Goal: Information Seeking & Learning: Find contact information

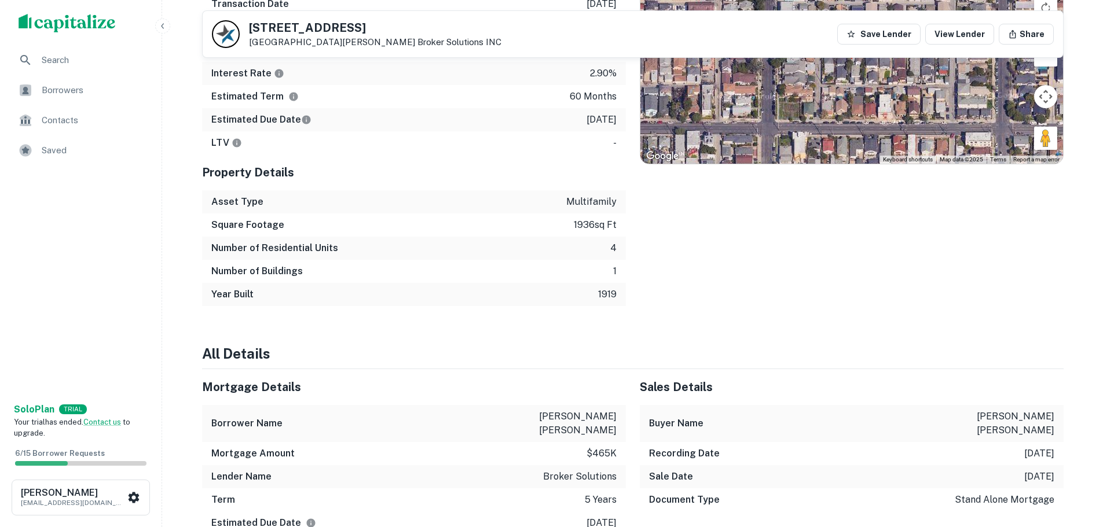
scroll to position [868, 0]
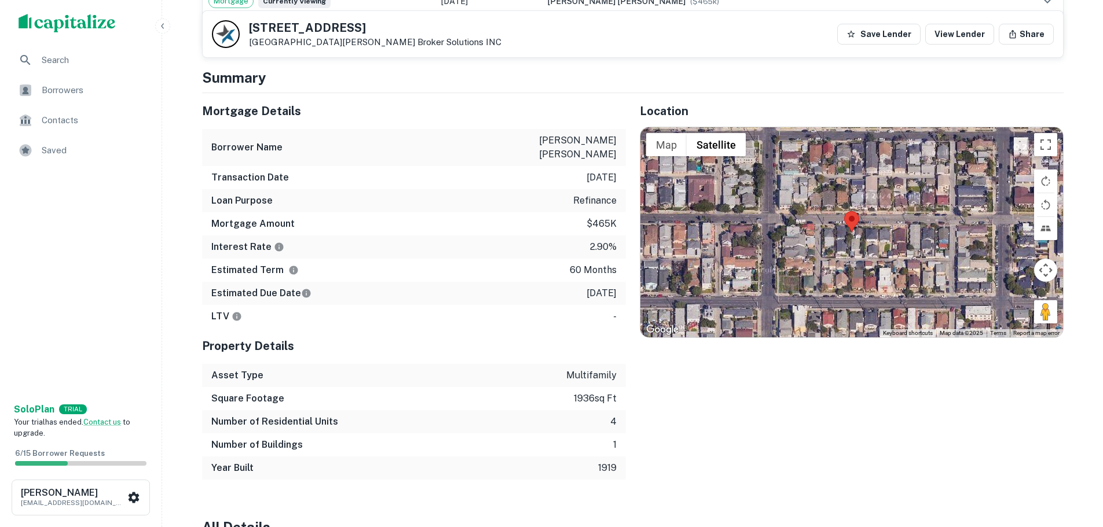
click at [854, 231] on div at bounding box center [851, 232] width 423 height 210
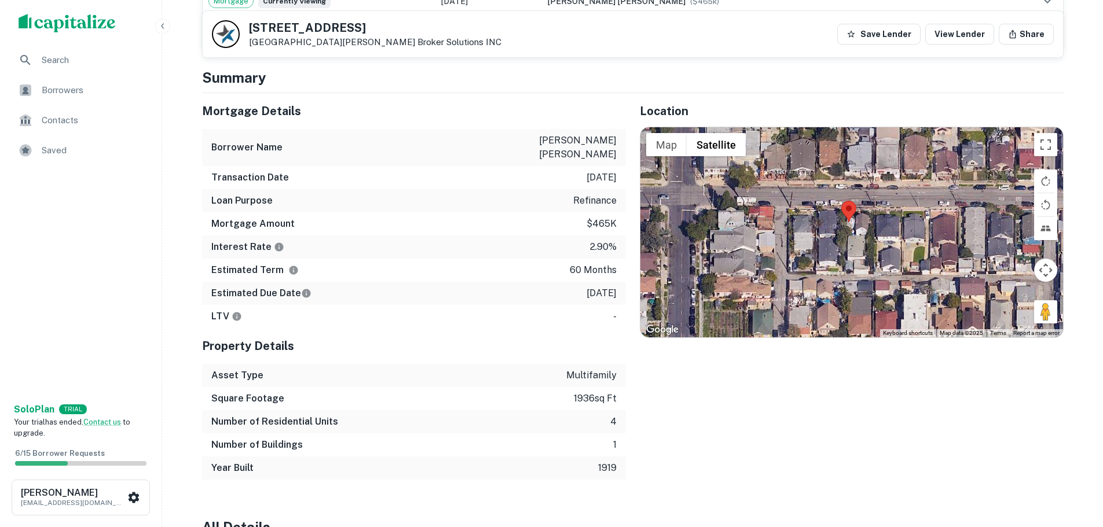
click at [854, 231] on div at bounding box center [851, 232] width 423 height 210
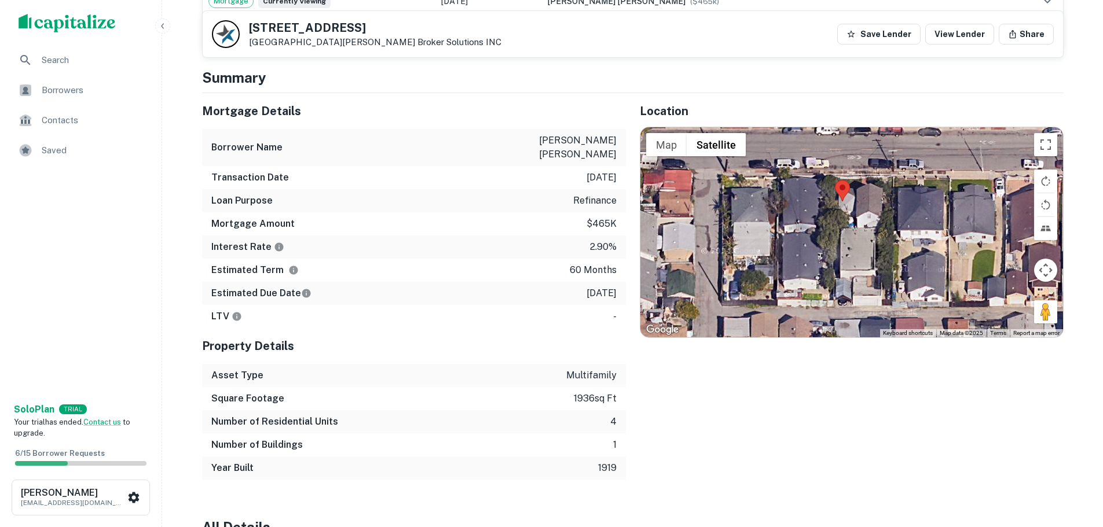
click at [854, 231] on div at bounding box center [851, 232] width 423 height 210
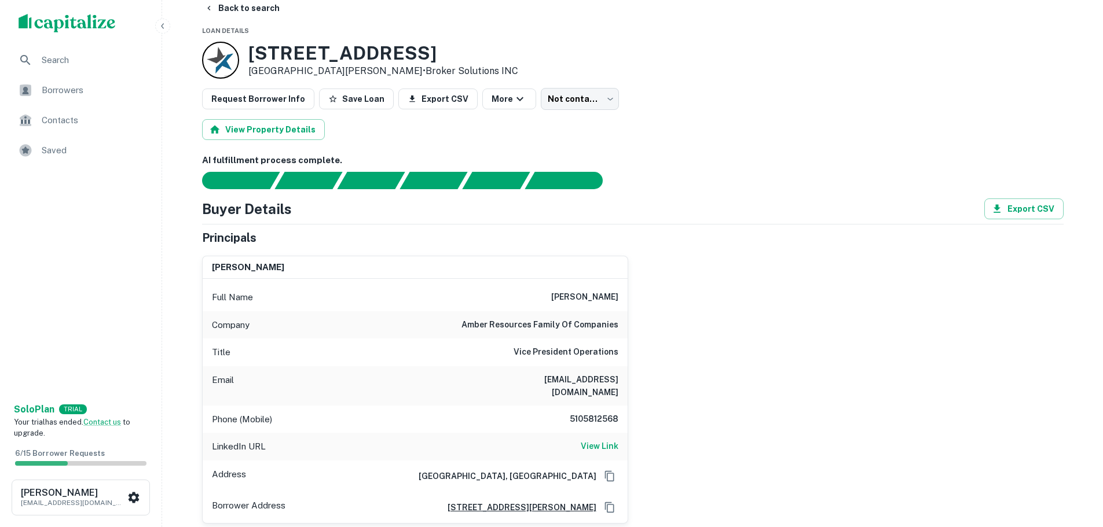
scroll to position [0, 0]
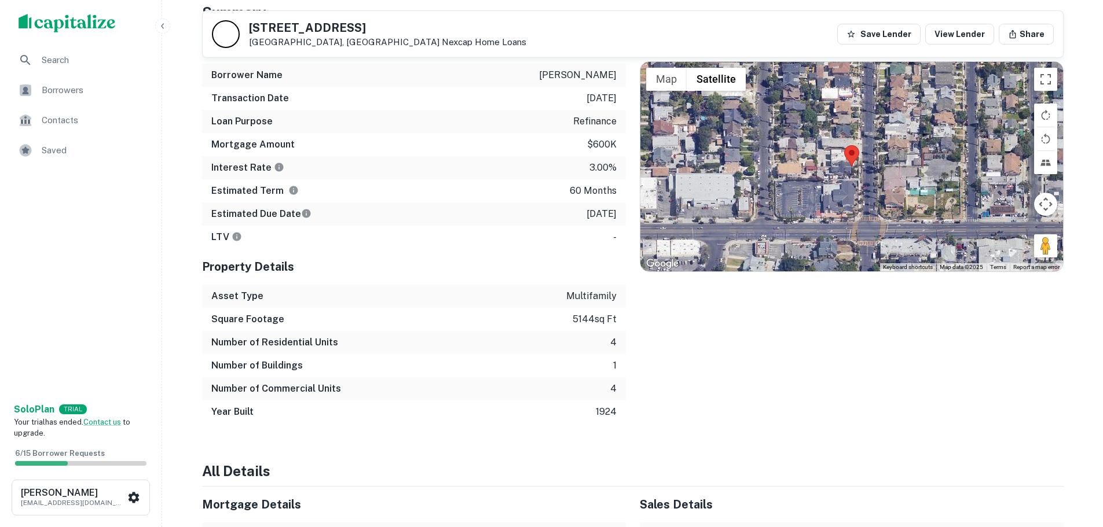
scroll to position [637, 0]
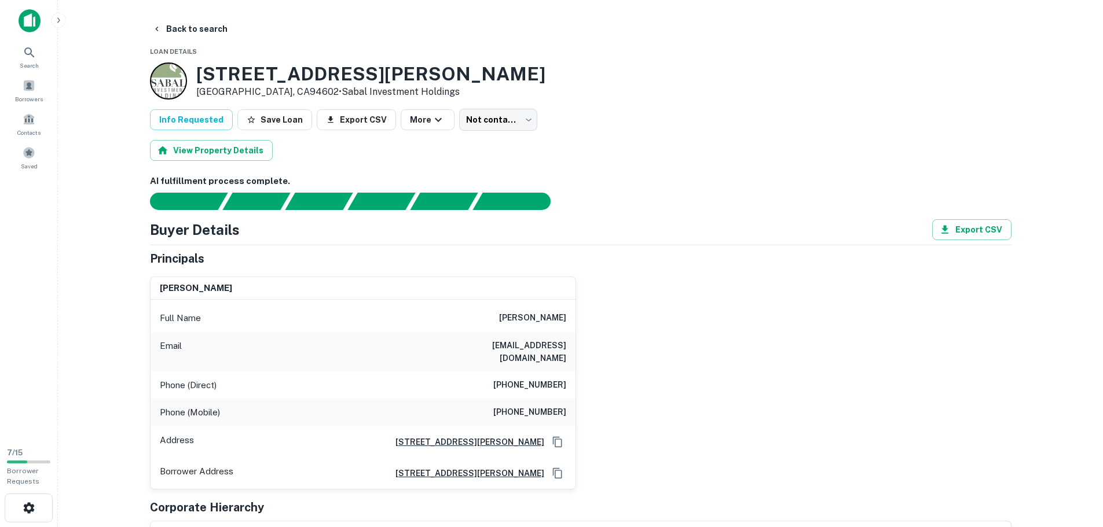
click at [590, 338] on div "keith han Full Name keith han Email davduggie13@aol.com Phone (Direct) (408) 66…" at bounding box center [576, 378] width 871 height 222
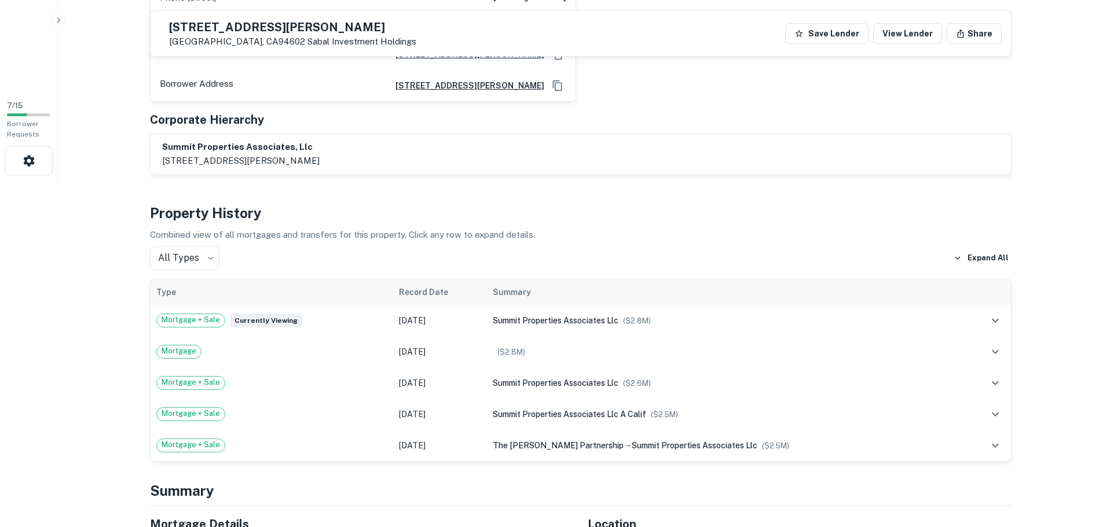
scroll to position [58, 0]
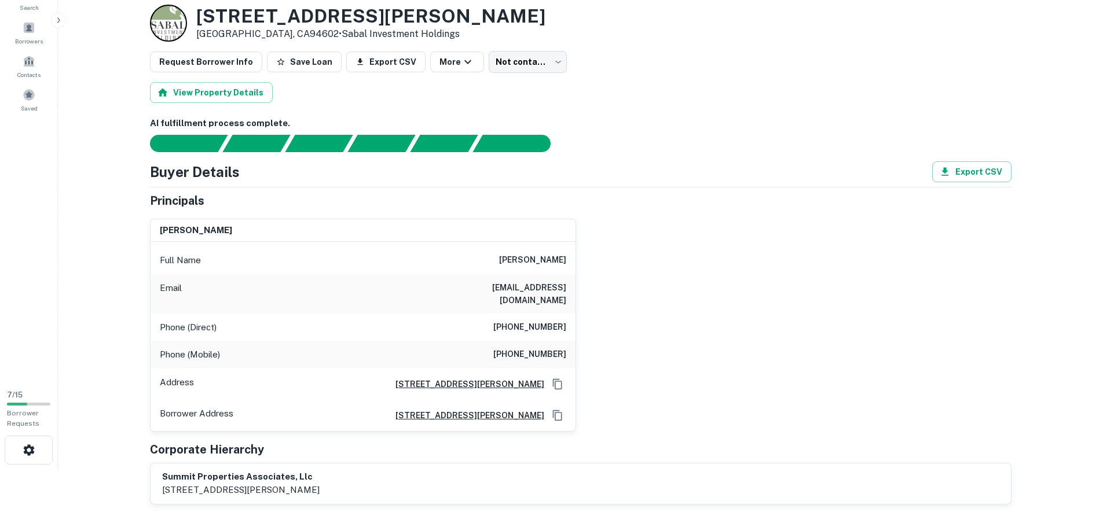
click at [525, 260] on div "Full Name keith han" at bounding box center [363, 261] width 425 height 28
drag, startPoint x: 473, startPoint y: 287, endPoint x: 563, endPoint y: 287, distance: 89.7
click at [563, 287] on div "Email davduggie13@aol.com" at bounding box center [363, 293] width 425 height 39
copy h6 "davduggie13@aol.com"
drag, startPoint x: 502, startPoint y: 314, endPoint x: 576, endPoint y: 314, distance: 73.5
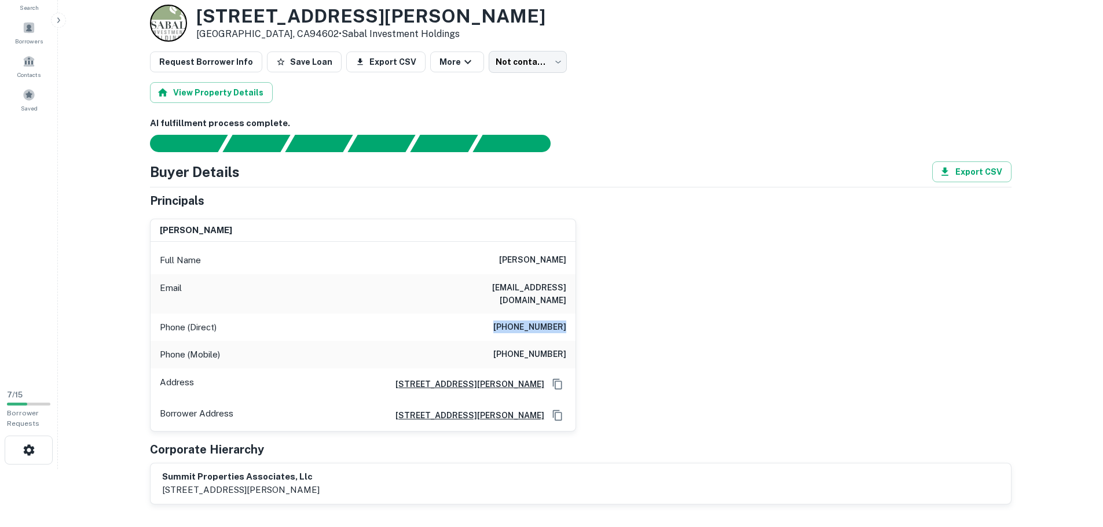
click at [576, 314] on div "keith han Full Name keith han Email davduggie13@aol.com Phone (Direct) (408) 66…" at bounding box center [576, 321] width 871 height 222
copy h6 "(408) 667-8839"
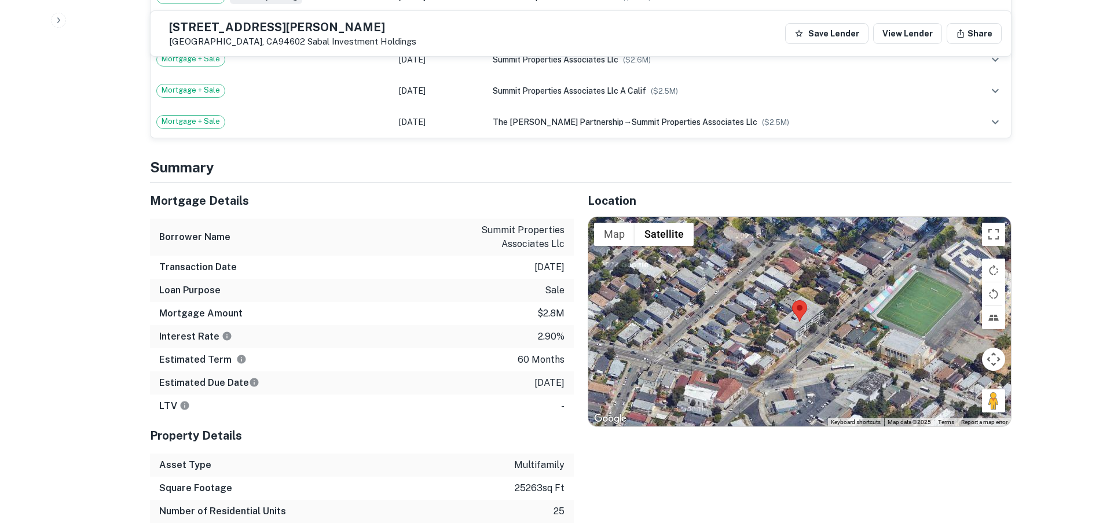
scroll to position [695, 0]
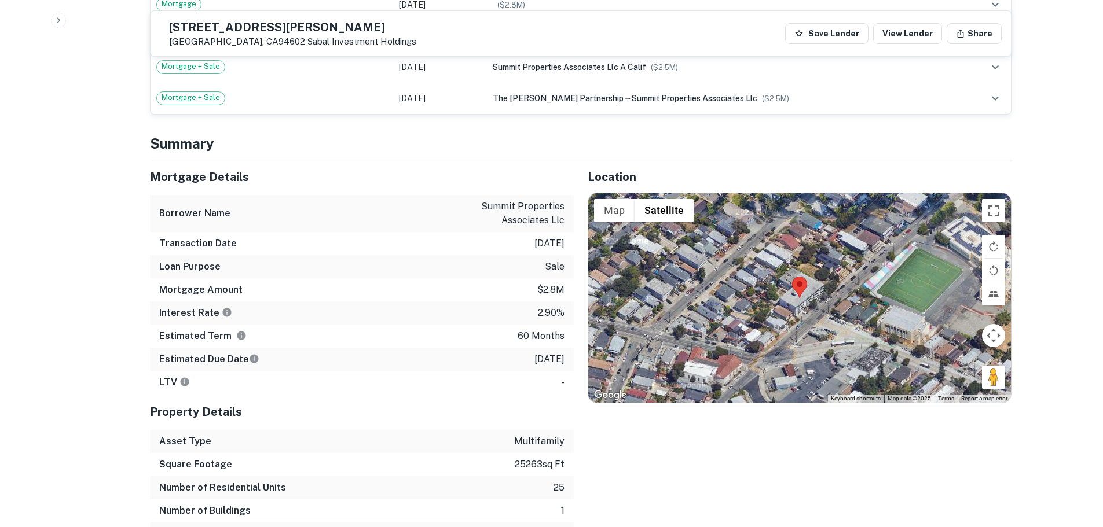
click at [809, 299] on div at bounding box center [799, 298] width 423 height 210
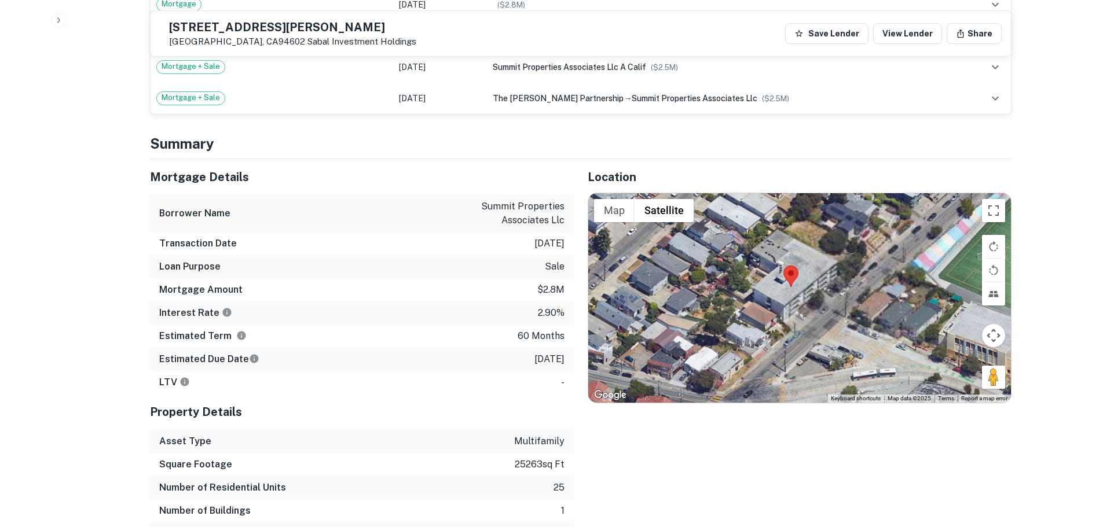
click at [807, 296] on div at bounding box center [799, 298] width 423 height 210
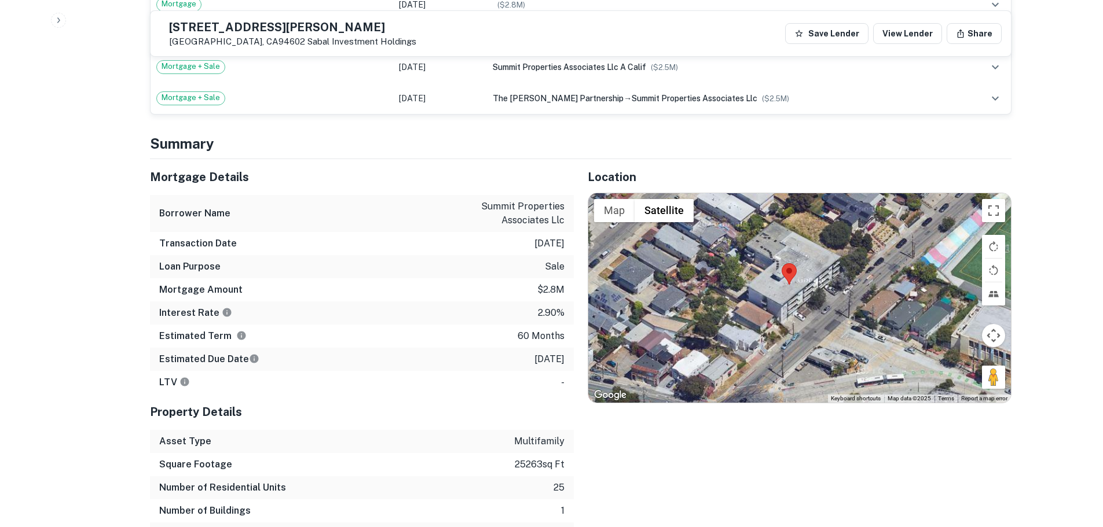
click at [807, 296] on div at bounding box center [799, 298] width 423 height 210
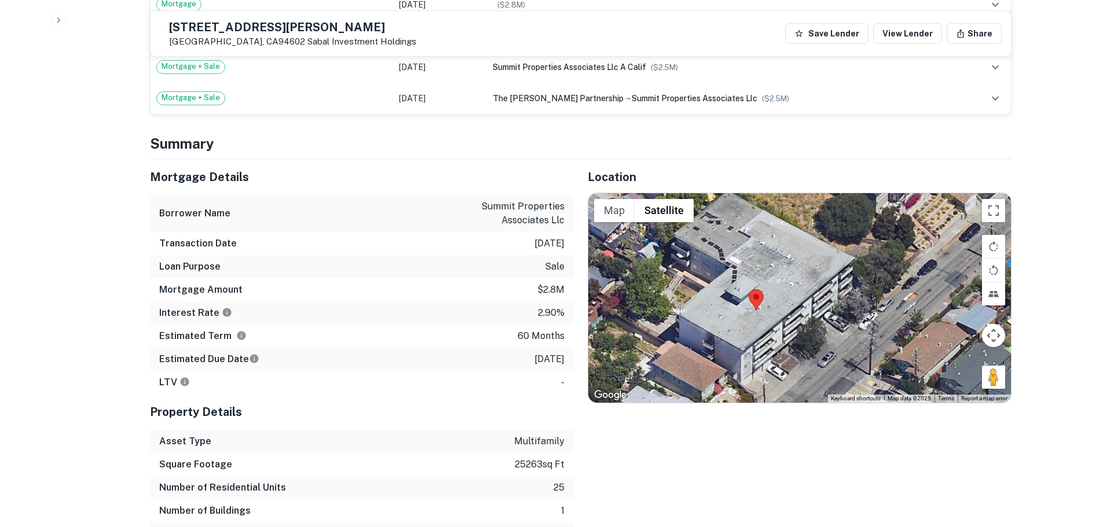
drag, startPoint x: 817, startPoint y: 280, endPoint x: 799, endPoint y: 329, distance: 51.6
click at [799, 329] on div at bounding box center [799, 298] width 423 height 210
click at [779, 299] on div at bounding box center [799, 298] width 423 height 210
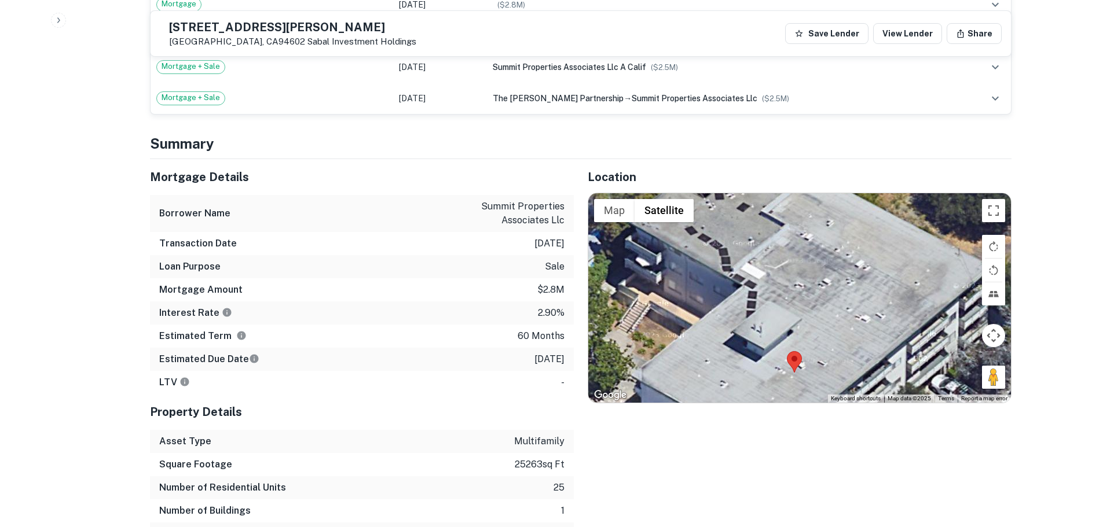
drag, startPoint x: 829, startPoint y: 293, endPoint x: 835, endPoint y: 323, distance: 30.1
click at [883, 343] on div at bounding box center [799, 298] width 423 height 210
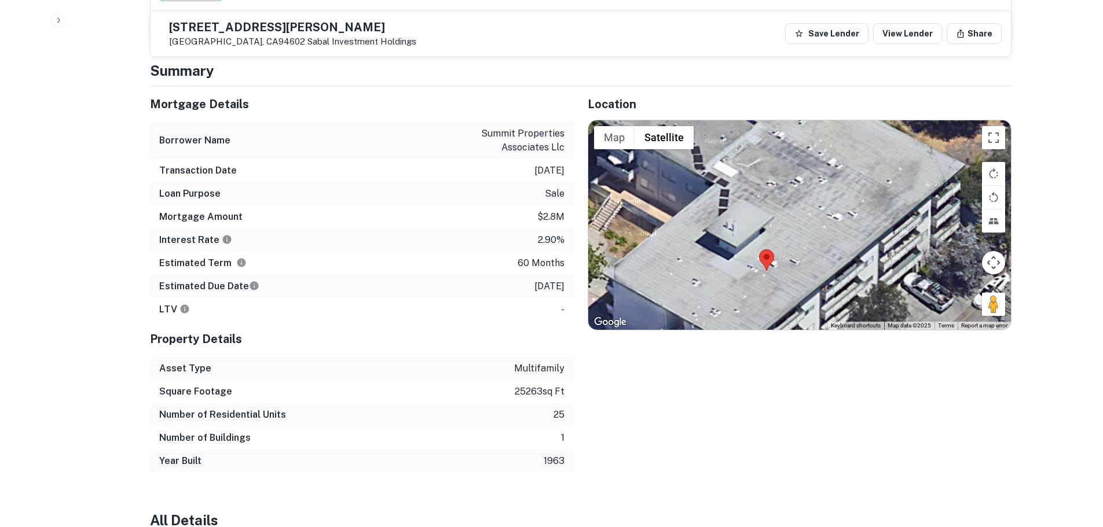
scroll to position [868, 0]
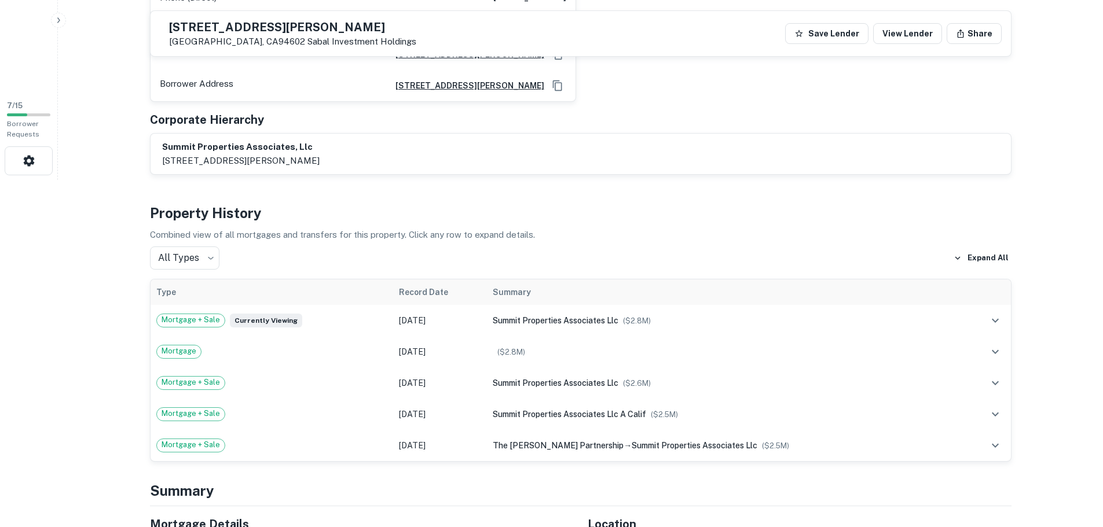
scroll to position [0, 0]
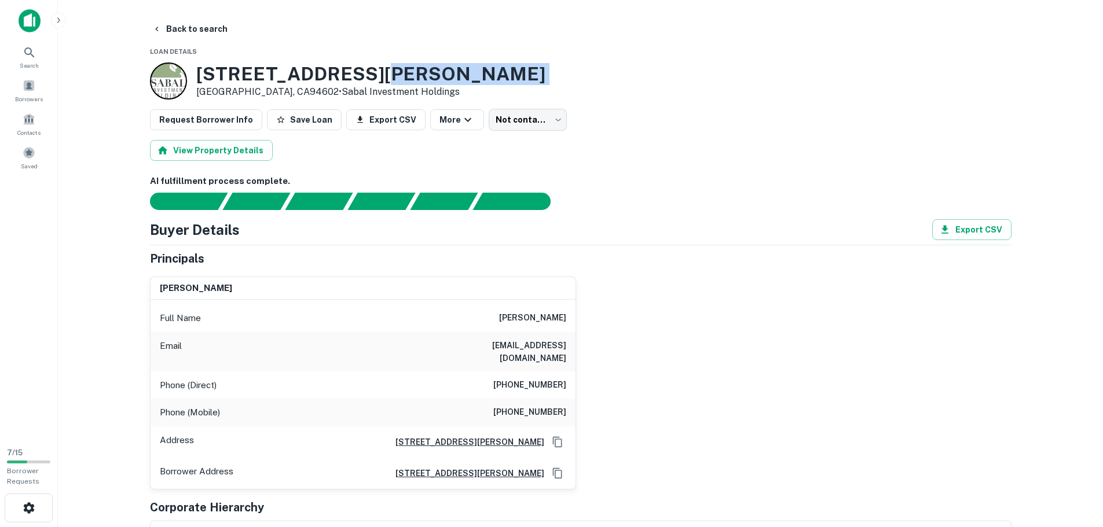
drag, startPoint x: 370, startPoint y: 74, endPoint x: 199, endPoint y: 77, distance: 171.4
click at [194, 89] on div "3535 Coolidge Ave Oakland, CA94602 • Sabal Investment Holdings" at bounding box center [347, 81] width 395 height 37
drag, startPoint x: 197, startPoint y: 70, endPoint x: 277, endPoint y: 93, distance: 83.6
click at [277, 93] on div "3535 Coolidge Ave Oakland, CA94602 • Sabal Investment Holdings" at bounding box center [370, 81] width 349 height 36
copy div "3535 Coolidge Ave Oakland, CA94602"
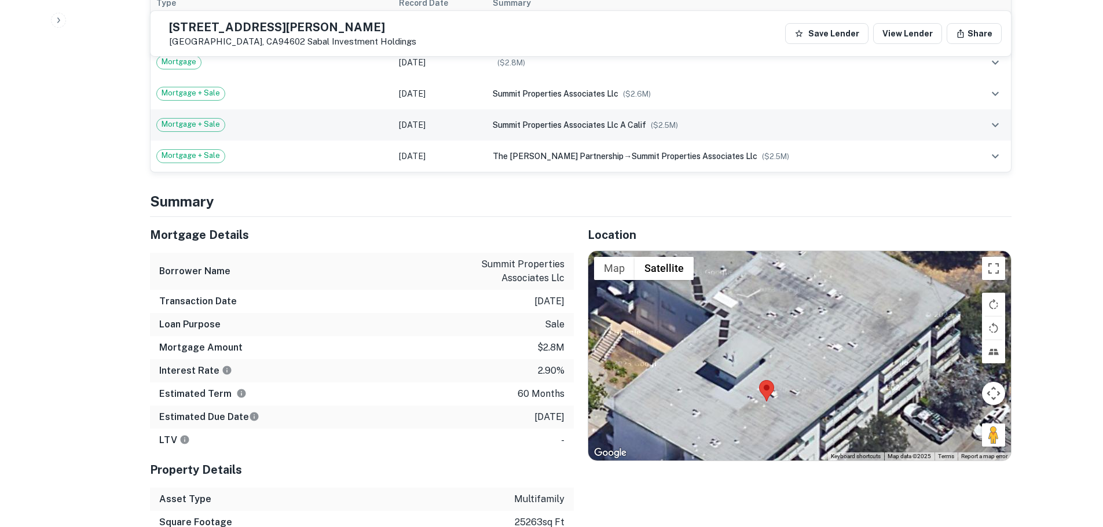
scroll to position [695, 0]
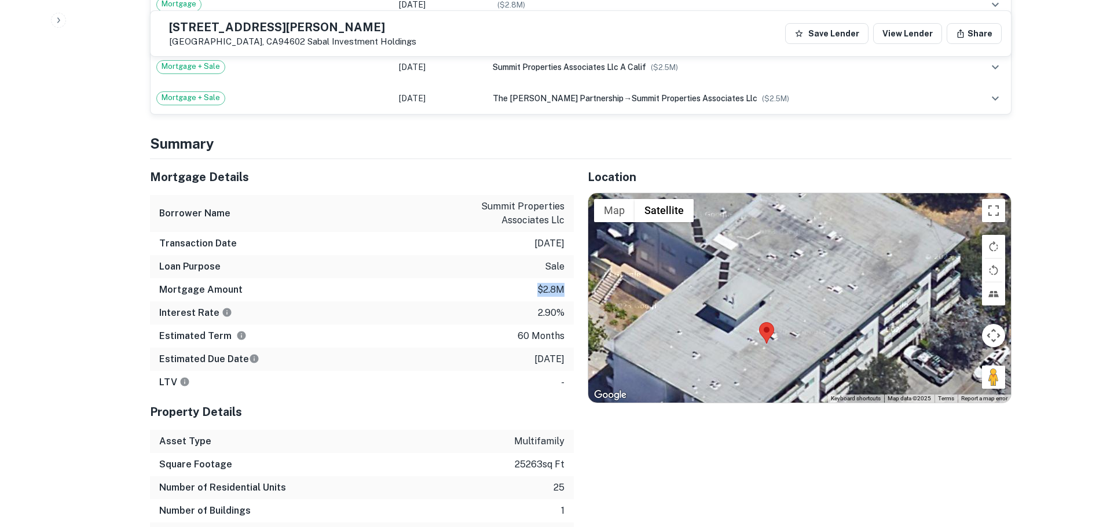
drag, startPoint x: 516, startPoint y: 277, endPoint x: 565, endPoint y: 284, distance: 49.7
click at [565, 284] on div "Mortgage Amount $2.8m" at bounding box center [362, 289] width 424 height 23
copy p "$2.8m"
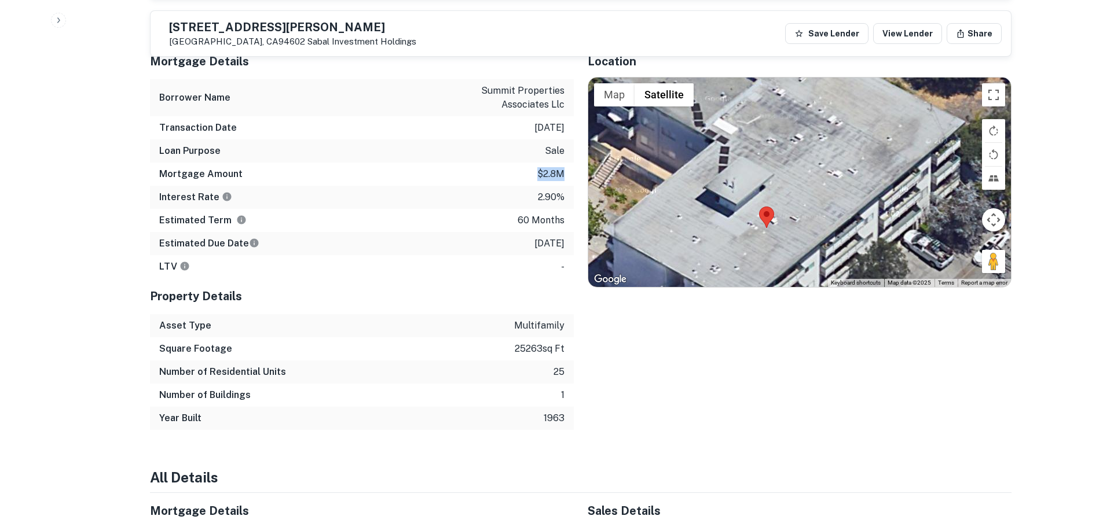
scroll to position [926, 0]
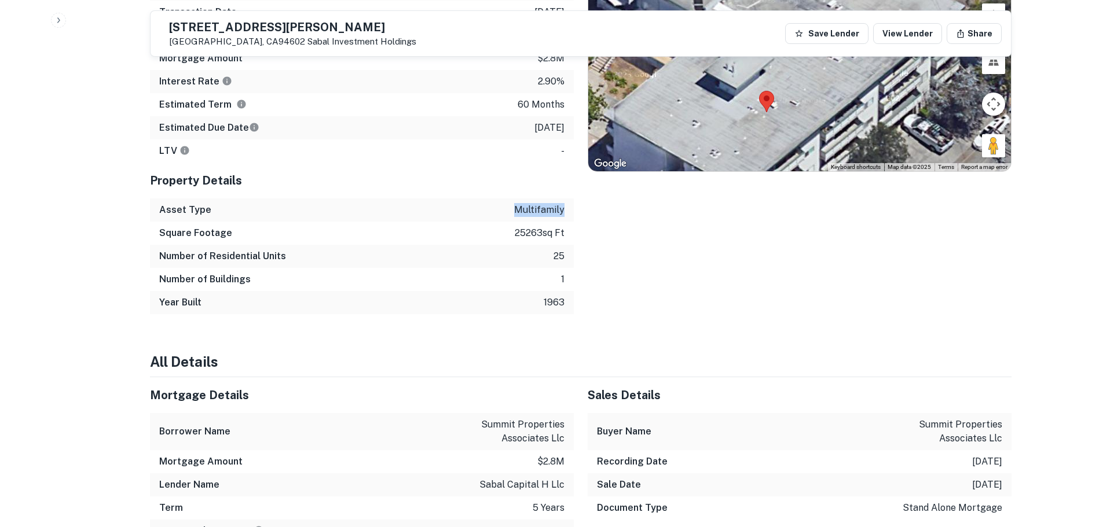
drag, startPoint x: 522, startPoint y: 197, endPoint x: 566, endPoint y: 197, distance: 43.4
click at [566, 199] on div "Asset Type multifamily" at bounding box center [362, 210] width 424 height 23
copy p "multifamily"
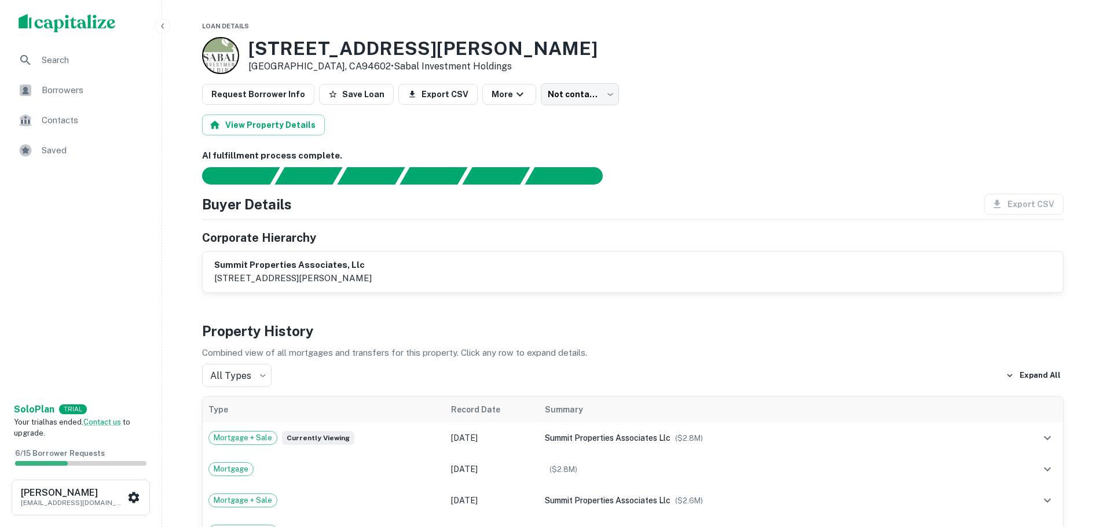
click at [68, 26] on img "scrollable content" at bounding box center [67, 23] width 97 height 19
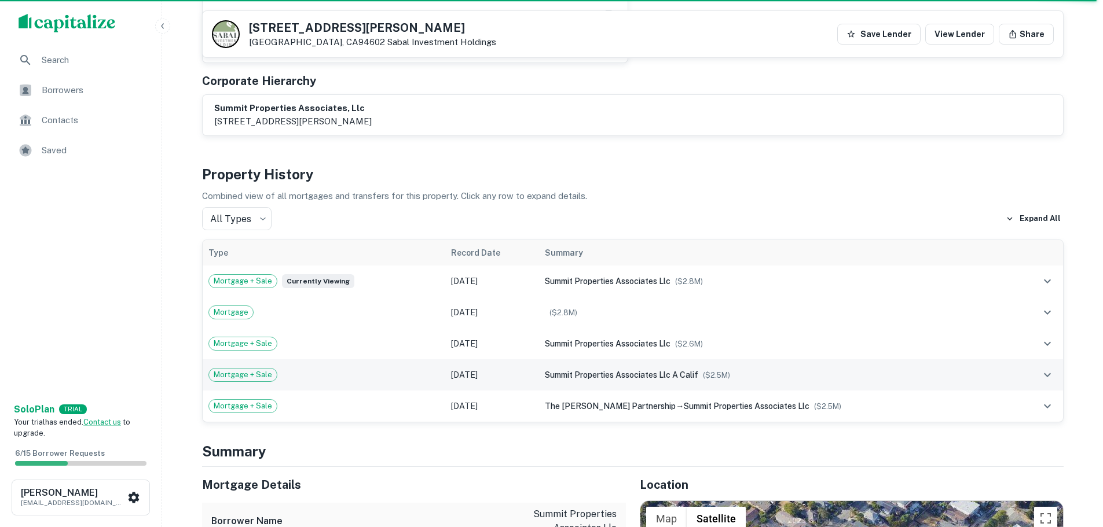
scroll to position [521, 0]
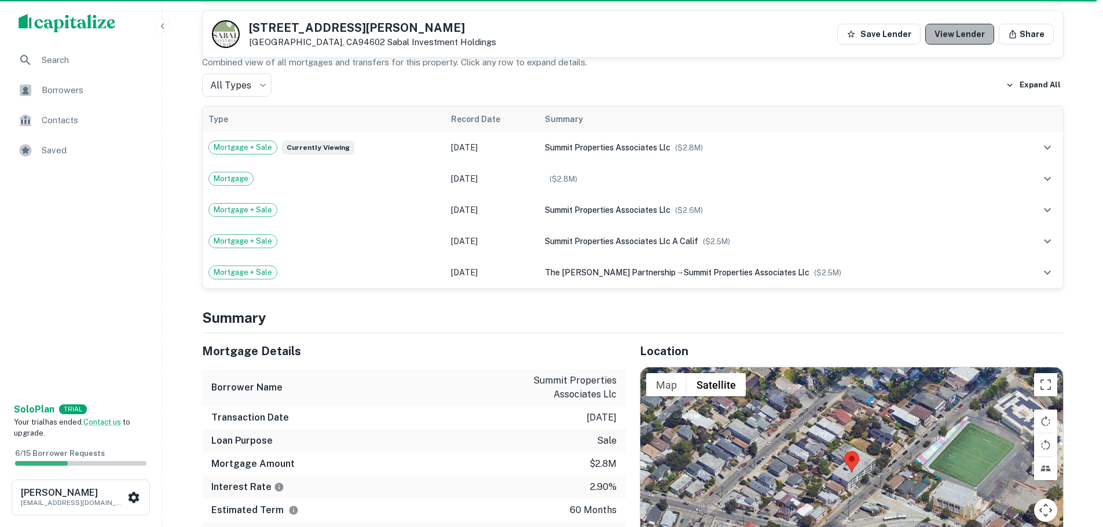
click at [987, 28] on link "View Lender" at bounding box center [959, 34] width 69 height 21
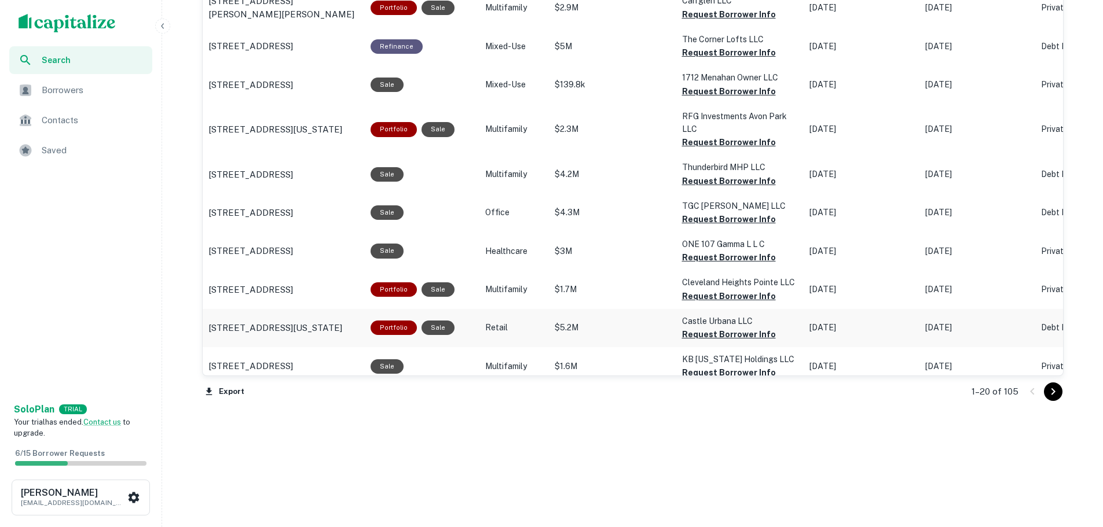
scroll to position [1220, 0]
click at [293, 359] on p "[STREET_ADDRESS]" at bounding box center [250, 366] width 85 height 14
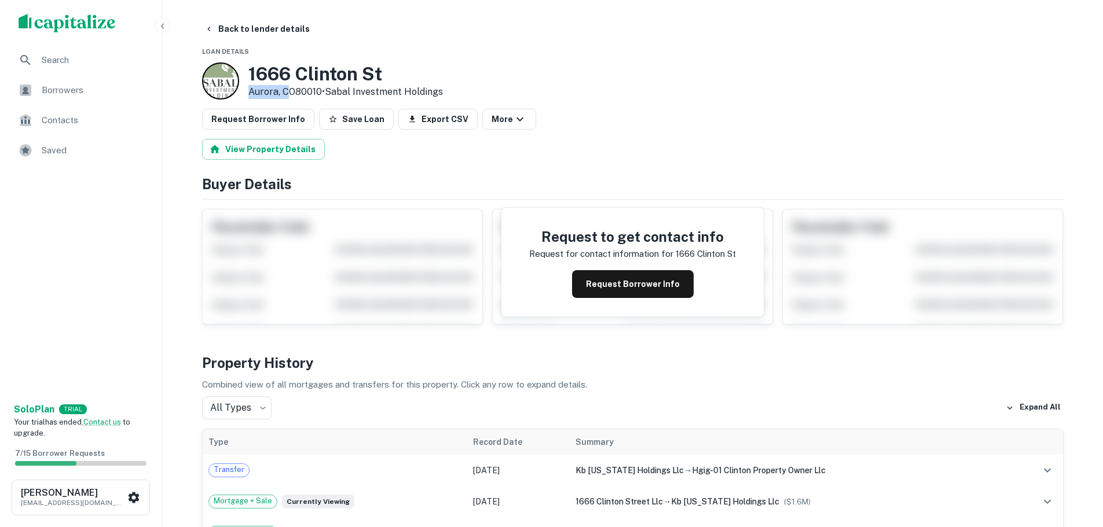
drag, startPoint x: 387, startPoint y: 71, endPoint x: 284, endPoint y: 89, distance: 104.0
click at [291, 91] on div "1666 Clinton St Aurora, CO80010 • Sabal Investment Holdings" at bounding box center [345, 81] width 195 height 36
click at [241, 67] on div "1666 Clinton St Aurora, CO80010 • Sabal Investment Holdings" at bounding box center [322, 81] width 241 height 37
drag, startPoint x: 256, startPoint y: 76, endPoint x: 321, endPoint y: 91, distance: 66.1
click at [321, 91] on div "1666 Clinton St Aurora, CO80010 • Sabal Investment Holdings" at bounding box center [345, 81] width 195 height 36
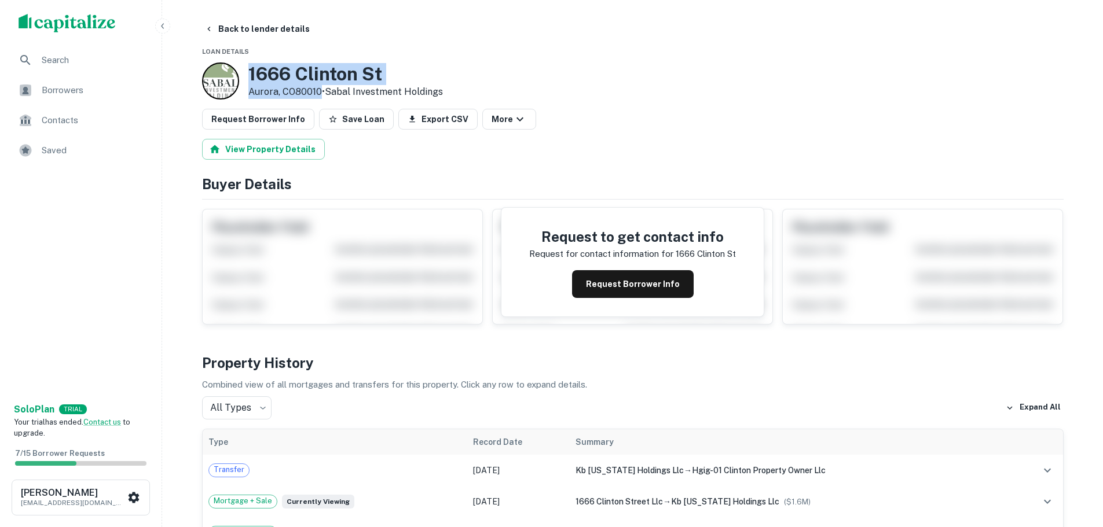
copy div "1666 Clinton St Aurora, CO80010"
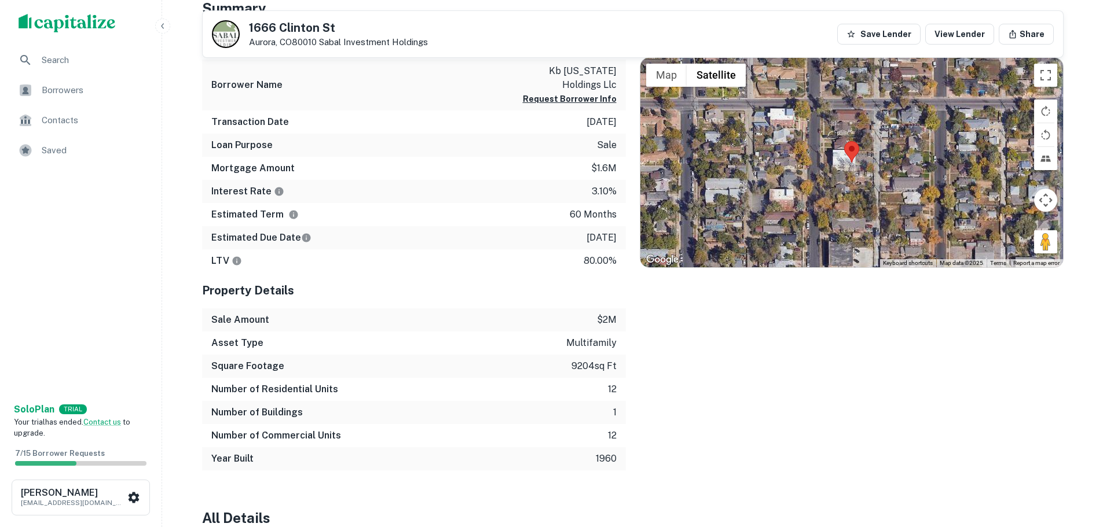
scroll to position [579, 0]
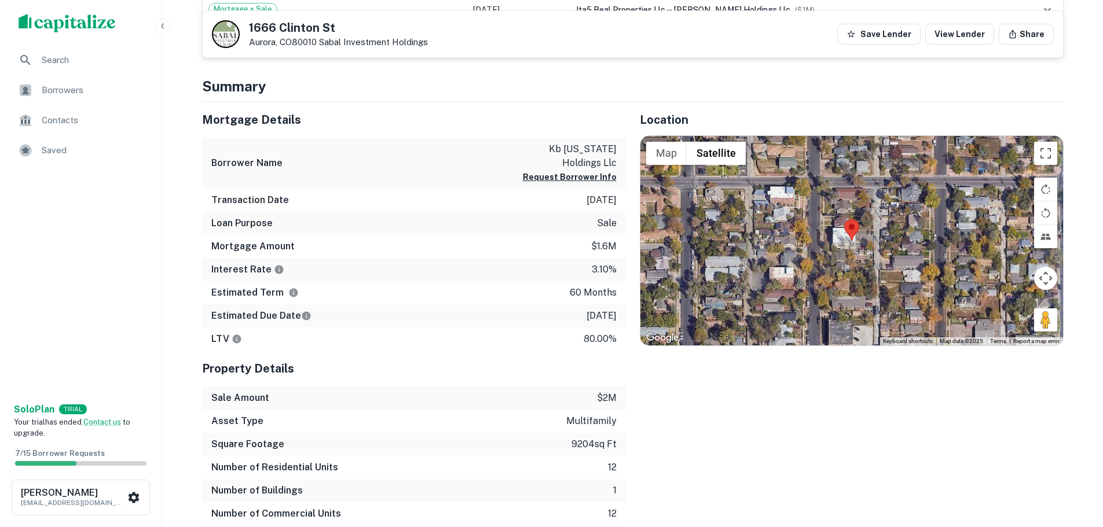
click at [835, 252] on div at bounding box center [851, 241] width 423 height 210
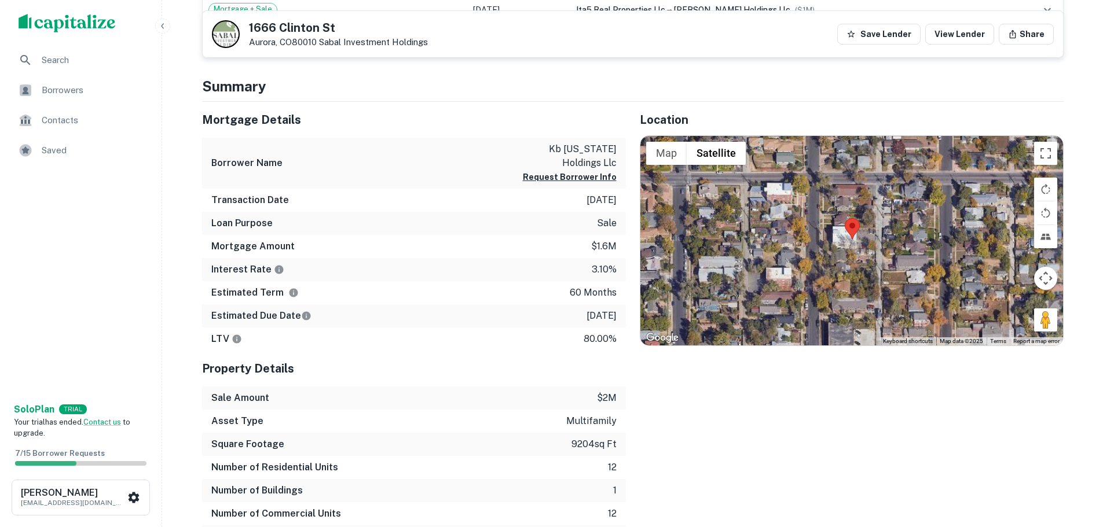
click at [835, 252] on div at bounding box center [851, 241] width 423 height 210
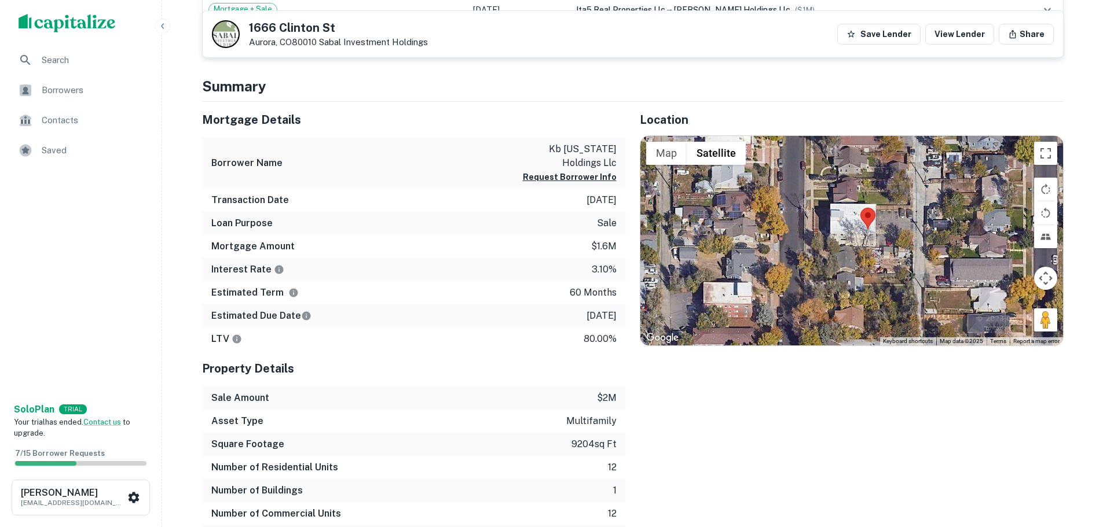
click at [858, 243] on div at bounding box center [851, 241] width 423 height 210
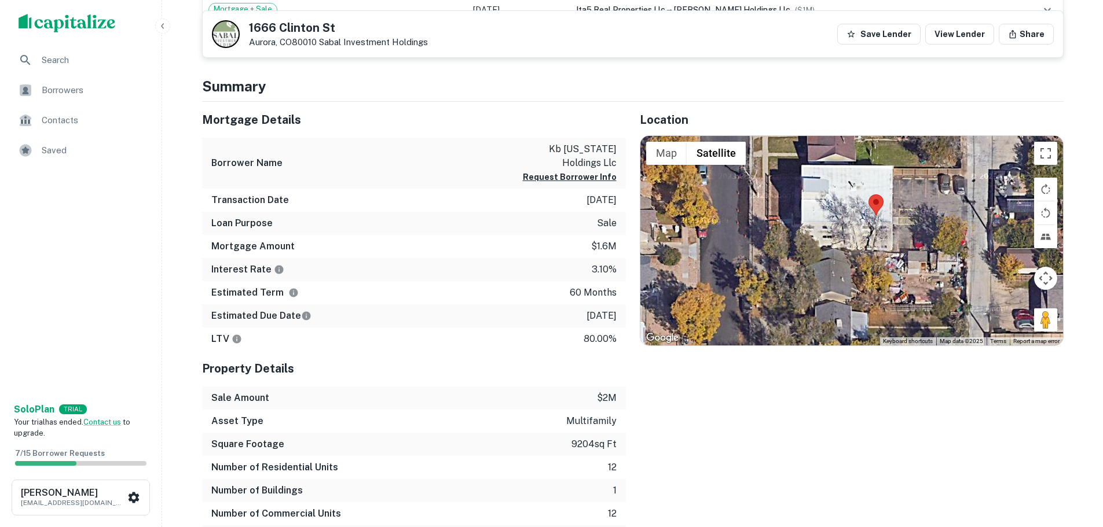
click at [899, 250] on div at bounding box center [851, 241] width 423 height 210
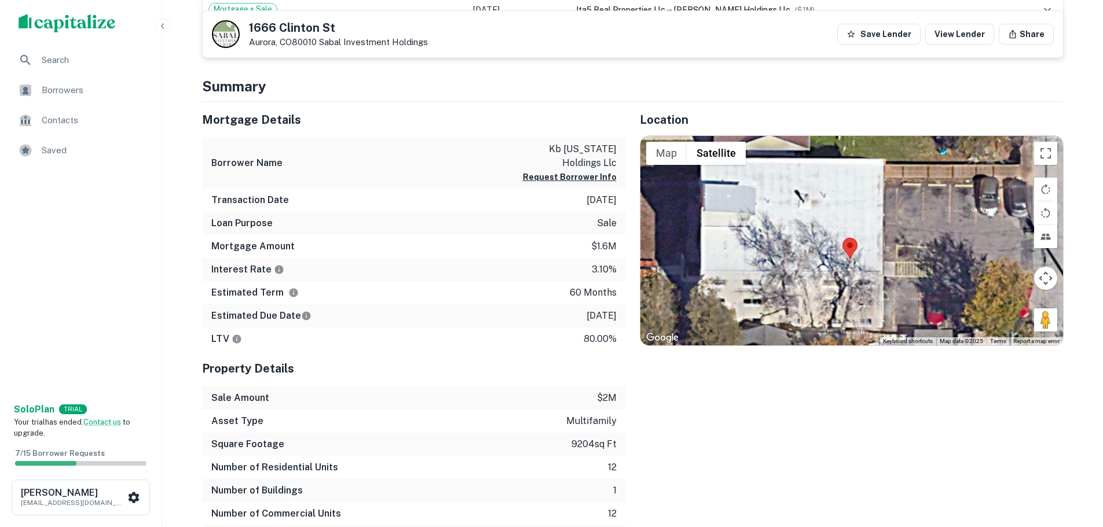
drag, startPoint x: 899, startPoint y: 250, endPoint x: 896, endPoint y: 337, distance: 86.9
click at [896, 337] on div "Map Terrain Satellite Labels Keyboard shortcuts Map Data Map data ©2025 Map dat…" at bounding box center [851, 241] width 423 height 210
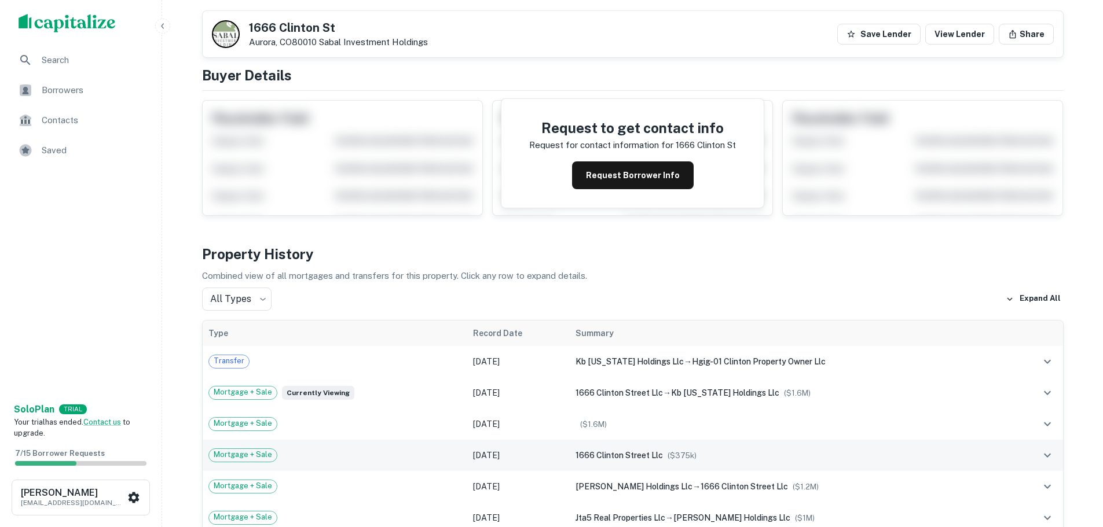
scroll to position [58, 0]
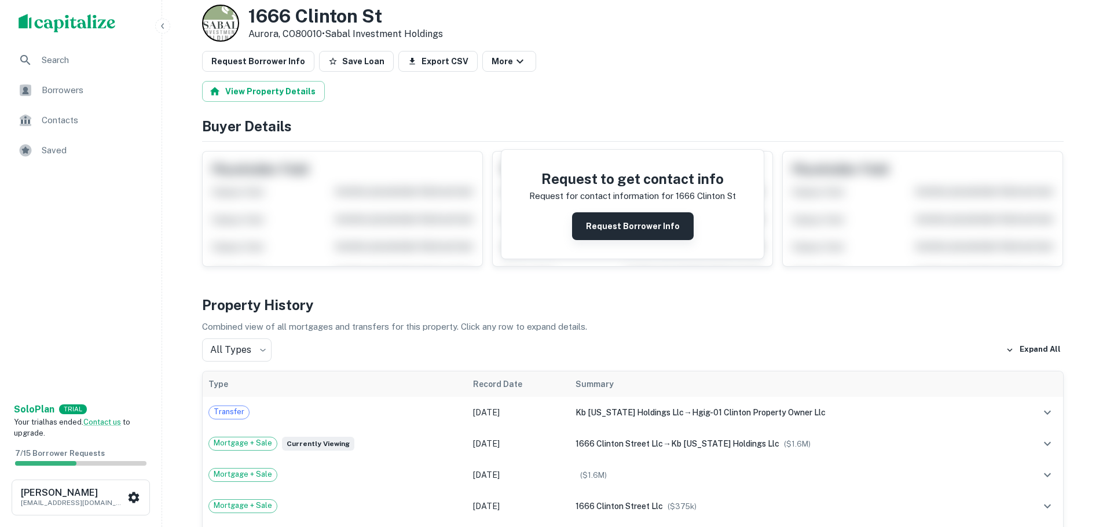
click at [636, 224] on button "Request Borrower Info" at bounding box center [633, 226] width 122 height 28
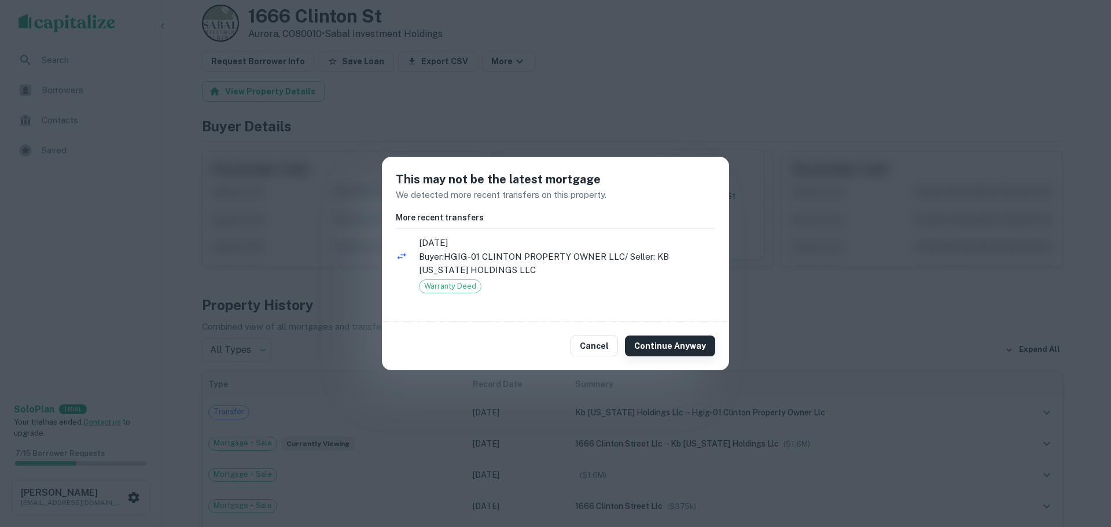
click at [666, 345] on button "Continue Anyway" at bounding box center [670, 346] width 90 height 21
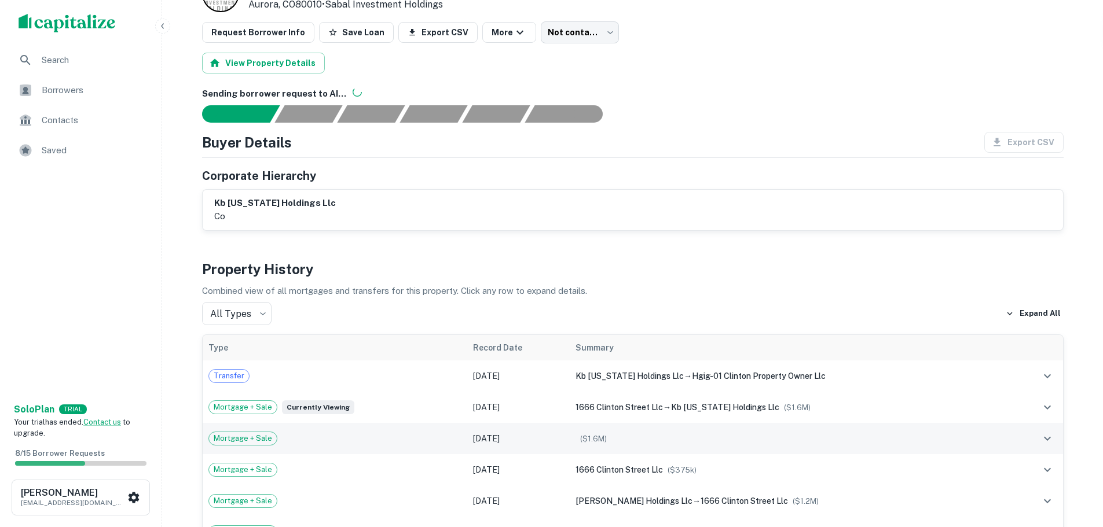
scroll to position [116, 0]
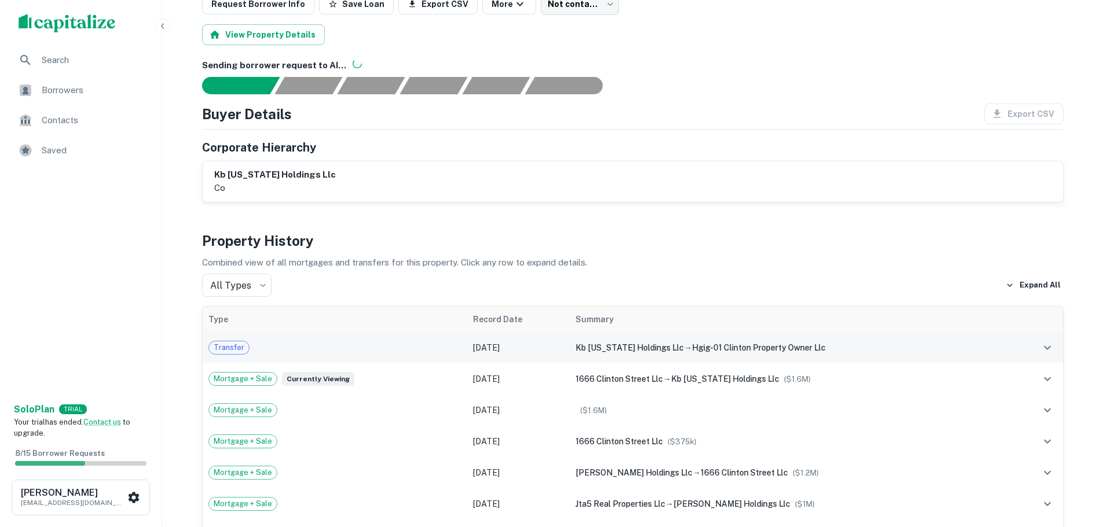
click at [228, 343] on span "Transfer" at bounding box center [229, 348] width 40 height 12
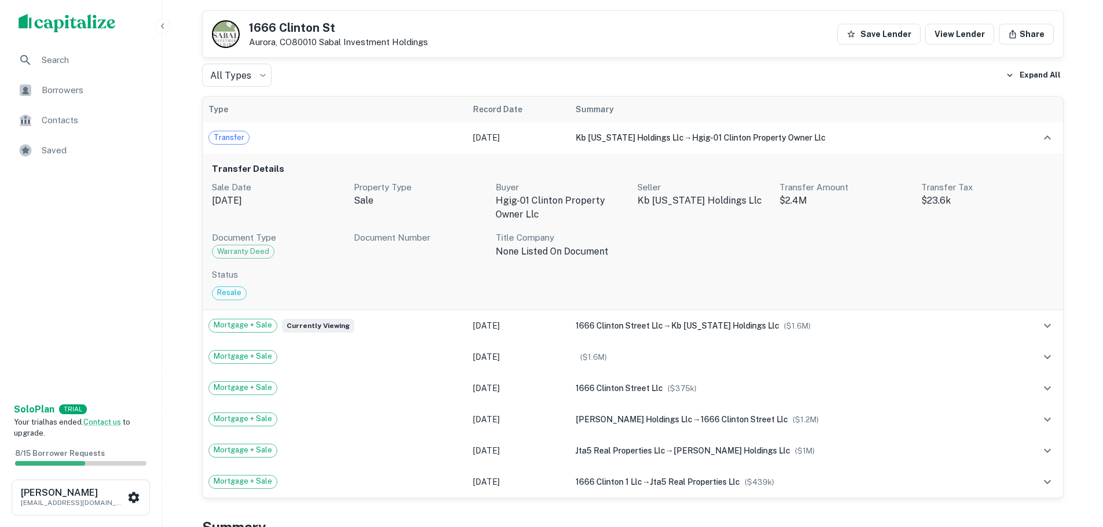
scroll to position [405, 0]
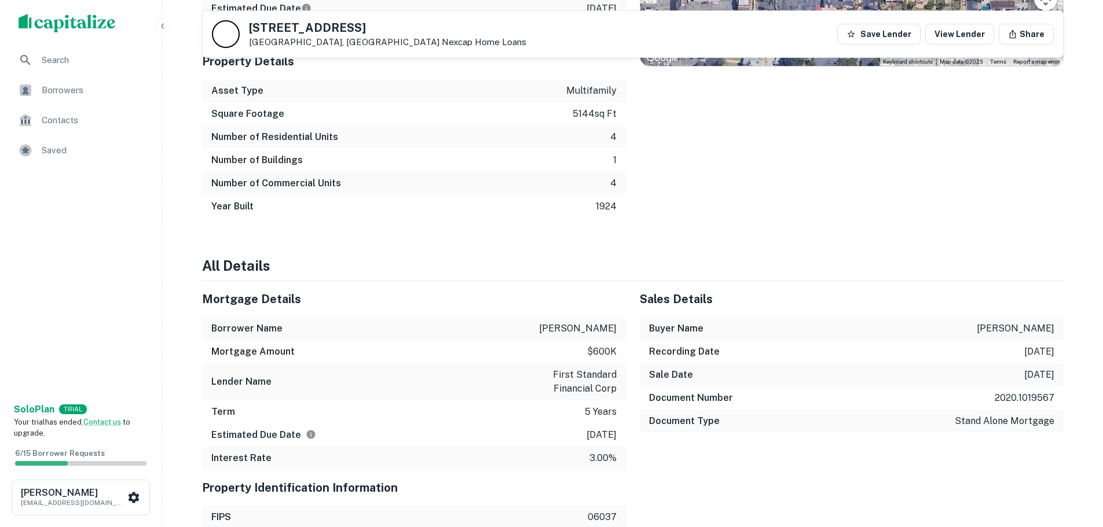
scroll to position [717, 0]
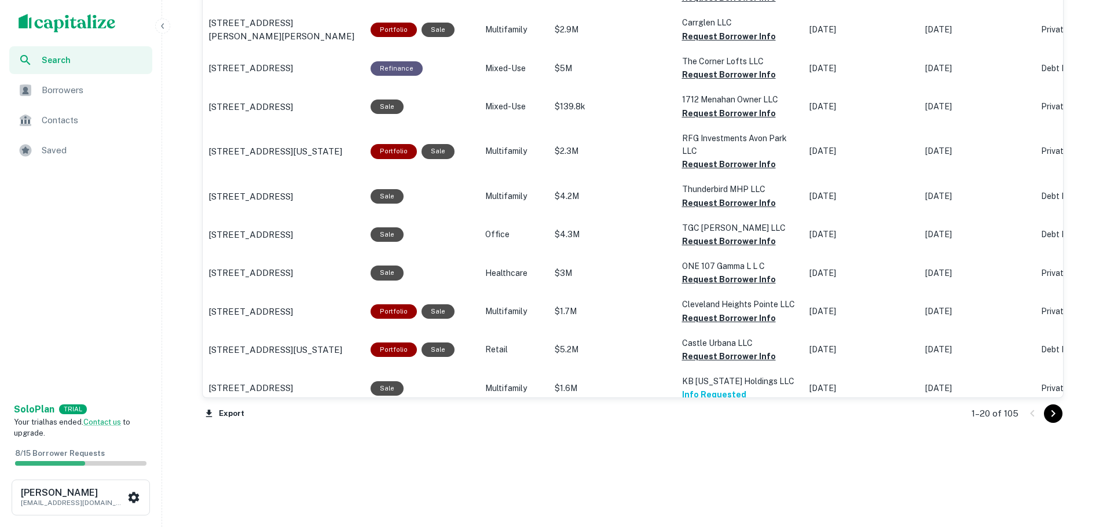
scroll to position [1220, 0]
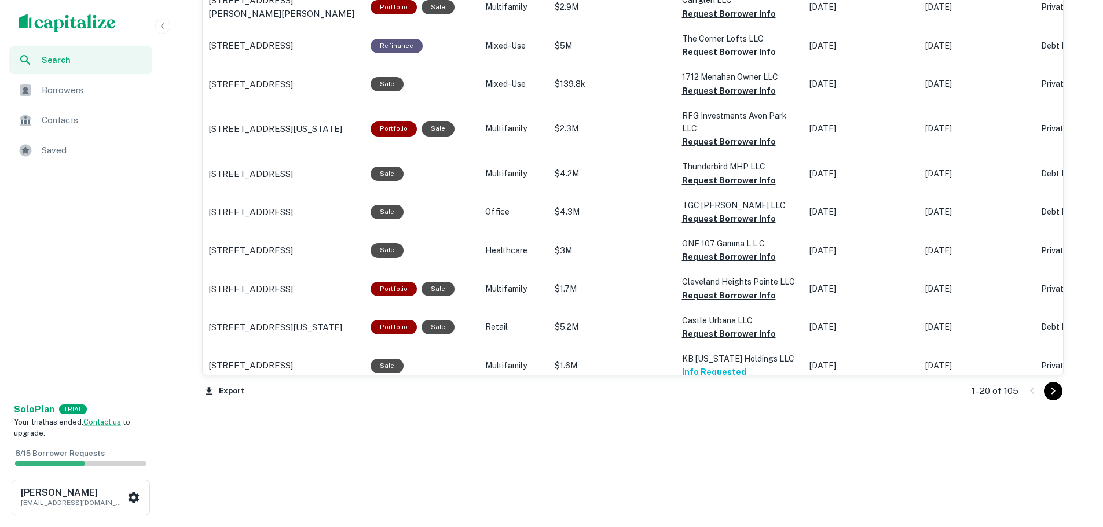
click at [1051, 391] on icon "Go to next page" at bounding box center [1053, 391] width 14 height 14
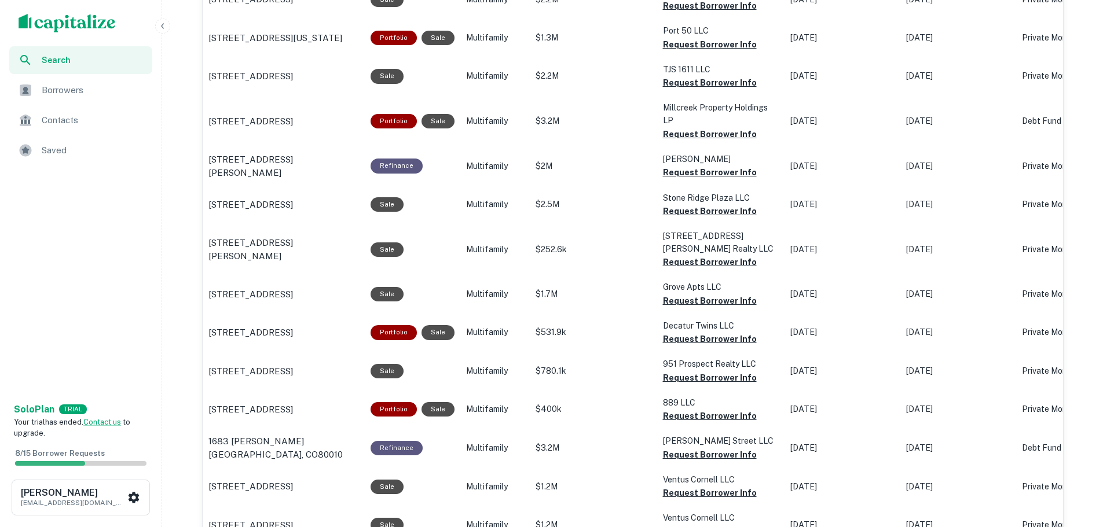
scroll to position [1066, 0]
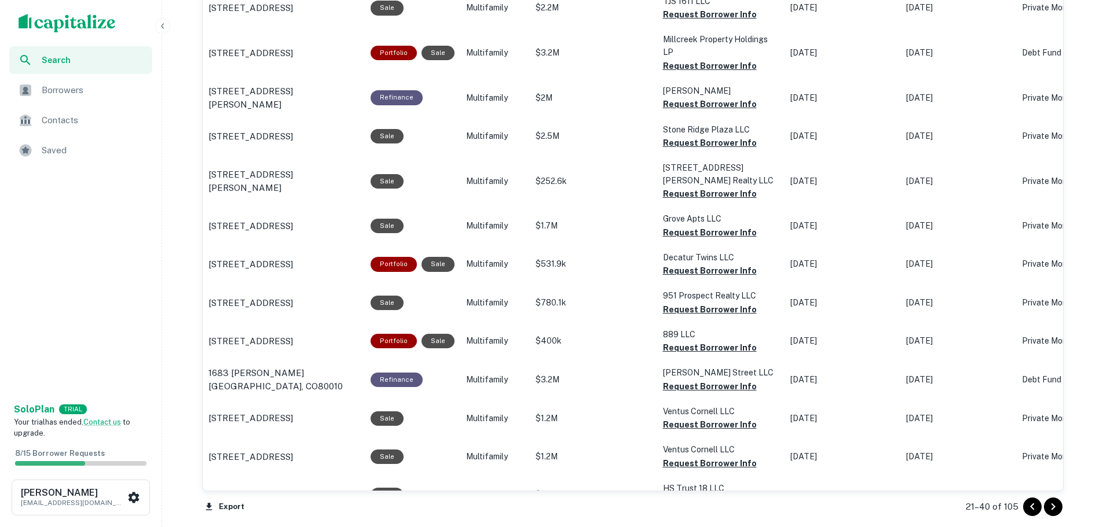
click at [663, 516] on div "Export 21–40 of 105" at bounding box center [632, 506] width 861 height 31
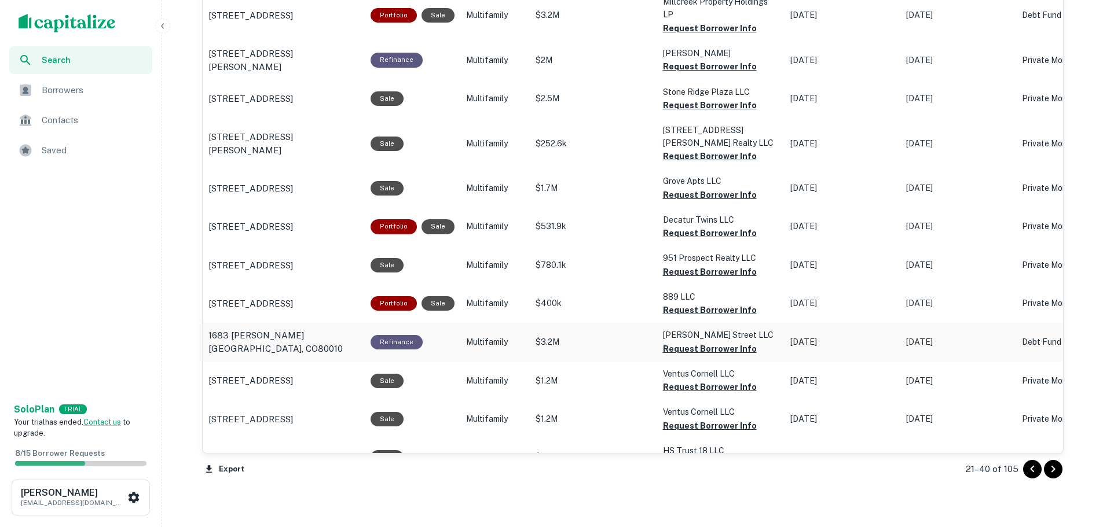
scroll to position [1124, 0]
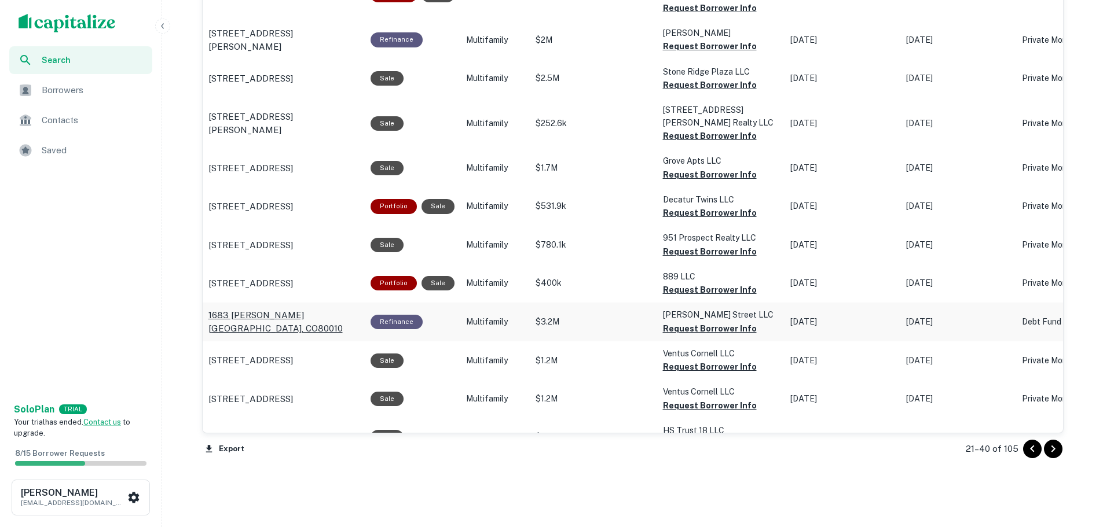
click at [297, 309] on p "1683 [PERSON_NAME][GEOGRAPHIC_DATA], CO80010" at bounding box center [283, 322] width 151 height 27
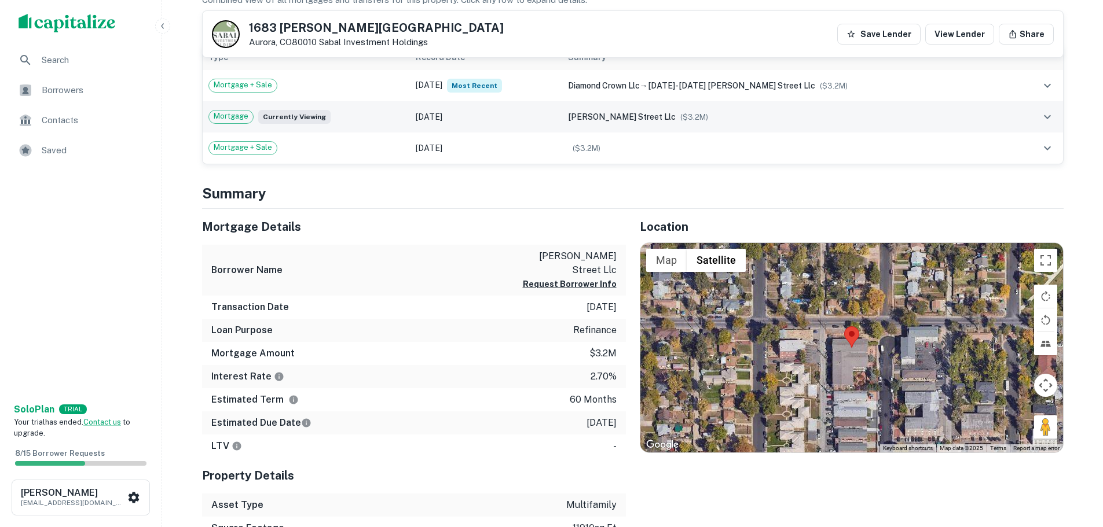
scroll to position [347, 0]
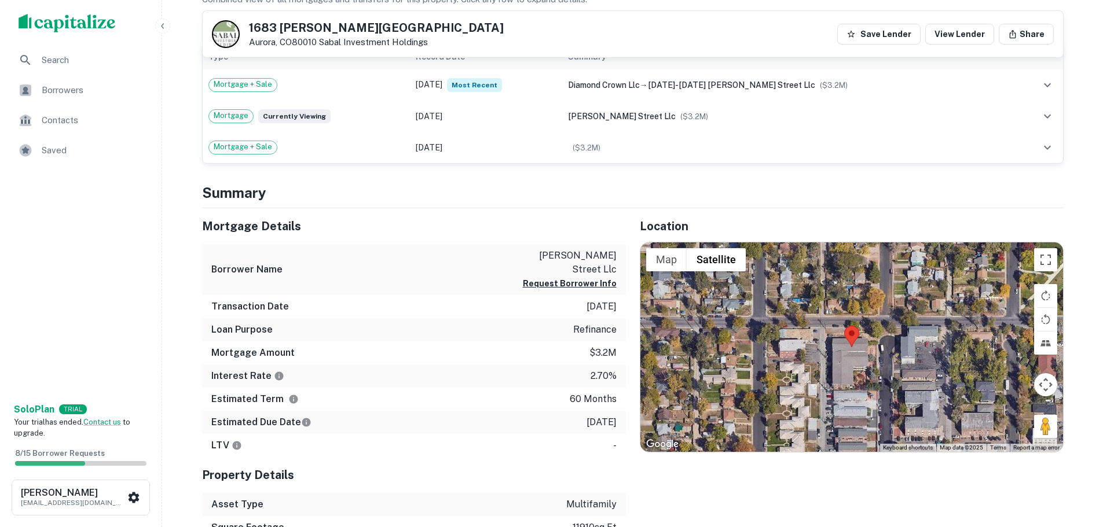
click at [861, 380] on div at bounding box center [851, 348] width 423 height 210
click at [857, 371] on div at bounding box center [851, 348] width 423 height 210
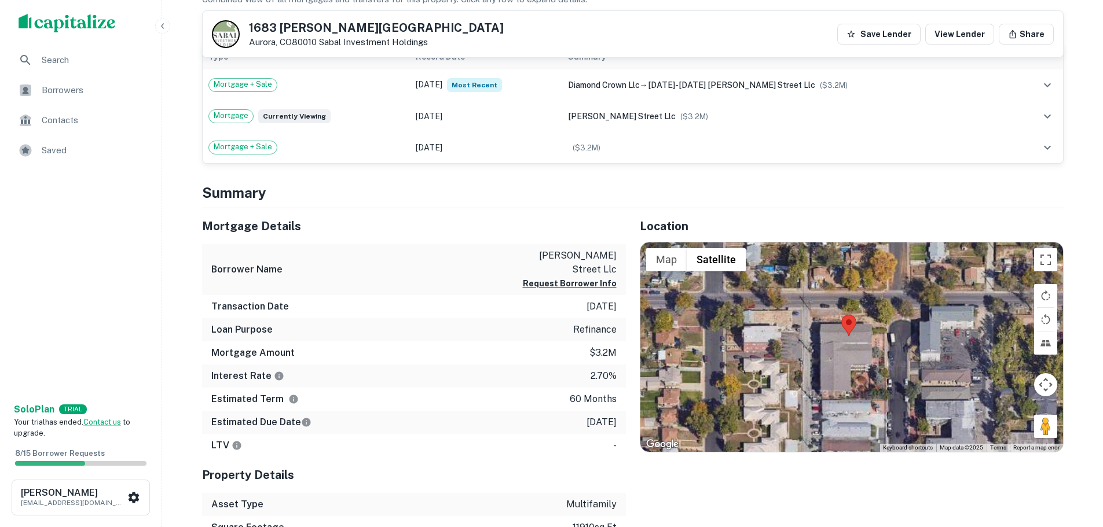
click at [857, 371] on div at bounding box center [851, 348] width 423 height 210
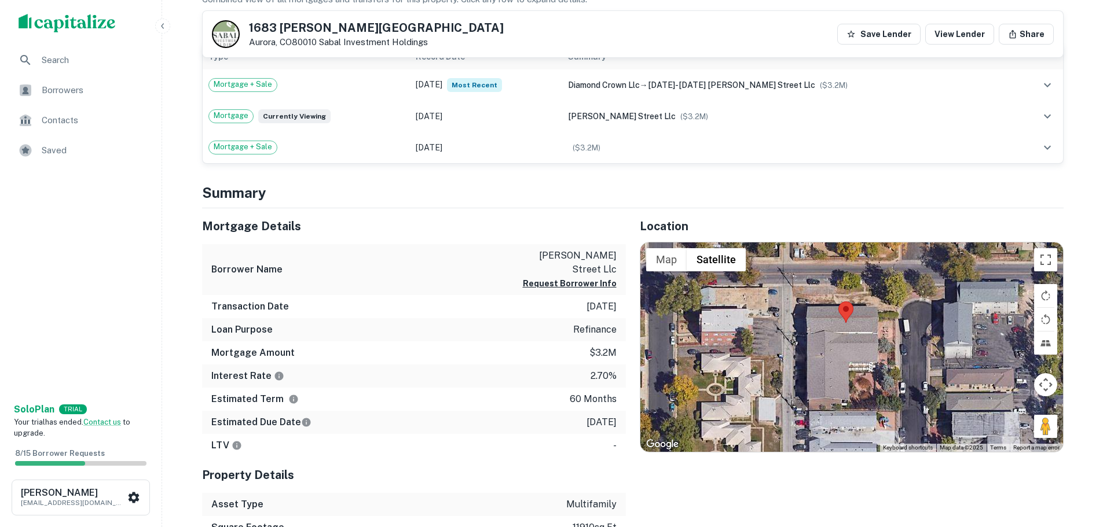
click at [856, 369] on div at bounding box center [851, 348] width 423 height 210
click at [845, 366] on div at bounding box center [851, 348] width 423 height 210
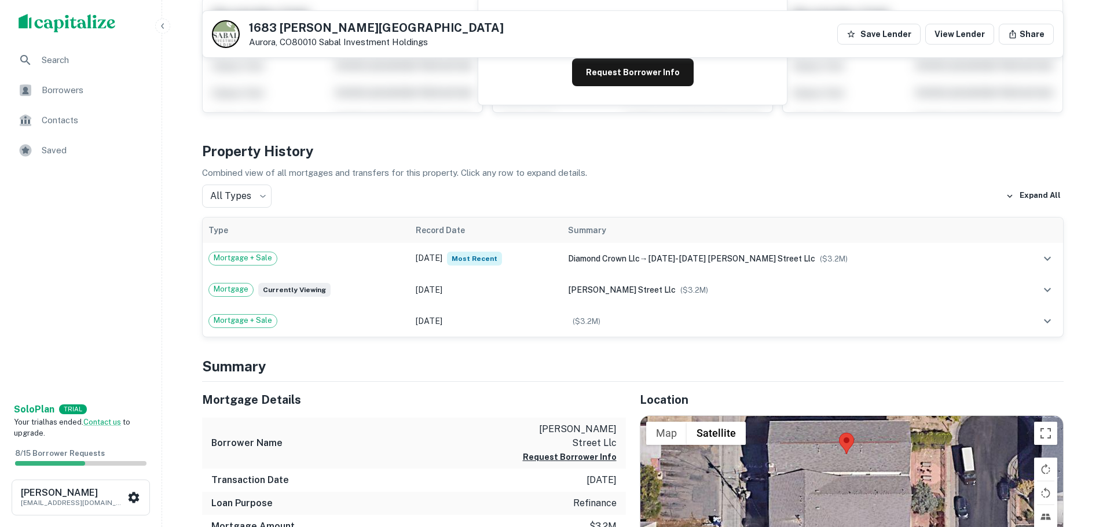
scroll to position [0, 0]
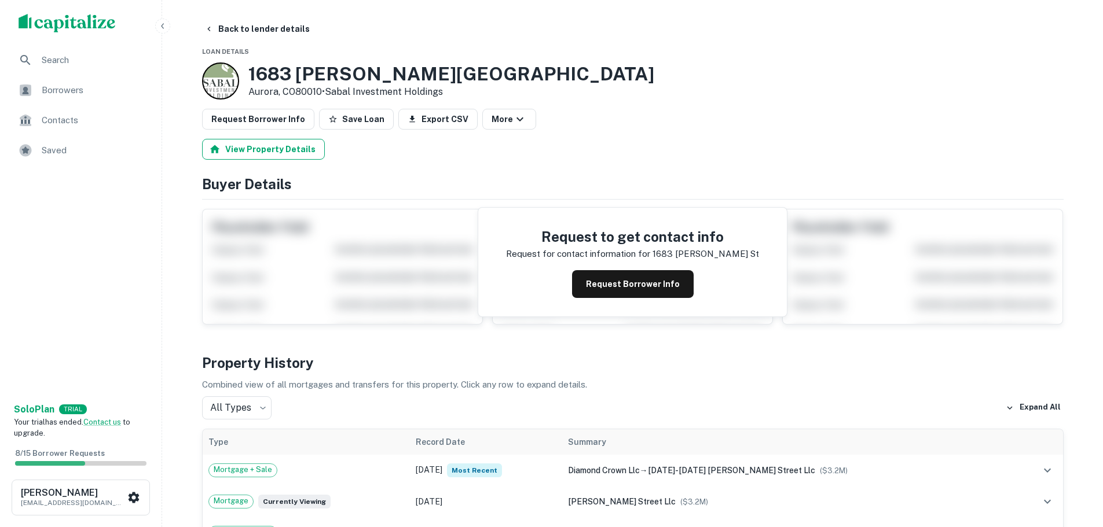
click at [259, 147] on button "View Property Details" at bounding box center [263, 149] width 123 height 21
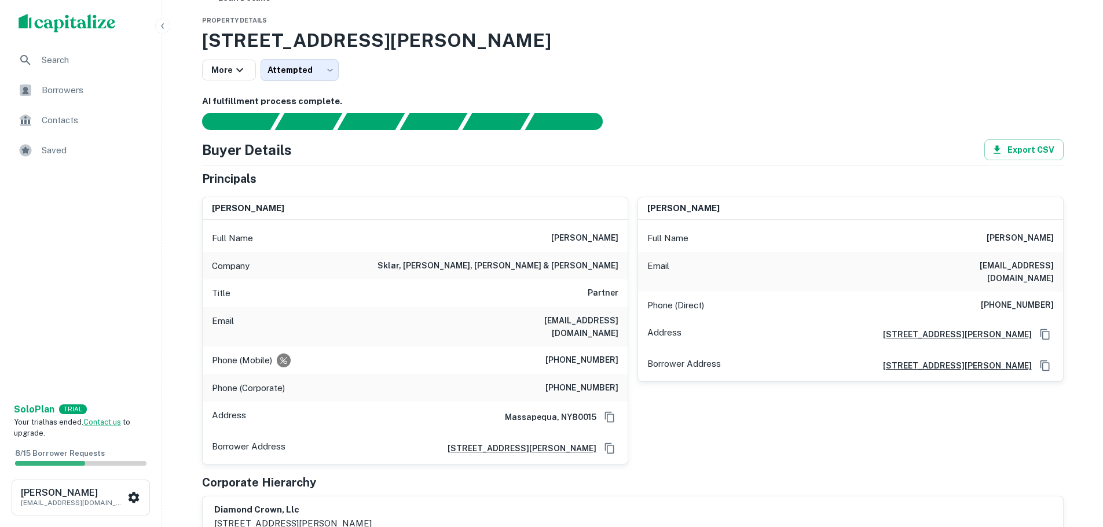
scroll to position [58, 0]
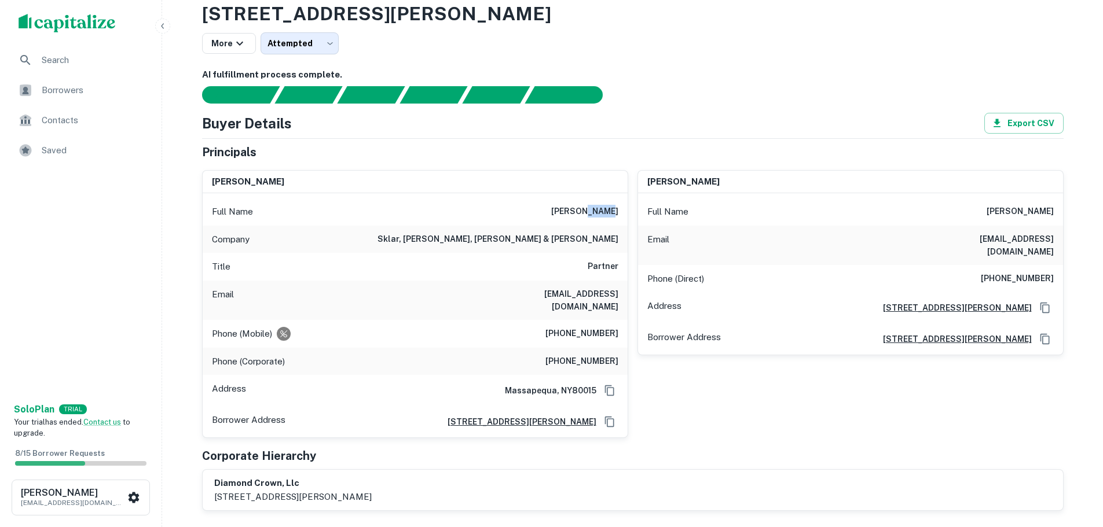
drag, startPoint x: 599, startPoint y: 211, endPoint x: 618, endPoint y: 212, distance: 19.1
click at [618, 212] on h6 "howard sklar" at bounding box center [584, 212] width 67 height 14
copy h6 "sklar"
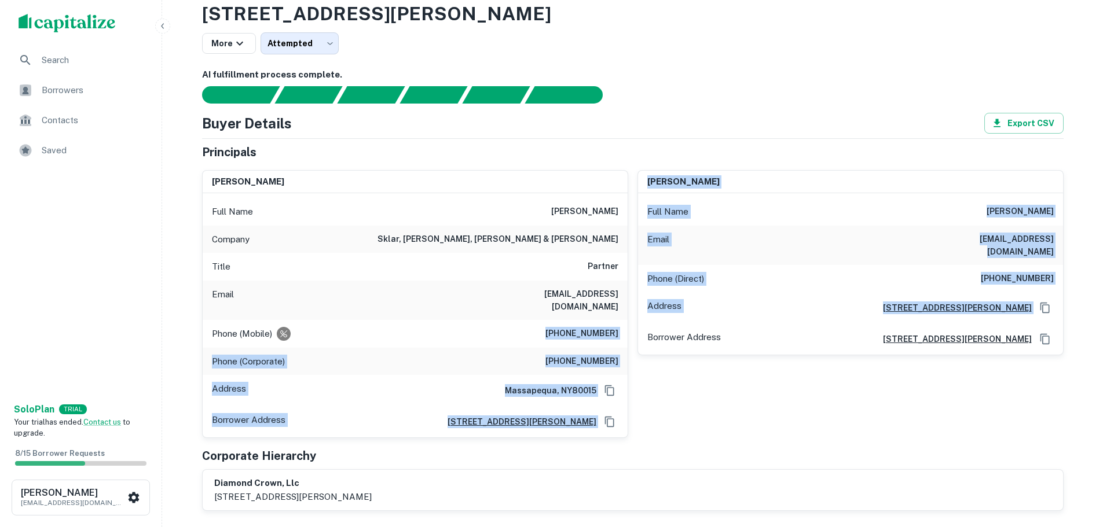
drag, startPoint x: 538, startPoint y: 320, endPoint x: 638, endPoint y: 319, distance: 99.6
click at [638, 319] on div "howard sklar Full Name howard sklar Company sklar, heyman, hirshfield & kantor …" at bounding box center [628, 300] width 871 height 278
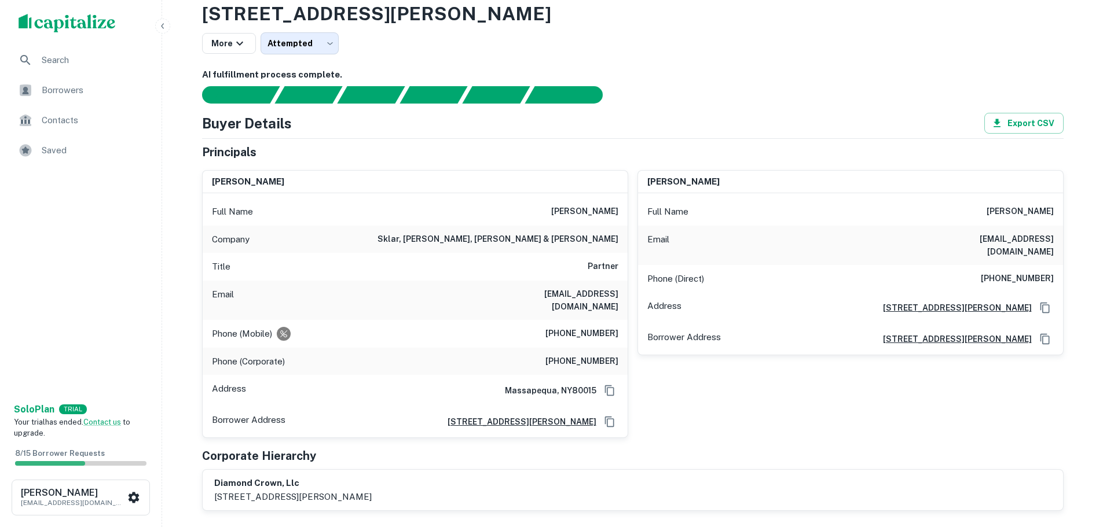
click at [650, 398] on div "lidwina a sklar Full Name lidwina a sklar Email las14344@aol.com Phone (Direct)…" at bounding box center [845, 300] width 435 height 278
drag, startPoint x: 552, startPoint y: 323, endPoint x: 617, endPoint y: 322, distance: 64.3
click at [617, 327] on h6 "(954) 644-9023" at bounding box center [581, 334] width 73 height 14
copy h6 "(954) 644-9023"
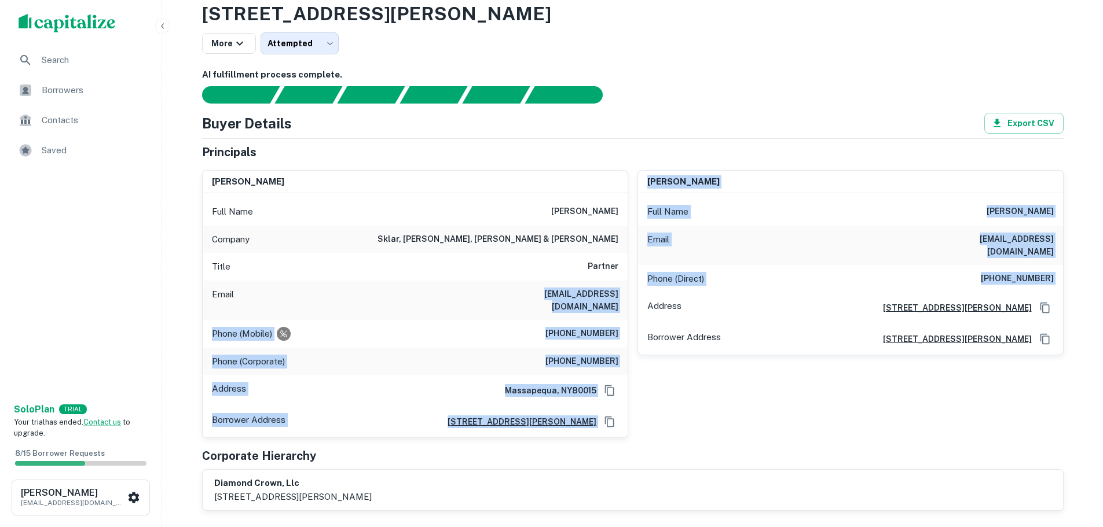
drag, startPoint x: 540, startPoint y: 294, endPoint x: 632, endPoint y: 294, distance: 92.0
click at [632, 294] on div "howard sklar Full Name howard sklar Company sklar, heyman, hirshfield & kantor …" at bounding box center [628, 300] width 871 height 278
click at [634, 283] on div "lidwina a sklar Full Name lidwina a sklar Email las14344@aol.com Phone (Direct)…" at bounding box center [845, 300] width 435 height 278
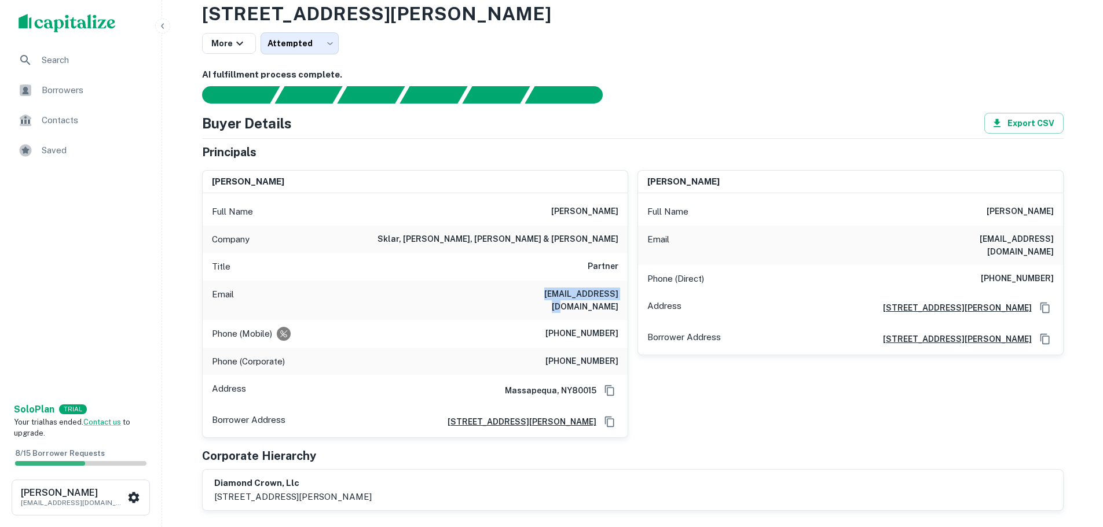
drag, startPoint x: 621, startPoint y: 291, endPoint x: 541, endPoint y: 293, distance: 79.9
click at [541, 293] on div "Email hsklar@skbllp.com" at bounding box center [415, 300] width 425 height 39
copy h6 "hsklar@skbllp.com"
click at [678, 153] on div "Principals" at bounding box center [632, 152] width 861 height 17
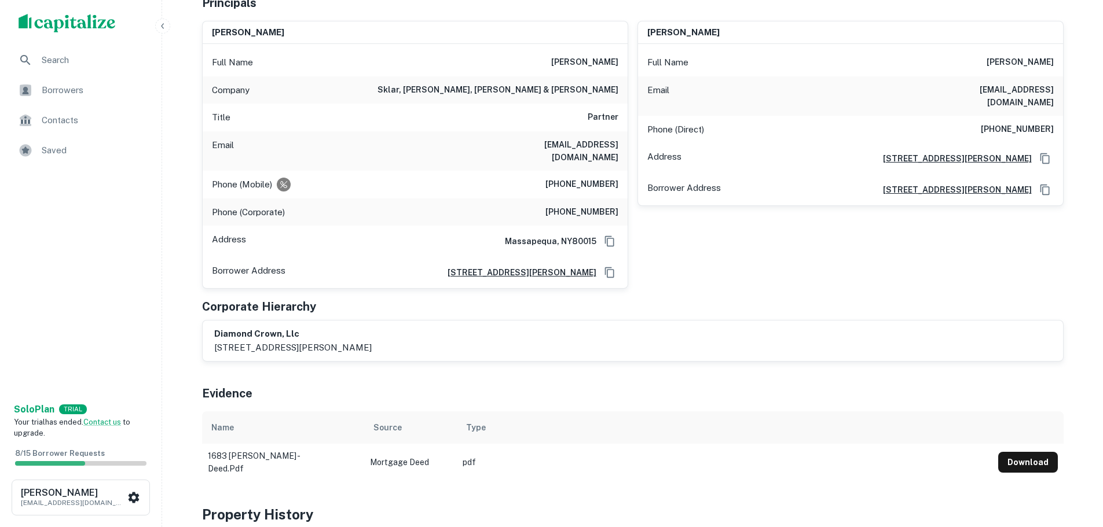
scroll to position [174, 0]
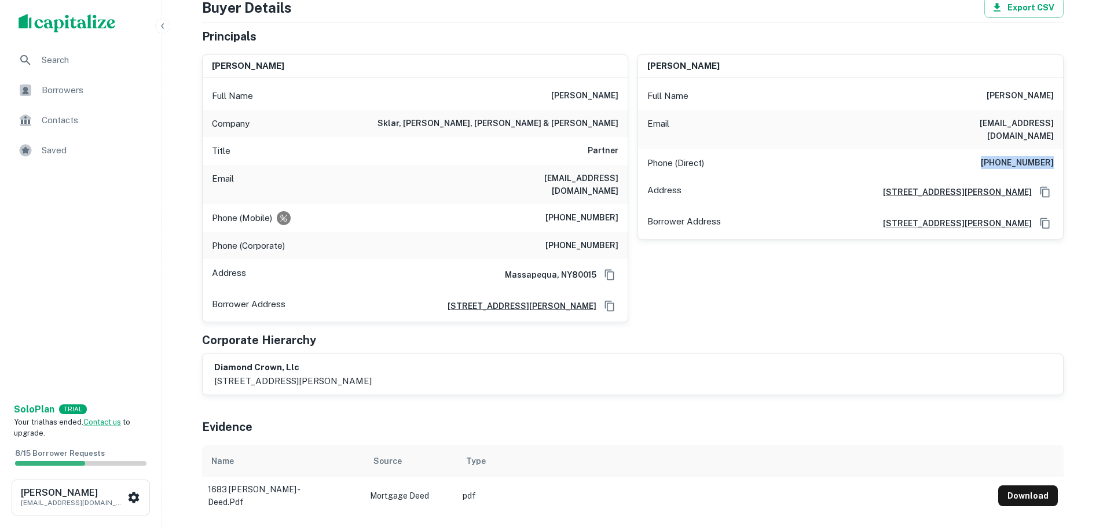
drag, startPoint x: 1032, startPoint y: 151, endPoint x: 1040, endPoint y: 151, distance: 7.5
copy h6 "(720) 345-4766"
drag, startPoint x: 995, startPoint y: 92, endPoint x: 1024, endPoint y: 94, distance: 29.0
click at [1024, 94] on div "Full Name lidwina a sklar" at bounding box center [850, 96] width 425 height 28
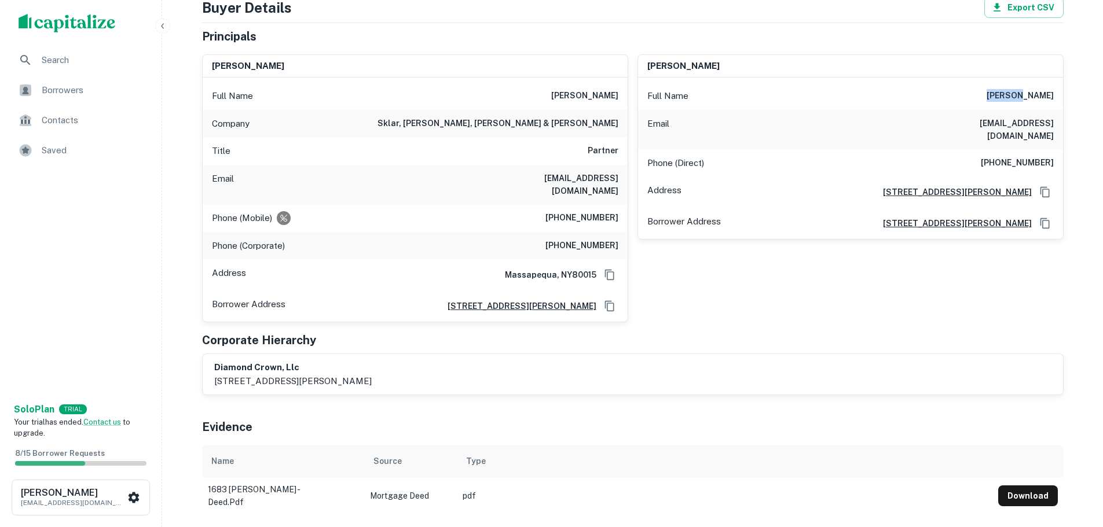
copy h6 "lidwina"
drag, startPoint x: 960, startPoint y: 118, endPoint x: 1077, endPoint y: 123, distance: 117.1
copy h6 "las14344@aol.com"
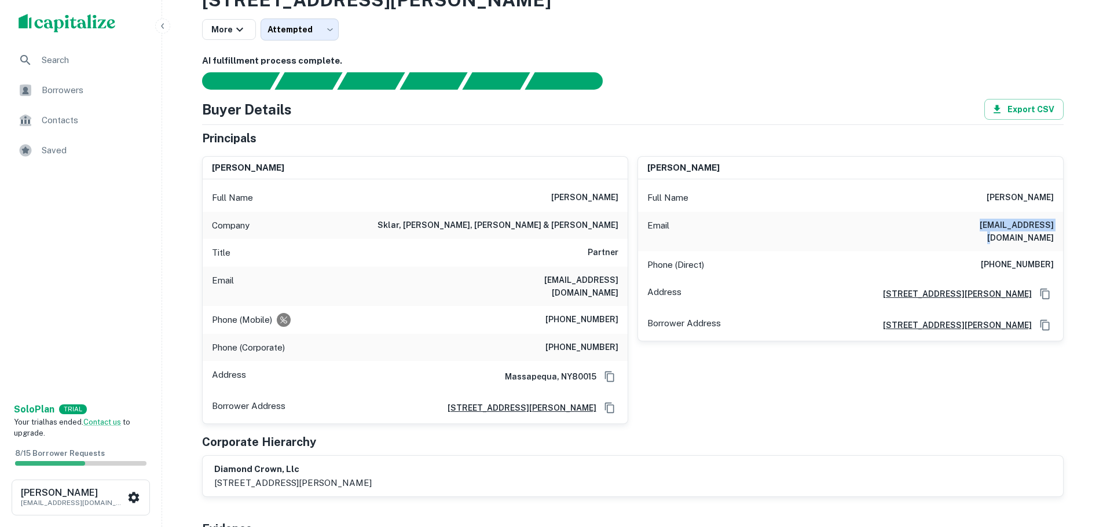
scroll to position [0, 0]
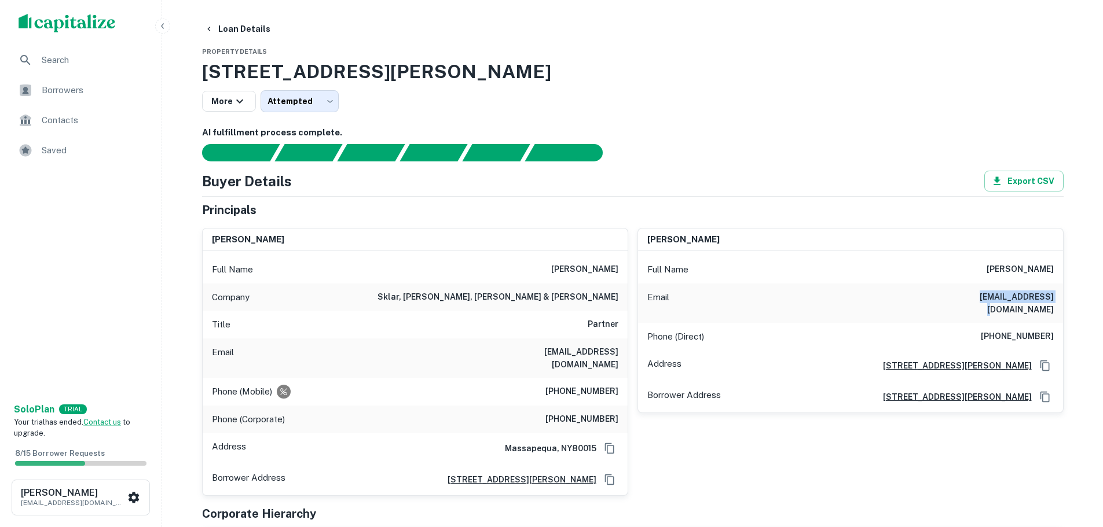
drag, startPoint x: 201, startPoint y: 68, endPoint x: 501, endPoint y: 76, distance: 300.6
copy h3 "1683 Alton St, Aurora, CO, 80010"
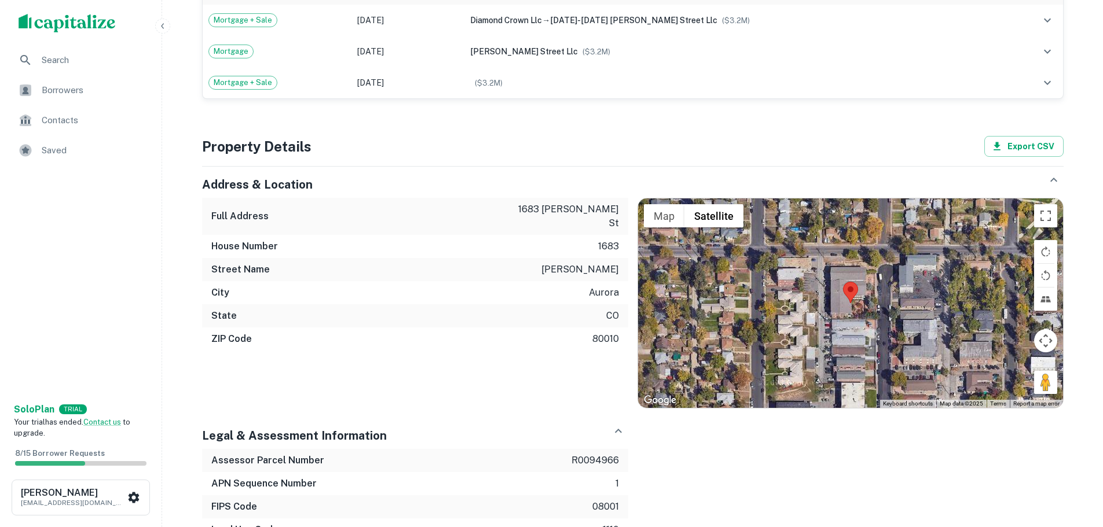
scroll to position [775, 0]
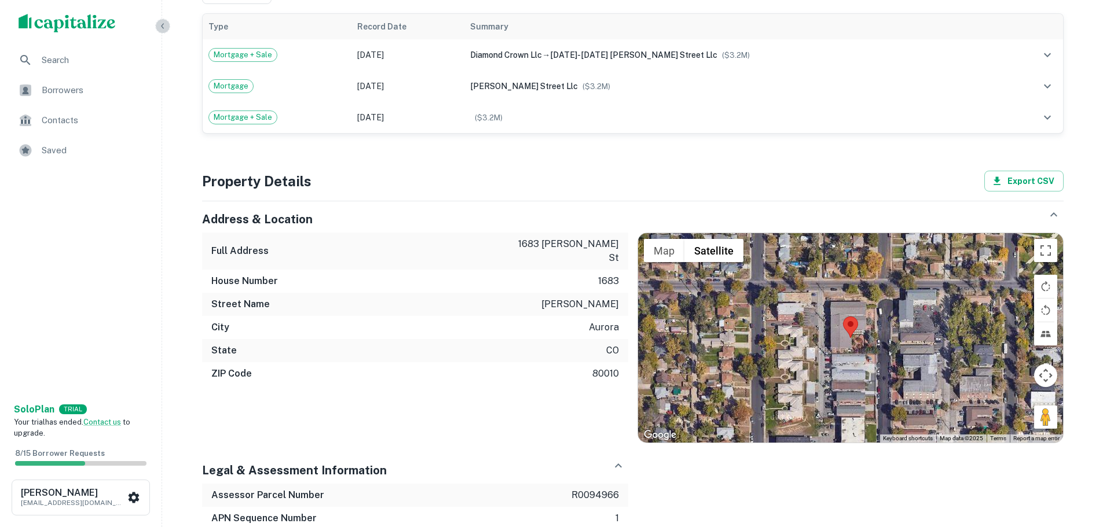
click at [162, 24] on icon "button" at bounding box center [162, 25] width 9 height 9
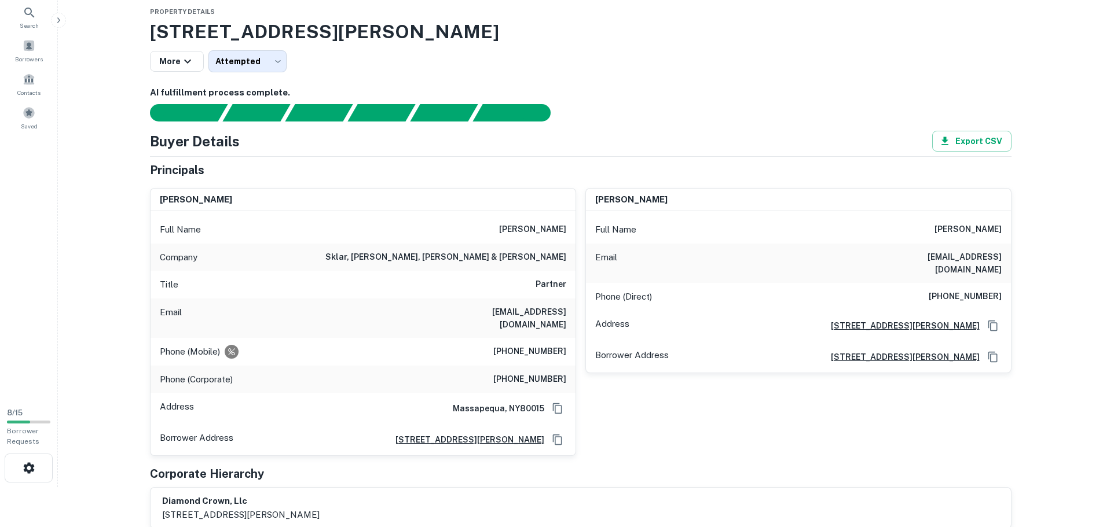
scroll to position [0, 0]
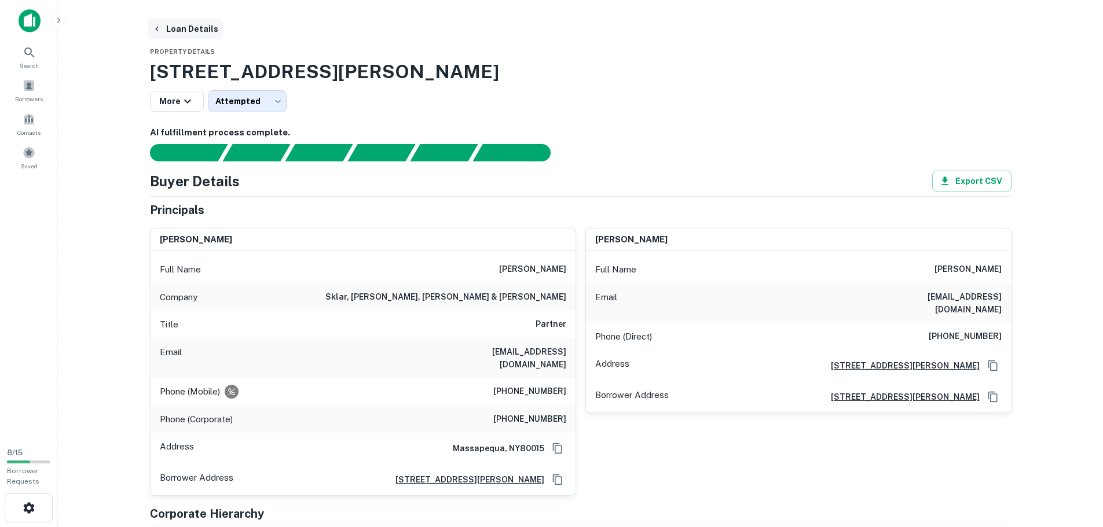
click at [192, 25] on button "Loan Details" at bounding box center [185, 29] width 75 height 21
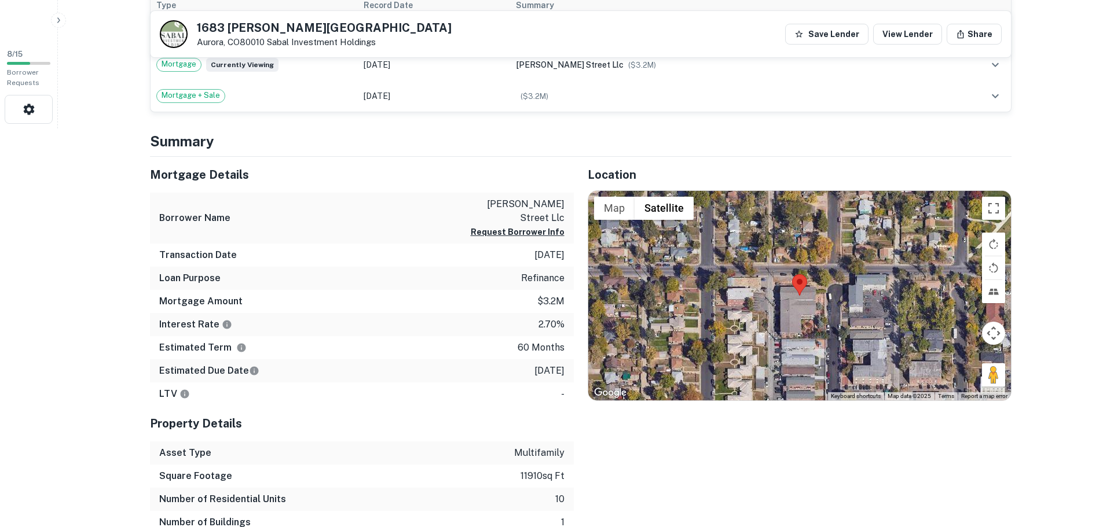
scroll to position [405, 0]
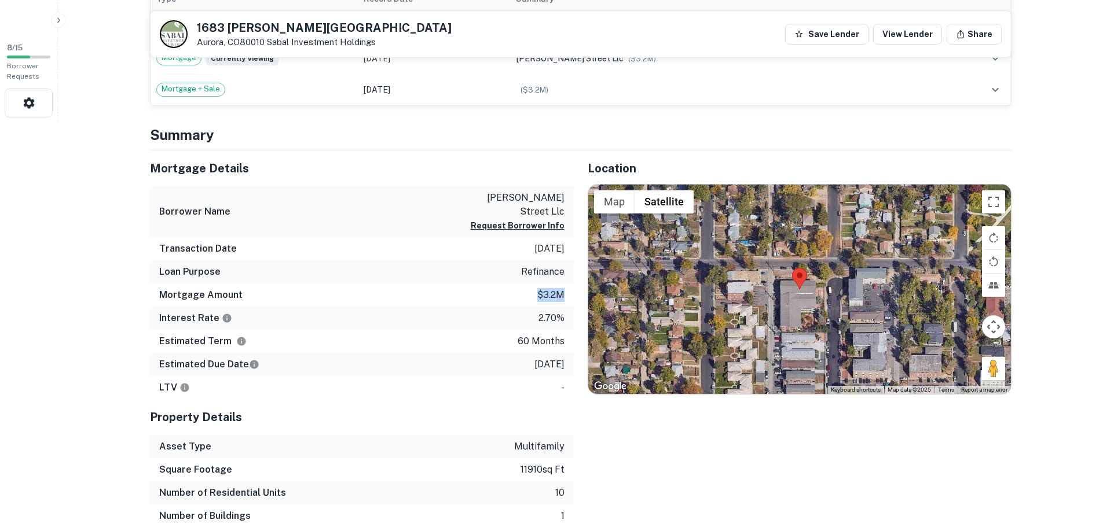
drag, startPoint x: 528, startPoint y: 278, endPoint x: 571, endPoint y: 278, distance: 43.4
click at [571, 284] on div "Mortgage Amount $3.2m" at bounding box center [362, 295] width 424 height 23
copy p "$3.2m"
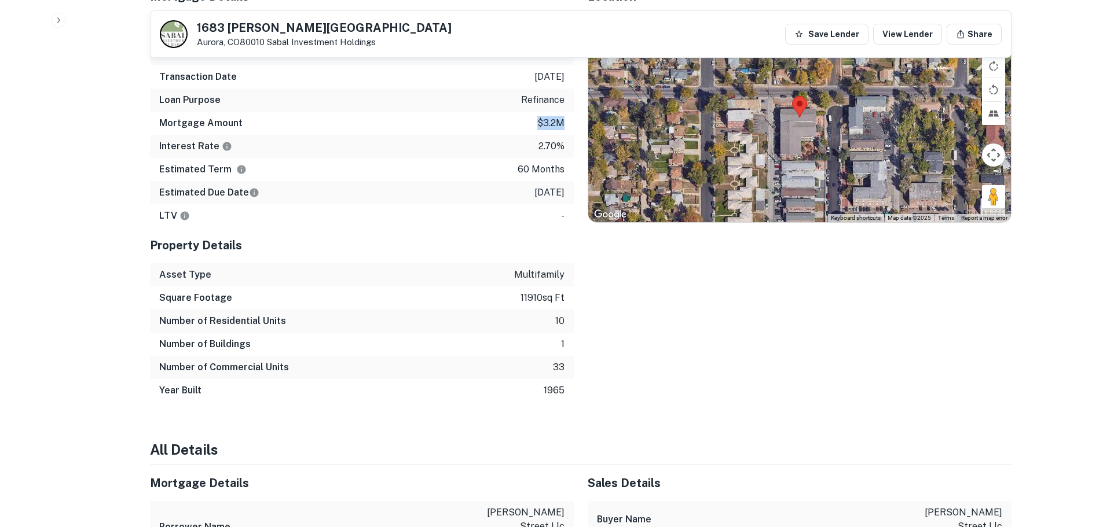
scroll to position [579, 0]
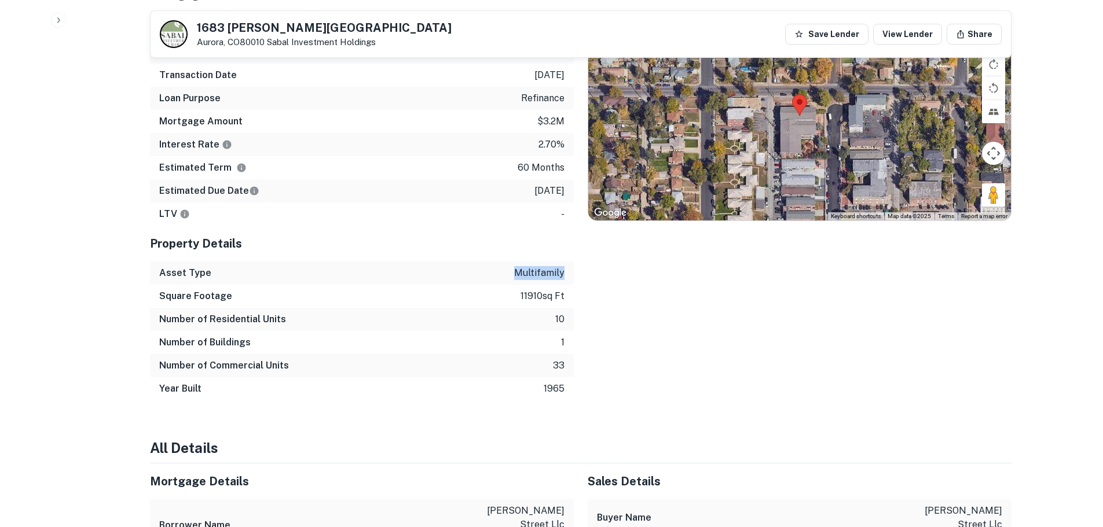
drag, startPoint x: 511, startPoint y: 259, endPoint x: 567, endPoint y: 258, distance: 56.2
click at [567, 262] on div "Asset Type multifamily" at bounding box center [362, 273] width 424 height 23
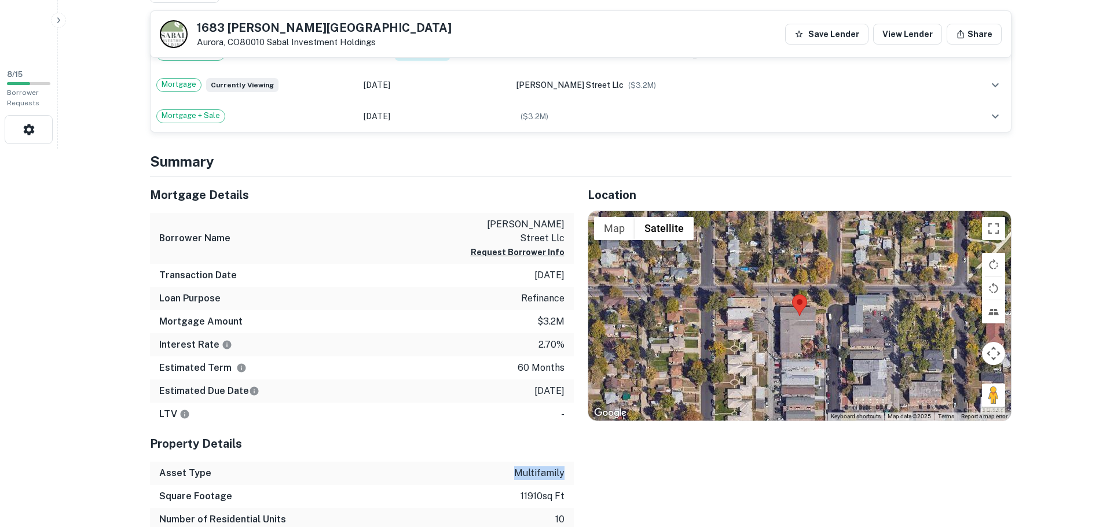
scroll to position [347, 0]
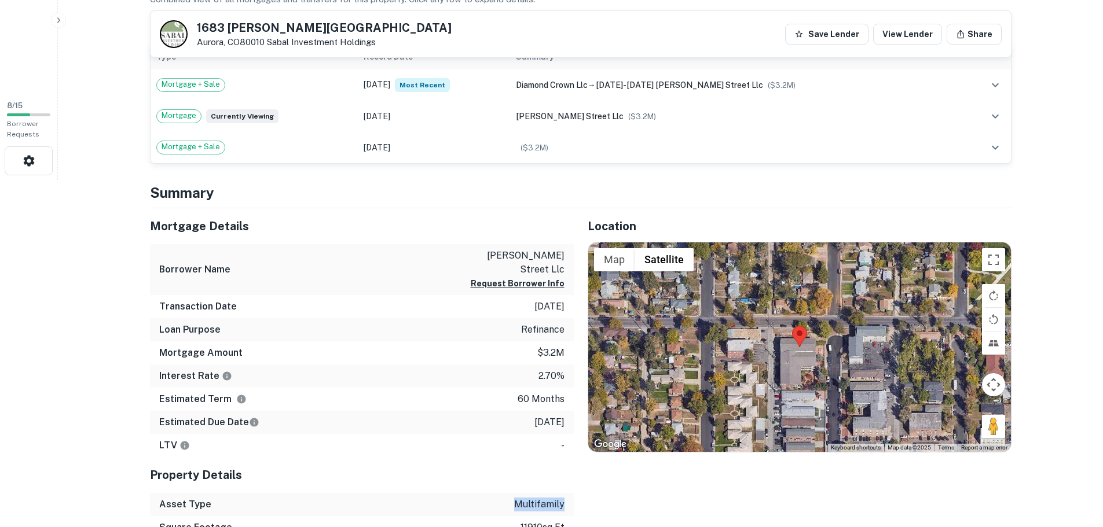
click at [810, 387] on div at bounding box center [799, 348] width 423 height 210
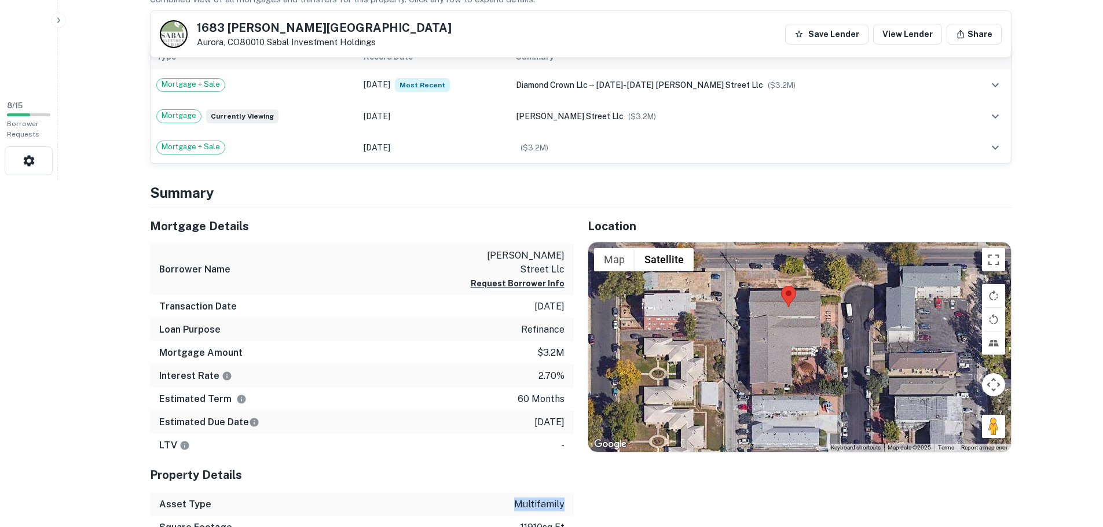
click at [808, 384] on div at bounding box center [799, 348] width 423 height 210
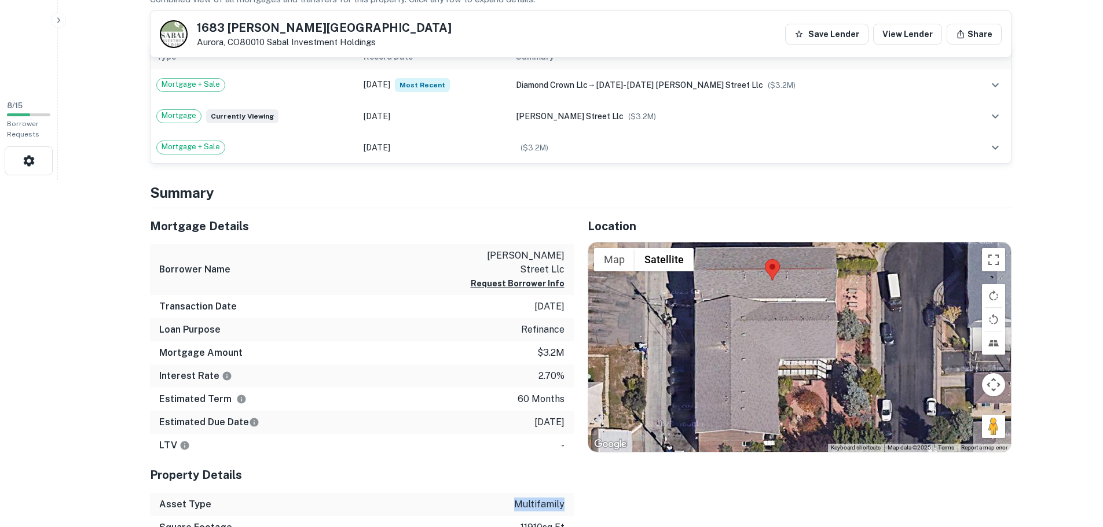
drag, startPoint x: 802, startPoint y: 413, endPoint x: 802, endPoint y: 420, distance: 7.0
click at [802, 420] on div at bounding box center [799, 348] width 423 height 210
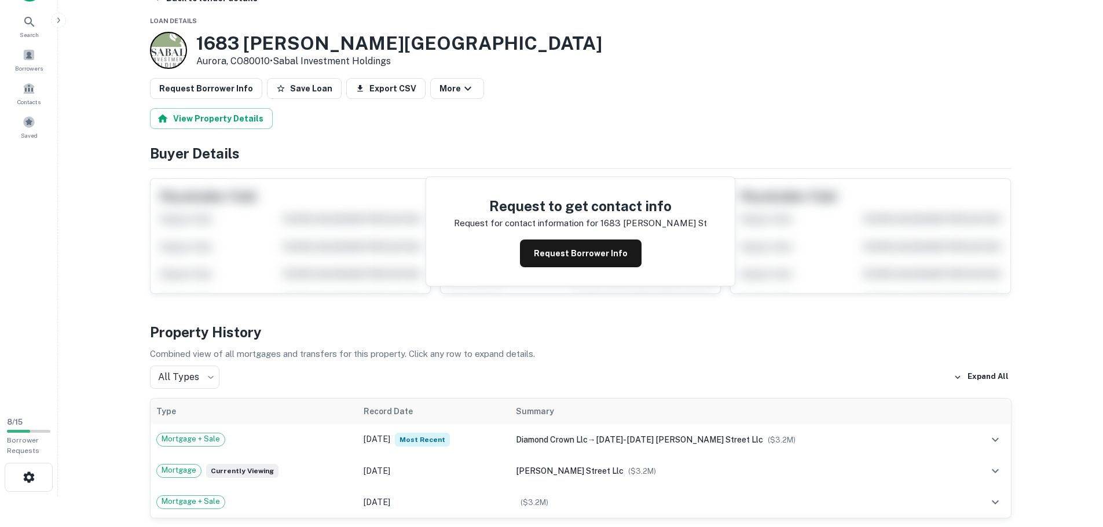
scroll to position [0, 0]
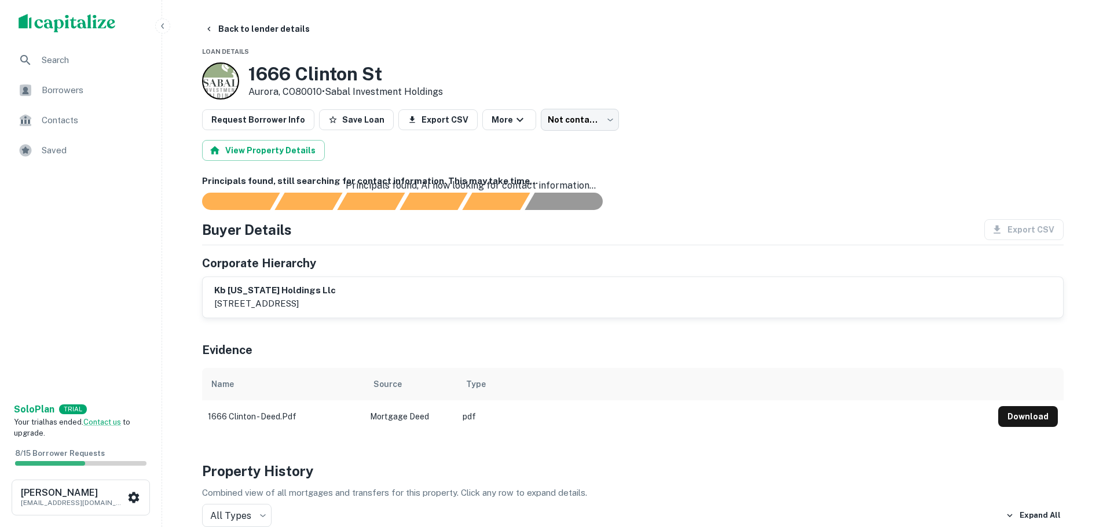
drag, startPoint x: 423, startPoint y: 172, endPoint x: 427, endPoint y: 162, distance: 11.2
click at [427, 179] on div "Principals found, AI now looking for contact information..." at bounding box center [471, 186] width 250 height 14
click at [637, 154] on div "View Property Details" at bounding box center [632, 150] width 861 height 21
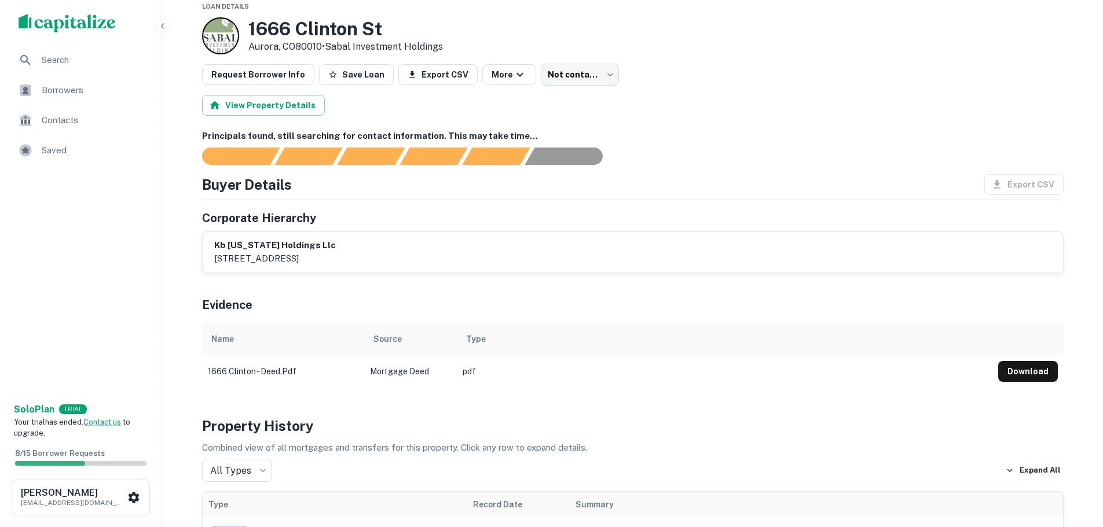
scroll to position [58, 0]
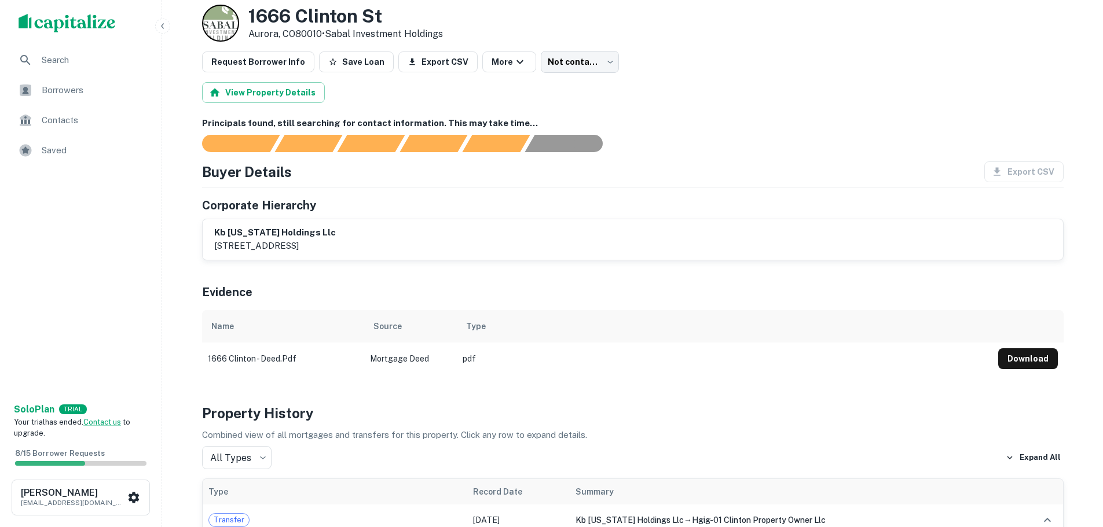
click at [401, 246] on div "kb colorado holdings llc 2357 127th avenue se, bellevue, wa, 98005" at bounding box center [632, 239] width 837 height 27
click at [257, 240] on p "2357 127th avenue se, bellevue, wa, 98005" at bounding box center [275, 246] width 122 height 14
click at [263, 65] on button "Request Borrower Info" at bounding box center [258, 62] width 112 height 21
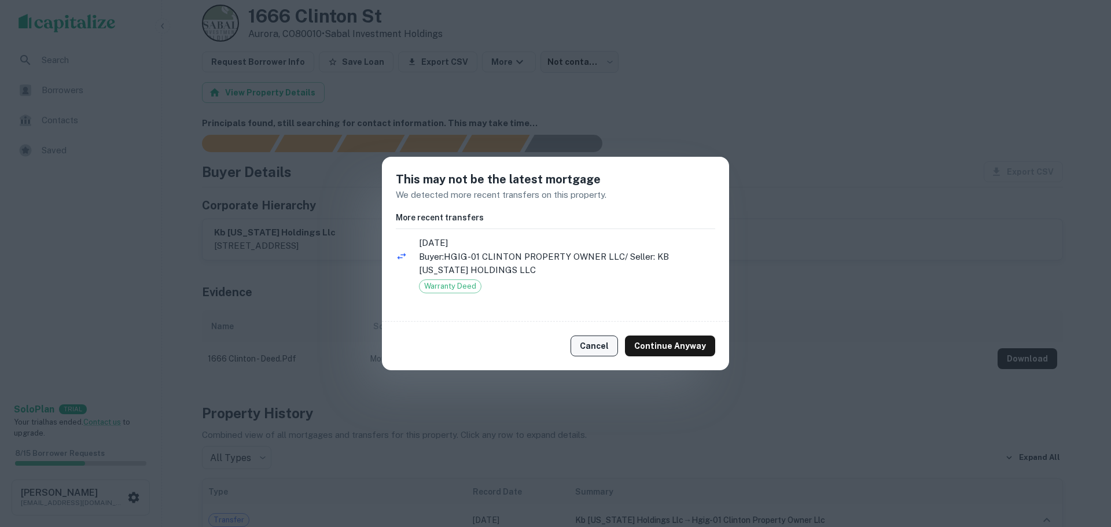
click at [601, 348] on button "Cancel" at bounding box center [594, 346] width 47 height 21
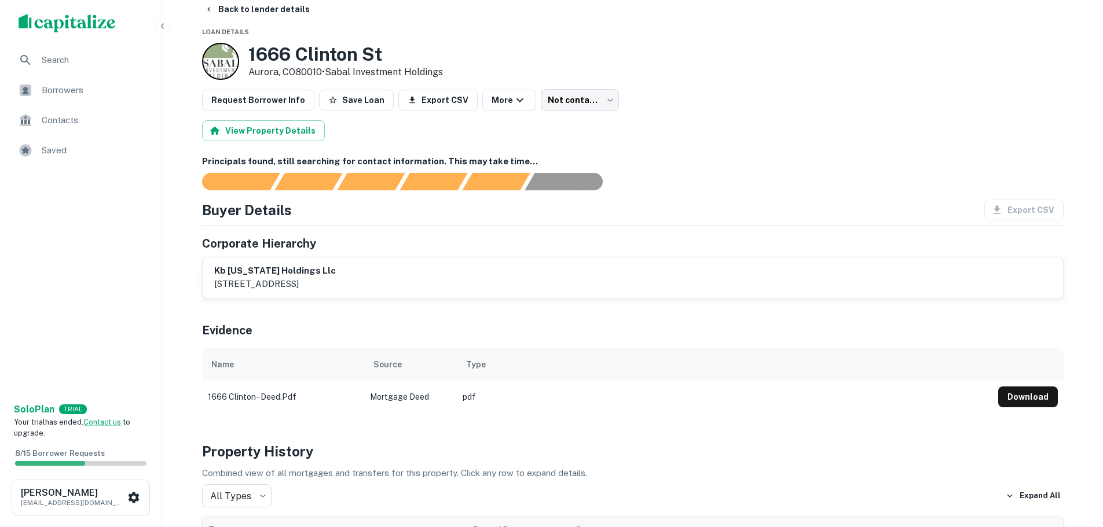
scroll to position [0, 0]
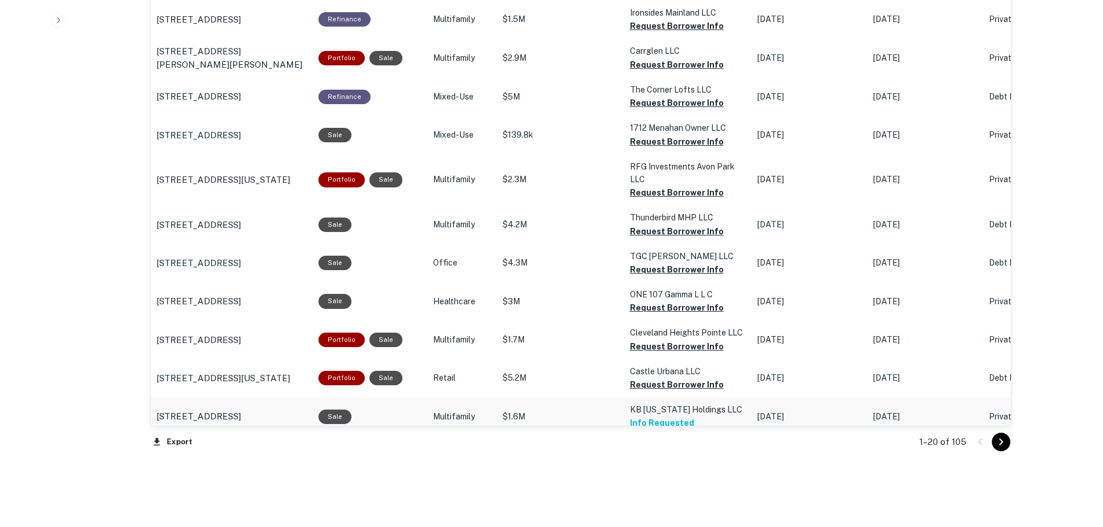
scroll to position [1211, 0]
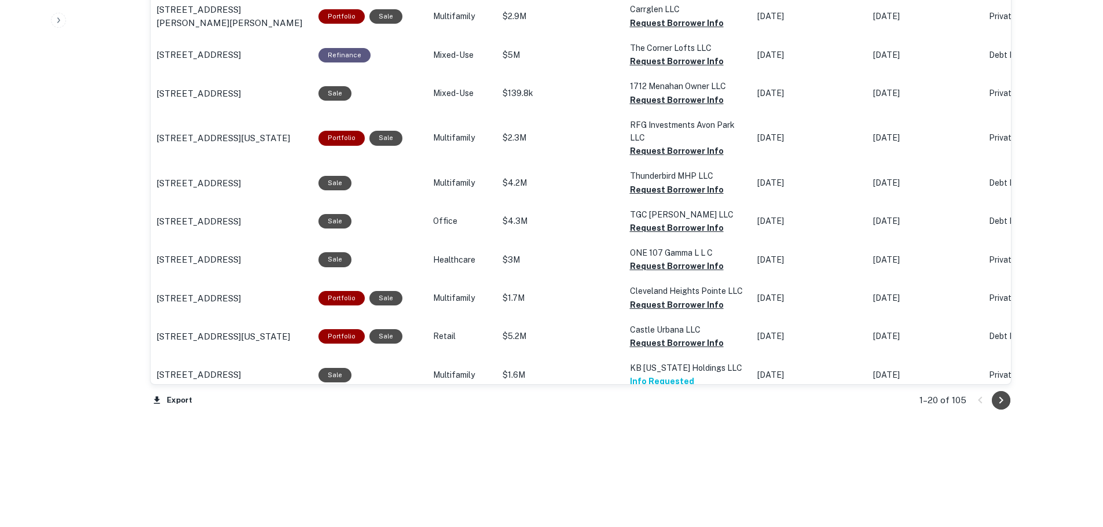
click at [1004, 402] on icon "Go to next page" at bounding box center [1001, 401] width 14 height 14
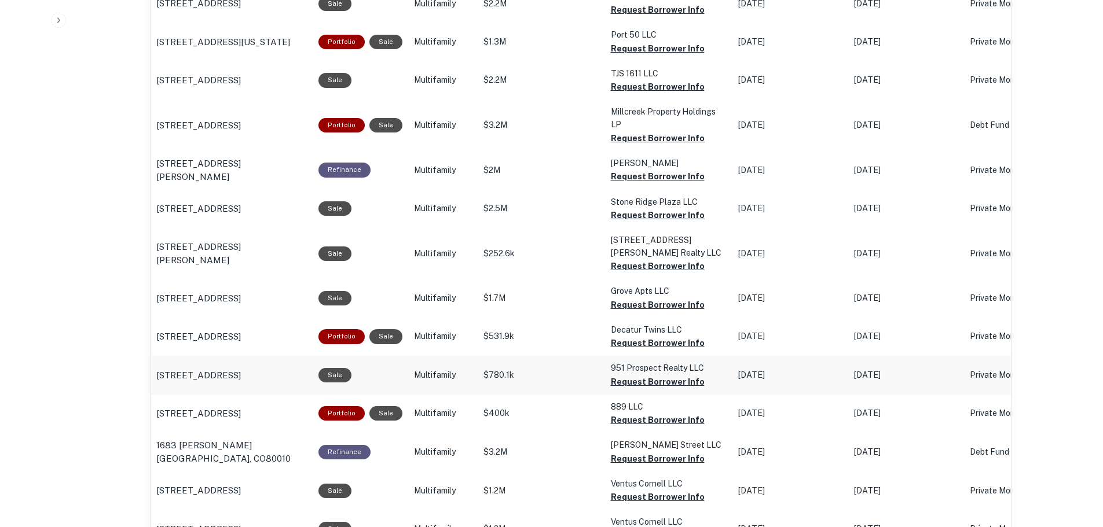
scroll to position [999, 0]
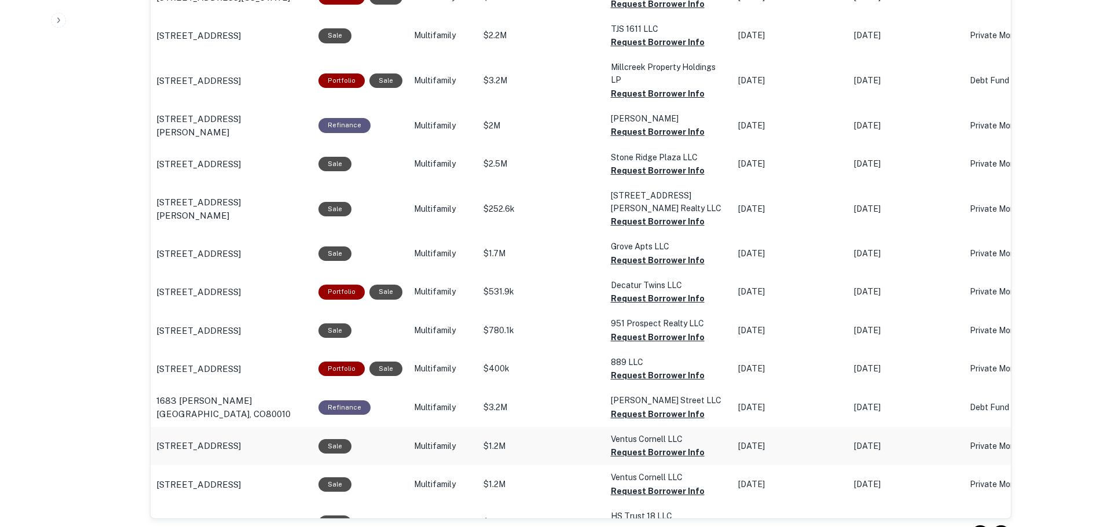
scroll to position [1056, 0]
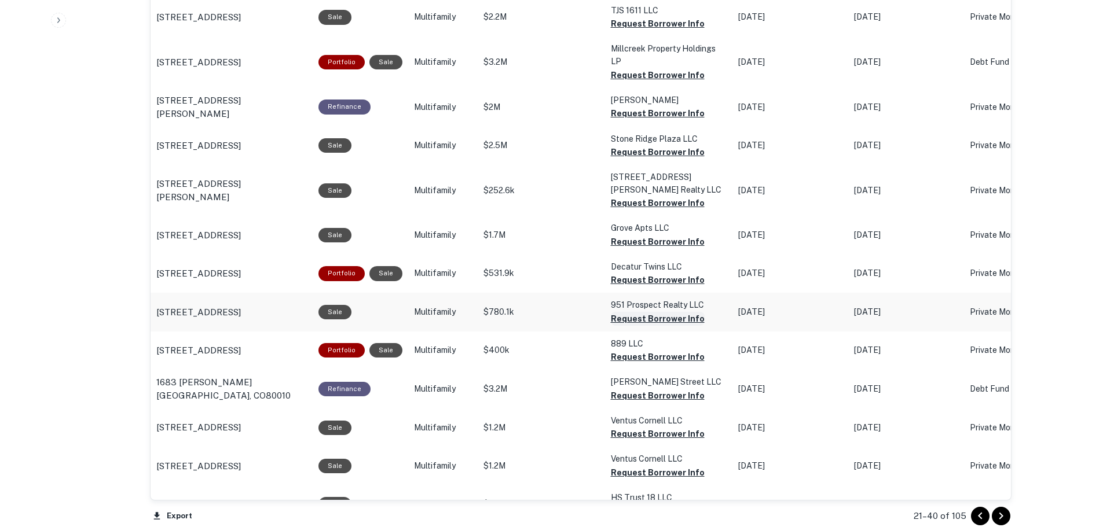
click at [241, 306] on p "[STREET_ADDRESS]" at bounding box center [198, 313] width 85 height 14
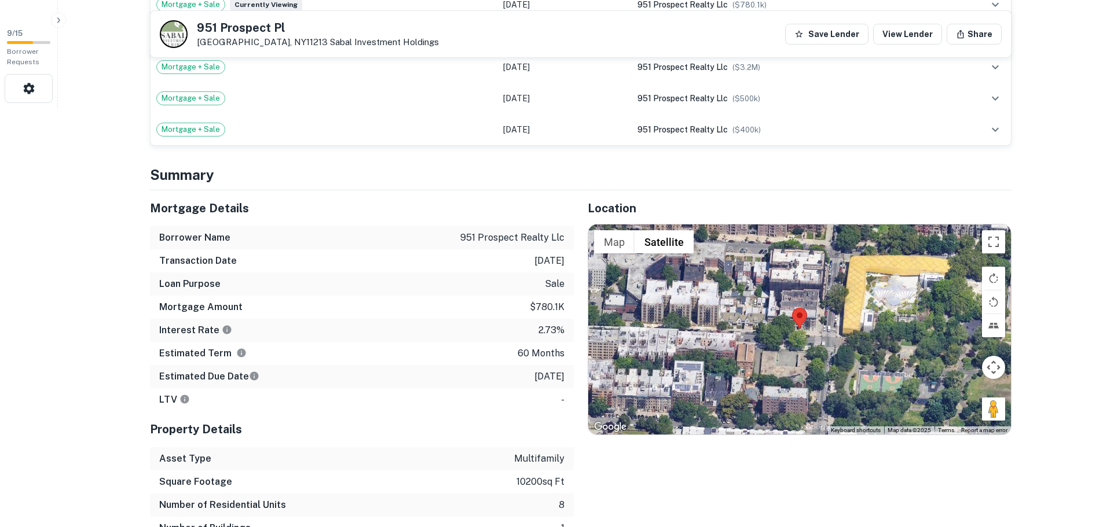
scroll to position [463, 0]
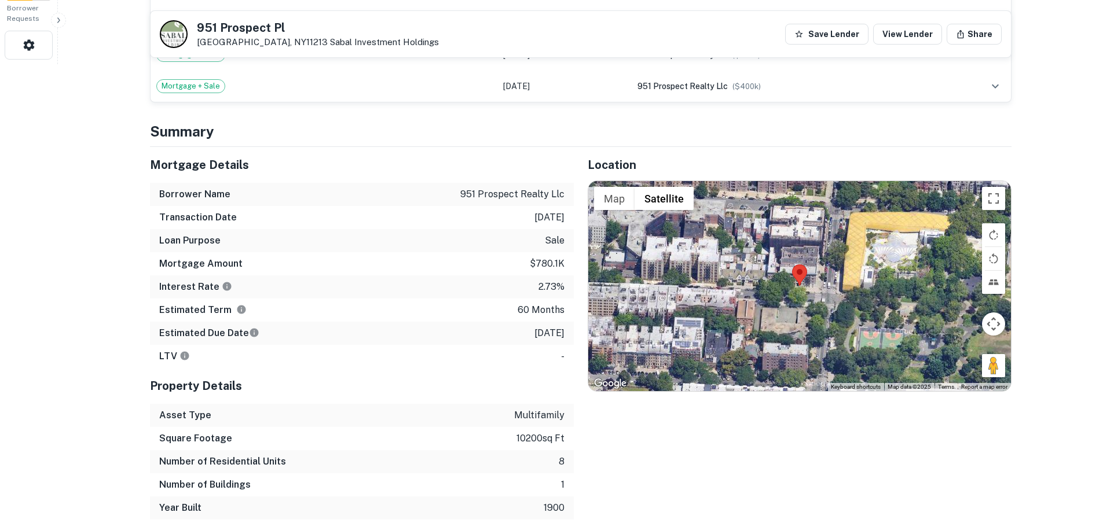
click at [808, 286] on div at bounding box center [799, 286] width 423 height 210
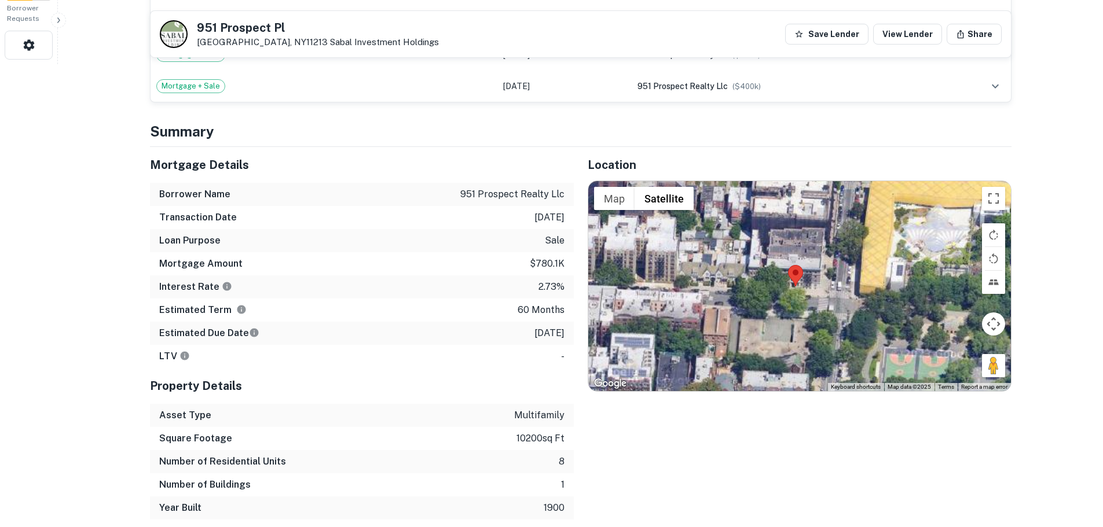
click at [808, 286] on div at bounding box center [799, 286] width 423 height 210
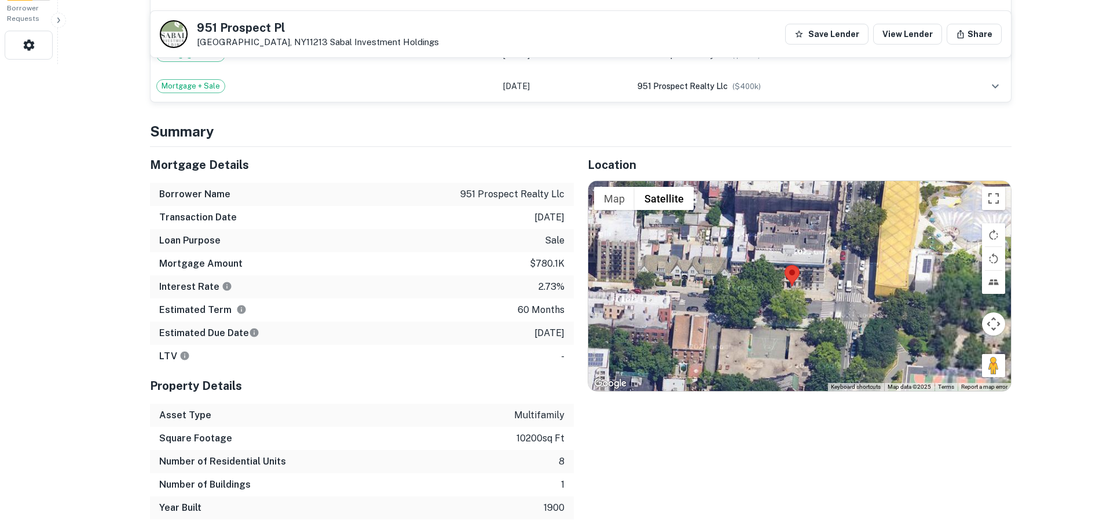
click at [808, 286] on div at bounding box center [799, 286] width 423 height 210
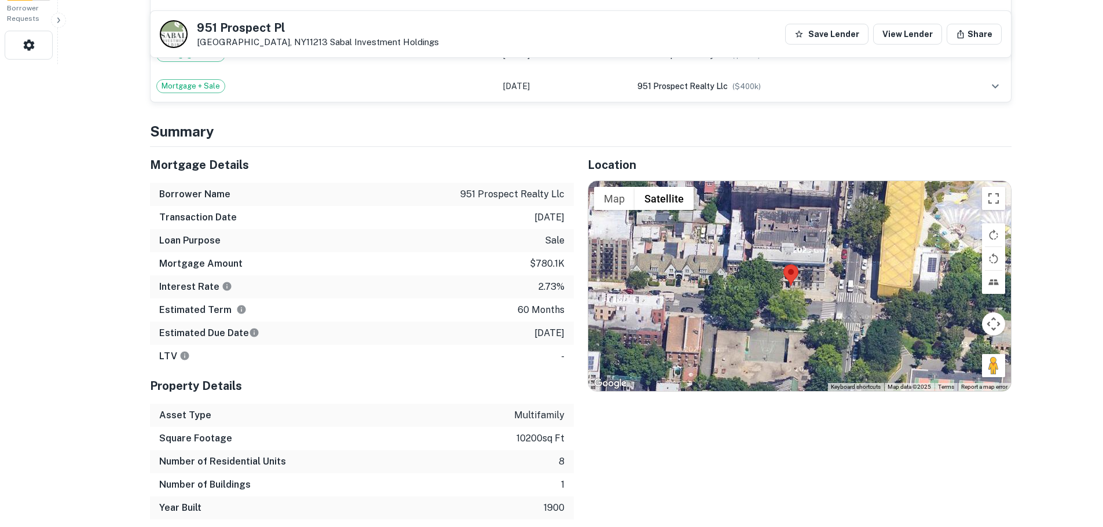
click at [808, 286] on div at bounding box center [799, 286] width 423 height 210
click at [780, 296] on div at bounding box center [799, 286] width 423 height 210
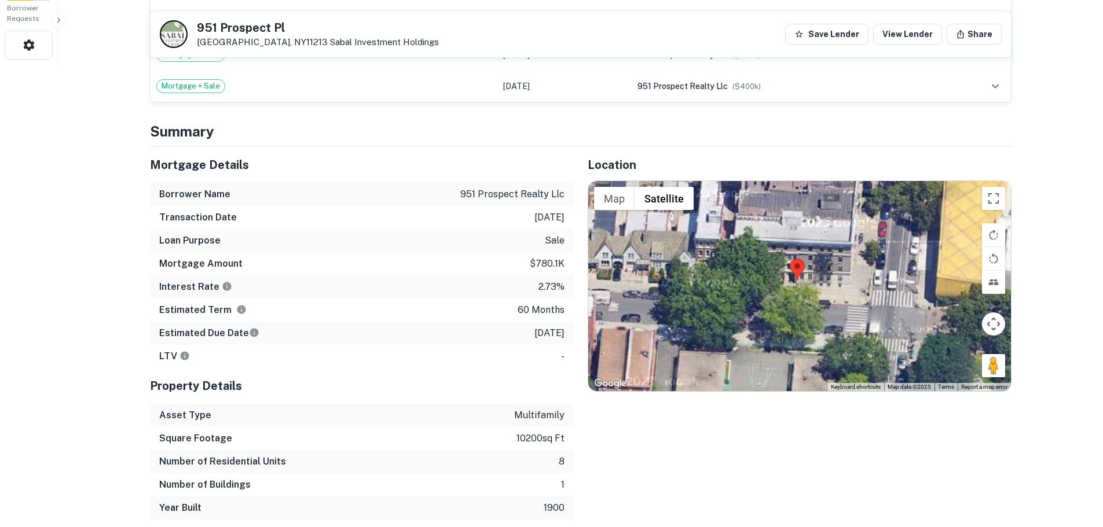
click at [780, 296] on div at bounding box center [799, 286] width 423 height 210
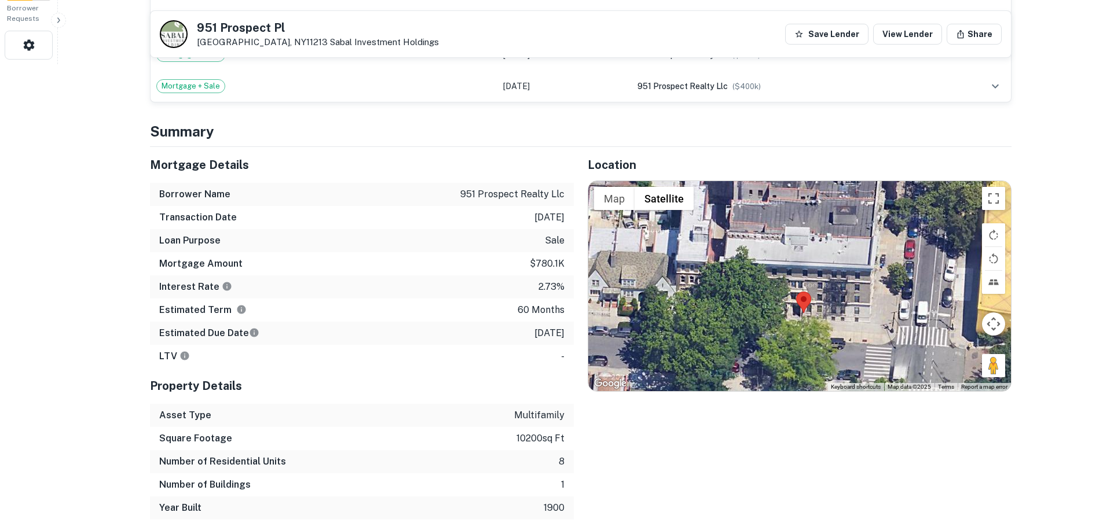
drag, startPoint x: 813, startPoint y: 289, endPoint x: 823, endPoint y: 372, distance: 83.9
click at [823, 372] on div at bounding box center [799, 286] width 423 height 210
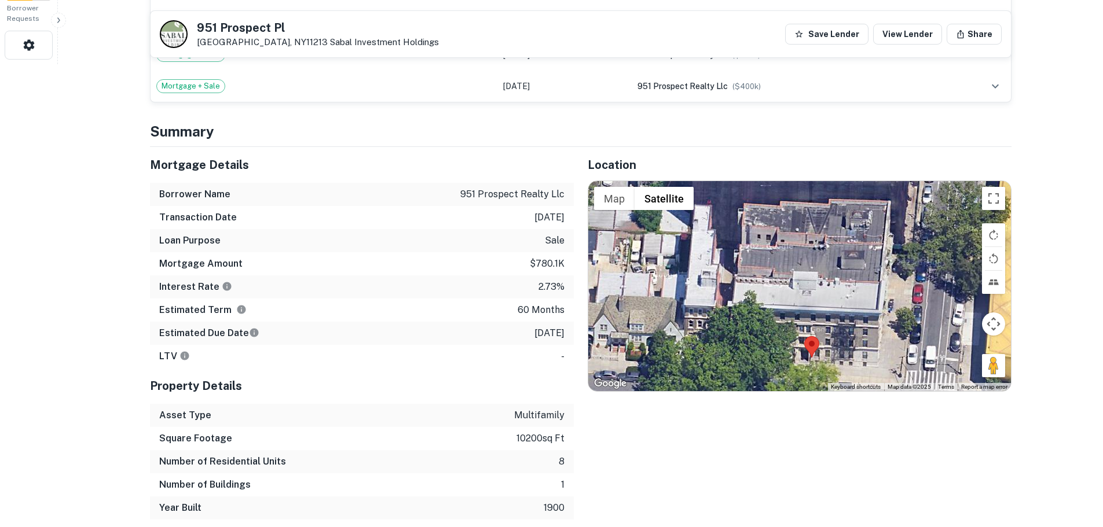
click at [822, 368] on div at bounding box center [799, 286] width 423 height 210
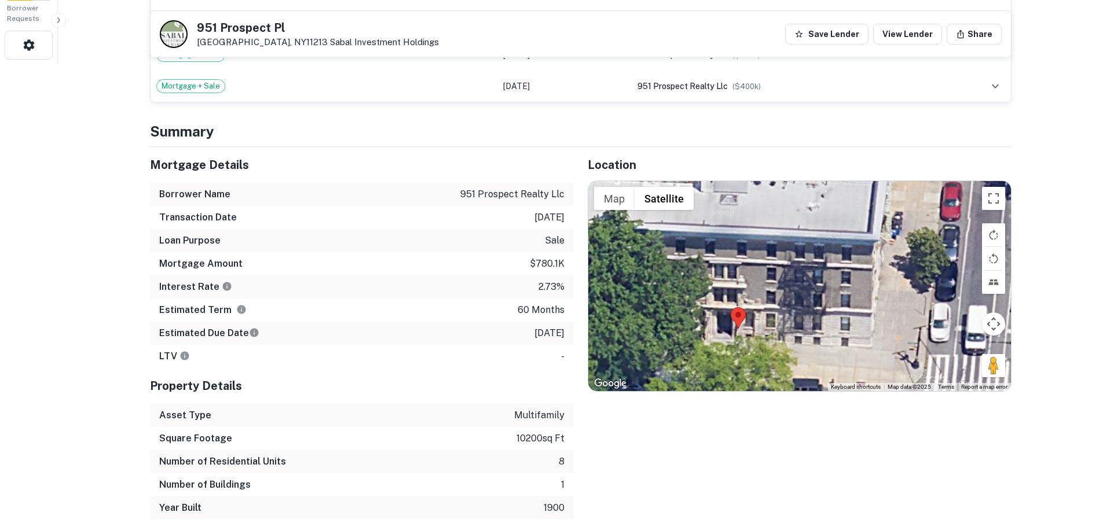
drag, startPoint x: 832, startPoint y: 340, endPoint x: 798, endPoint y: 324, distance: 37.6
click at [798, 324] on div at bounding box center [799, 286] width 423 height 210
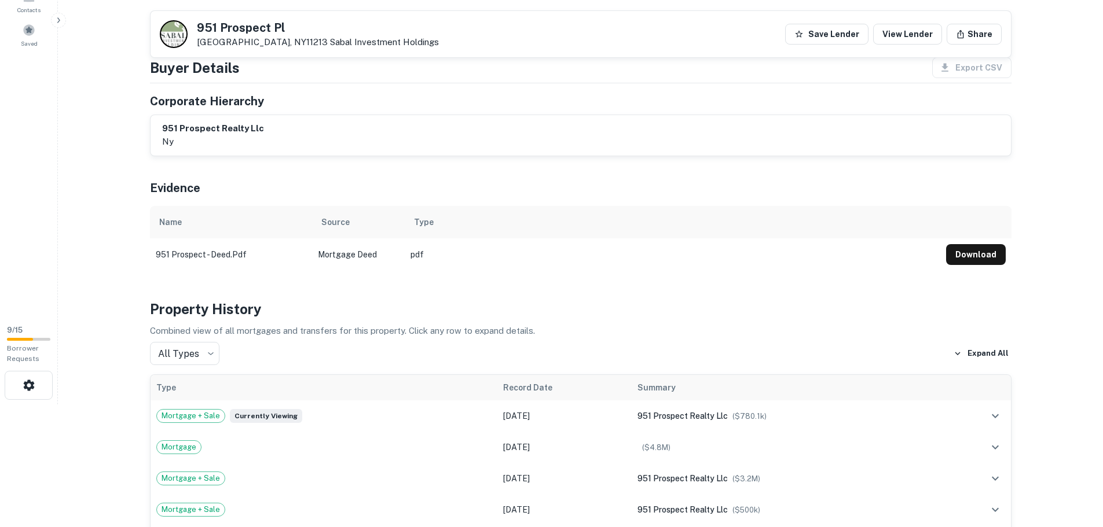
scroll to position [116, 0]
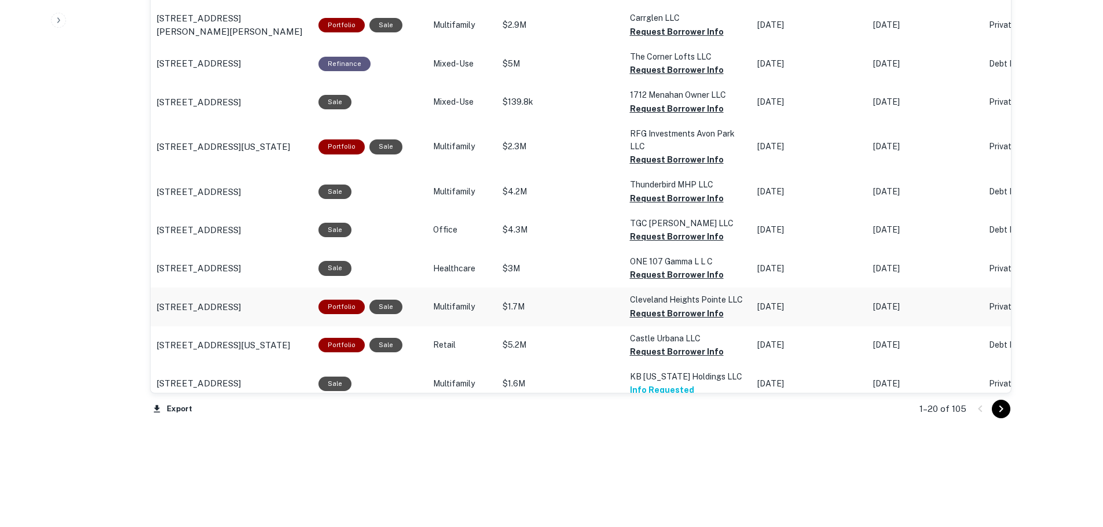
scroll to position [1211, 0]
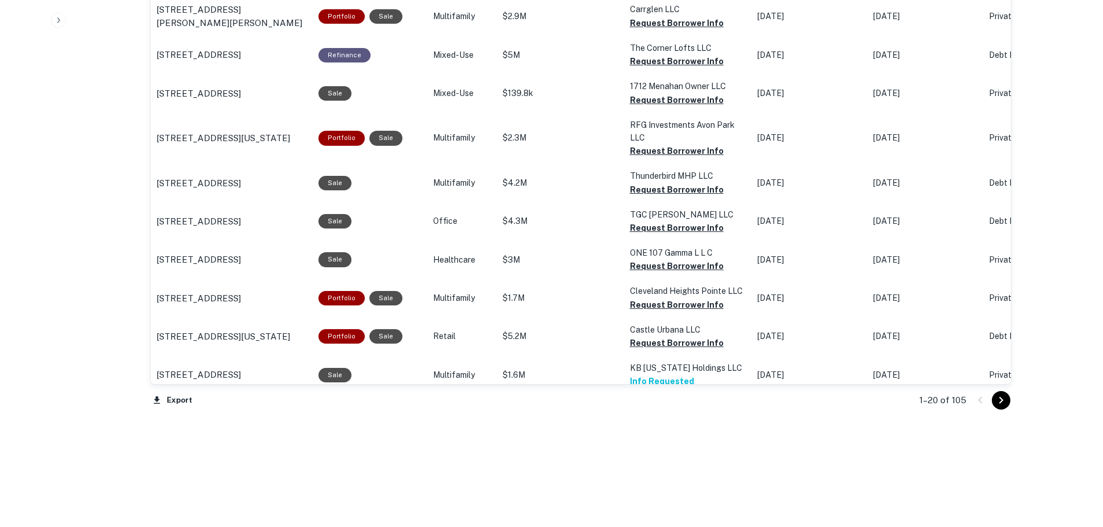
click at [992, 394] on div at bounding box center [990, 400] width 39 height 19
click at [1000, 397] on icon "Go to next page" at bounding box center [1001, 401] width 14 height 14
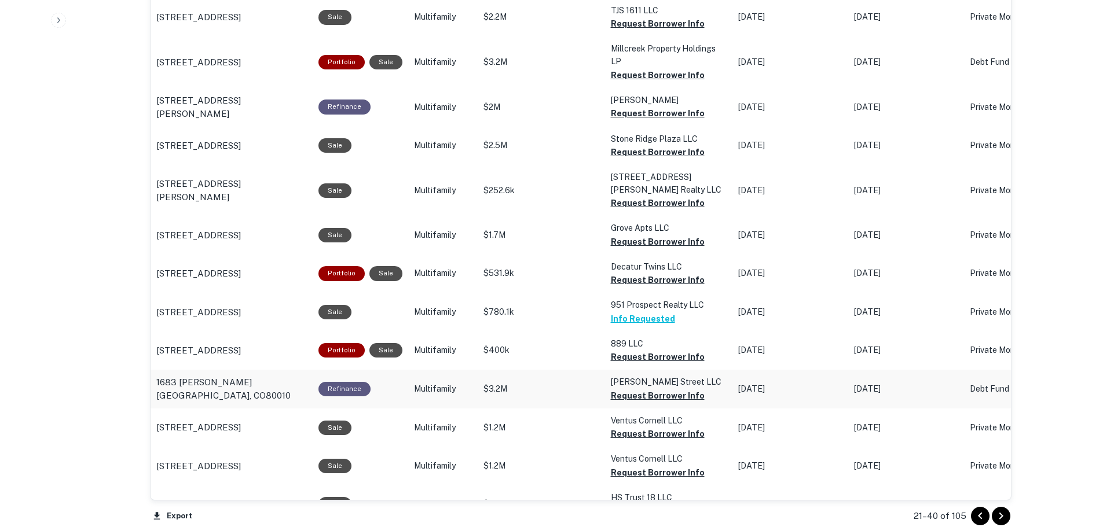
scroll to position [1114, 0]
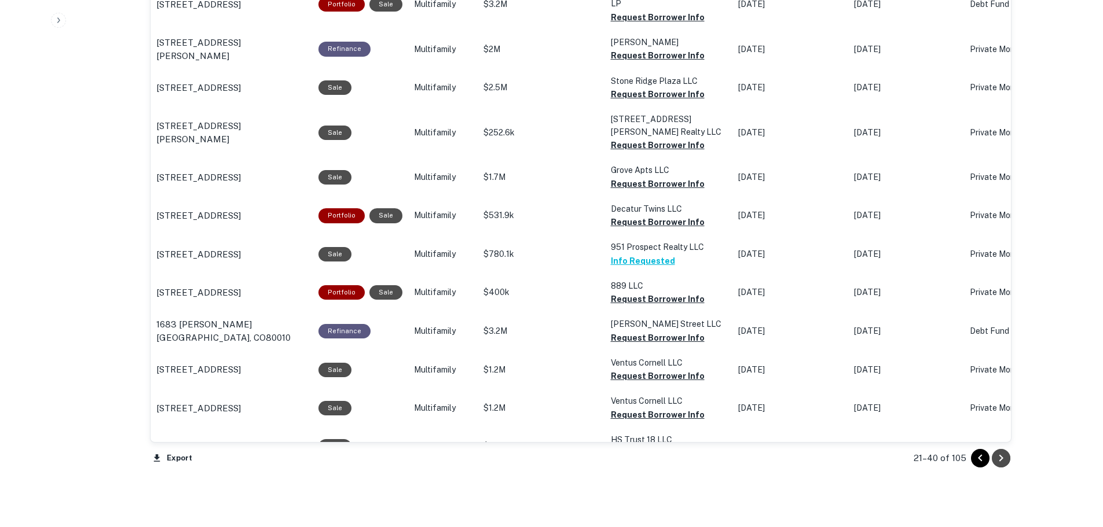
click at [1002, 459] on icon "Go to next page" at bounding box center [1001, 458] width 4 height 7
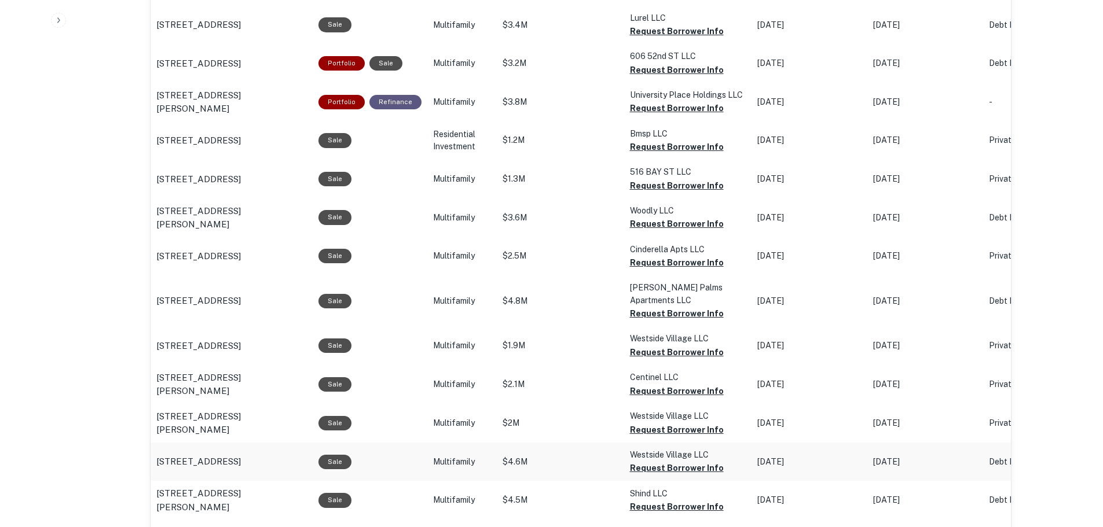
scroll to position [941, 0]
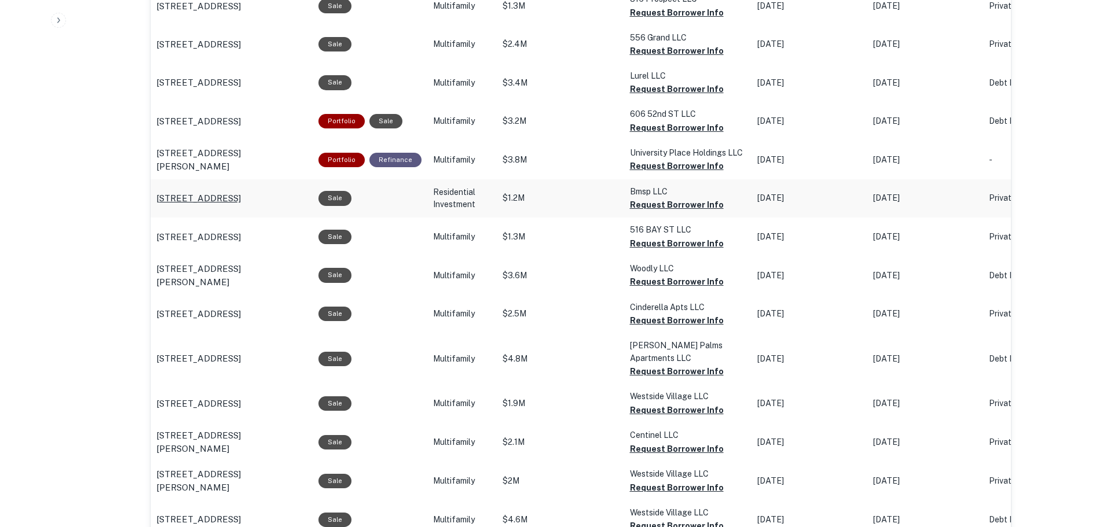
click at [241, 192] on p "[STREET_ADDRESS]" at bounding box center [198, 199] width 85 height 14
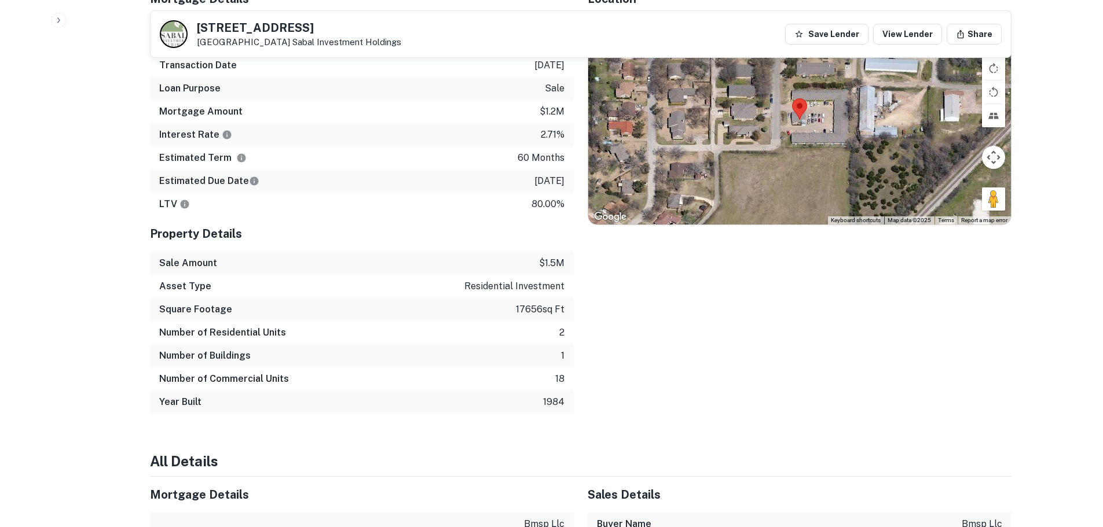
scroll to position [637, 0]
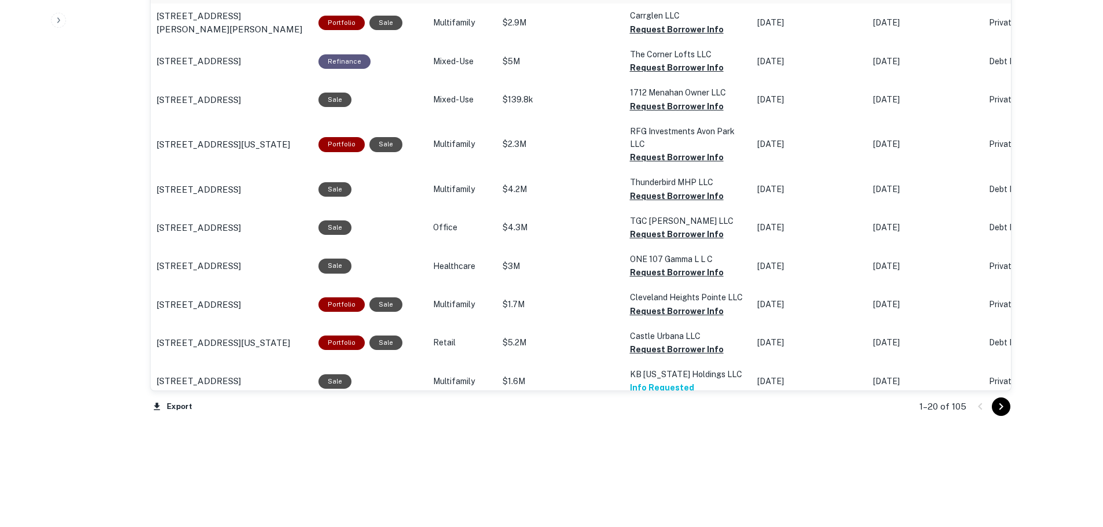
scroll to position [1211, 0]
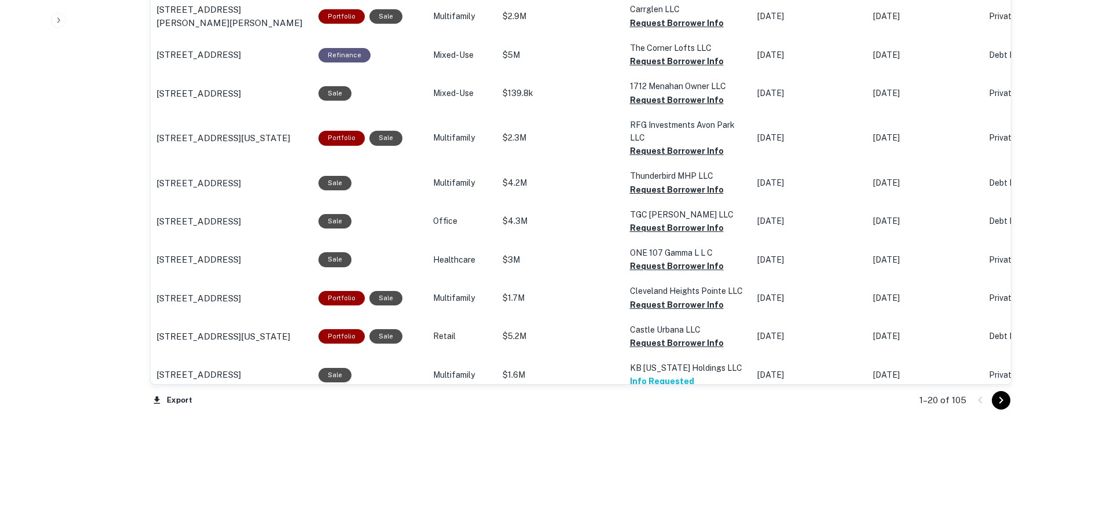
click at [999, 402] on icon "Go to next page" at bounding box center [1001, 401] width 14 height 14
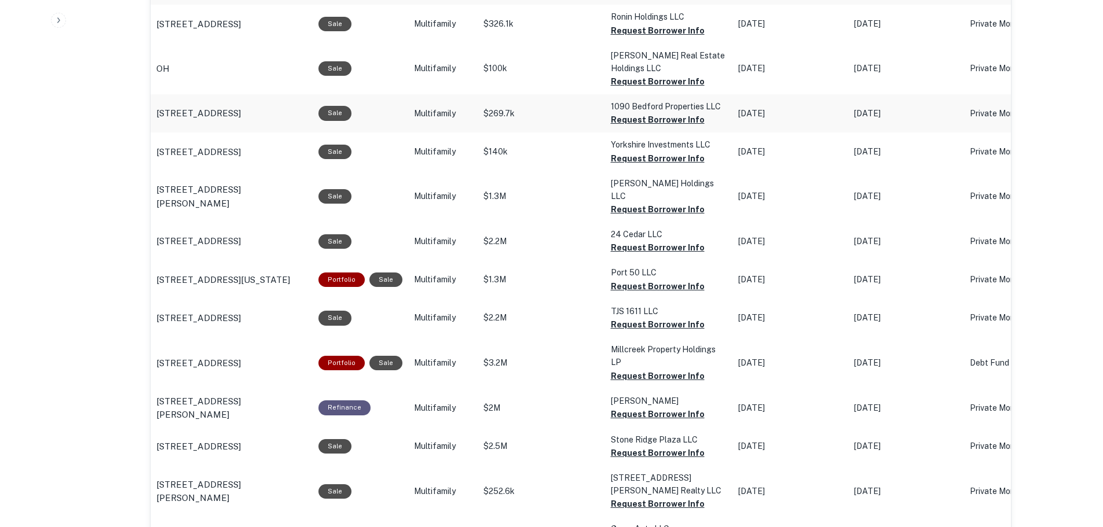
scroll to position [767, 0]
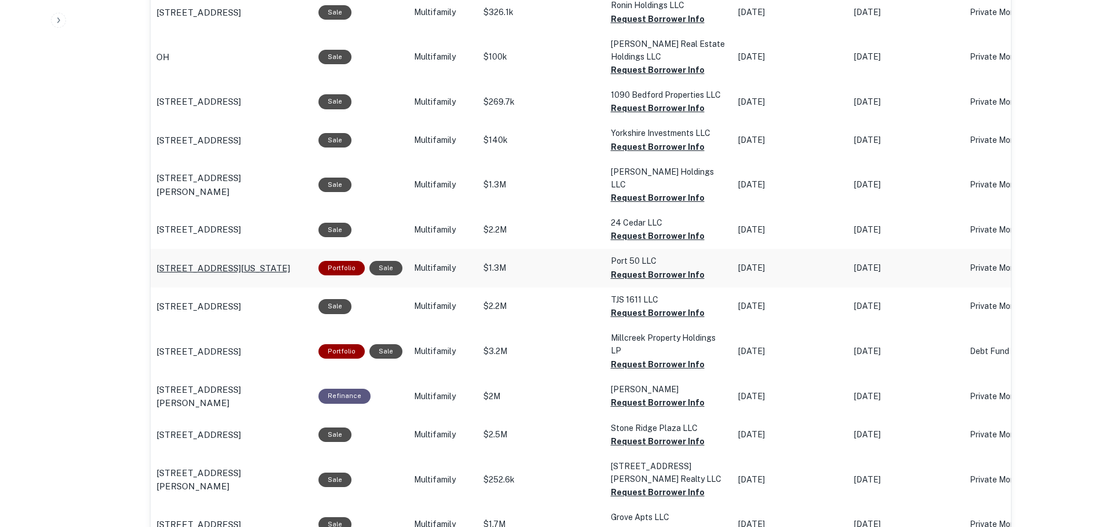
click at [210, 262] on p "3541 Nw 50th St Oklahoma City, OK73112" at bounding box center [223, 269] width 134 height 14
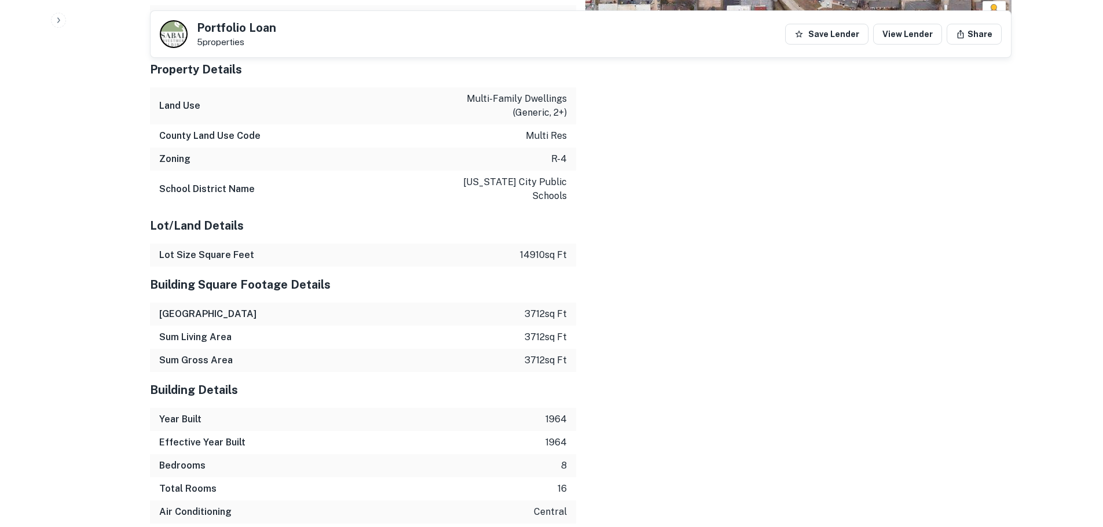
scroll to position [1100, 0]
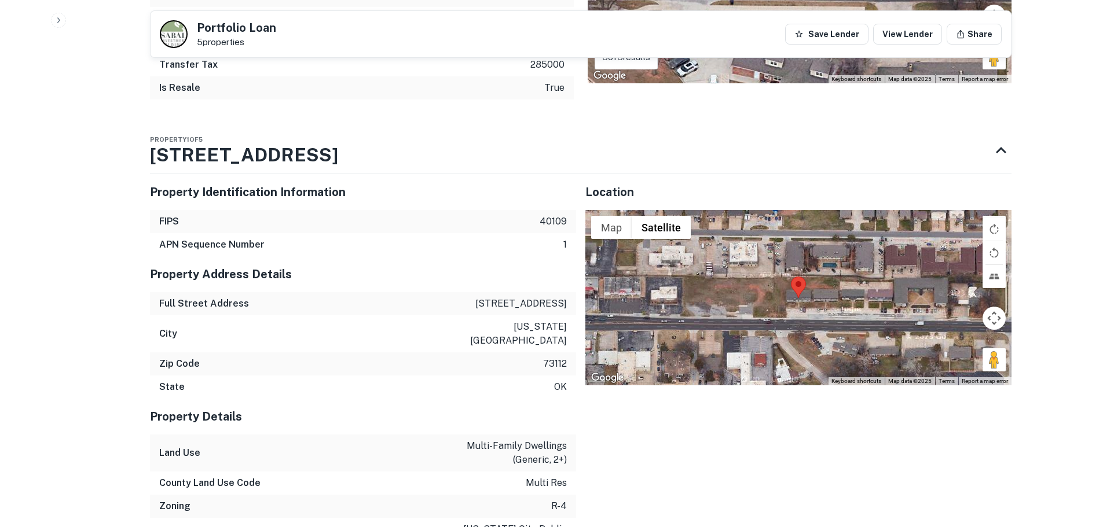
click at [809, 311] on div at bounding box center [798, 297] width 426 height 175
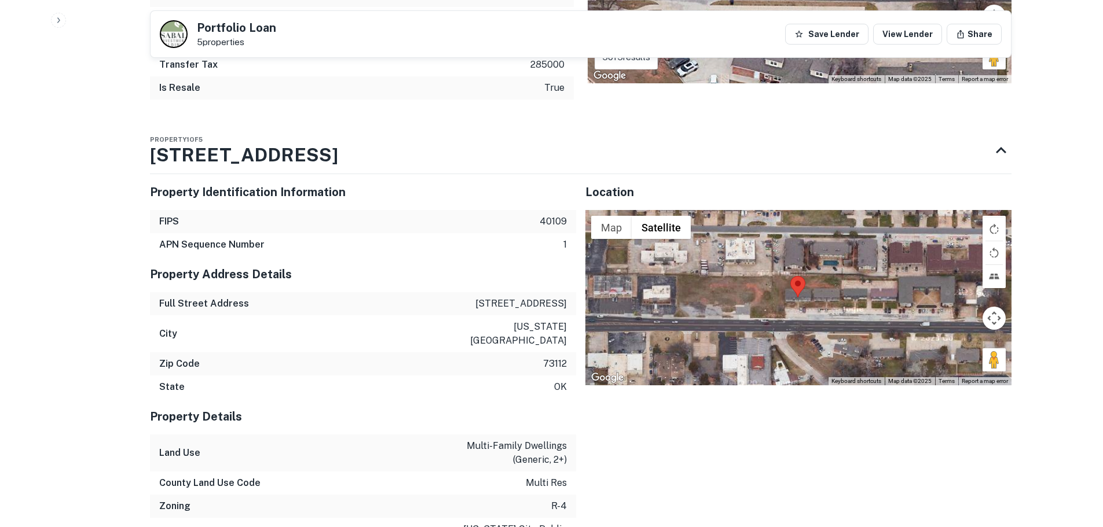
click at [809, 311] on div at bounding box center [798, 297] width 426 height 175
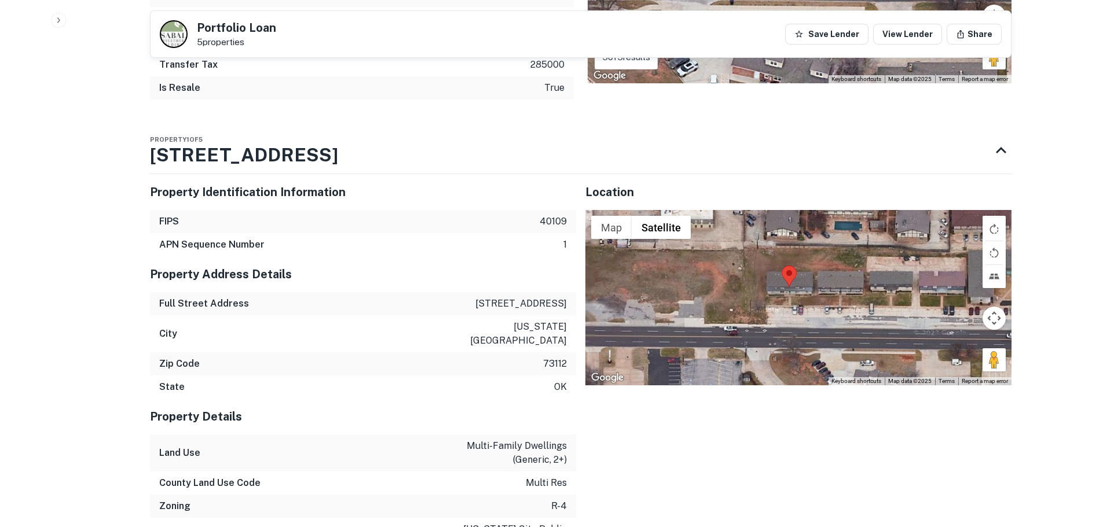
click at [809, 311] on div at bounding box center [798, 297] width 426 height 175
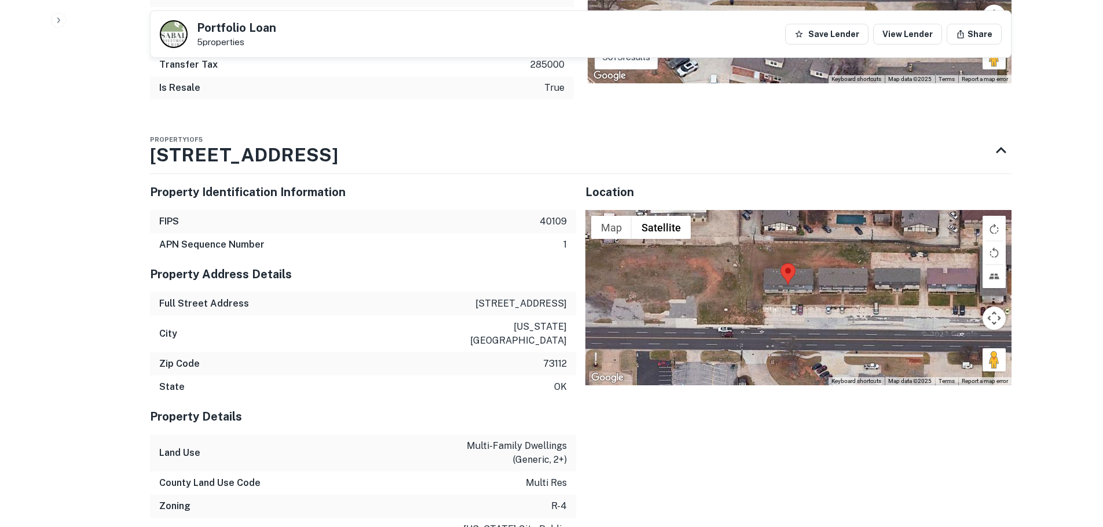
click at [809, 311] on div at bounding box center [798, 297] width 426 height 175
click at [786, 302] on div at bounding box center [798, 297] width 426 height 175
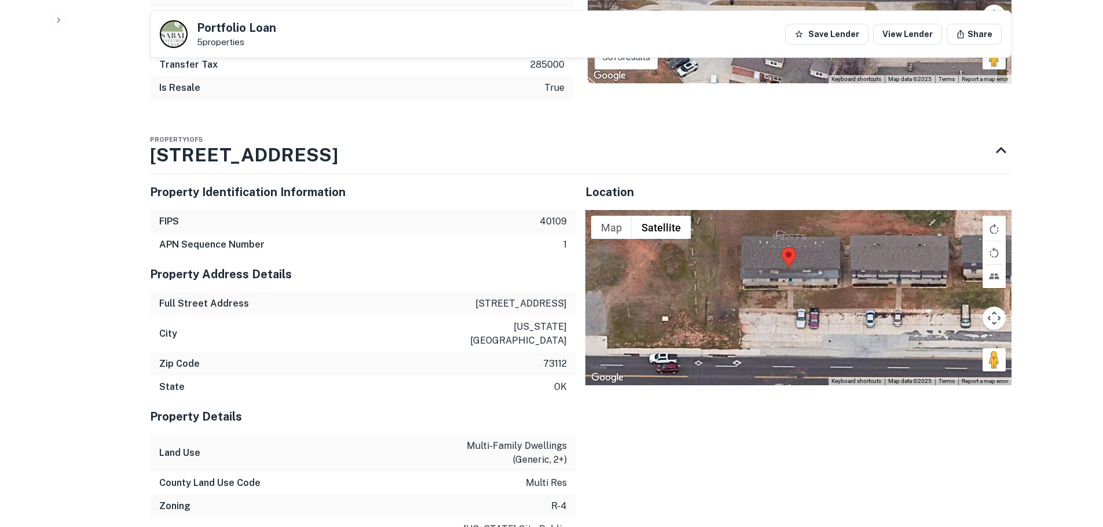
click at [788, 296] on div at bounding box center [798, 297] width 426 height 175
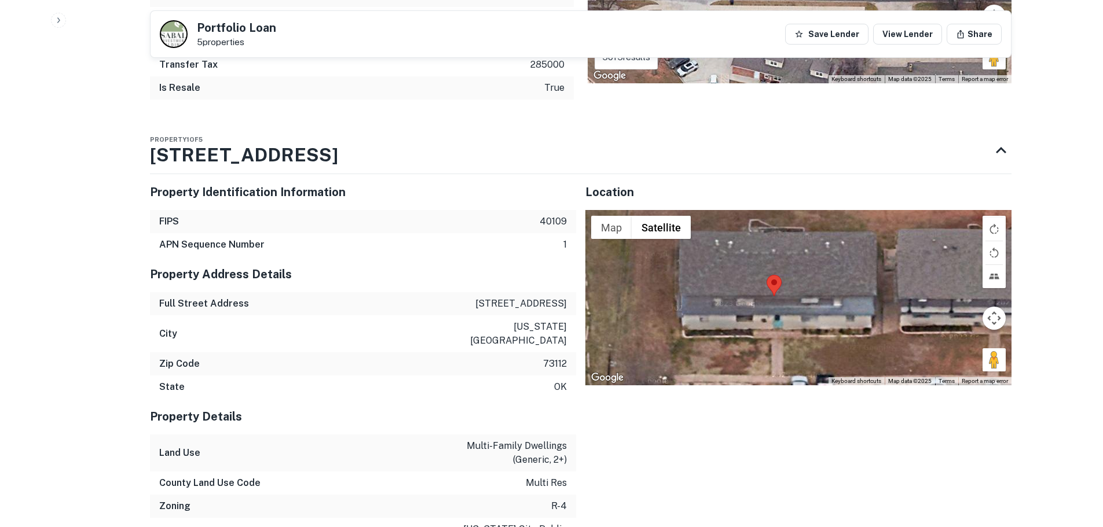
drag, startPoint x: 795, startPoint y: 343, endPoint x: 779, endPoint y: 380, distance: 40.4
click at [779, 380] on div at bounding box center [798, 297] width 426 height 175
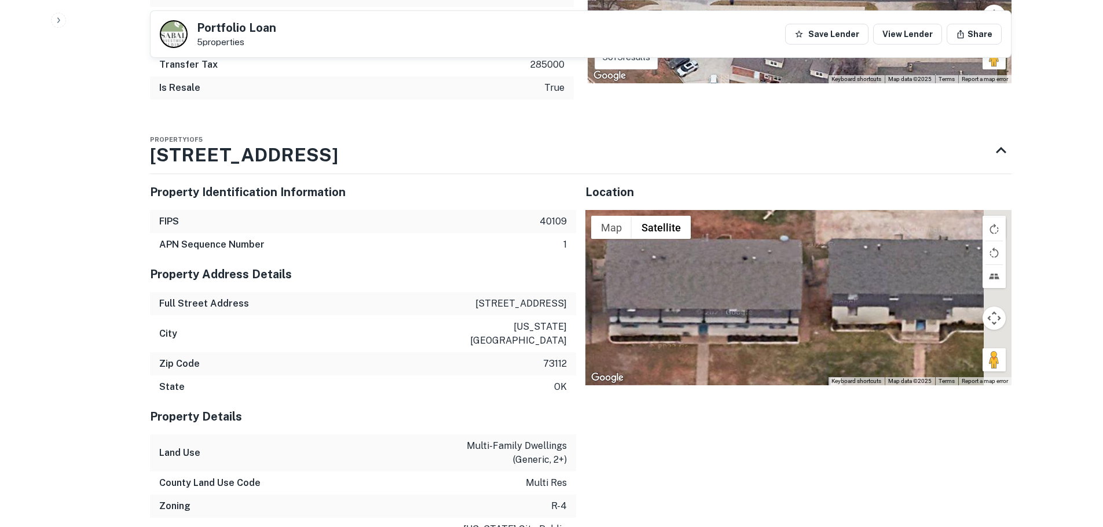
drag, startPoint x: 879, startPoint y: 343, endPoint x: 578, endPoint y: 342, distance: 301.6
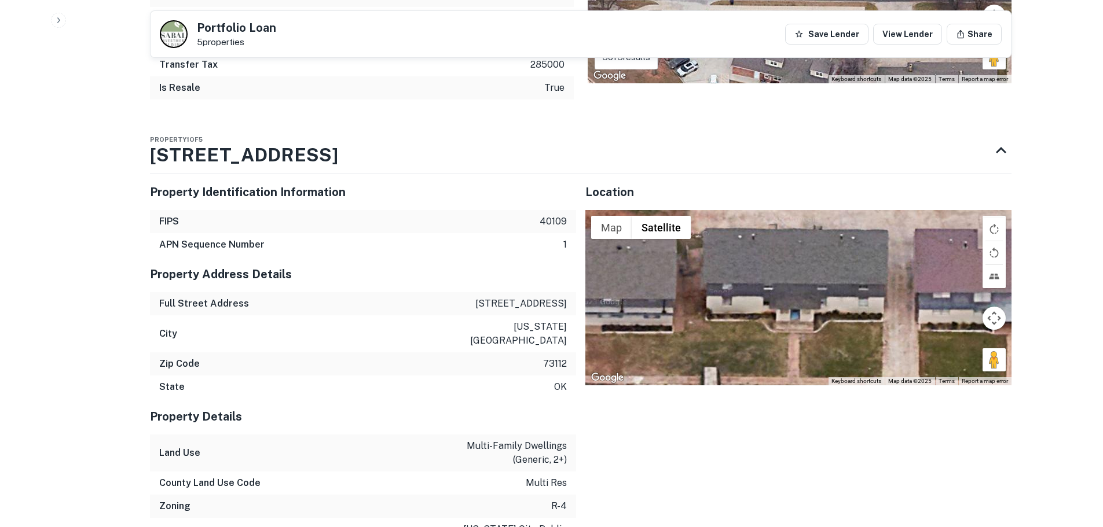
drag, startPoint x: 795, startPoint y: 331, endPoint x: 822, endPoint y: 318, distance: 29.5
click at [810, 321] on div at bounding box center [798, 297] width 426 height 175
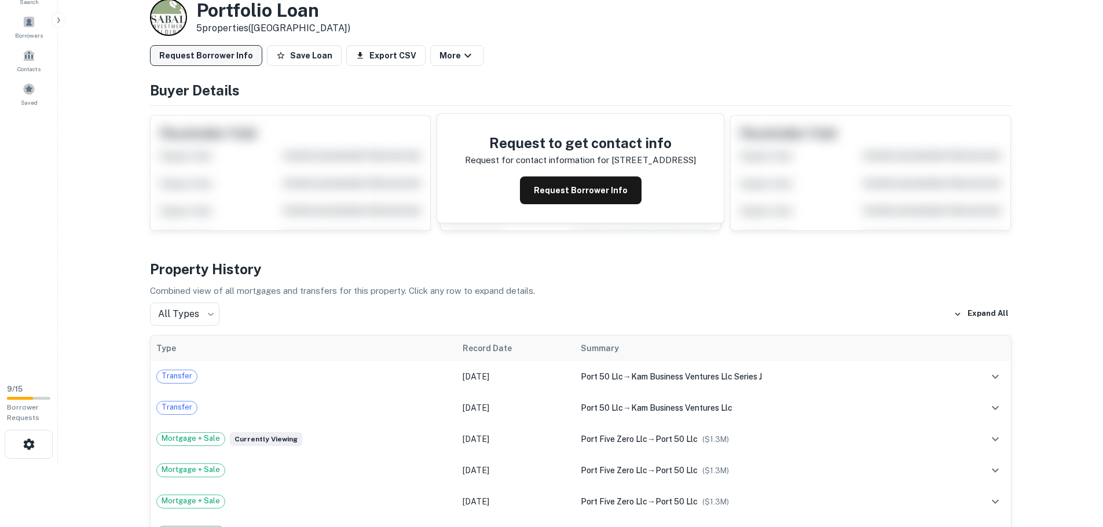
scroll to position [0, 0]
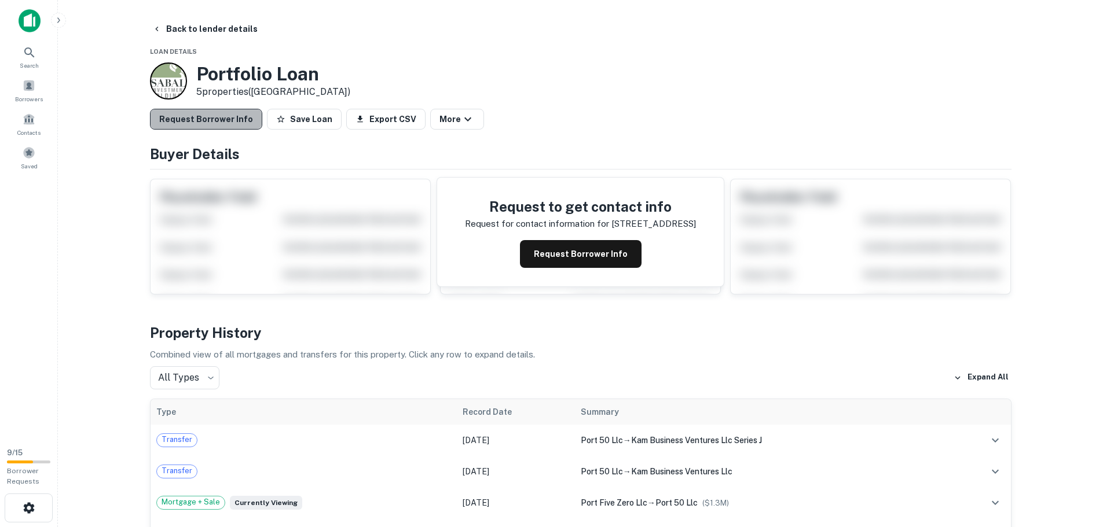
click at [232, 118] on button "Request Borrower Info" at bounding box center [206, 119] width 112 height 21
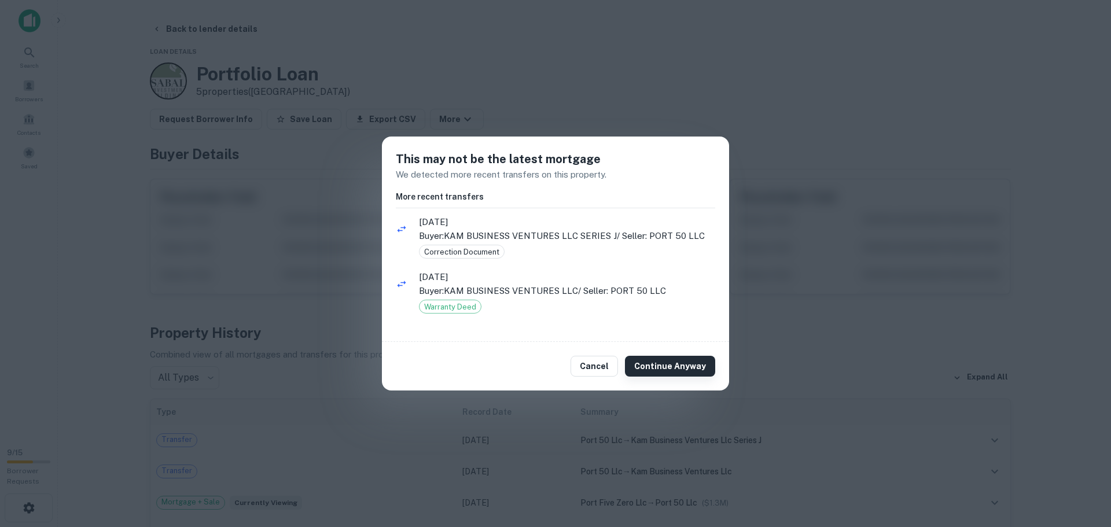
click at [658, 369] on button "Continue Anyway" at bounding box center [670, 366] width 90 height 21
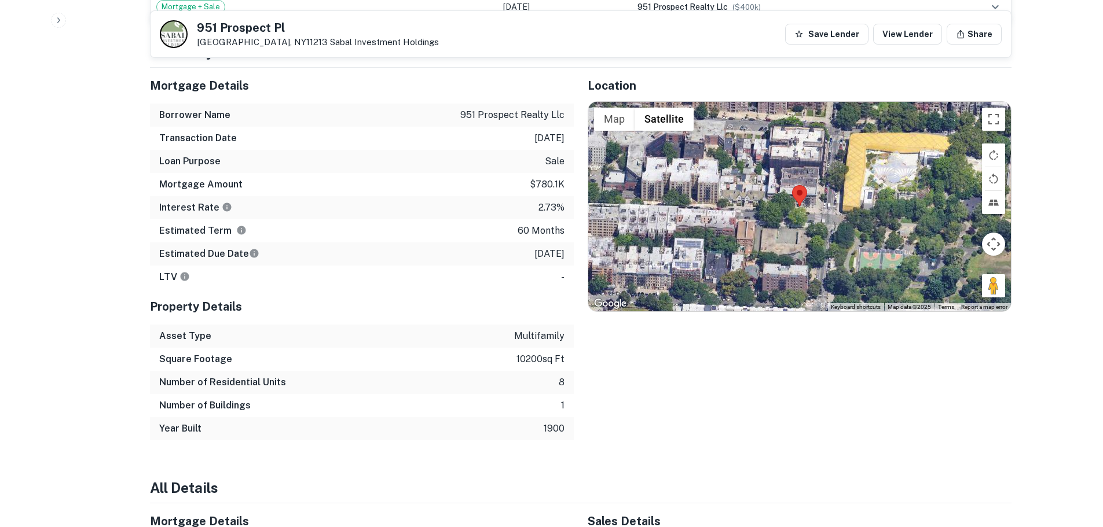
scroll to position [695, 0]
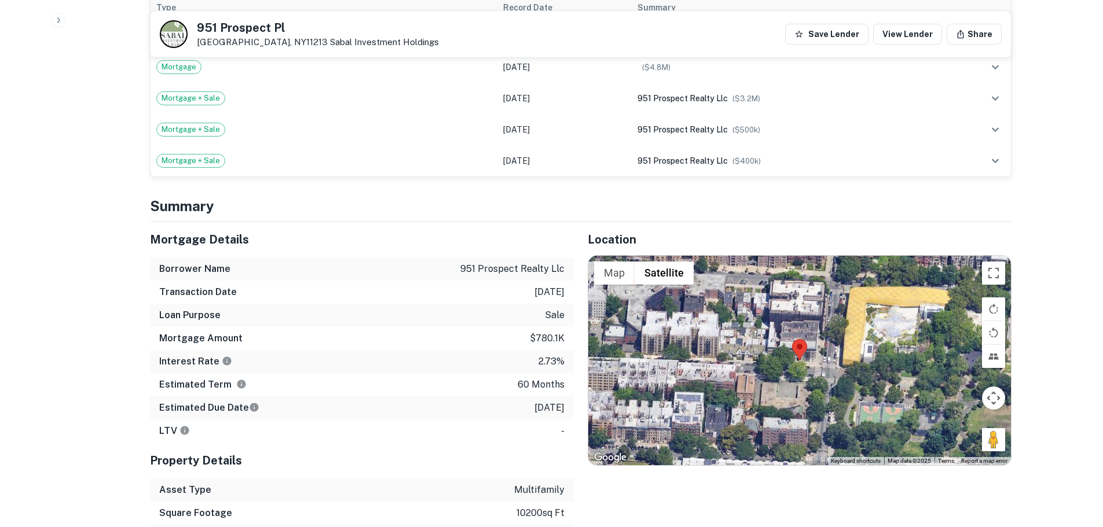
click at [792, 339] on area at bounding box center [792, 339] width 0 height 0
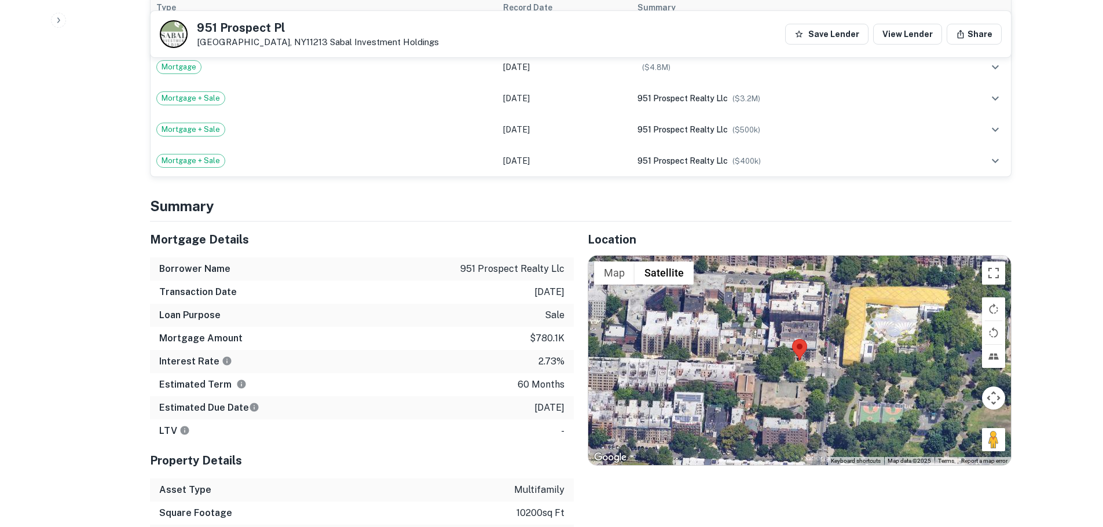
click at [792, 339] on area at bounding box center [792, 339] width 0 height 0
click at [805, 352] on div at bounding box center [799, 361] width 423 height 210
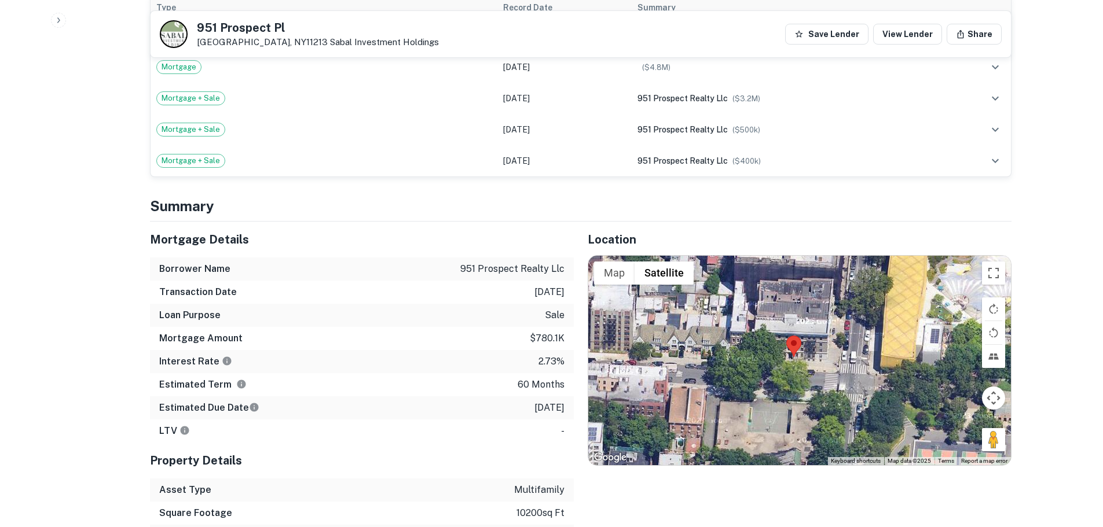
click at [802, 351] on div at bounding box center [799, 361] width 423 height 210
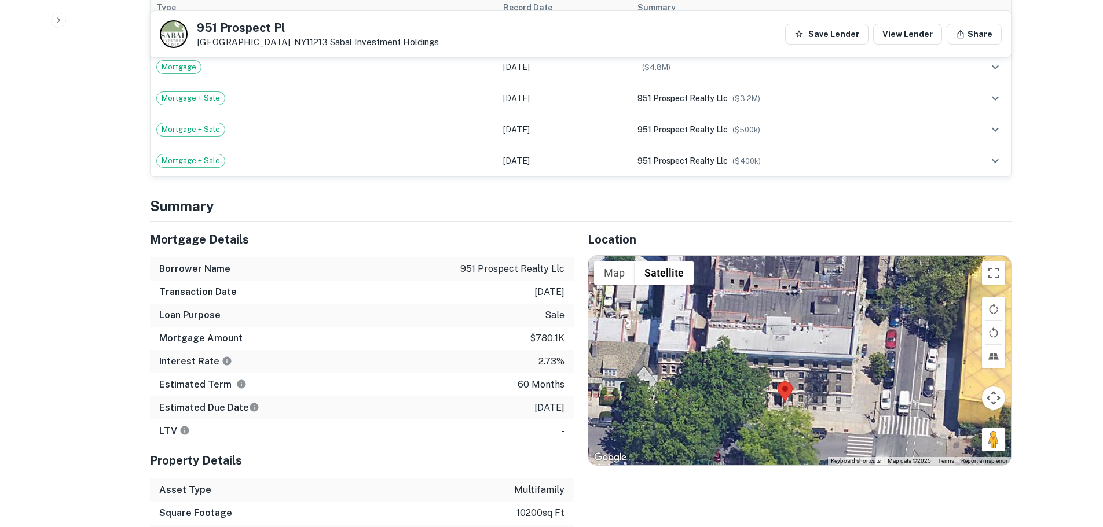
drag, startPoint x: 790, startPoint y: 370, endPoint x: 791, endPoint y: 403, distance: 33.0
click at [791, 403] on div at bounding box center [799, 361] width 423 height 210
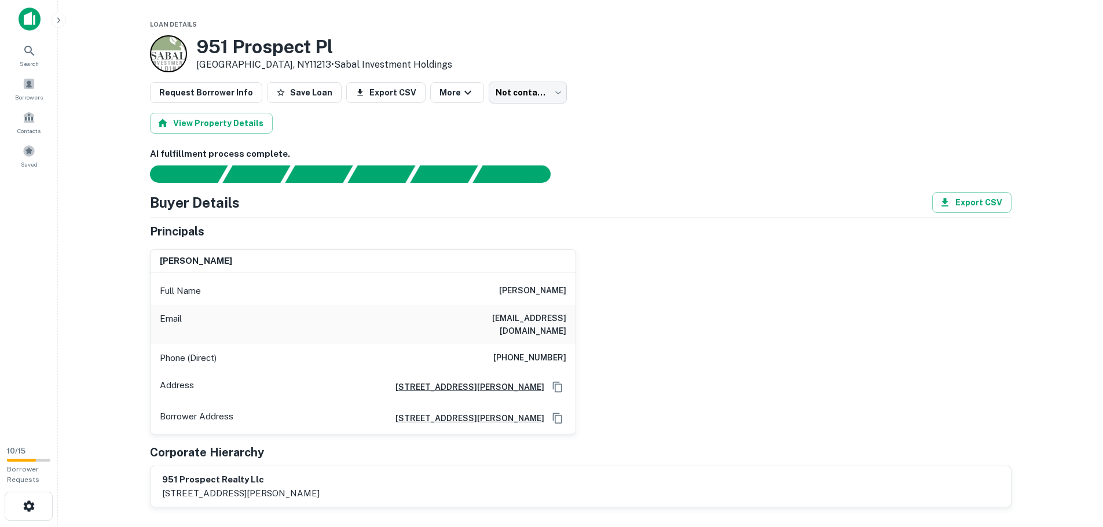
scroll to position [0, 0]
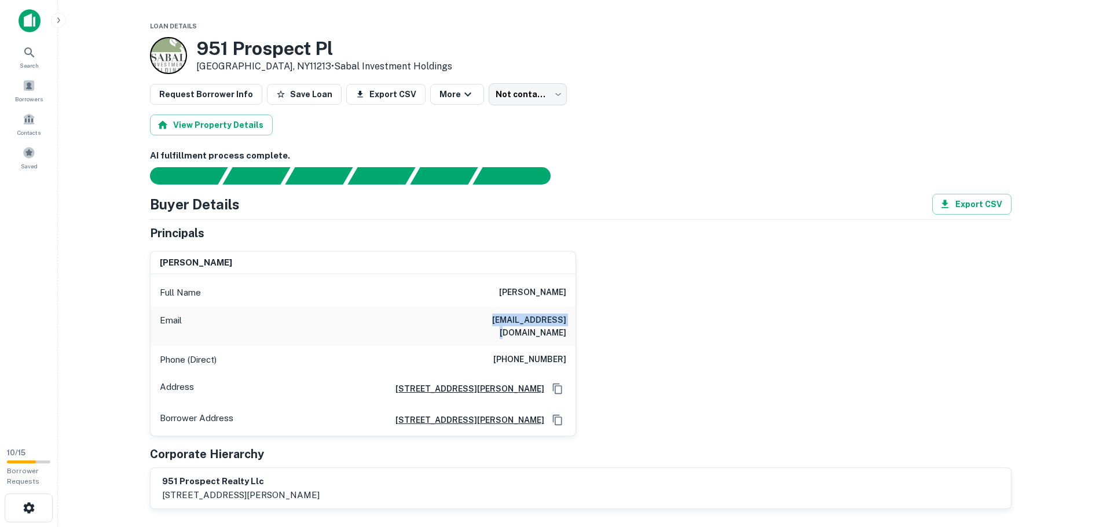
drag, startPoint x: 493, startPoint y: 320, endPoint x: 572, endPoint y: 320, distance: 78.7
click at [572, 320] on div "Email lyossel1@aol.com" at bounding box center [363, 326] width 425 height 39
copy h6 "lyossel1@aol.com"
drag, startPoint x: 501, startPoint y: 345, endPoint x: 589, endPoint y: 347, distance: 88.6
click at [589, 347] on div "sara lichtman Full Name sara lichtman Email lyossel1@aol.com Phone (Direct) (91…" at bounding box center [576, 339] width 871 height 195
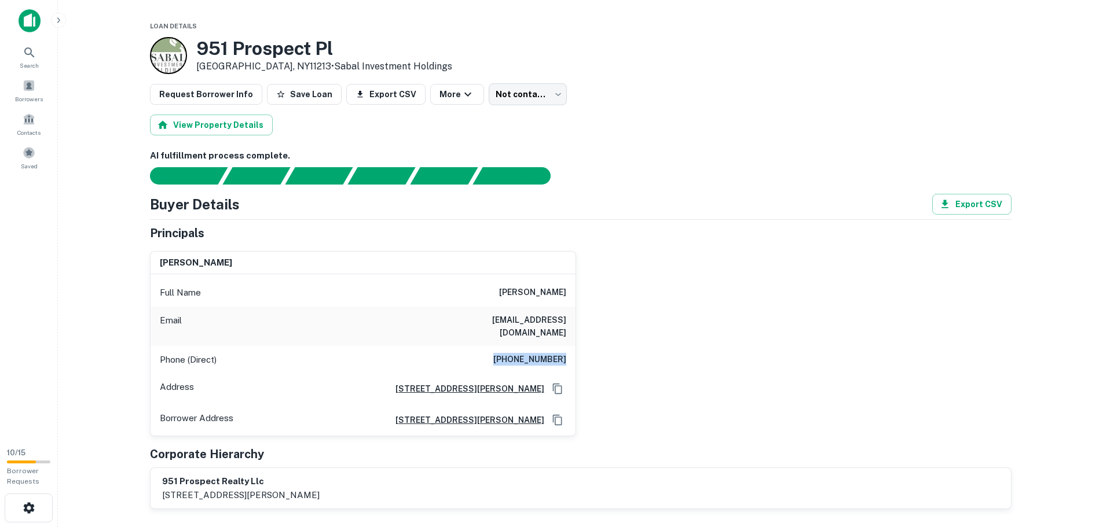
copy h6 "(917) 770-9722"
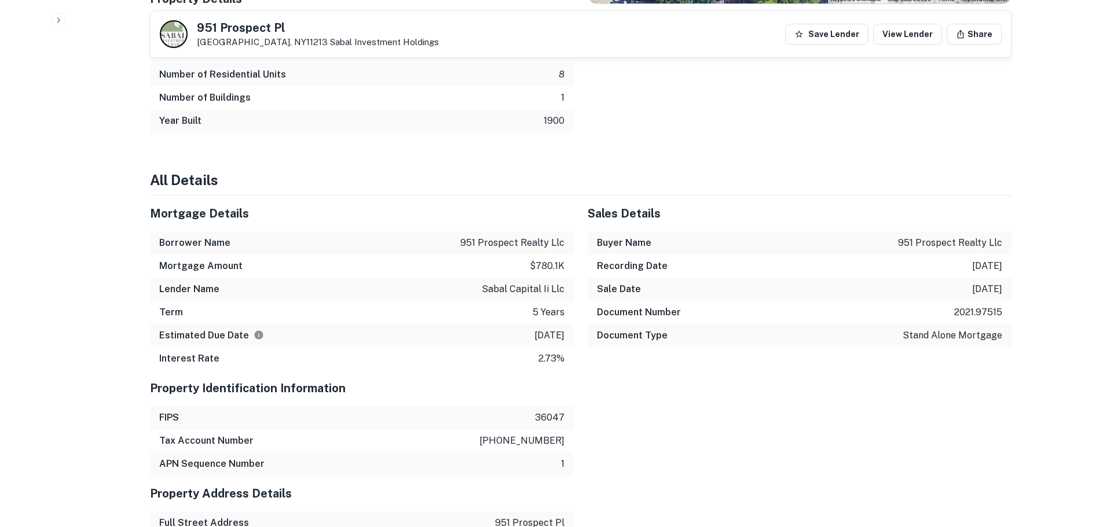
scroll to position [1158, 0]
drag, startPoint x: 523, startPoint y: 252, endPoint x: 572, endPoint y: 252, distance: 48.6
click at [572, 254] on div "Mortgage Amount $780.1k" at bounding box center [362, 265] width 424 height 23
copy p "$780.1k"
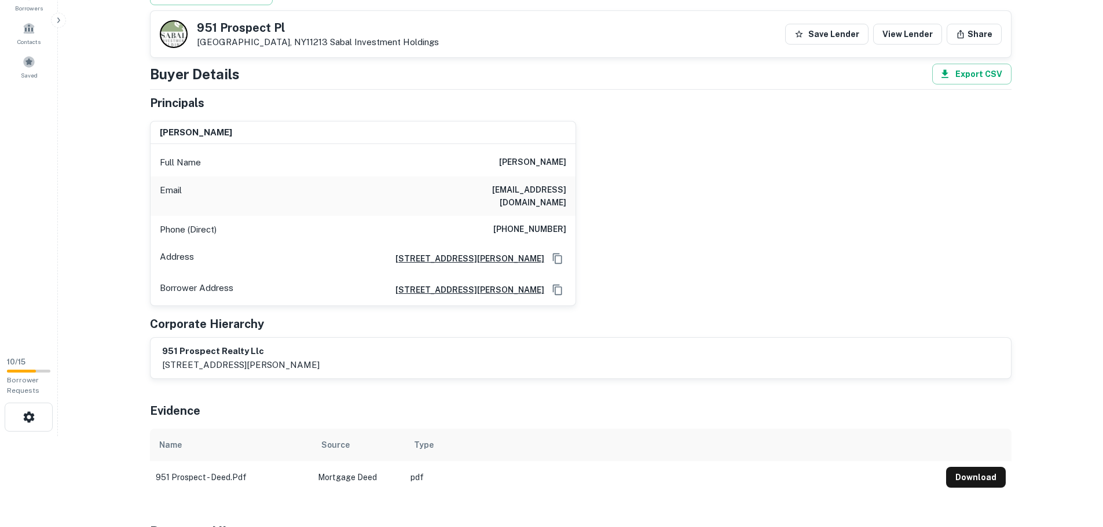
scroll to position [0, 0]
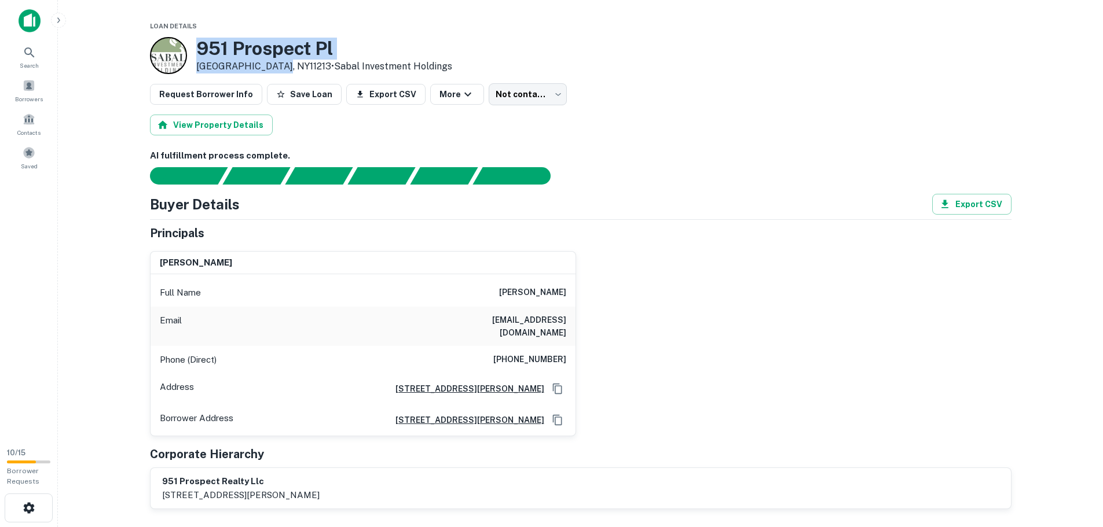
drag, startPoint x: 272, startPoint y: 65, endPoint x: 195, endPoint y: 50, distance: 78.4
click at [195, 50] on div "951 Prospect Pl Brooklyn, NY11213 • Sabal Investment Holdings" at bounding box center [301, 55] width 302 height 37
copy div "951 Prospect Pl Brooklyn, NY11213"
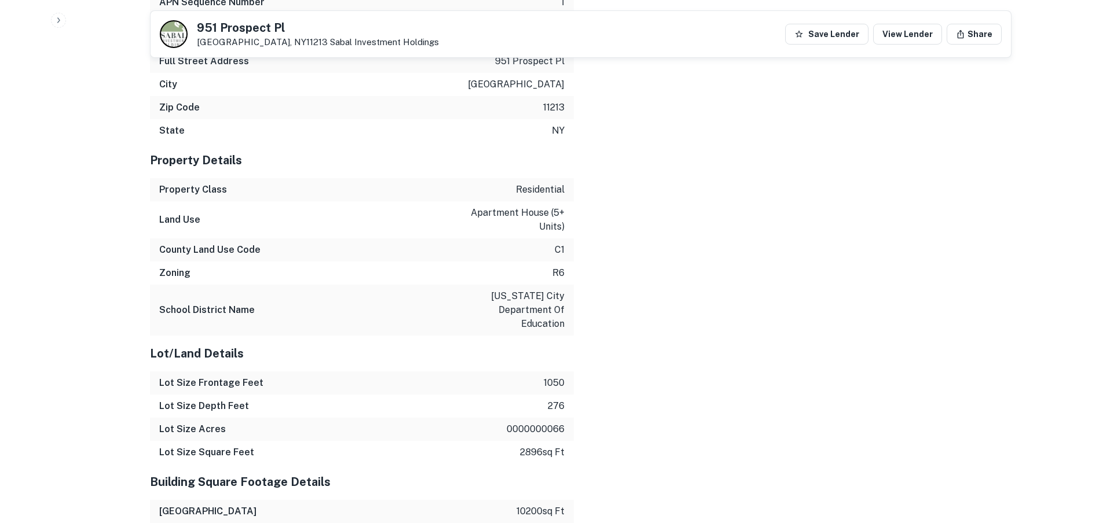
scroll to position [1621, 0]
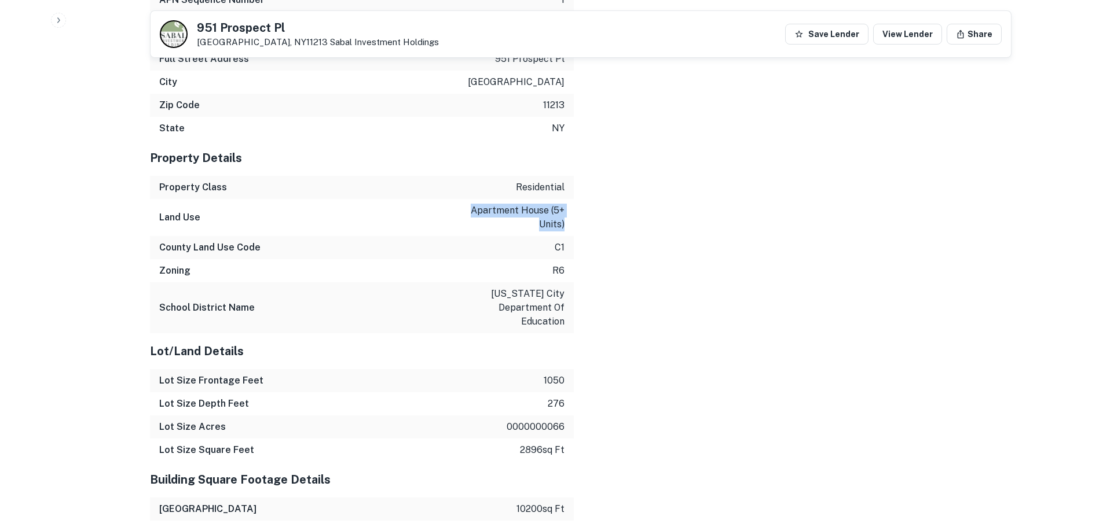
drag, startPoint x: 468, startPoint y: 197, endPoint x: 573, endPoint y: 212, distance: 105.4
click at [573, 212] on div "Land Use apartment house (5+ units)" at bounding box center [362, 217] width 424 height 37
copy p "apartment house (5+ units)"
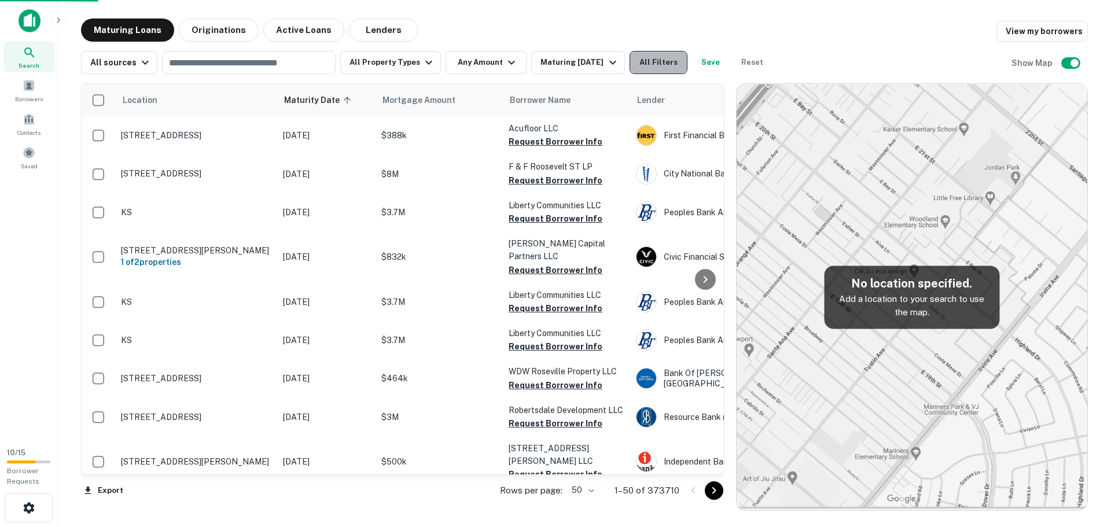
click at [662, 60] on button "All Filters" at bounding box center [659, 62] width 58 height 23
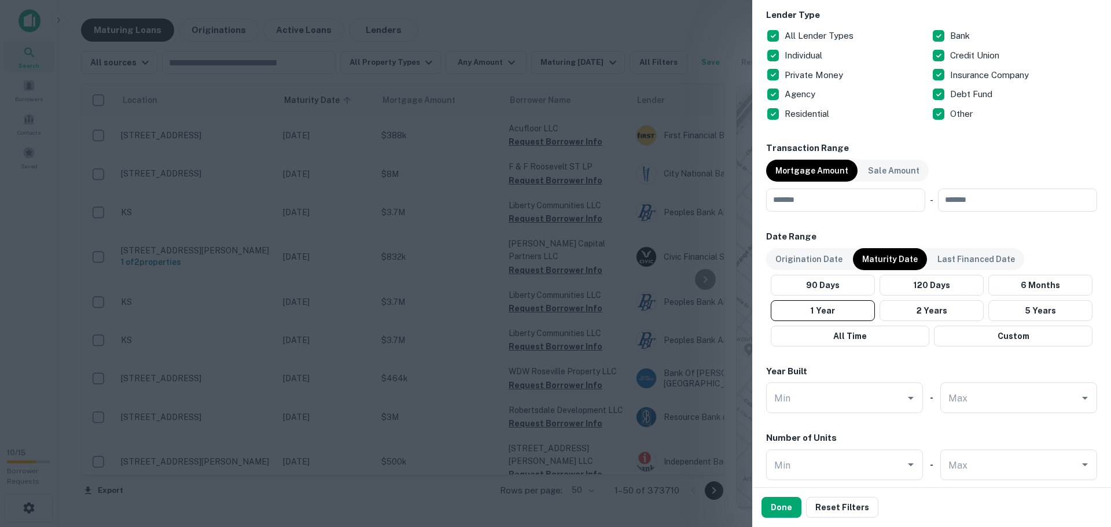
scroll to position [405, 0]
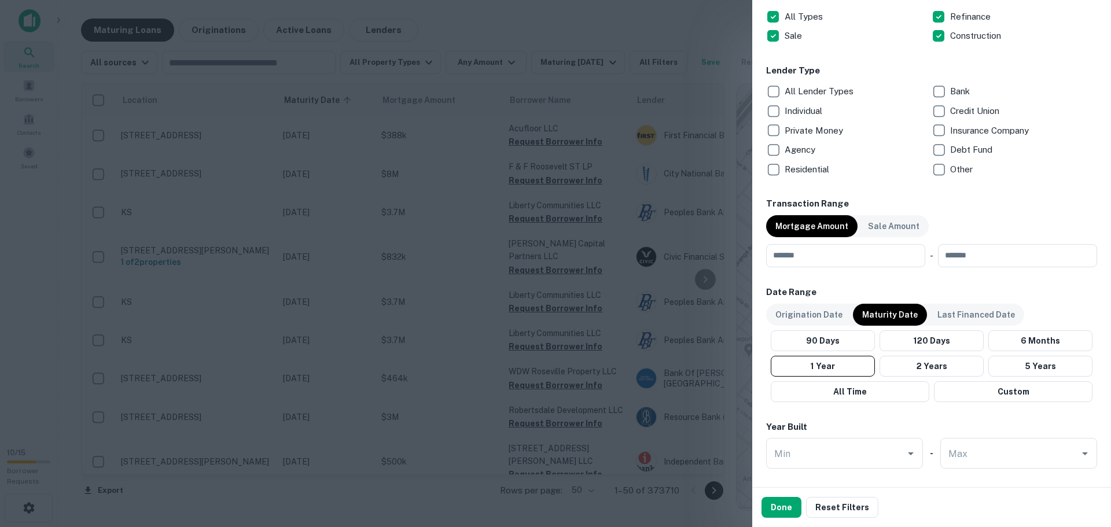
click at [819, 133] on p "Private Money" at bounding box center [815, 131] width 61 height 14
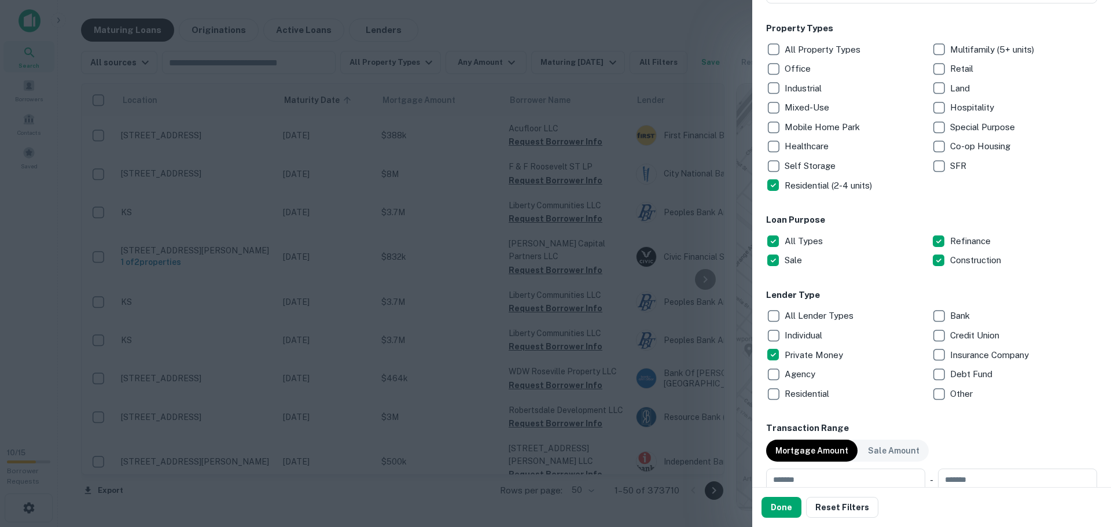
scroll to position [174, 0]
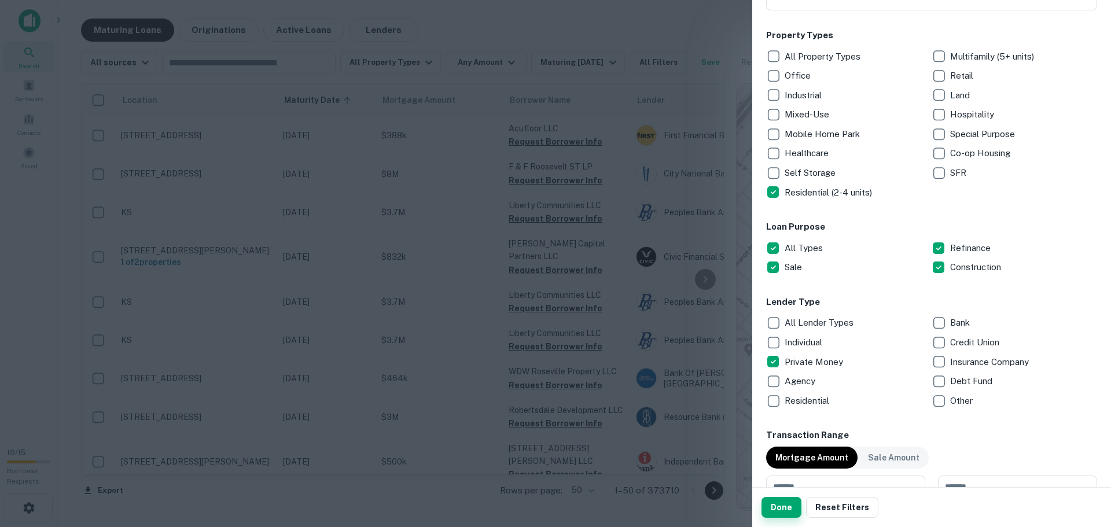
click at [778, 509] on button "Done" at bounding box center [782, 507] width 40 height 21
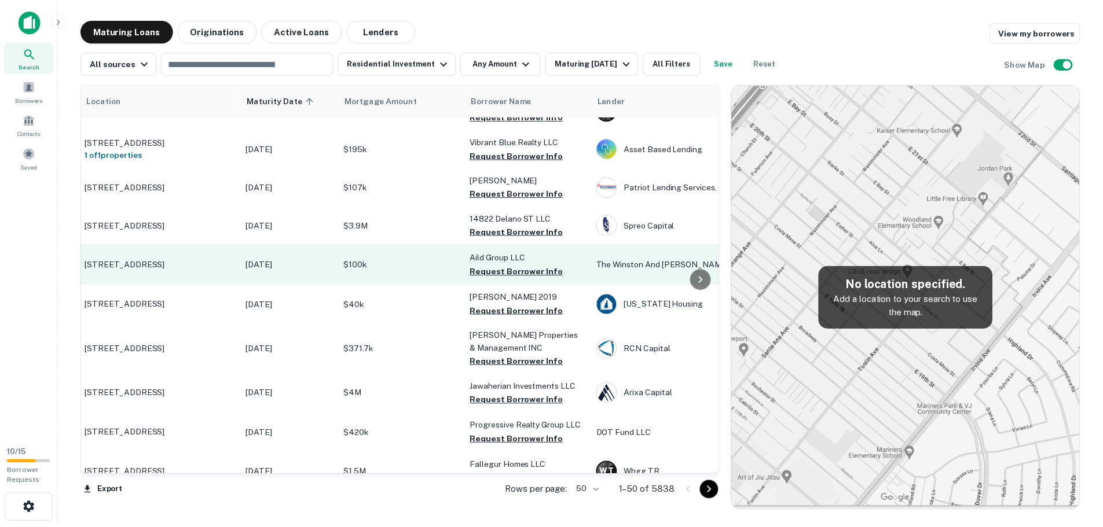
scroll to position [637, 35]
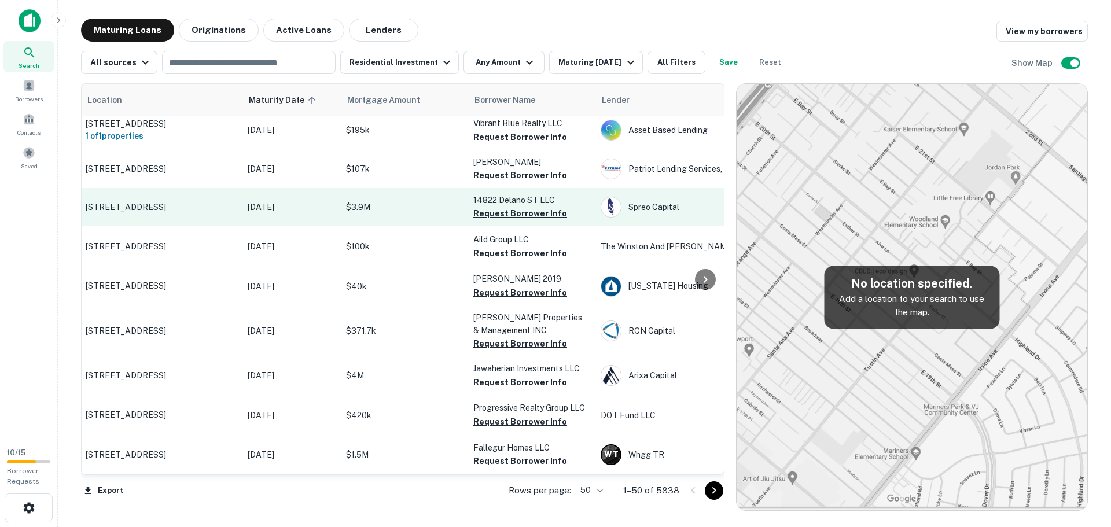
click at [164, 202] on p "[STREET_ADDRESS]" at bounding box center [161, 207] width 151 height 10
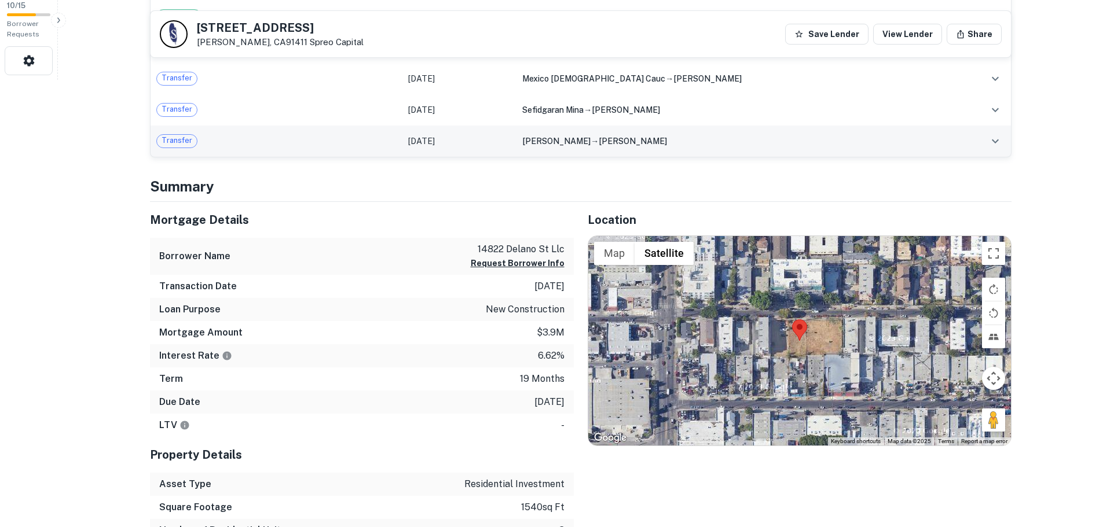
scroll to position [521, 0]
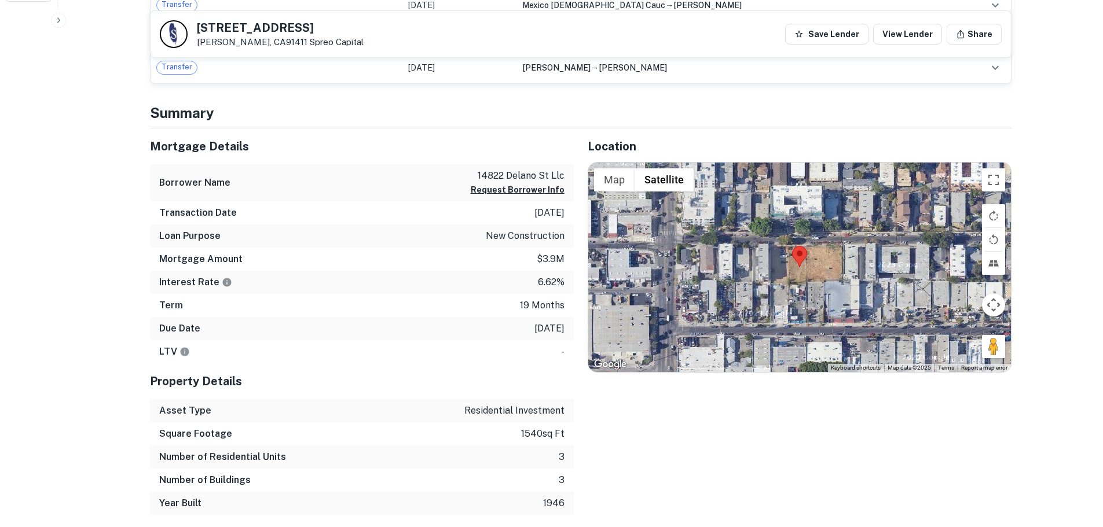
click at [799, 303] on div at bounding box center [799, 268] width 423 height 210
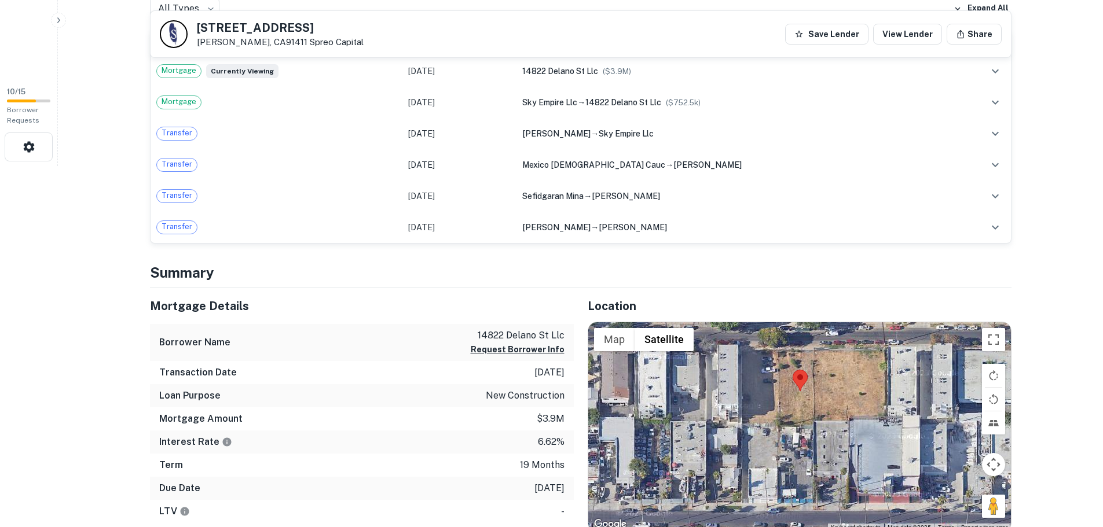
scroll to position [347, 0]
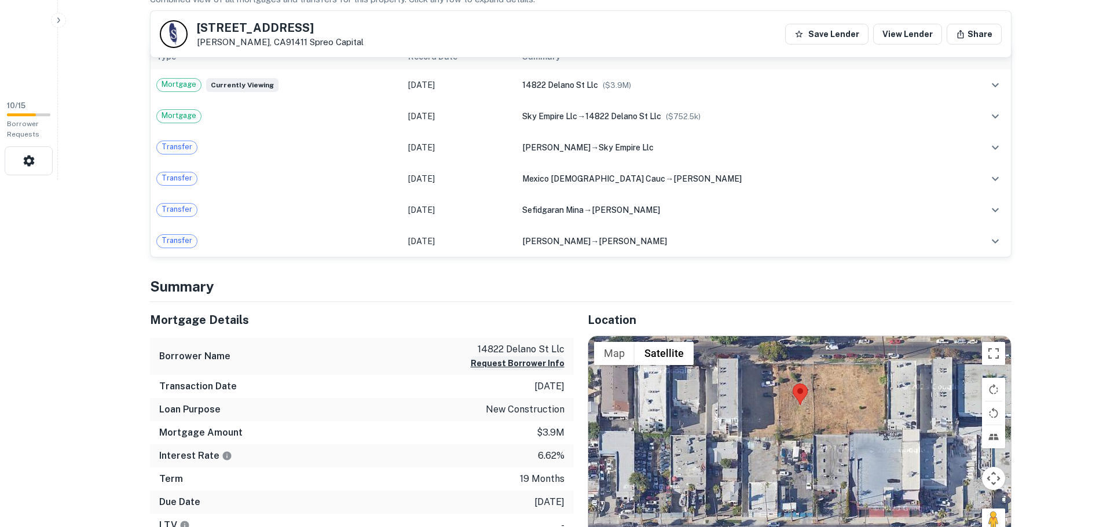
click at [516, 361] on button "Request Borrower Info" at bounding box center [518, 364] width 94 height 14
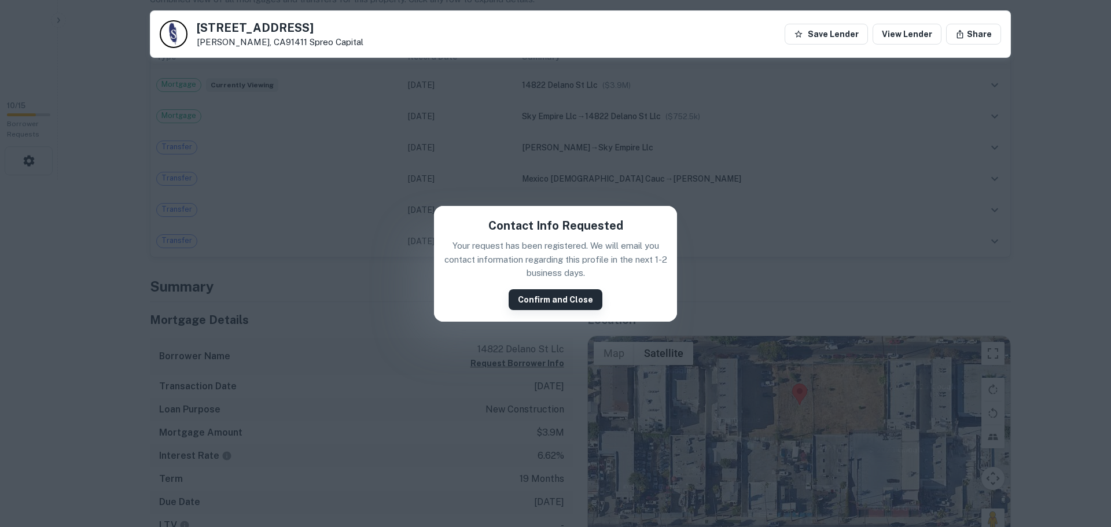
click at [564, 295] on button "Confirm and Close" at bounding box center [556, 299] width 94 height 21
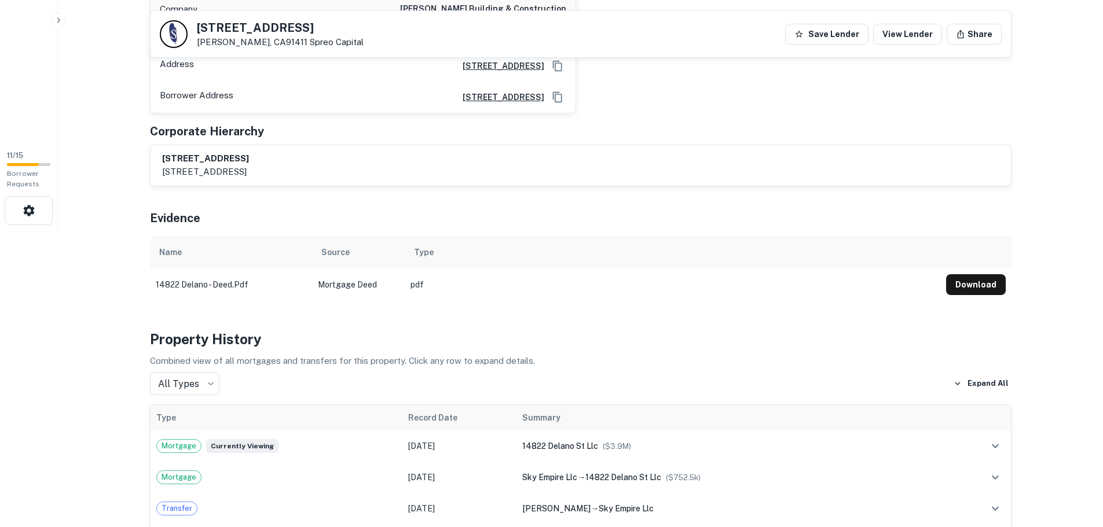
scroll to position [58, 0]
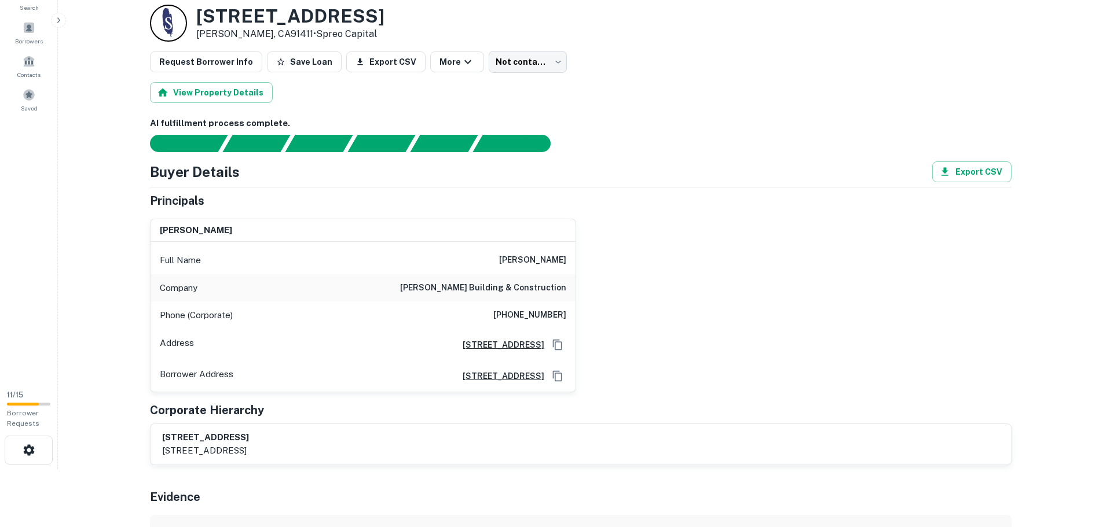
drag, startPoint x: 511, startPoint y: 261, endPoint x: 570, endPoint y: 261, distance: 59.0
click at [570, 261] on div "Full Name aviram tzafrir" at bounding box center [363, 261] width 425 height 28
copy h6 "aviram tzafrir"
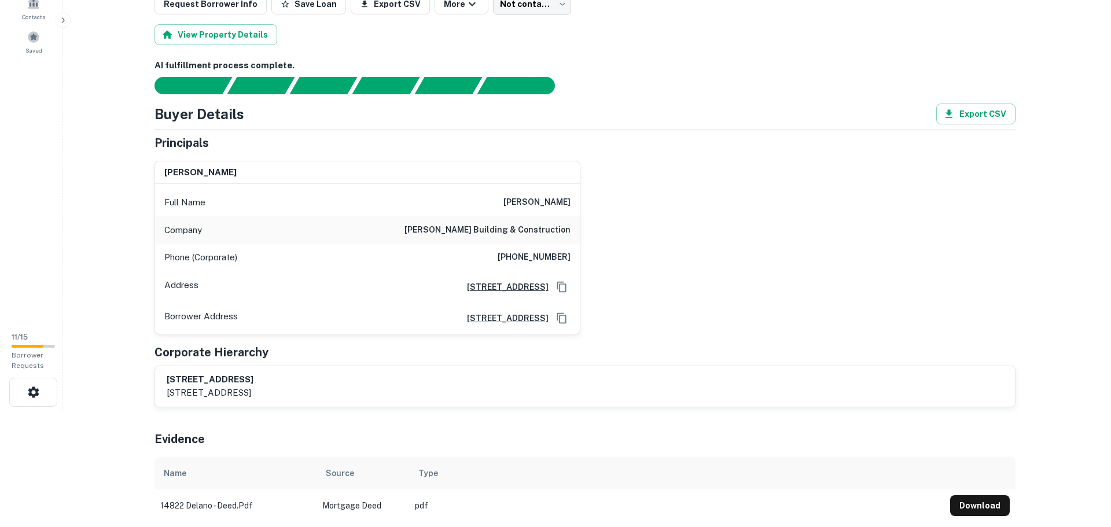
scroll to position [0, 0]
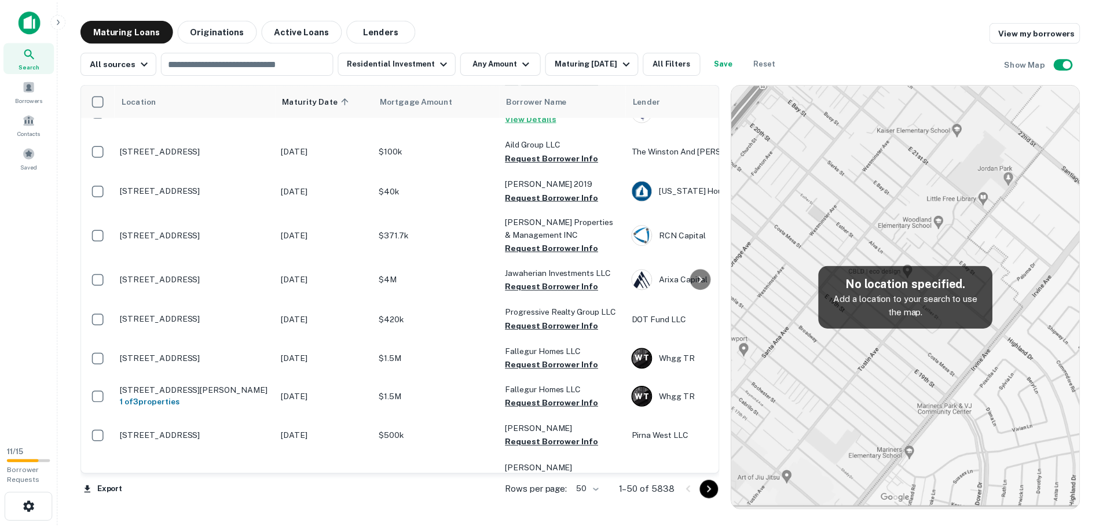
scroll to position [753, 0]
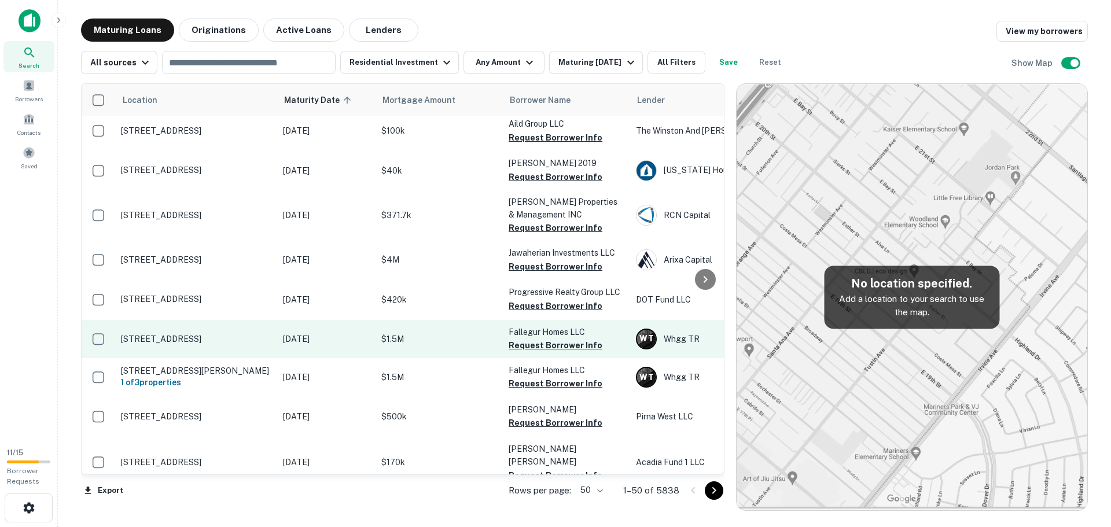
click at [139, 334] on p "[STREET_ADDRESS]" at bounding box center [196, 339] width 151 height 10
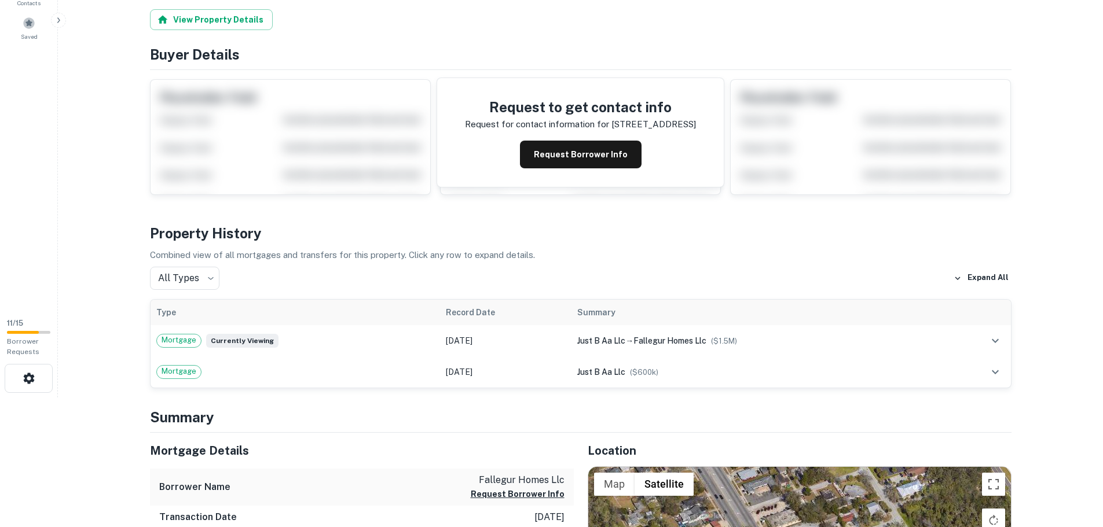
scroll to position [174, 0]
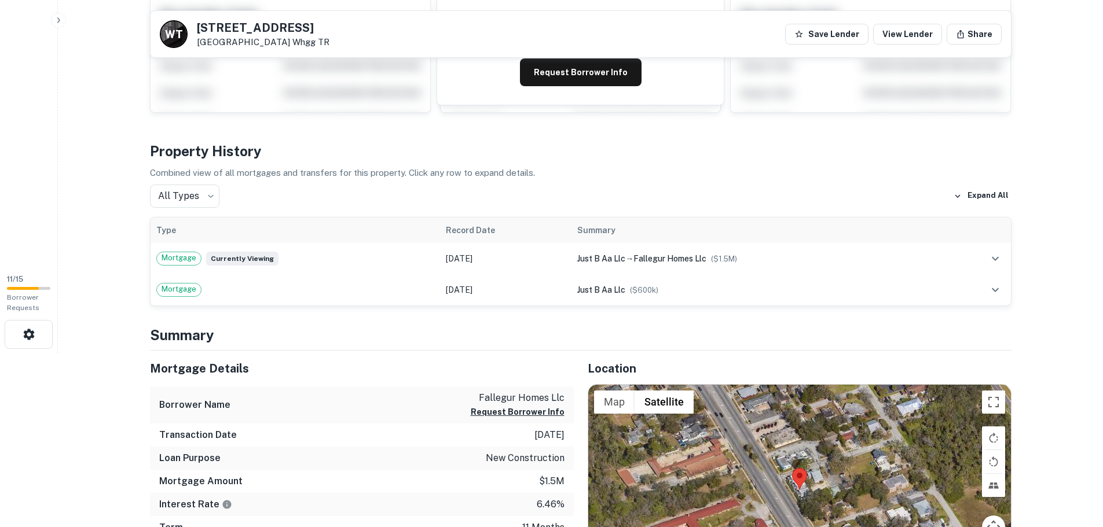
drag, startPoint x: 1027, startPoint y: 313, endPoint x: 1033, endPoint y: 314, distance: 5.9
click at [1032, 314] on main "Back to search W T 1107 S RIDGEWOOD AVE # 1105 Daytona Beach, FL32114 Whgg TR S…" at bounding box center [580, 89] width 1045 height 527
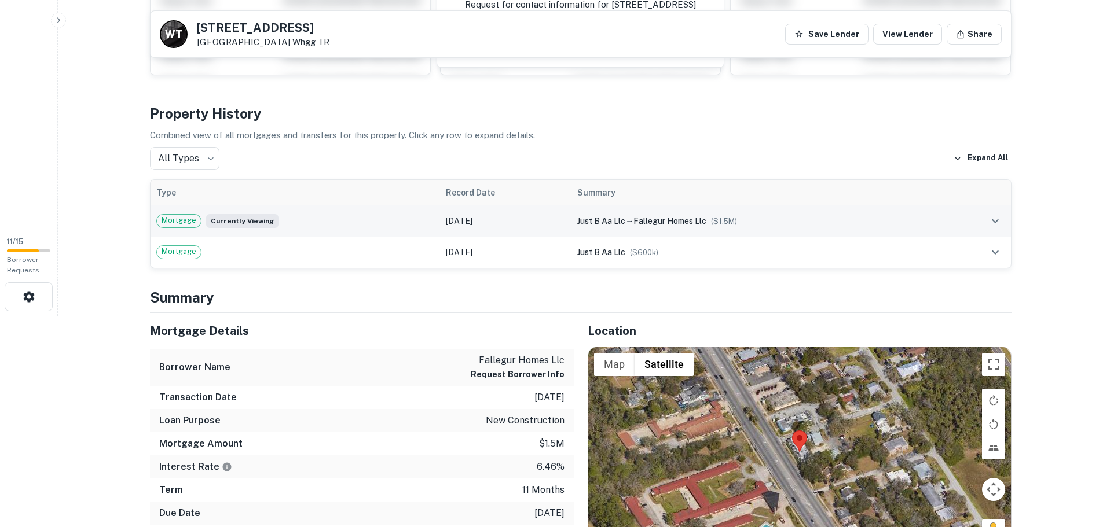
scroll to position [232, 0]
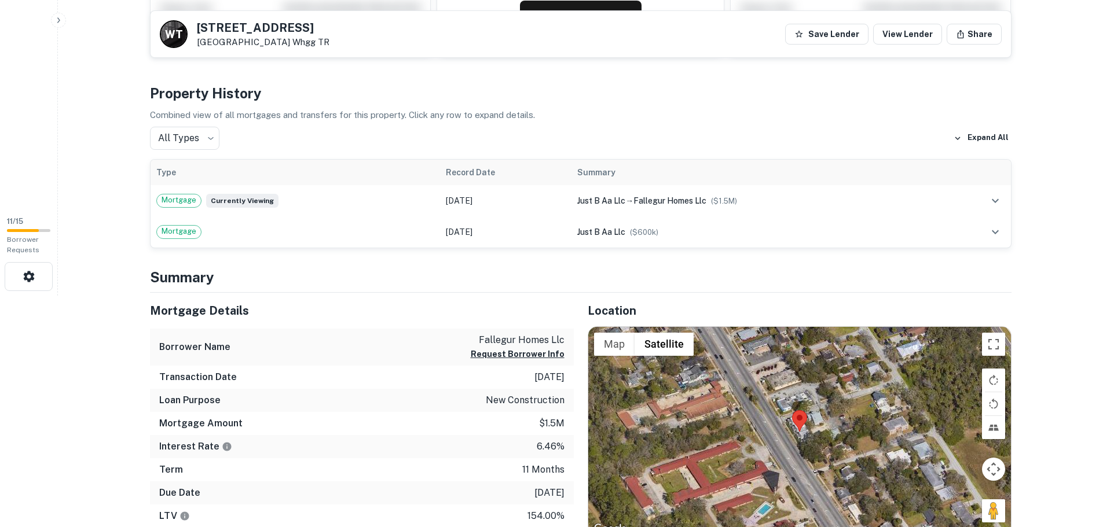
click at [799, 438] on div at bounding box center [799, 432] width 423 height 210
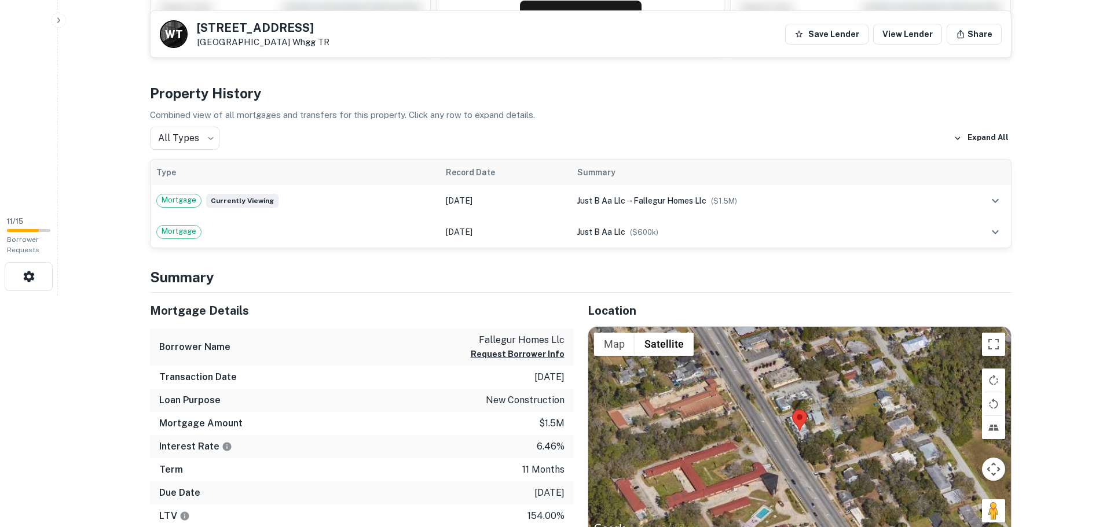
click at [799, 438] on div at bounding box center [799, 432] width 423 height 210
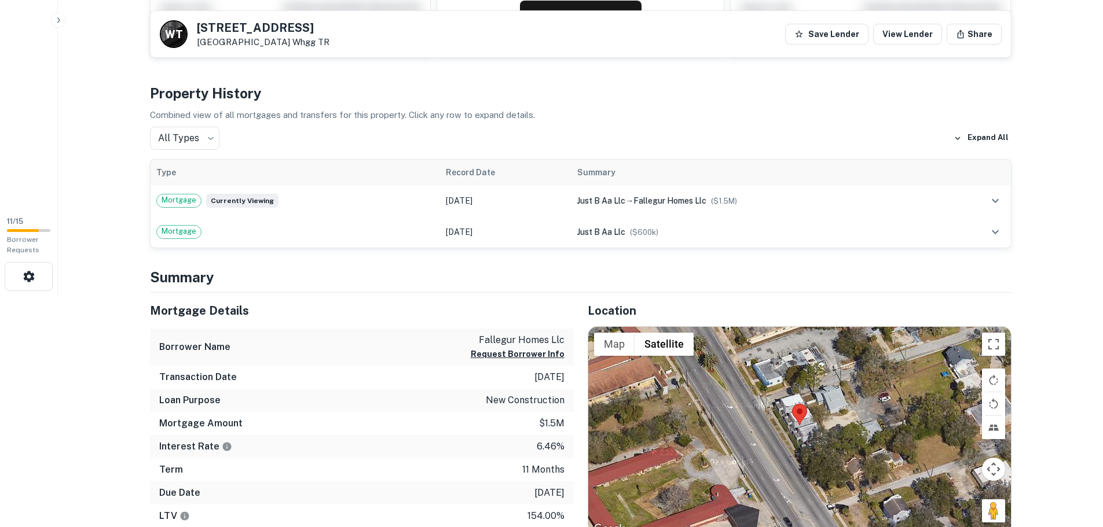
click at [799, 438] on div at bounding box center [799, 432] width 423 height 210
click at [798, 433] on div at bounding box center [799, 432] width 423 height 210
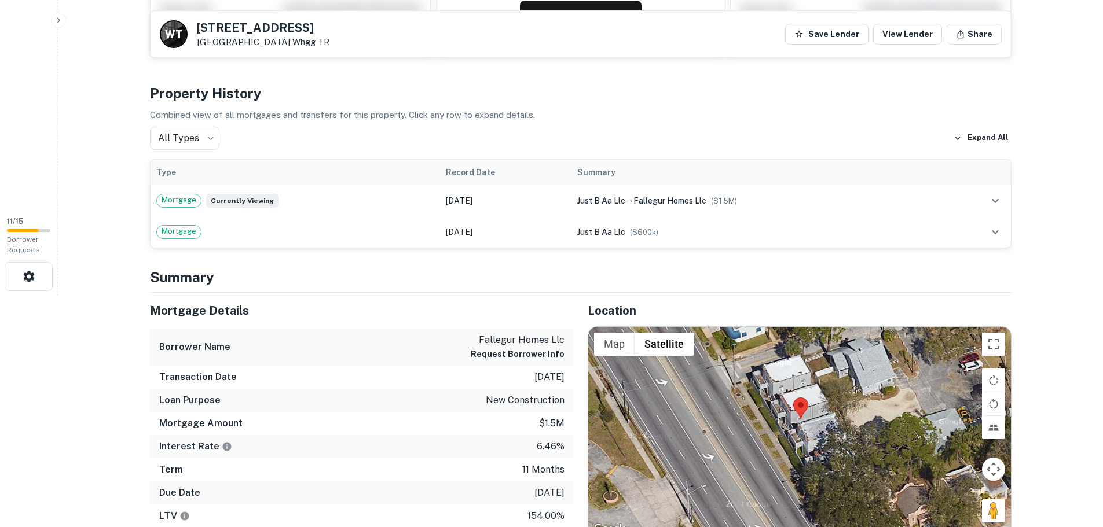
click at [798, 433] on div at bounding box center [799, 432] width 423 height 210
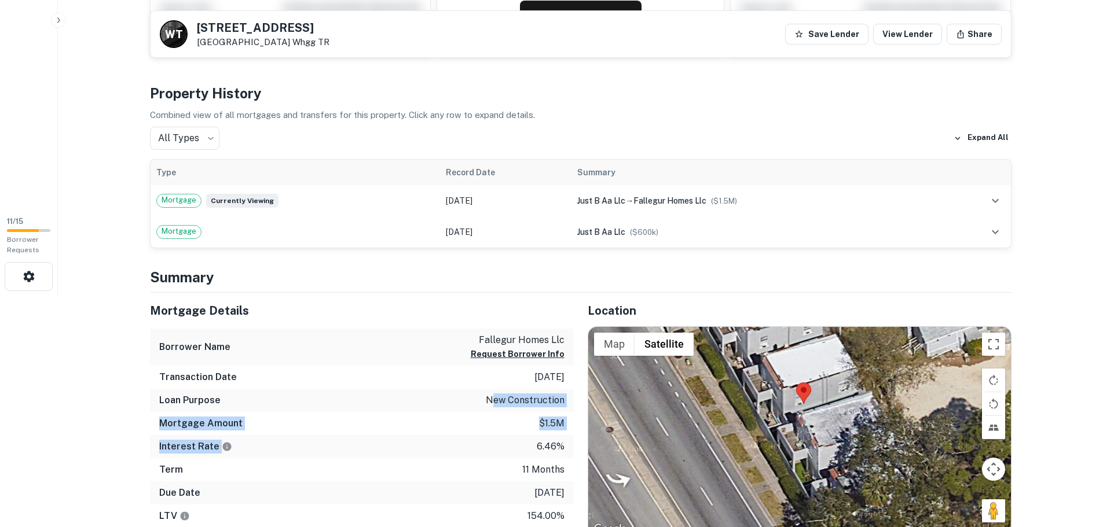
drag, startPoint x: 490, startPoint y: 439, endPoint x: 490, endPoint y: 402, distance: 37.0
click at [494, 409] on div "Mortgage Details Borrower Name fallegur homes llc Request Borrower Info Transac…" at bounding box center [362, 411] width 424 height 236
click at [368, 300] on div "Mortgage Details" at bounding box center [362, 311] width 424 height 36
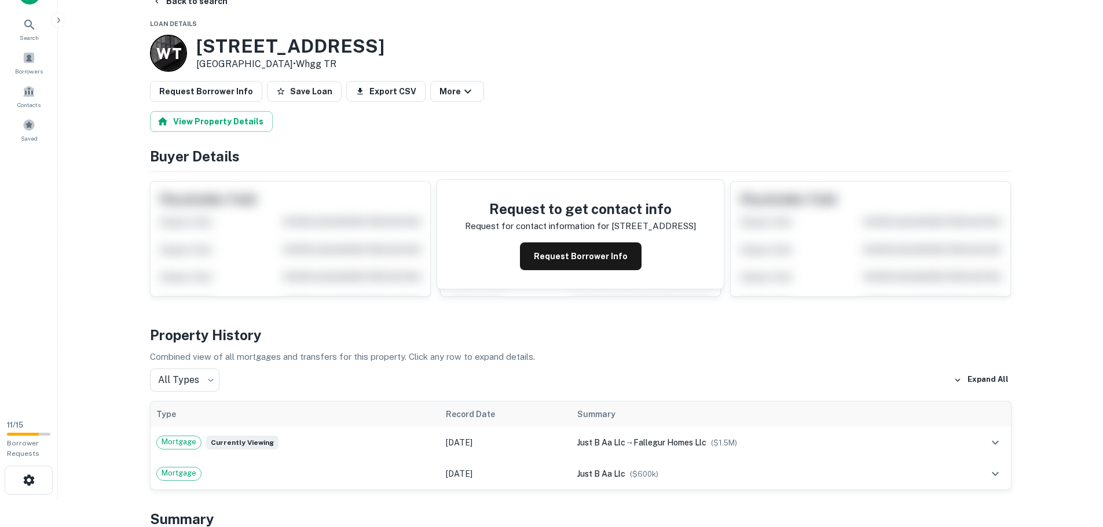
scroll to position [0, 0]
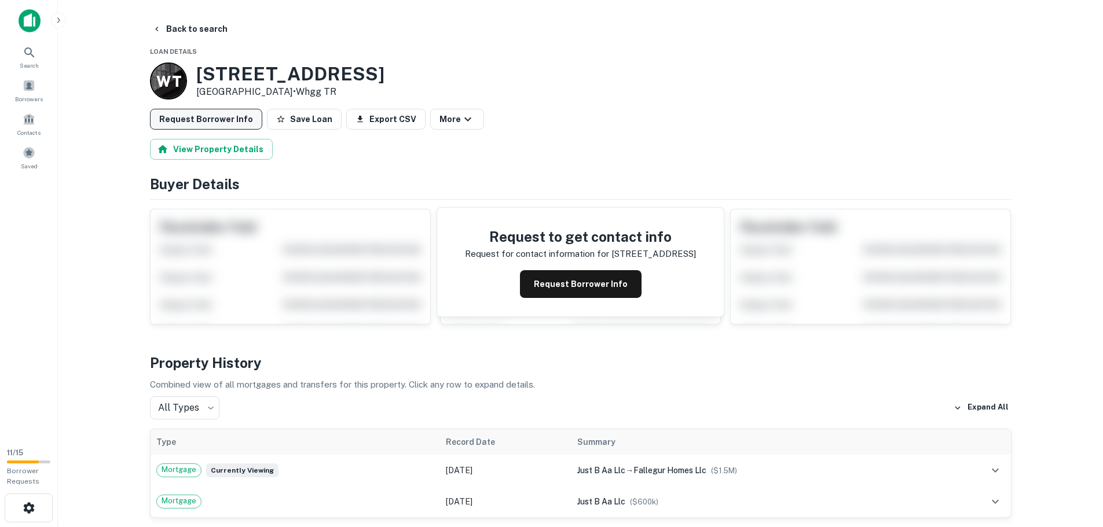
click at [217, 120] on button "Request Borrower Info" at bounding box center [206, 119] width 112 height 21
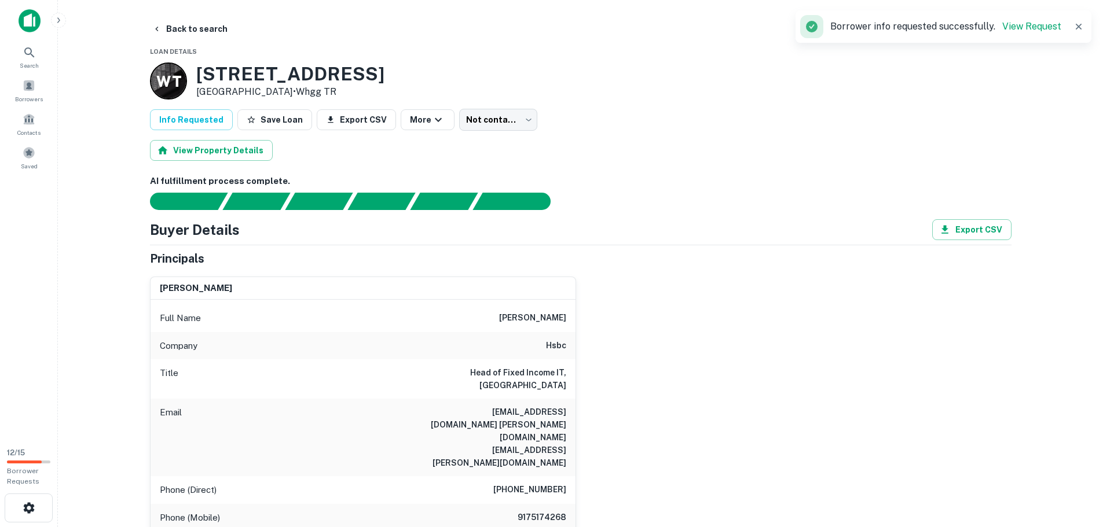
drag, startPoint x: 196, startPoint y: 71, endPoint x: 300, endPoint y: 90, distance: 106.5
click at [300, 90] on div "1107 S RIDGEWOOD AVE # 1105 Daytona Beach, FL32114 • Whgg TR" at bounding box center [290, 81] width 188 height 36
copy div "1107 S RIDGEWOOD AVE # 1105 Daytona Beach, FL32114"
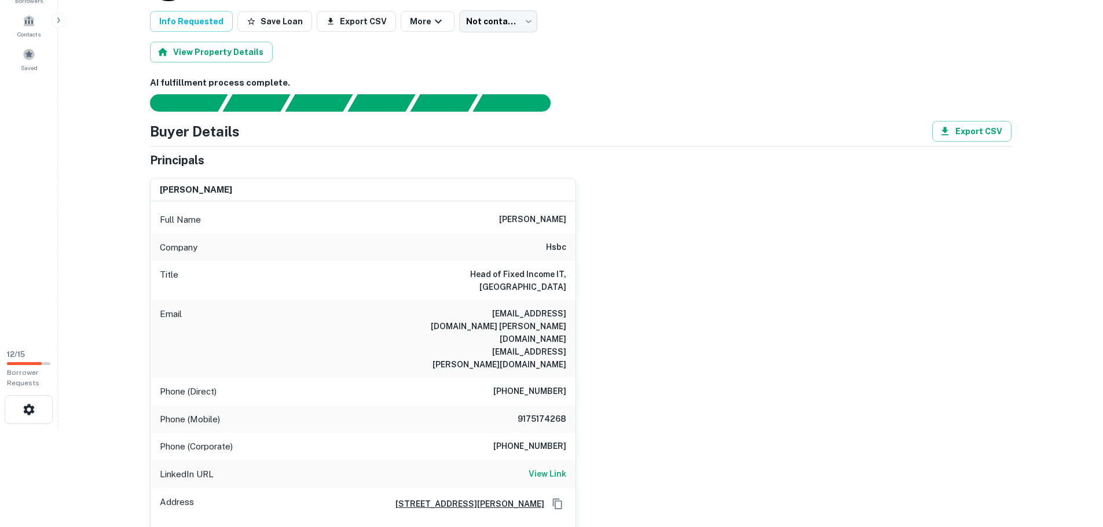
scroll to position [116, 0]
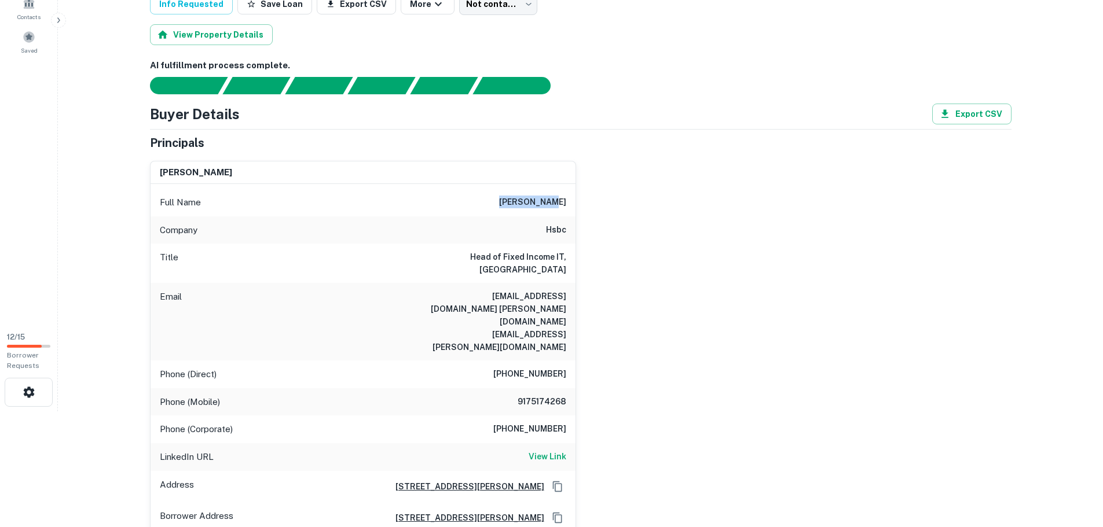
drag, startPoint x: 519, startPoint y: 201, endPoint x: 579, endPoint y: 201, distance: 60.2
click at [579, 201] on div "albert huen Full Name albert huen Company hsbc Title Head of Fixed Income IT, A…" at bounding box center [576, 343] width 871 height 383
copy h6 "albert huen"
drag, startPoint x: 487, startPoint y: 286, endPoint x: 564, endPoint y: 287, distance: 77.0
click at [564, 290] on h6 "alhuen@gmail.com albert.huen@hsbc.com" at bounding box center [496, 322] width 139 height 64
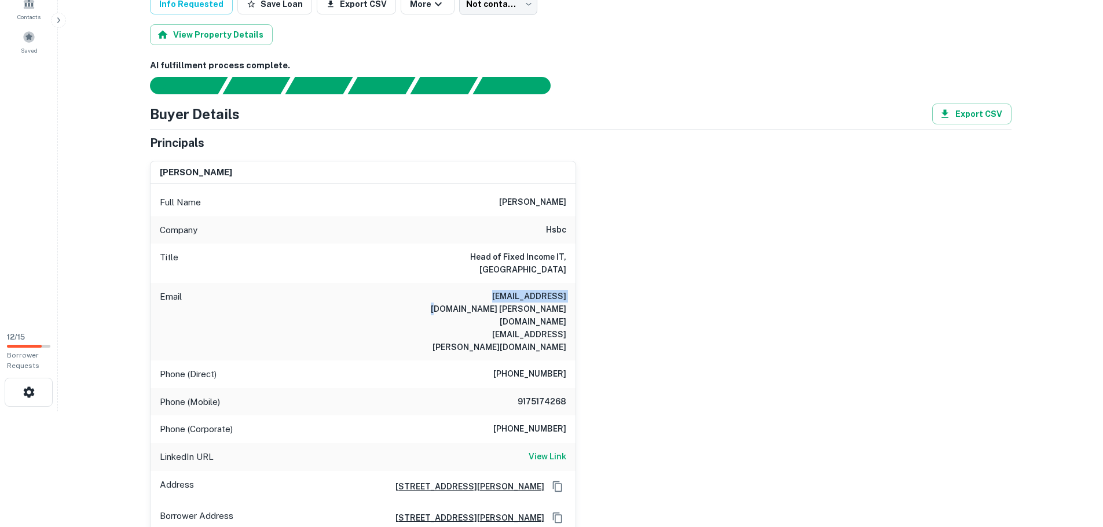
copy h6 "alhuen@gmail.com"
drag, startPoint x: 487, startPoint y: 324, endPoint x: 520, endPoint y: 325, distance: 33.6
click at [520, 361] on div "Phone (Direct) (718) 836-6976" at bounding box center [363, 375] width 425 height 28
drag, startPoint x: 507, startPoint y: 350, endPoint x: 568, endPoint y: 351, distance: 61.4
click at [568, 388] on div "Phone (Mobile) 9175174268" at bounding box center [363, 402] width 425 height 28
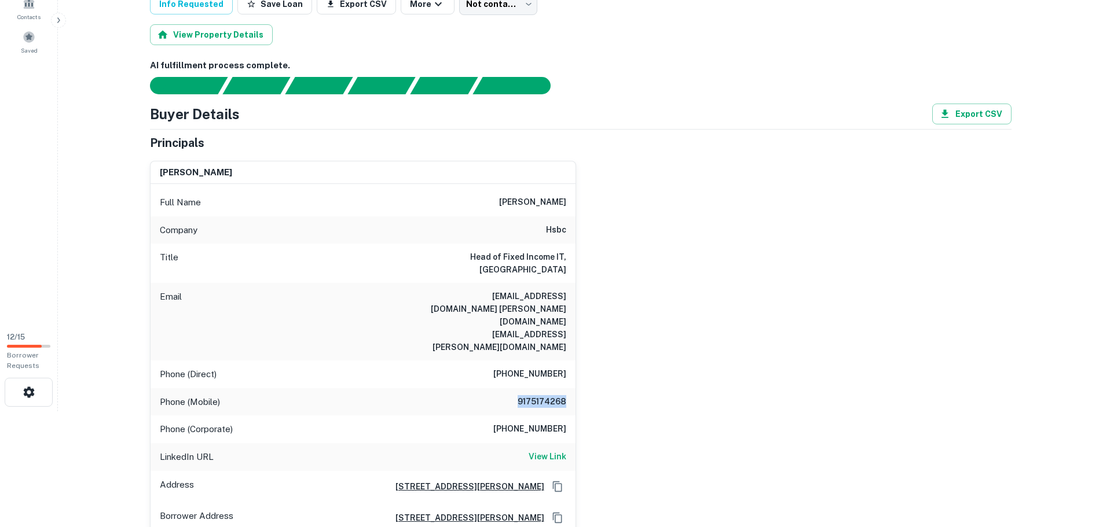
copy h6 "9175174268"
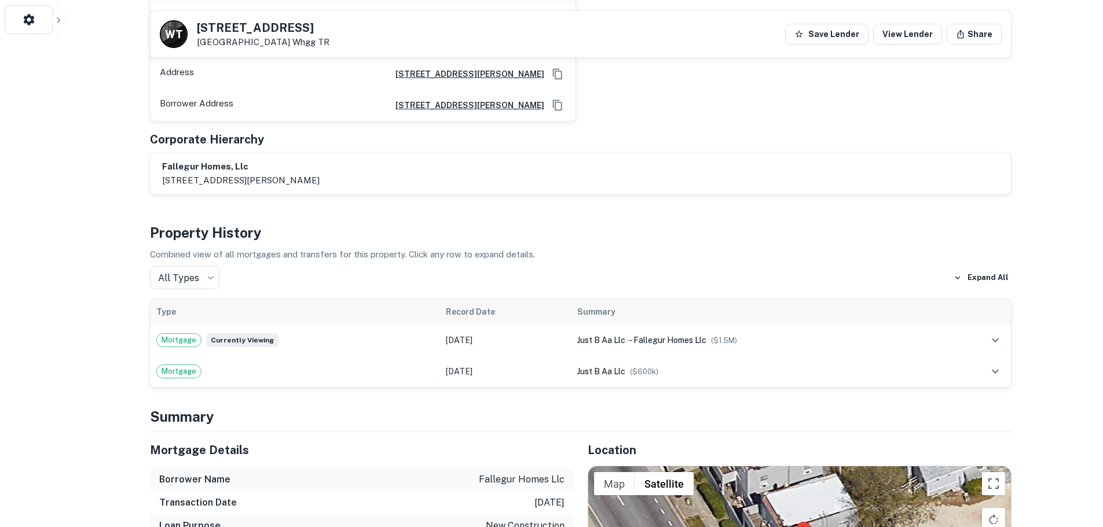
scroll to position [753, 0]
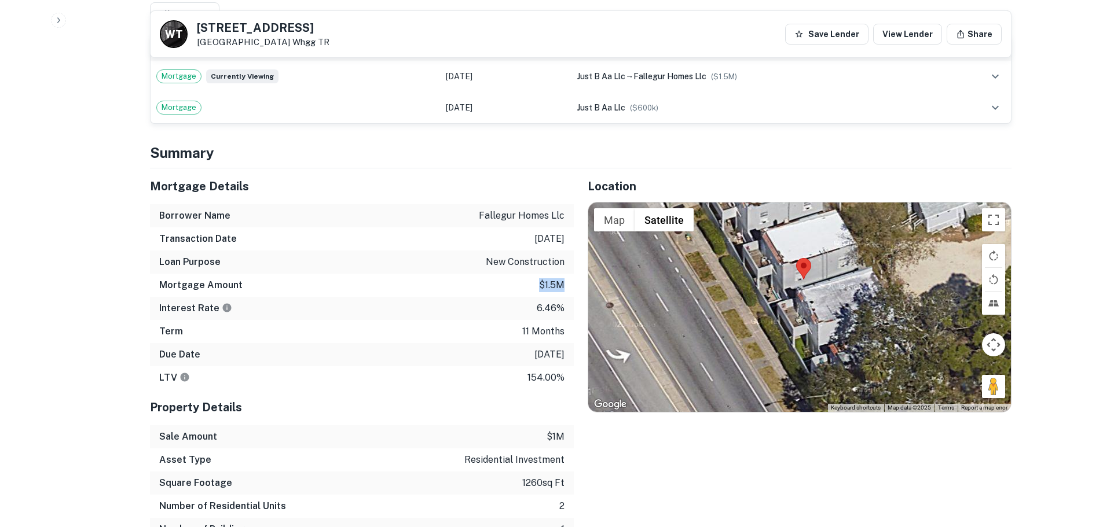
drag, startPoint x: 533, startPoint y: 234, endPoint x: 573, endPoint y: 236, distance: 39.4
click at [573, 274] on div "Mortgage Amount $1.5m" at bounding box center [362, 285] width 424 height 23
copy p "$1.5m"
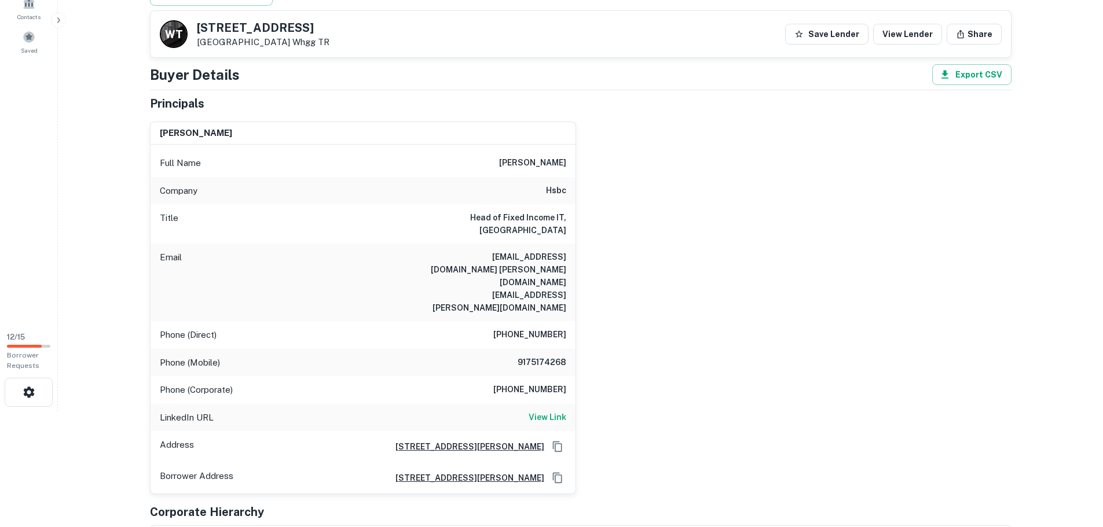
scroll to position [0, 0]
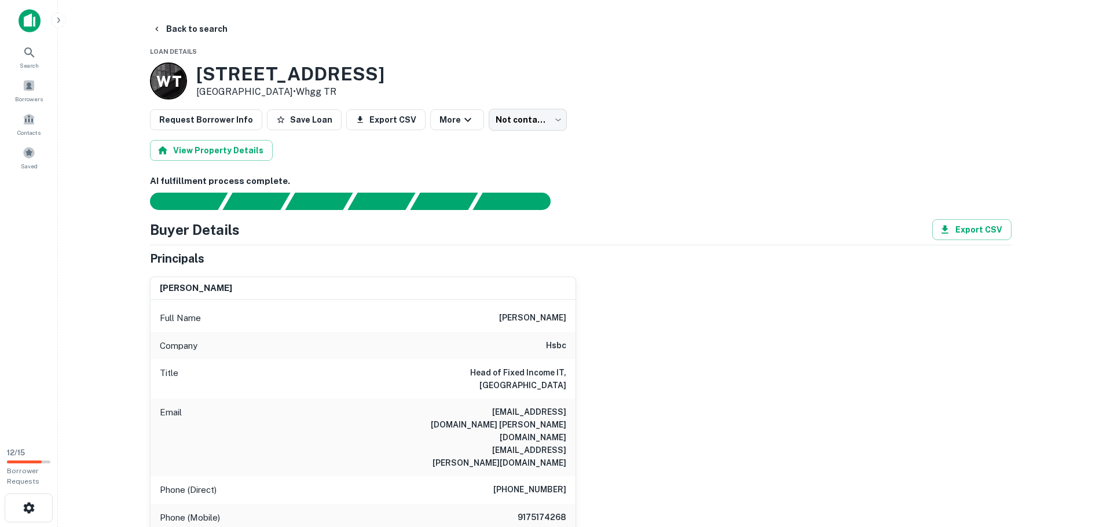
drag, startPoint x: 195, startPoint y: 70, endPoint x: 299, endPoint y: 94, distance: 106.9
click at [299, 94] on div "W T 1107 S RIDGEWOOD AVE # 1105 Daytona Beach, FL32114 • Whgg TR" at bounding box center [267, 81] width 234 height 37
copy div "1107 S RIDGEWOOD AVE # 1105 Daytona Beach, FL32114"
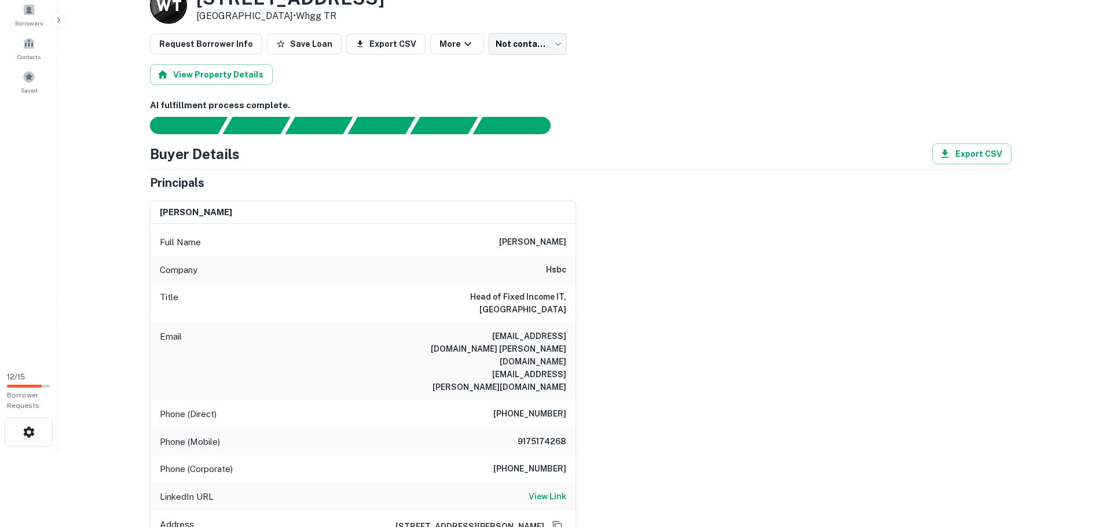
scroll to position [58, 0]
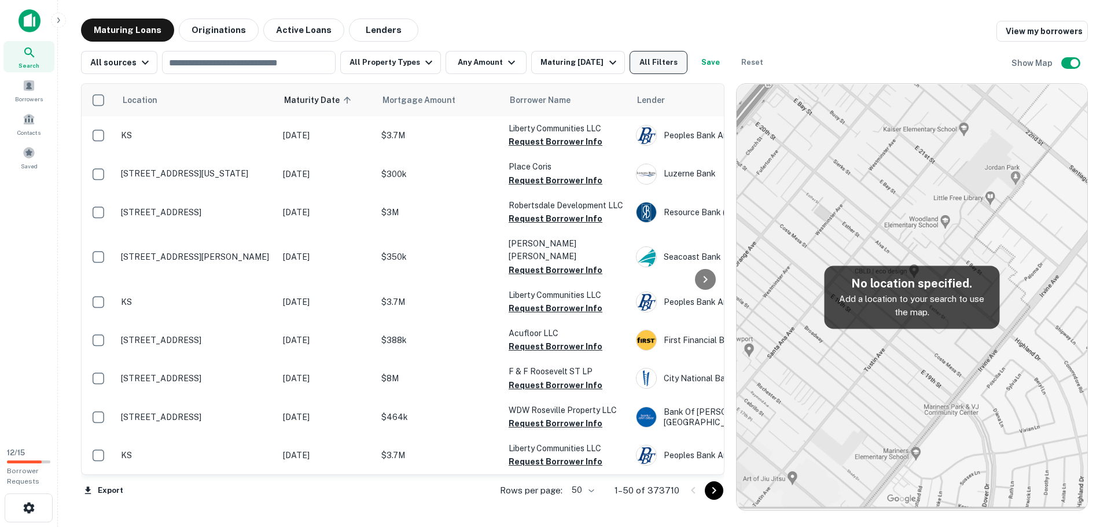
click at [652, 58] on button "All Filters" at bounding box center [659, 62] width 58 height 23
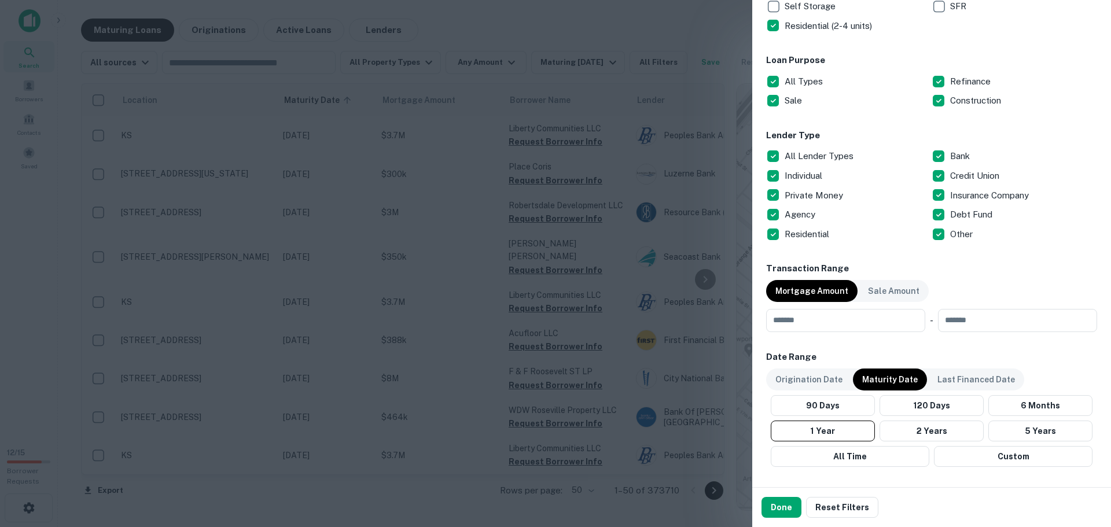
scroll to position [347, 0]
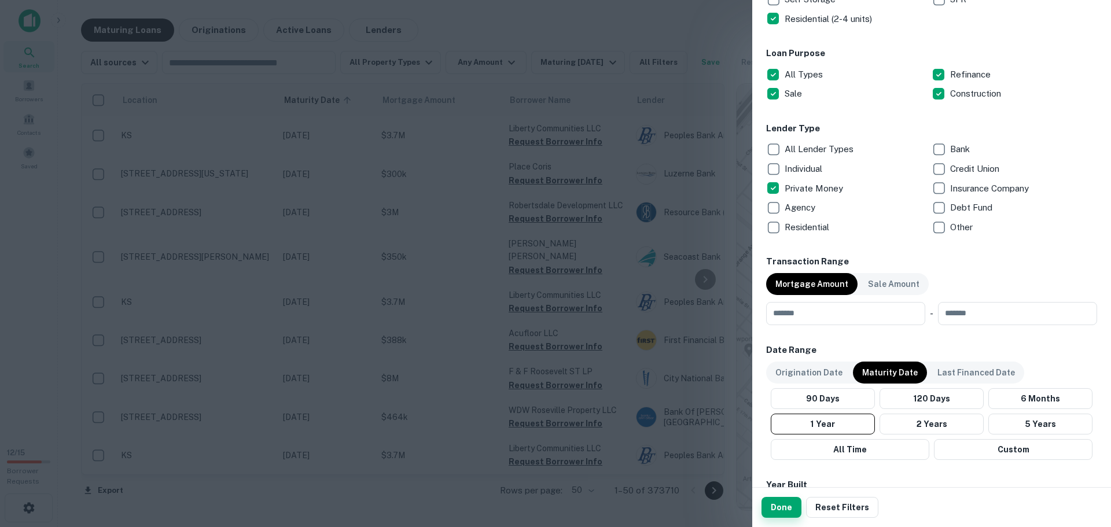
click at [786, 502] on button "Done" at bounding box center [782, 507] width 40 height 21
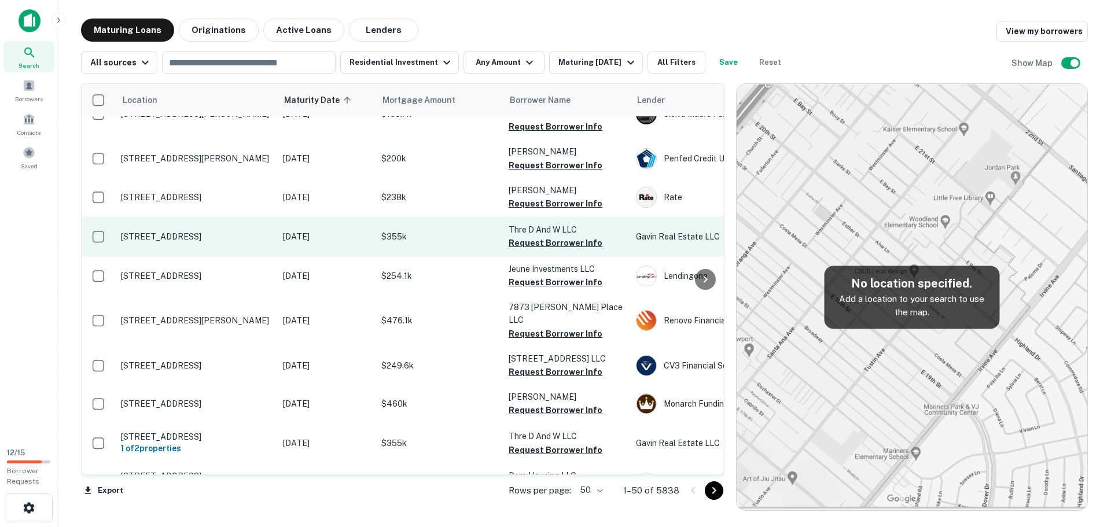
scroll to position [1641, 0]
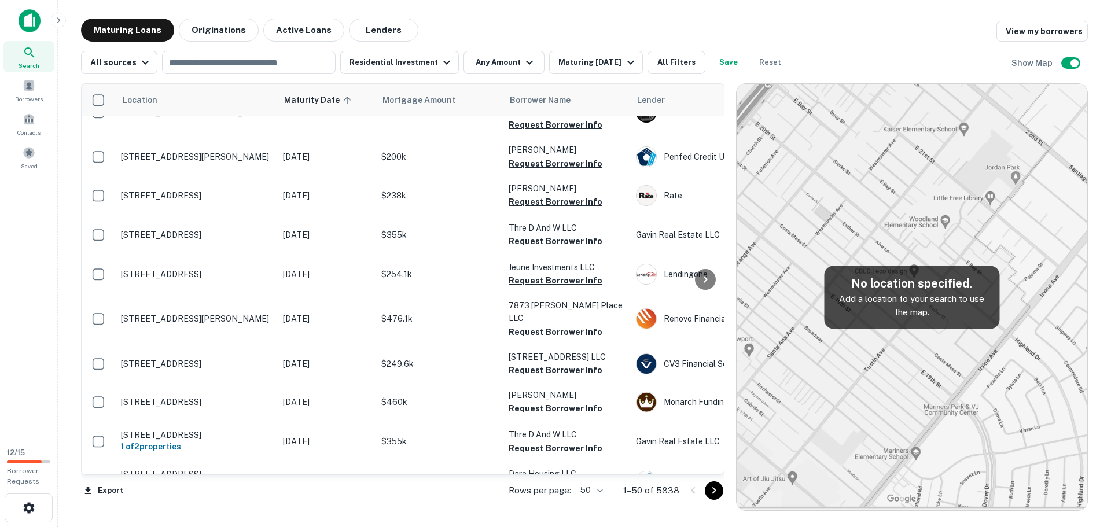
click at [716, 493] on icon "Go to next page" at bounding box center [714, 491] width 14 height 14
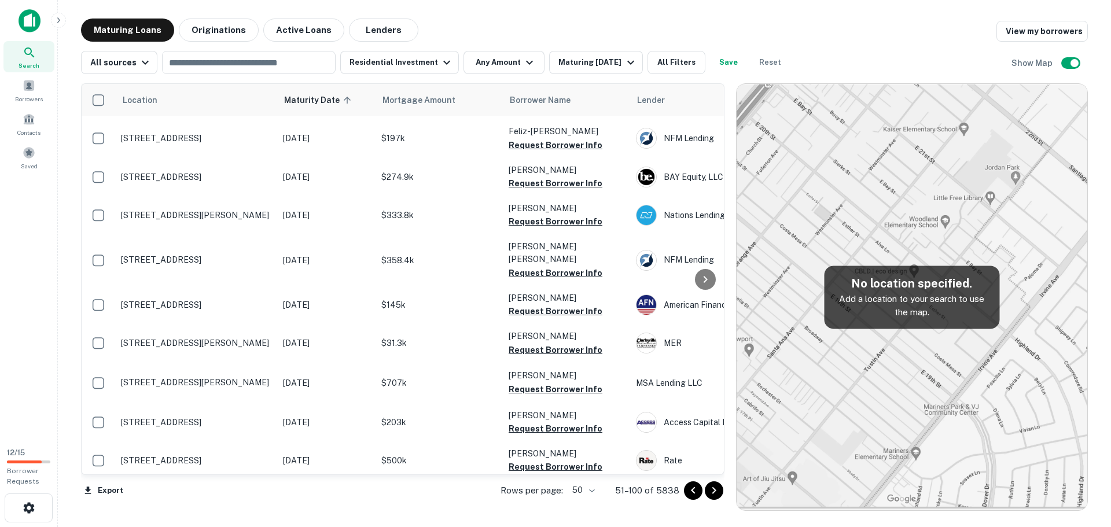
scroll to position [1584, 0]
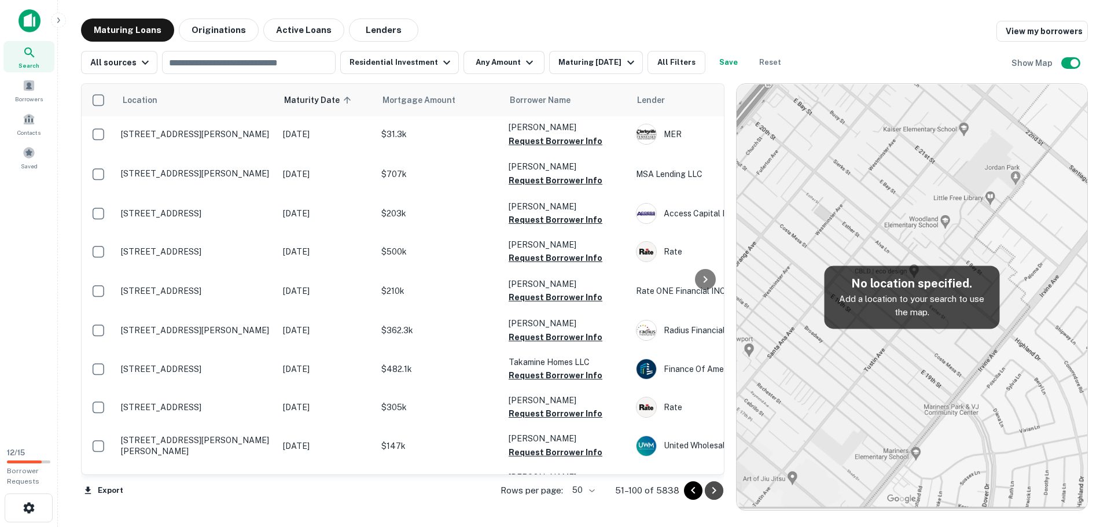
click at [718, 497] on icon "Go to next page" at bounding box center [714, 491] width 14 height 14
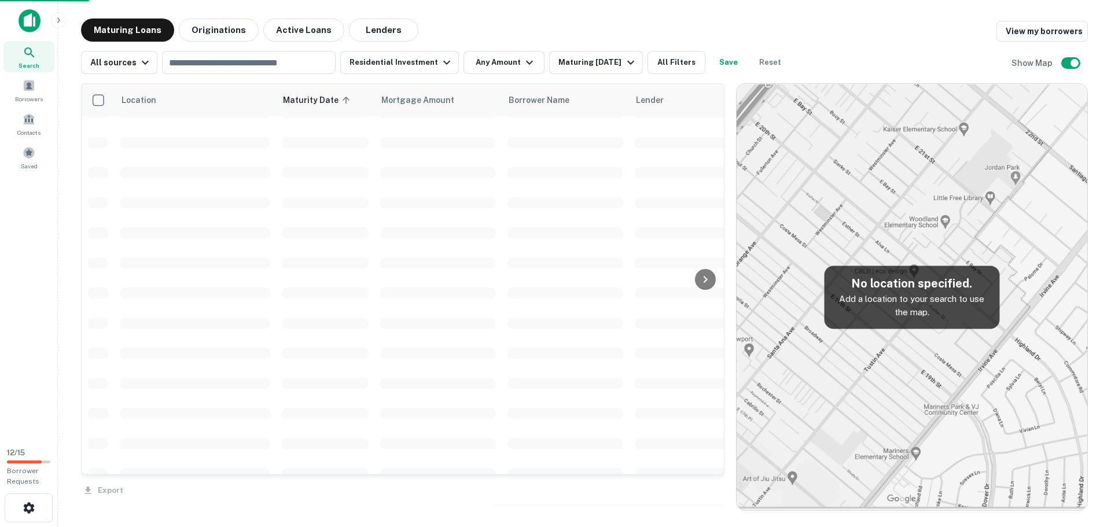
click at [716, 490] on div "Export" at bounding box center [403, 487] width 644 height 24
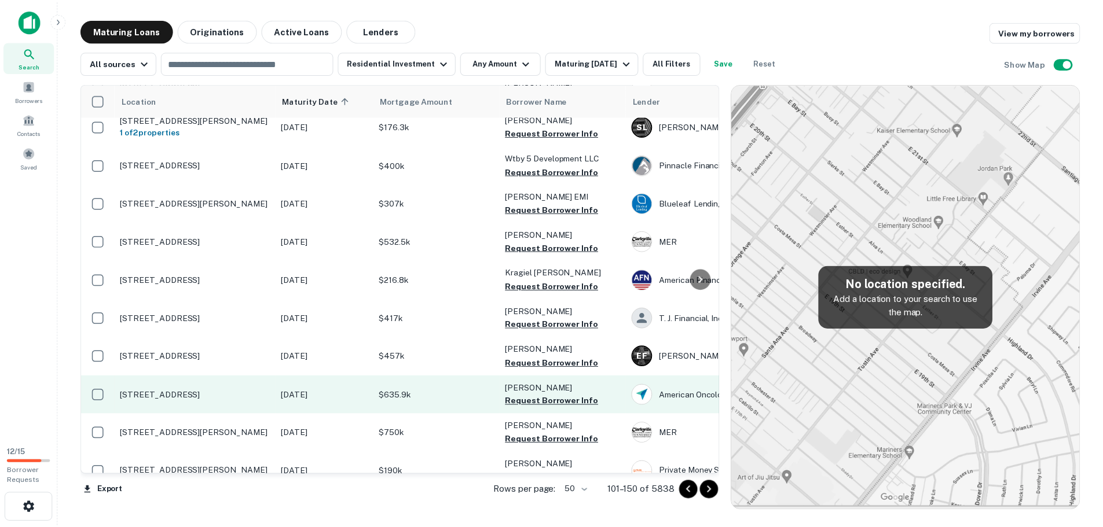
scroll to position [1593, 0]
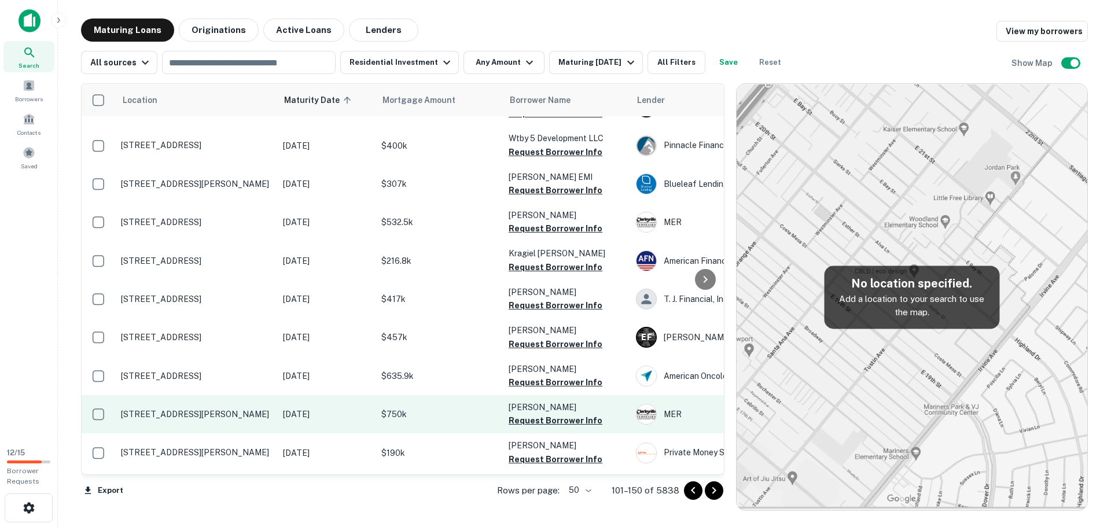
click at [174, 409] on p "680 Jerome St Brooklyn, NY11207" at bounding box center [196, 414] width 151 height 10
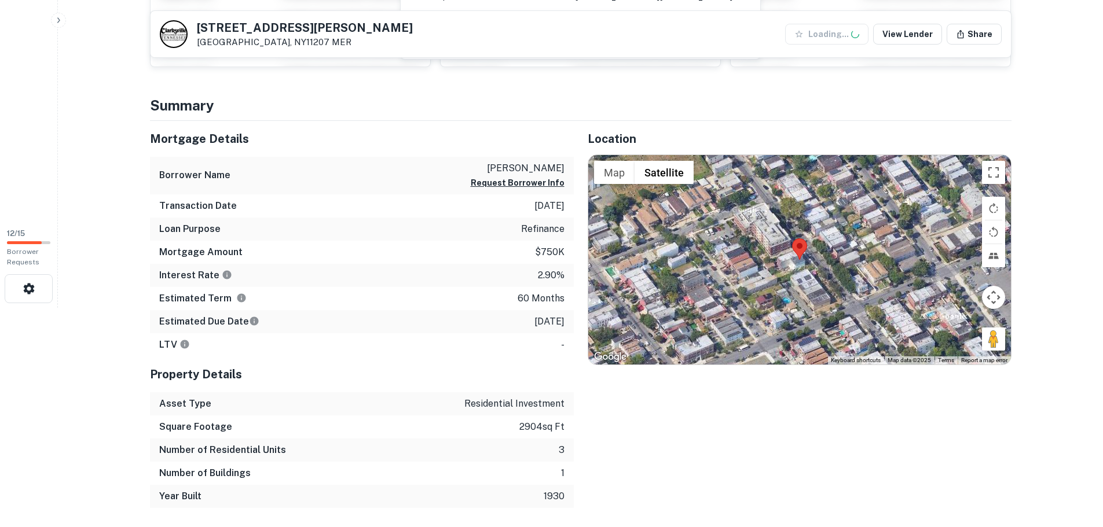
scroll to position [232, 0]
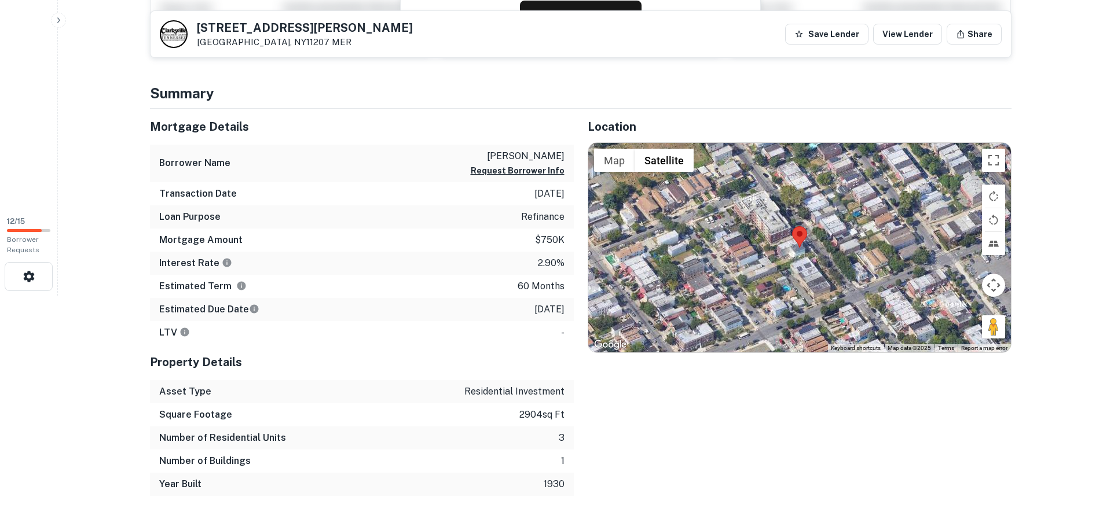
click at [801, 258] on div at bounding box center [799, 248] width 423 height 210
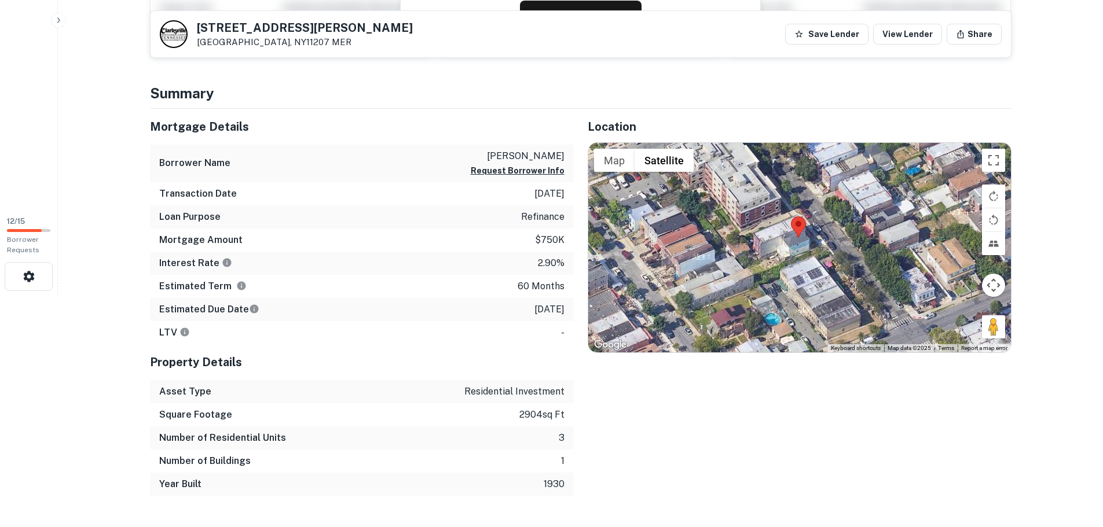
click at [792, 247] on div at bounding box center [799, 248] width 423 height 210
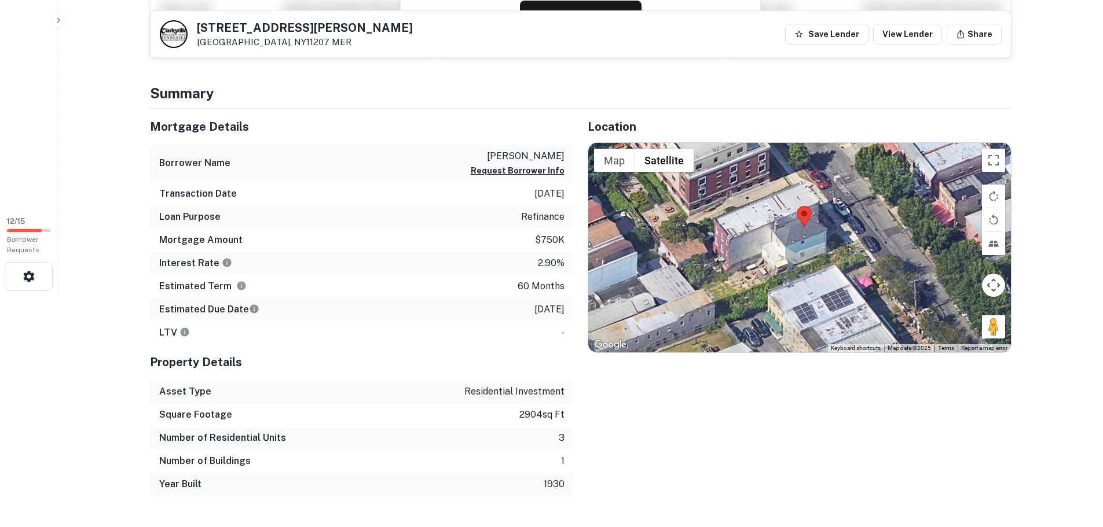
click at [779, 267] on div at bounding box center [799, 248] width 423 height 210
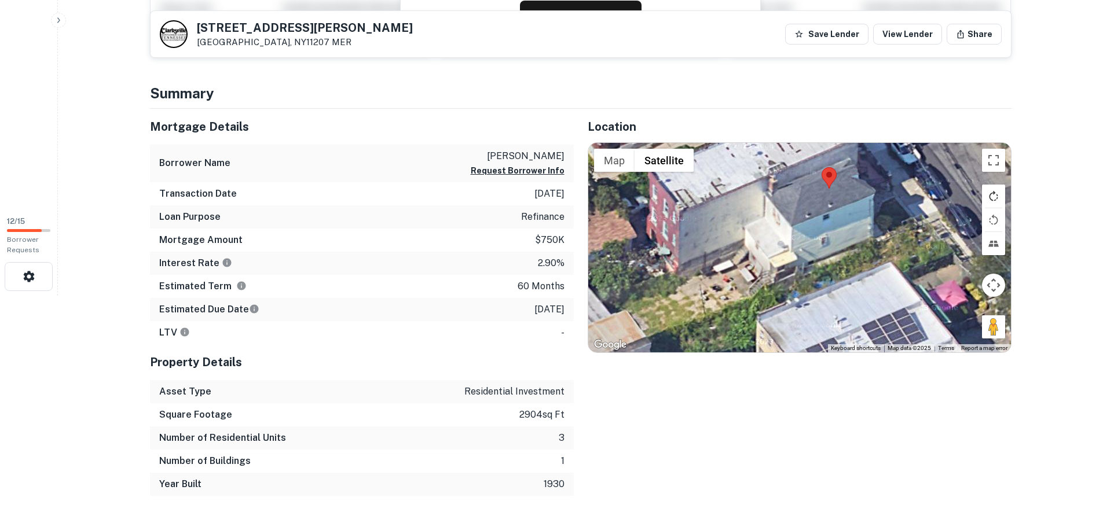
click at [996, 192] on button "Rotate map clockwise" at bounding box center [993, 196] width 23 height 23
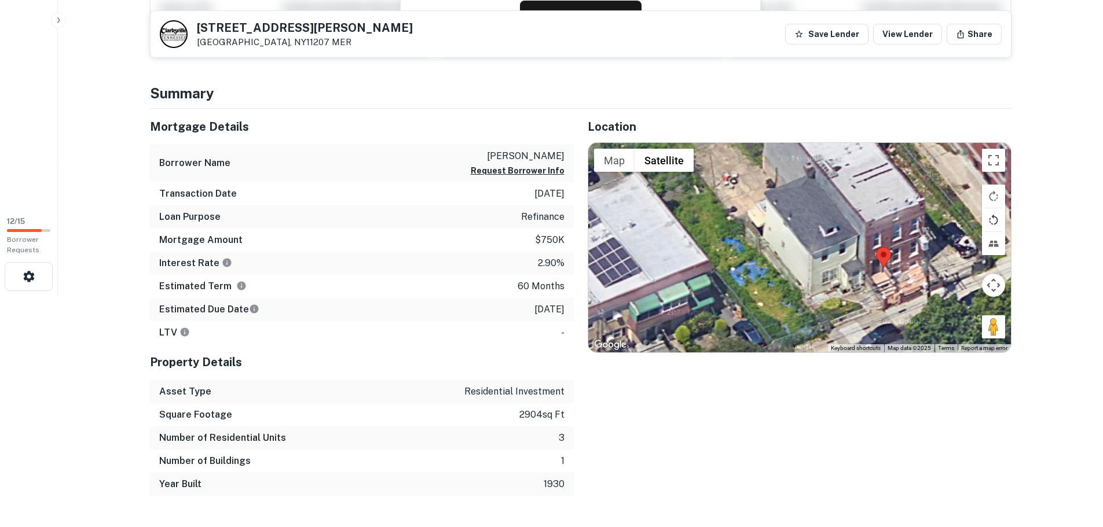
click at [993, 223] on button "Rotate map counterclockwise" at bounding box center [993, 219] width 23 height 23
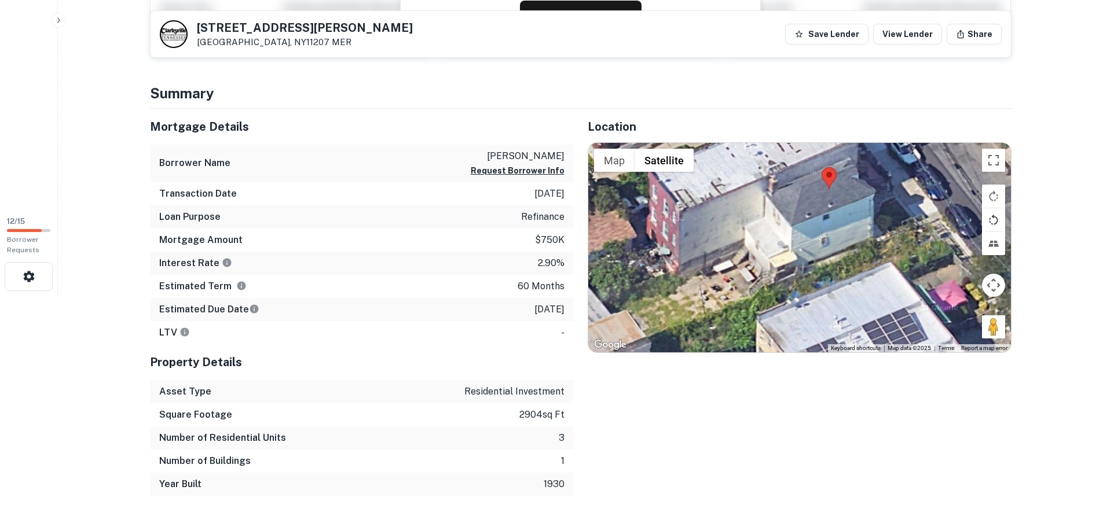
click at [990, 221] on button "Rotate map counterclockwise" at bounding box center [993, 219] width 23 height 23
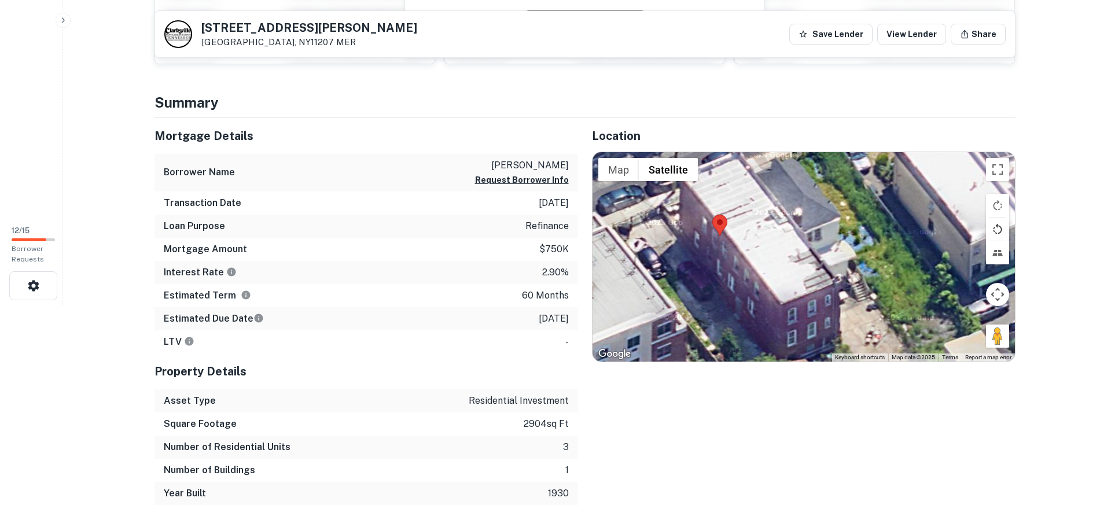
scroll to position [0, 0]
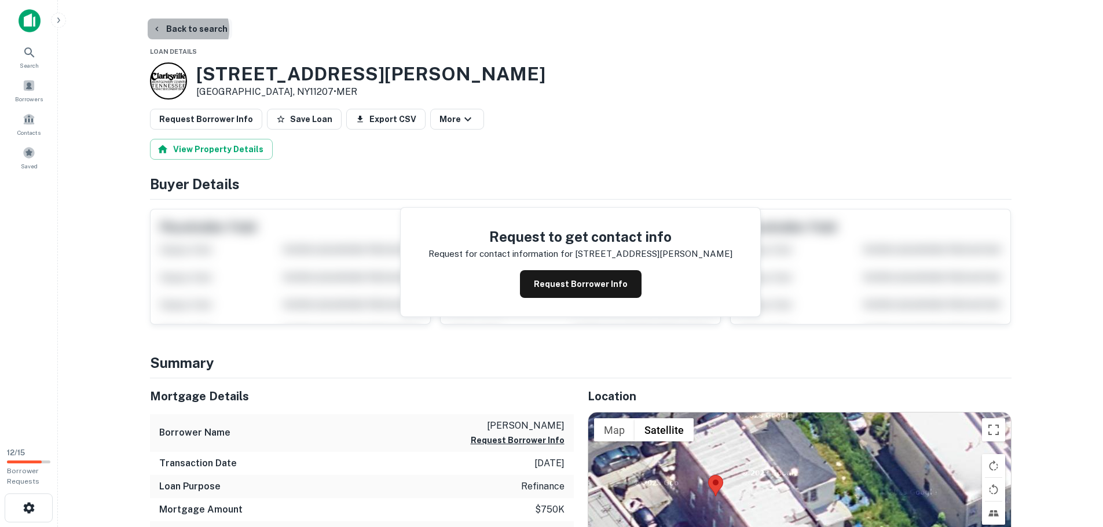
click at [186, 30] on button "Back to search" at bounding box center [190, 29] width 85 height 21
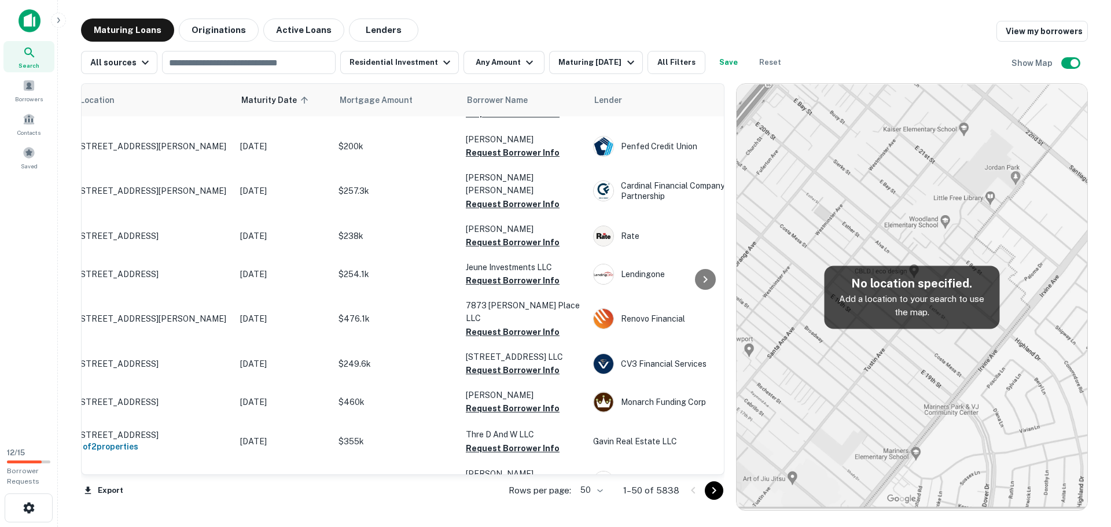
scroll to position [1641, 0]
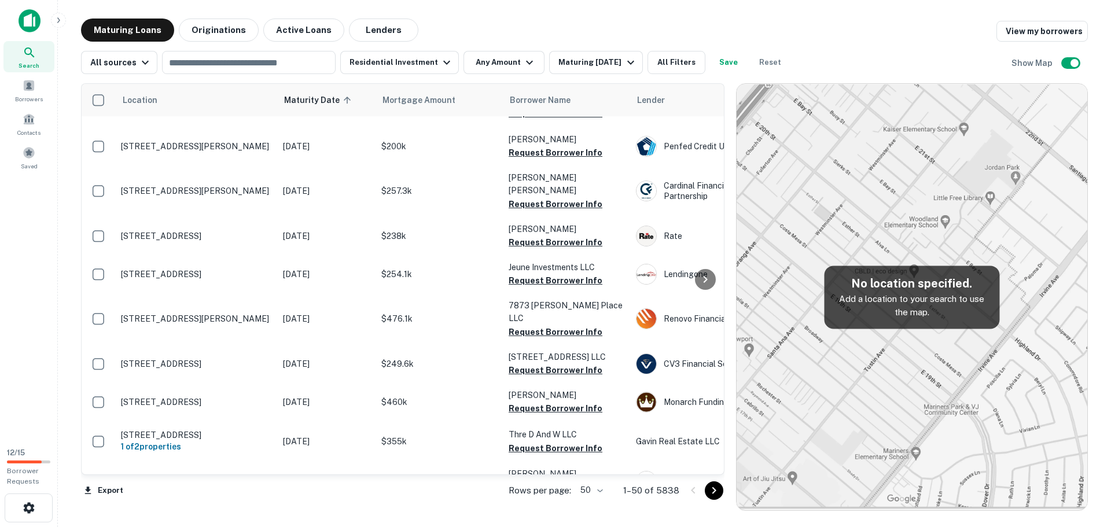
click at [715, 491] on icon "Go to next page" at bounding box center [715, 490] width 4 height 7
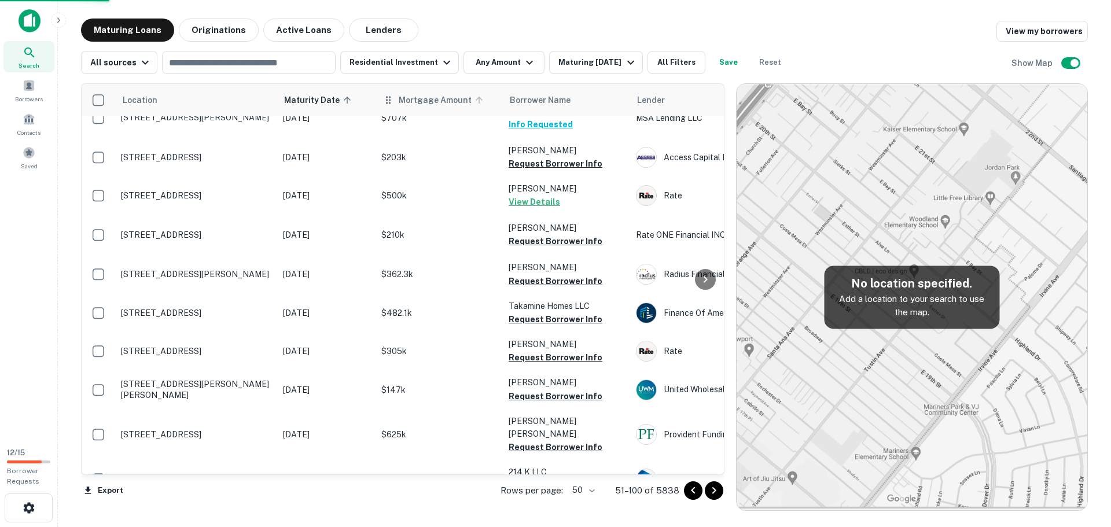
scroll to position [1584, 0]
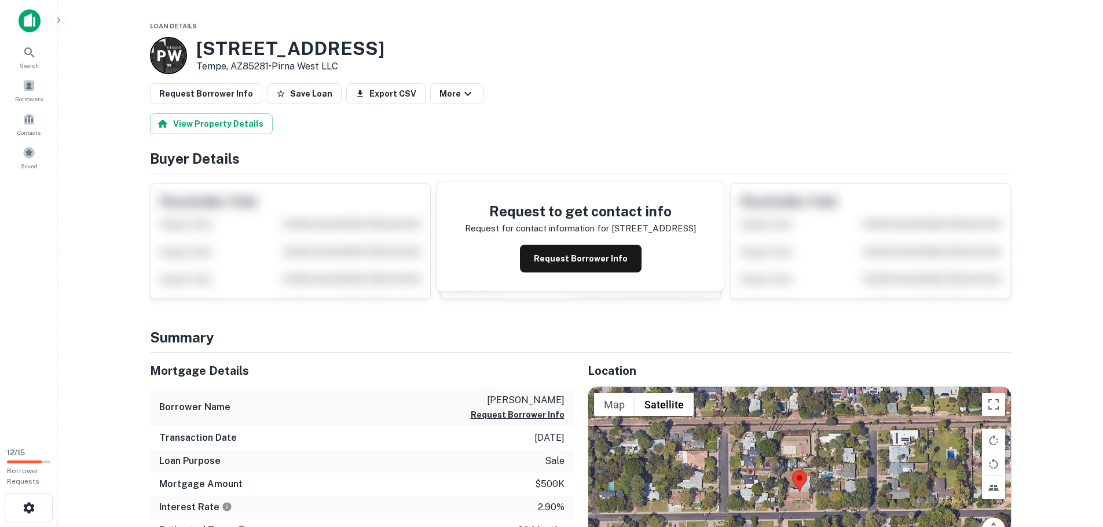
scroll to position [116, 0]
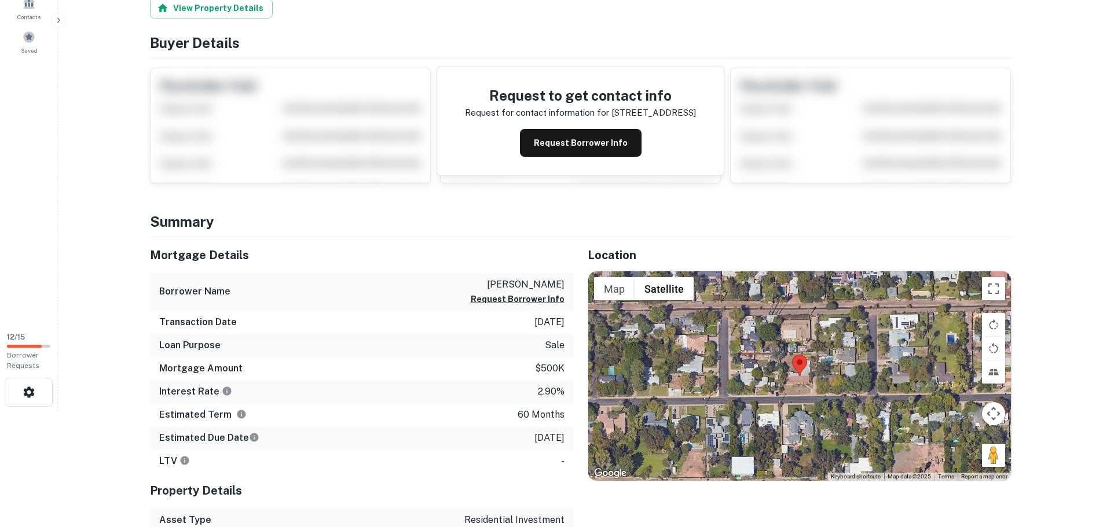
click at [797, 392] on div at bounding box center [799, 377] width 423 height 210
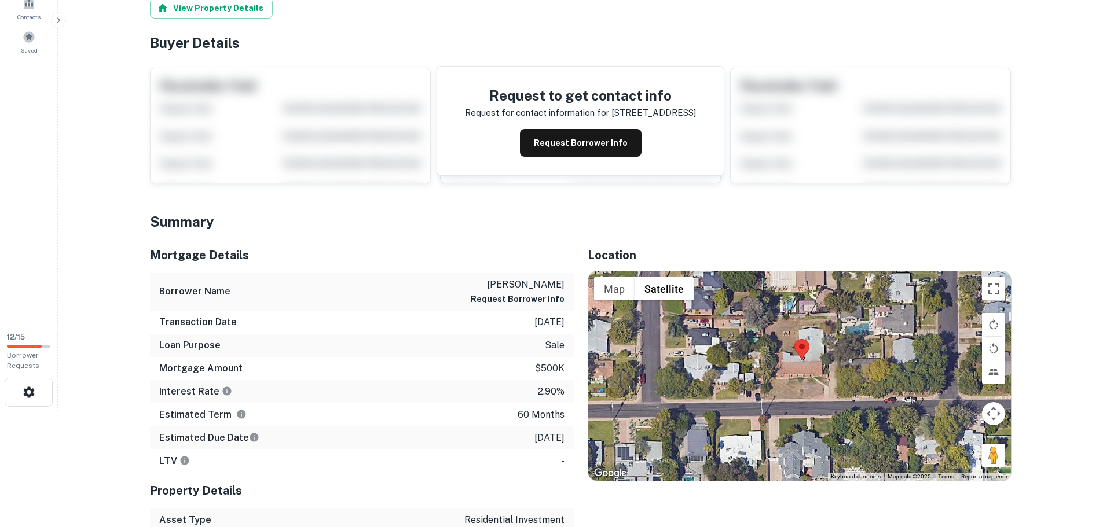
click at [797, 392] on div at bounding box center [799, 377] width 423 height 210
click at [820, 377] on div at bounding box center [799, 377] width 423 height 210
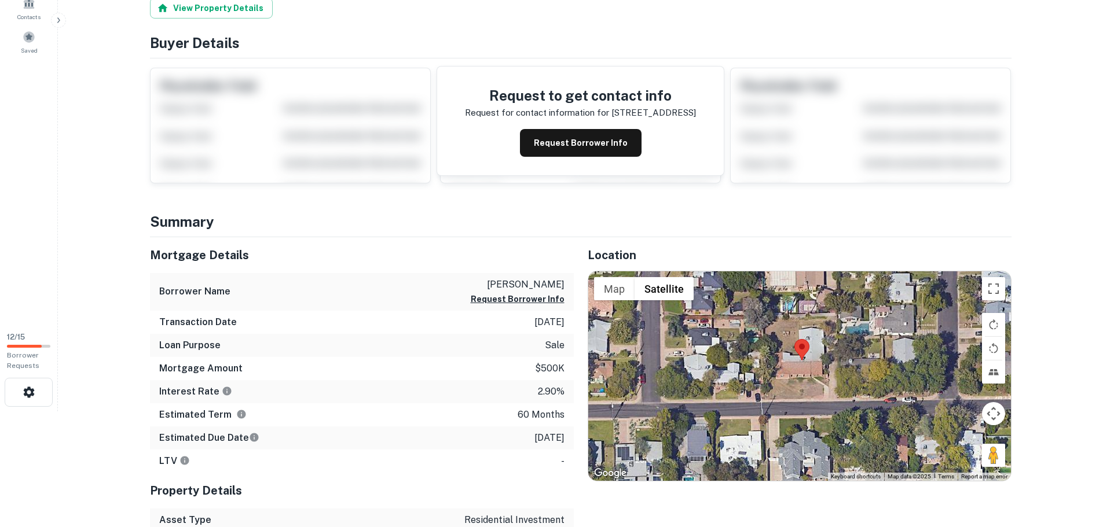
click at [820, 377] on div at bounding box center [799, 377] width 423 height 210
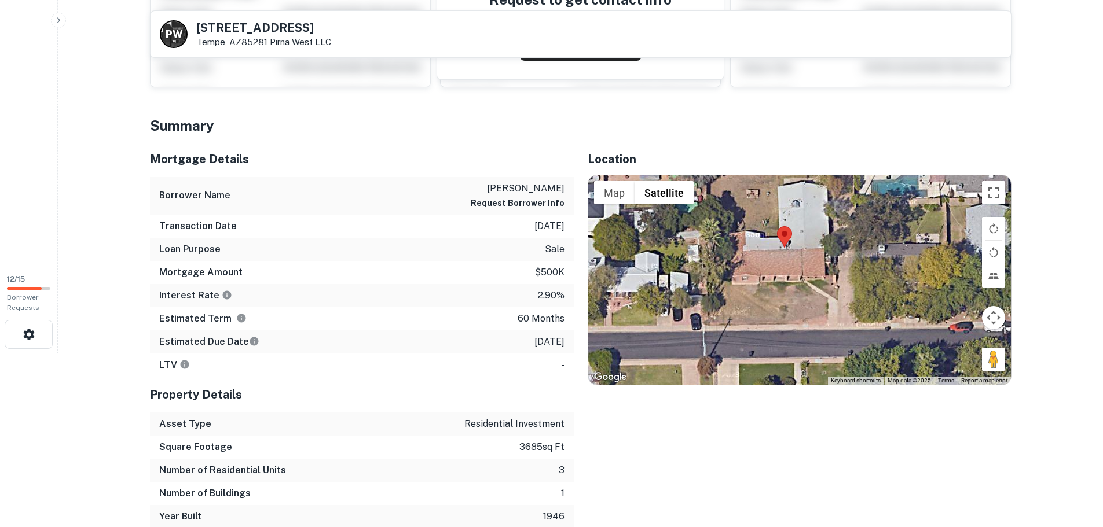
scroll to position [0, 0]
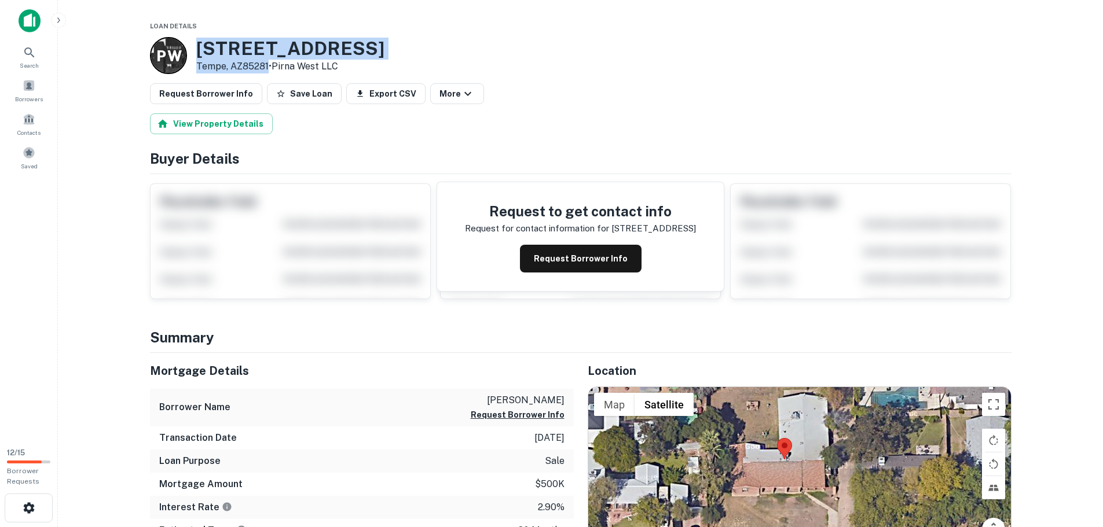
drag, startPoint x: 269, startPoint y: 65, endPoint x: 197, endPoint y: 43, distance: 75.1
click at [197, 43] on div "[STREET_ADDRESS] • Pirna West LLC" at bounding box center [290, 56] width 188 height 36
drag, startPoint x: 217, startPoint y: 47, endPoint x: 505, endPoint y: 68, distance: 289.7
click at [505, 68] on div "P W [STREET_ADDRESS] • Pirna West LLC" at bounding box center [580, 55] width 861 height 37
click at [439, 357] on div "Mortgage Details" at bounding box center [362, 371] width 424 height 36
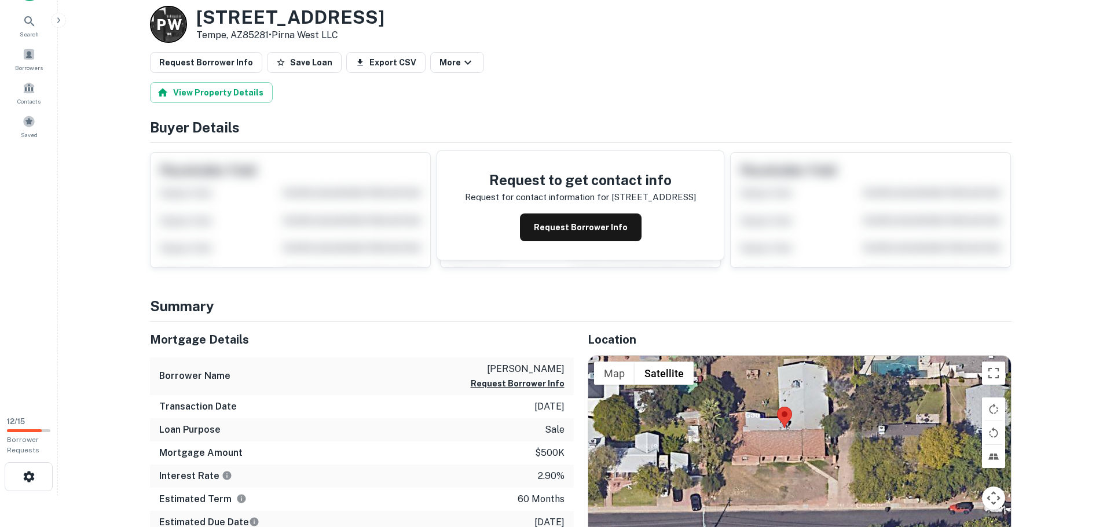
scroll to position [58, 0]
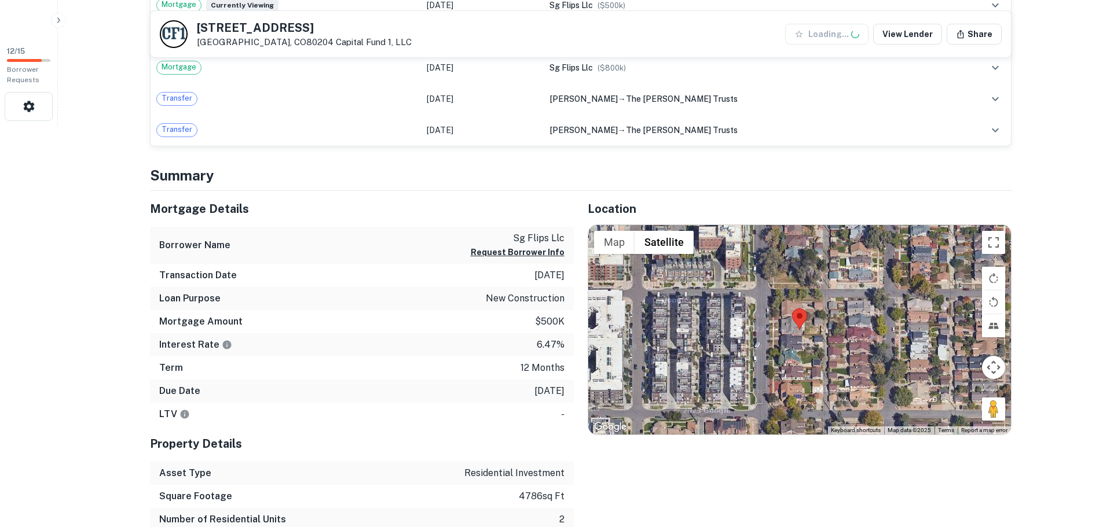
scroll to position [463, 0]
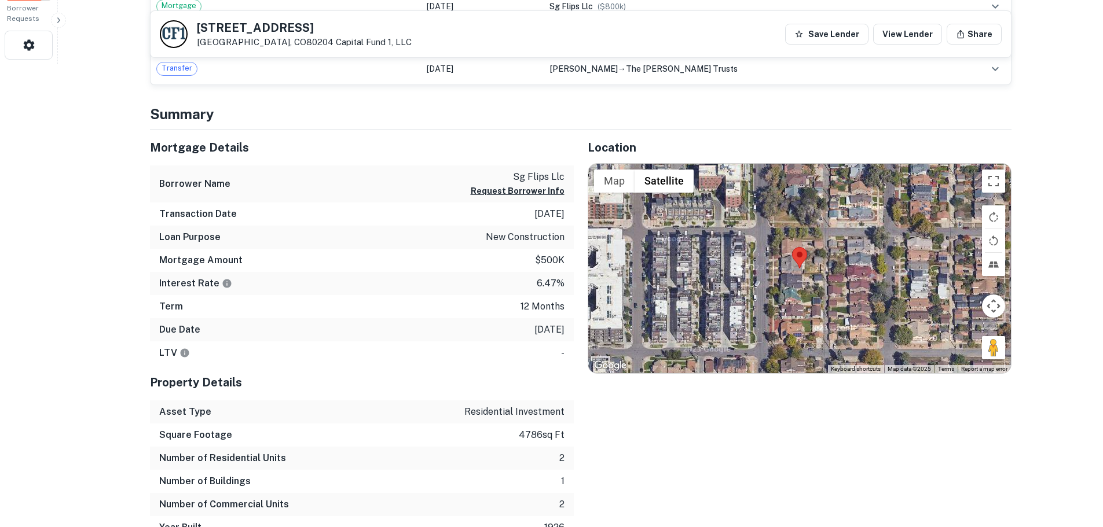
click at [784, 276] on div at bounding box center [799, 269] width 423 height 210
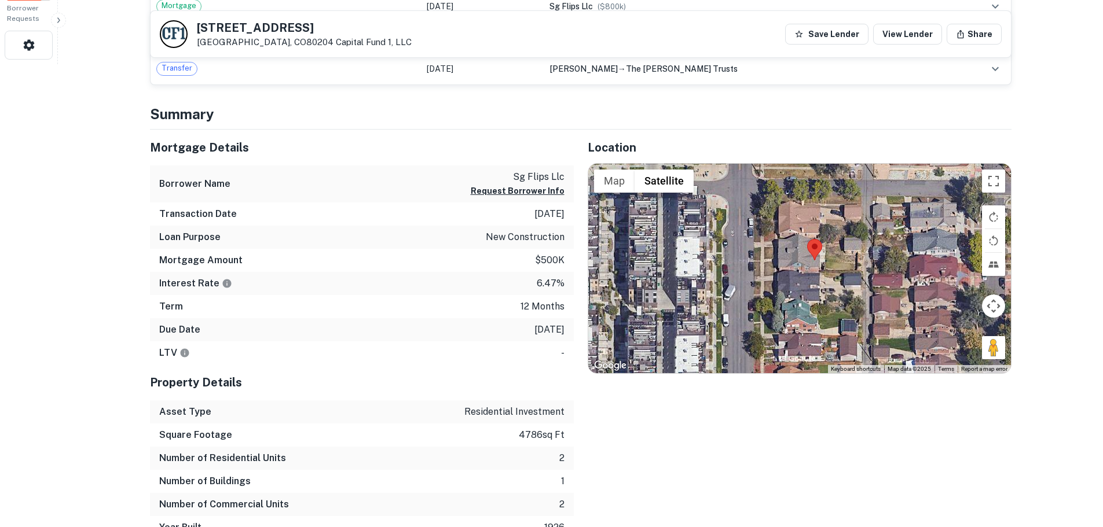
click at [819, 273] on div at bounding box center [799, 269] width 423 height 210
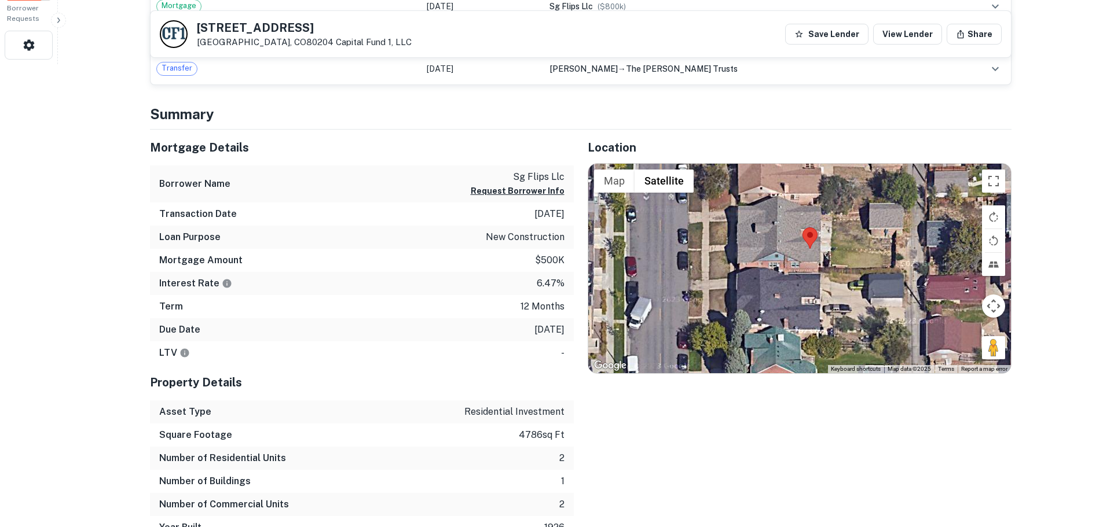
click at [794, 269] on div at bounding box center [799, 269] width 423 height 210
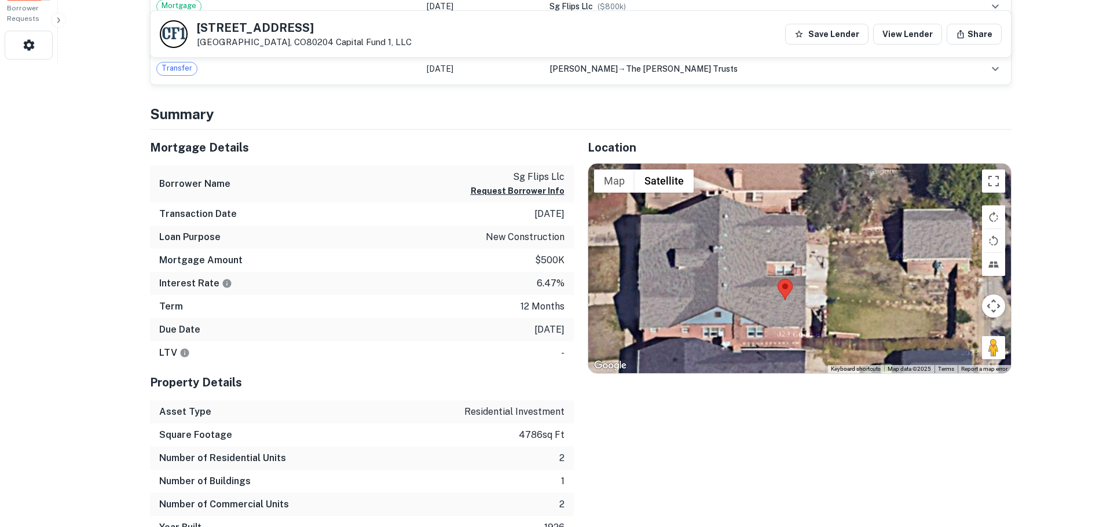
drag, startPoint x: 789, startPoint y: 289, endPoint x: 746, endPoint y: 366, distance: 88.1
click at [746, 366] on div at bounding box center [799, 269] width 423 height 210
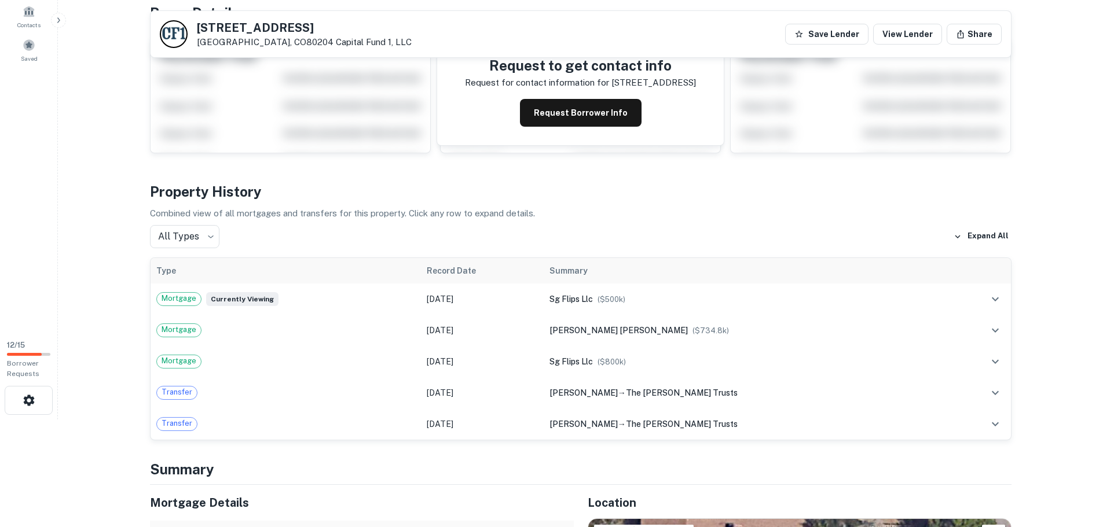
scroll to position [0, 0]
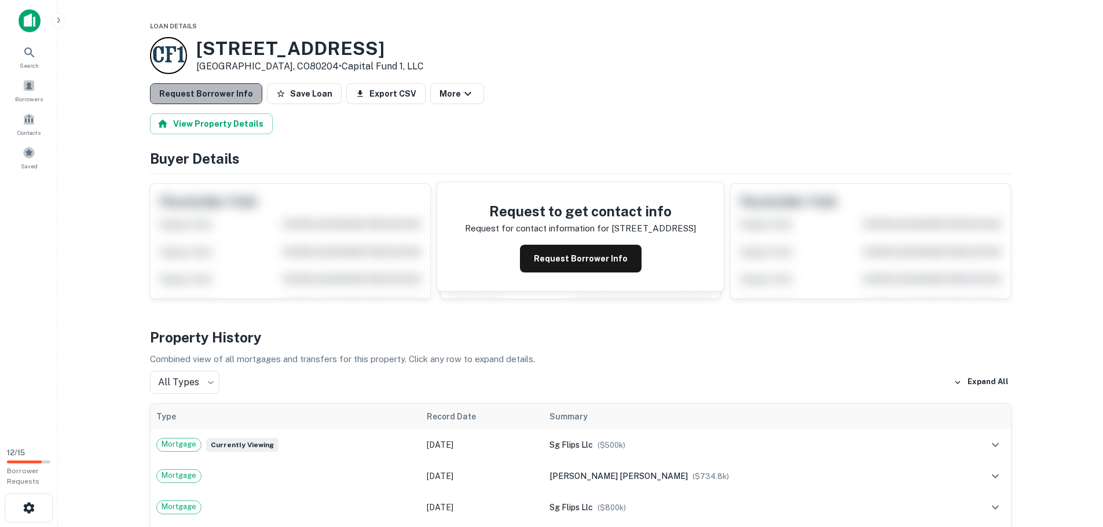
click at [214, 88] on button "Request Borrower Info" at bounding box center [206, 93] width 112 height 21
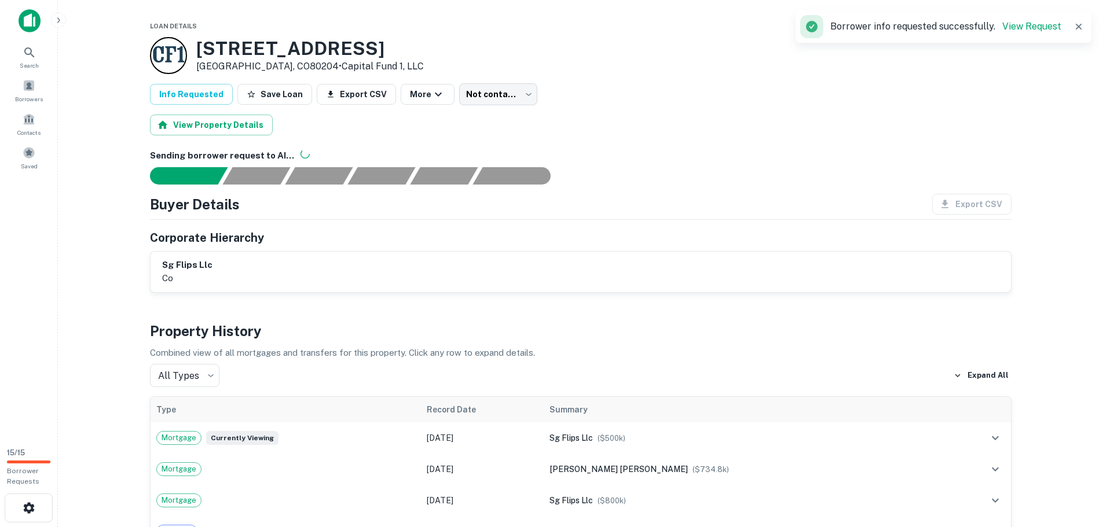
click at [431, 215] on div "Buyer Details Export CSV Corporate Hierarchy sg flips llc co" at bounding box center [580, 243] width 861 height 99
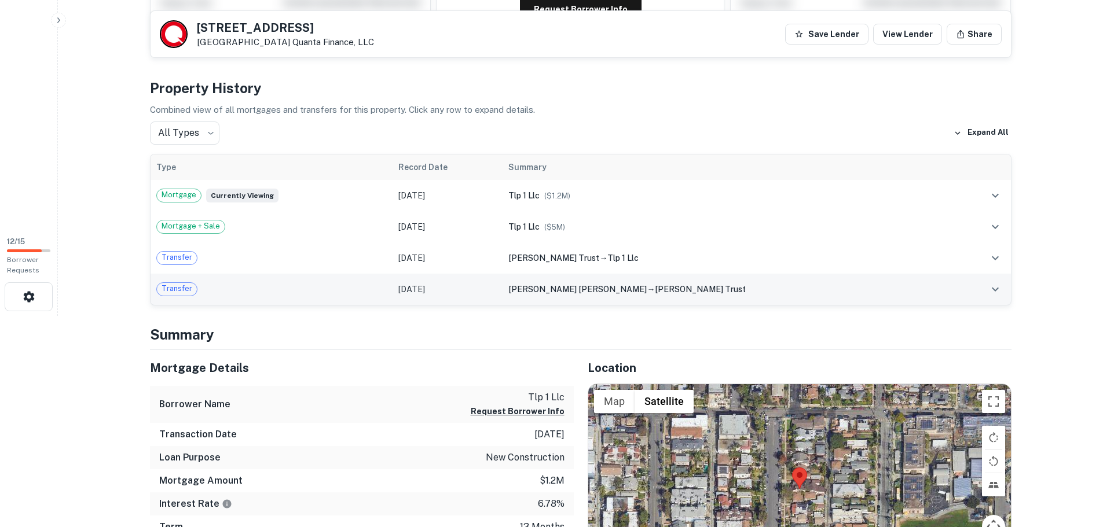
scroll to position [232, 0]
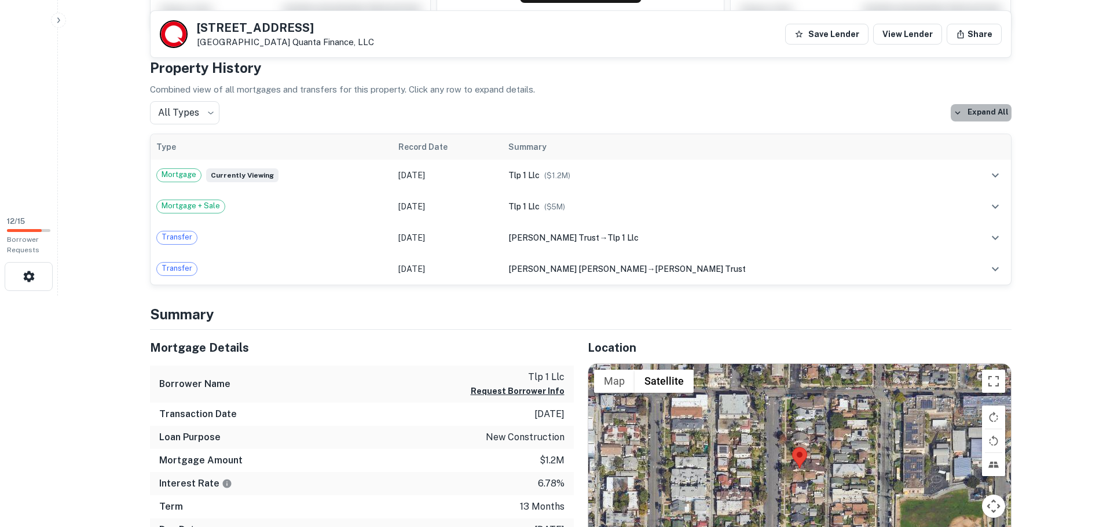
click at [985, 111] on button "Expand All" at bounding box center [981, 112] width 61 height 17
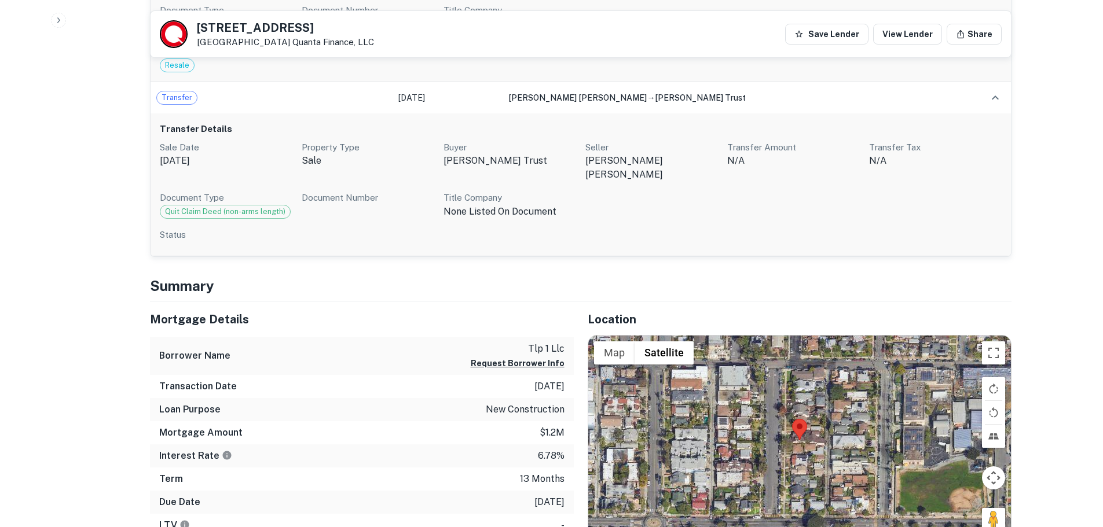
scroll to position [810, 0]
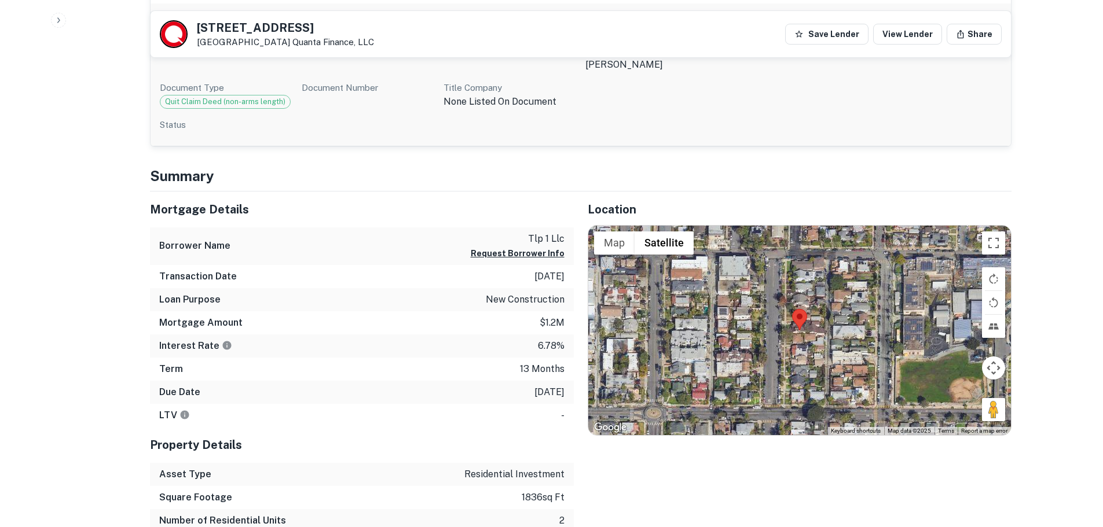
click at [798, 330] on div at bounding box center [799, 331] width 423 height 210
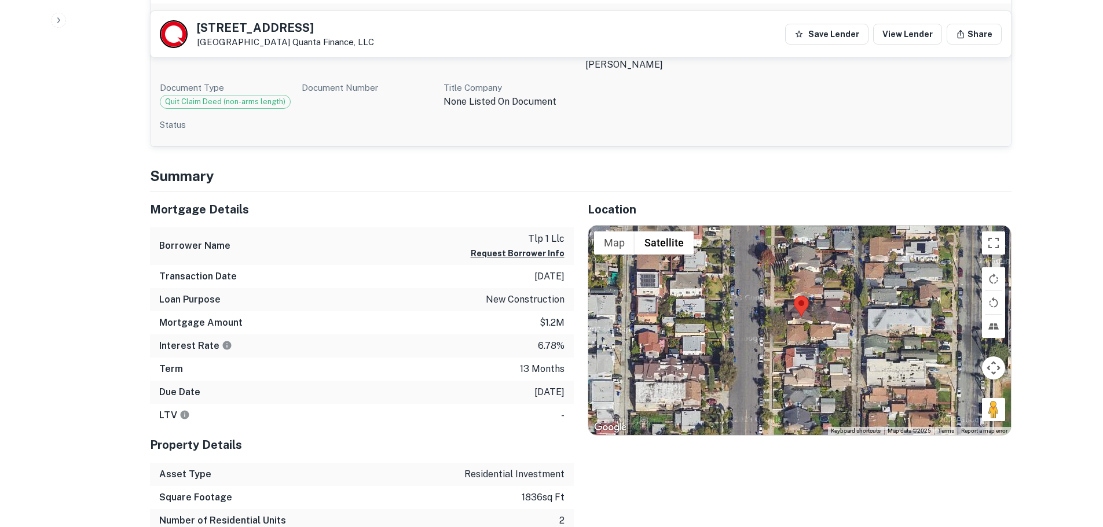
click at [796, 315] on div at bounding box center [799, 331] width 423 height 210
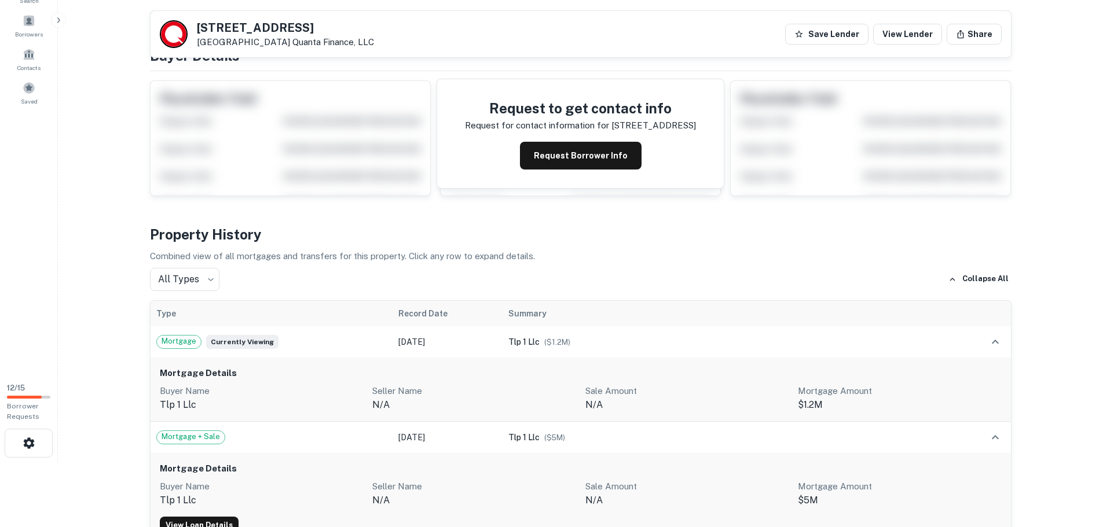
scroll to position [58, 0]
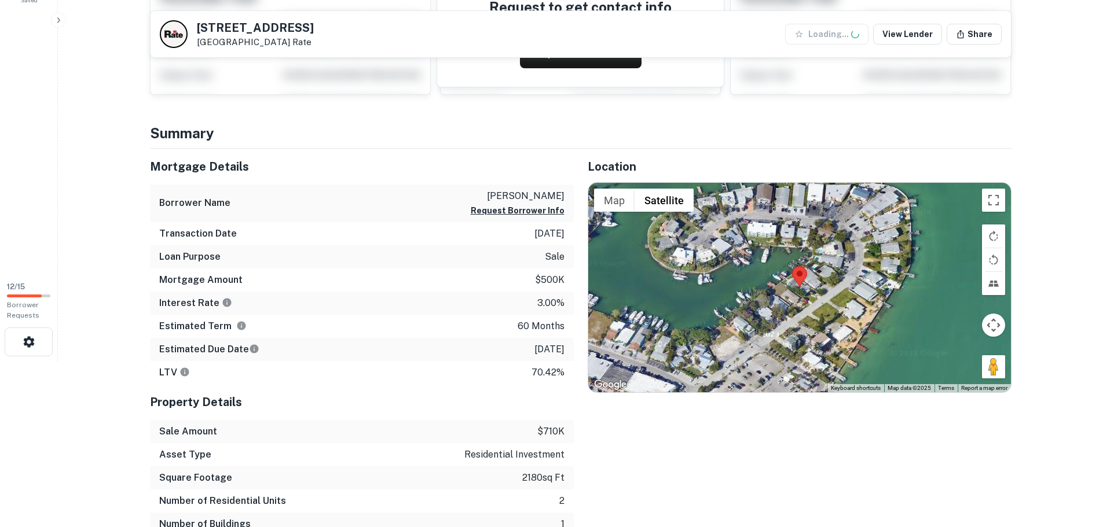
scroll to position [174, 0]
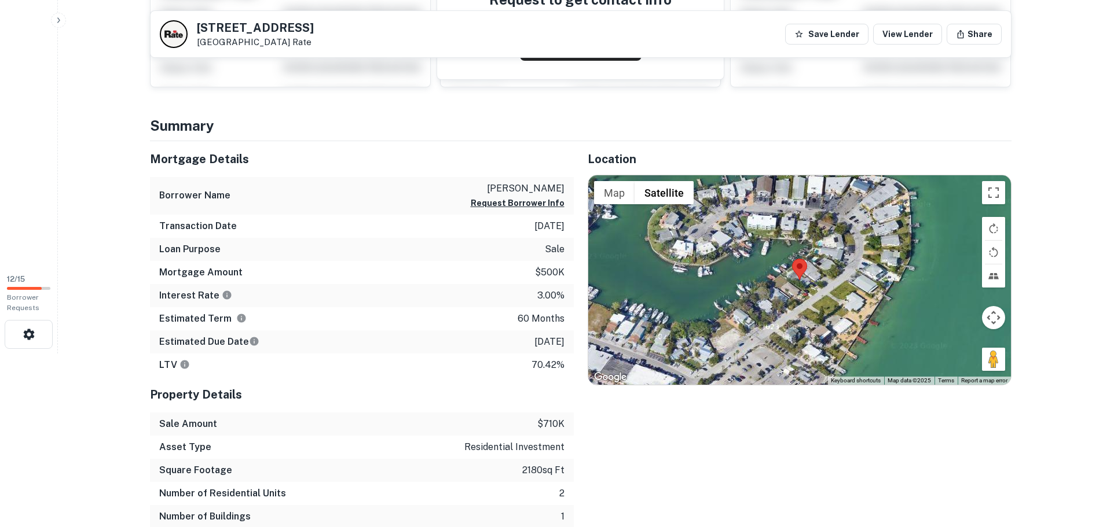
click at [806, 291] on div at bounding box center [799, 280] width 423 height 210
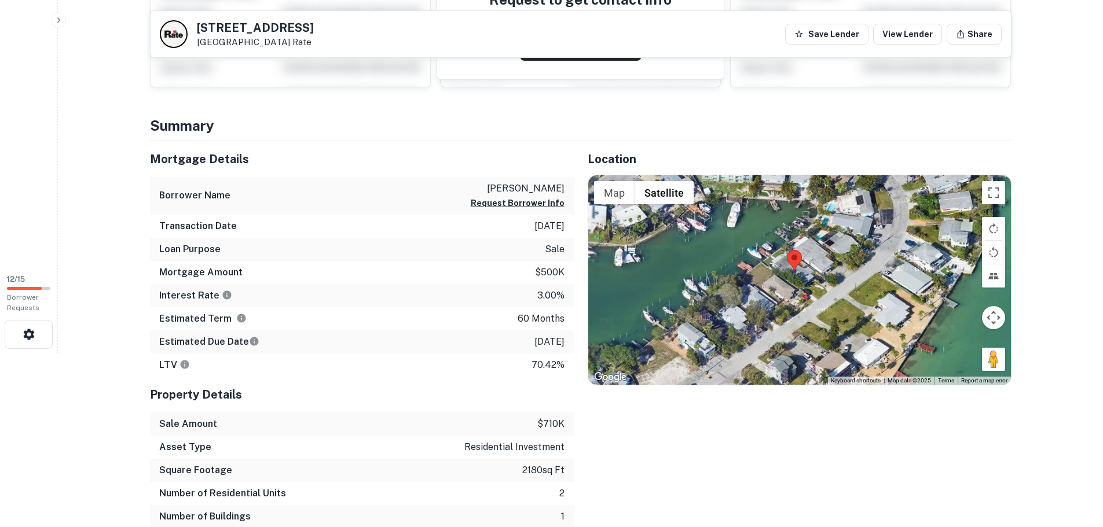
click at [806, 291] on div at bounding box center [799, 280] width 423 height 210
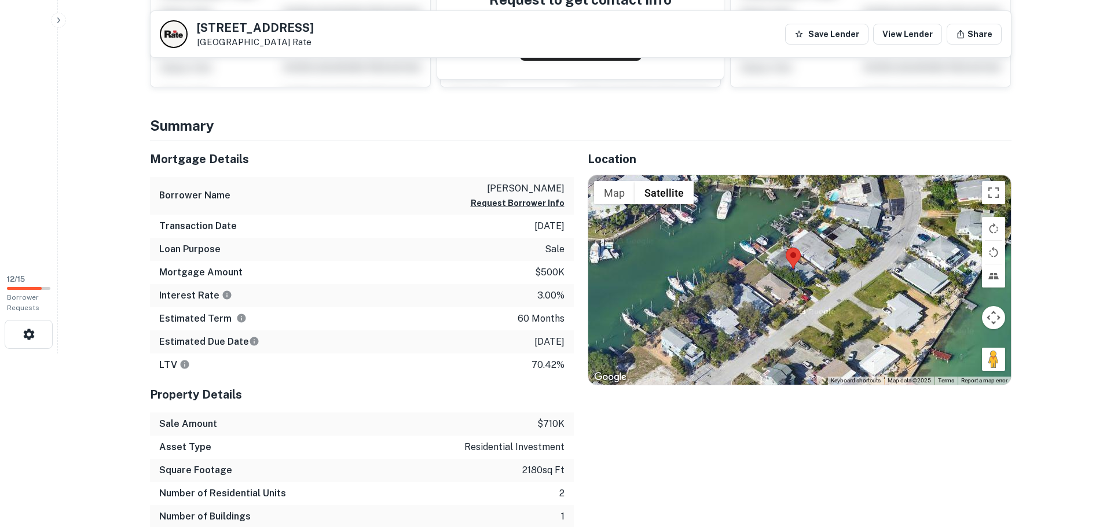
click at [806, 291] on div at bounding box center [799, 280] width 423 height 210
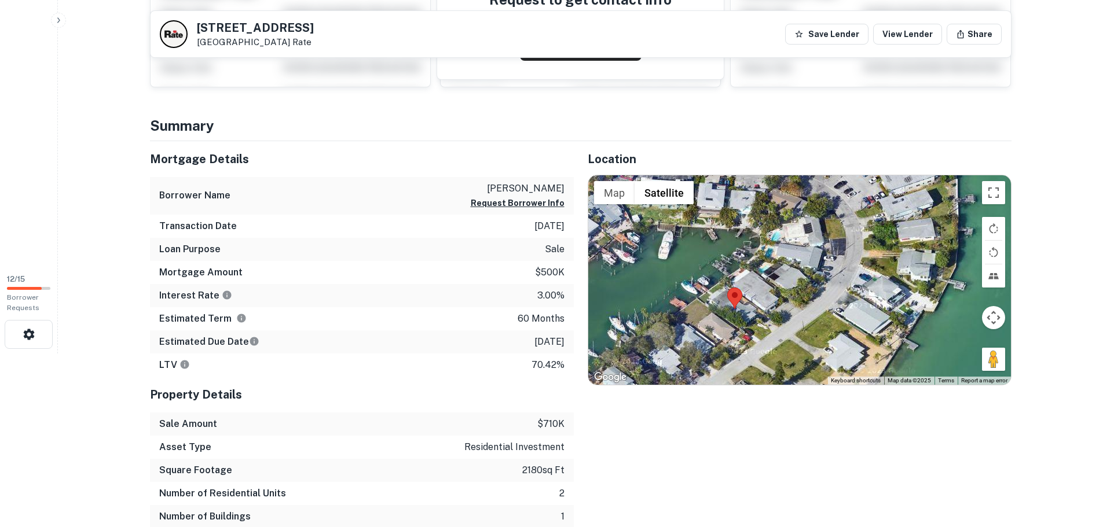
drag, startPoint x: 791, startPoint y: 288, endPoint x: 717, endPoint y: 339, distance: 90.1
click at [717, 339] on div at bounding box center [799, 280] width 423 height 210
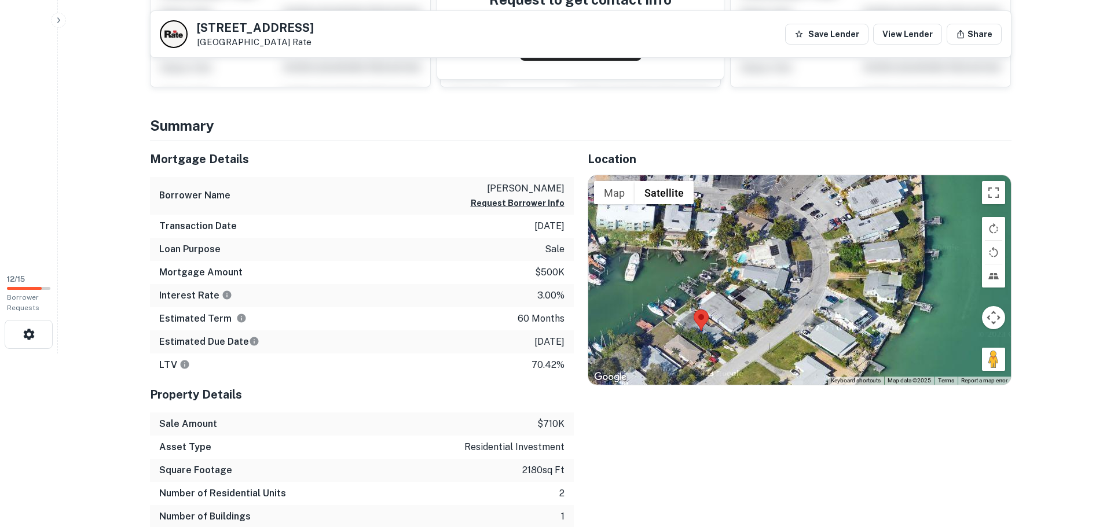
click at [713, 340] on div at bounding box center [799, 280] width 423 height 210
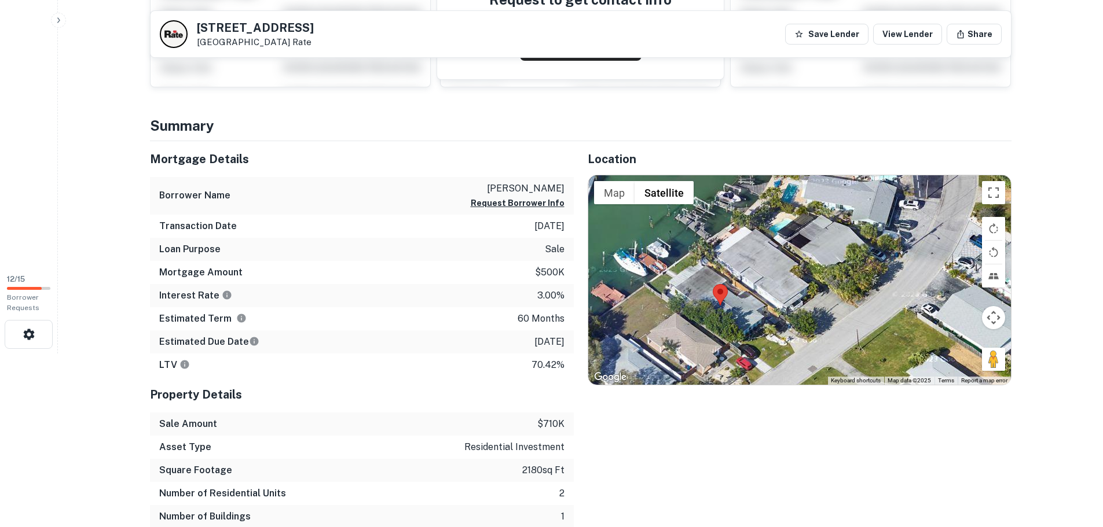
drag, startPoint x: 749, startPoint y: 324, endPoint x: 775, endPoint y: 307, distance: 30.7
click at [775, 307] on div at bounding box center [799, 280] width 423 height 210
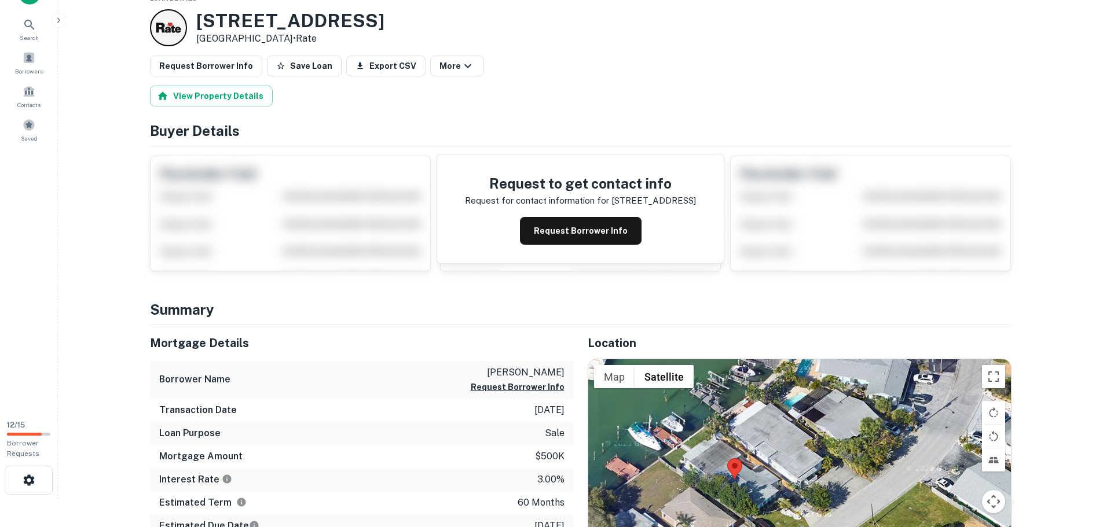
scroll to position [0, 0]
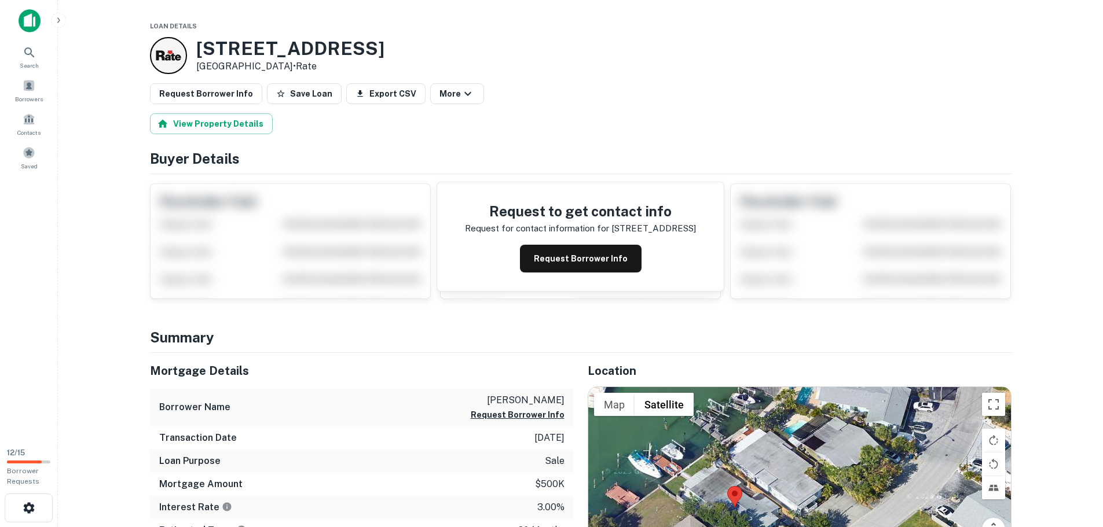
click at [237, 87] on button "Request Borrower Info" at bounding box center [206, 93] width 112 height 21
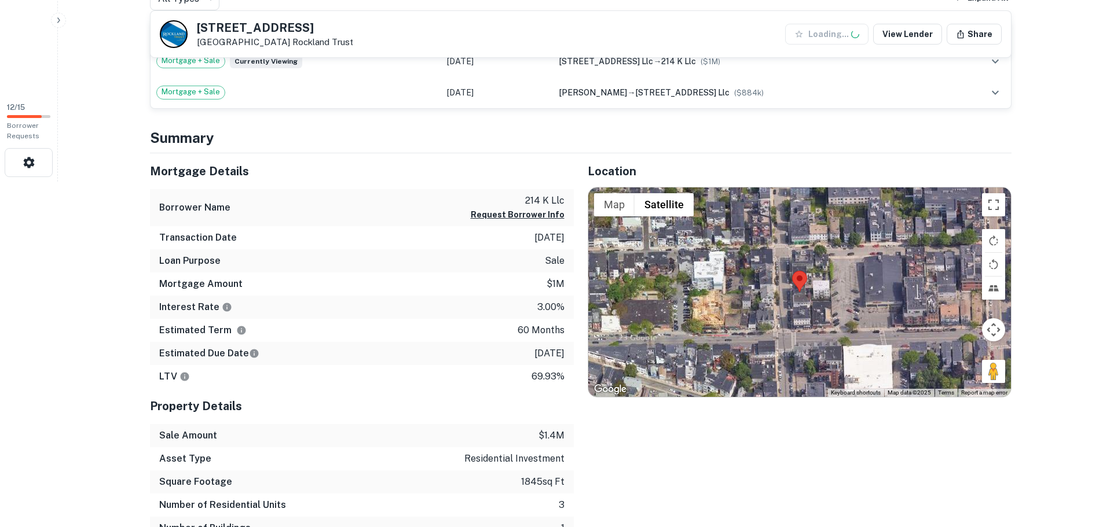
scroll to position [347, 0]
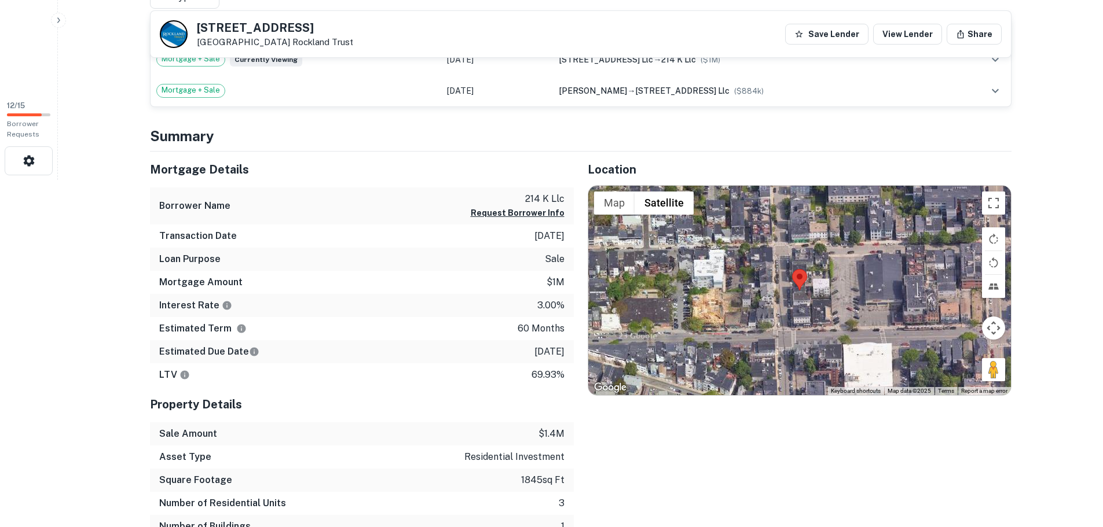
click at [802, 300] on div at bounding box center [799, 291] width 423 height 210
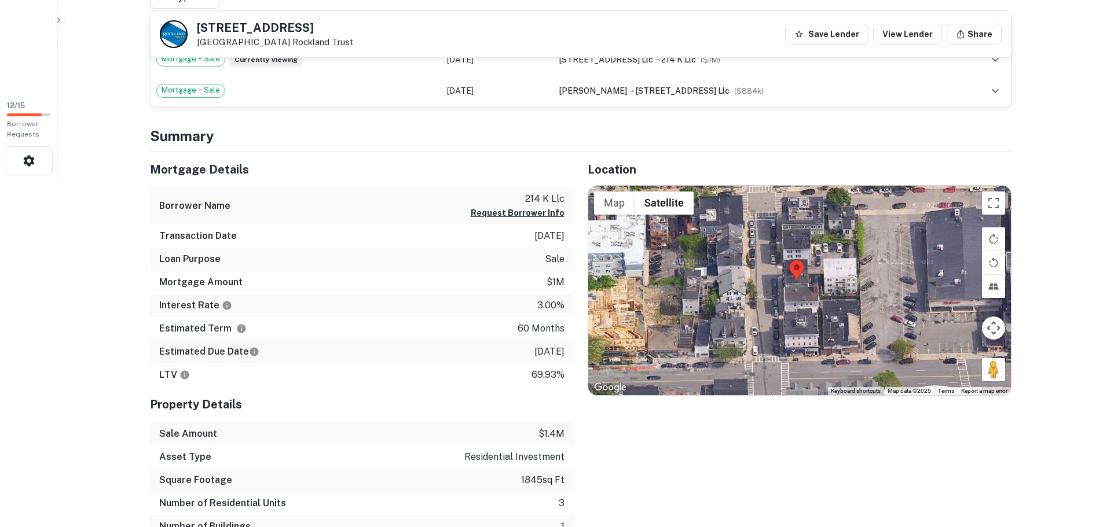
click at [802, 300] on div at bounding box center [799, 291] width 423 height 210
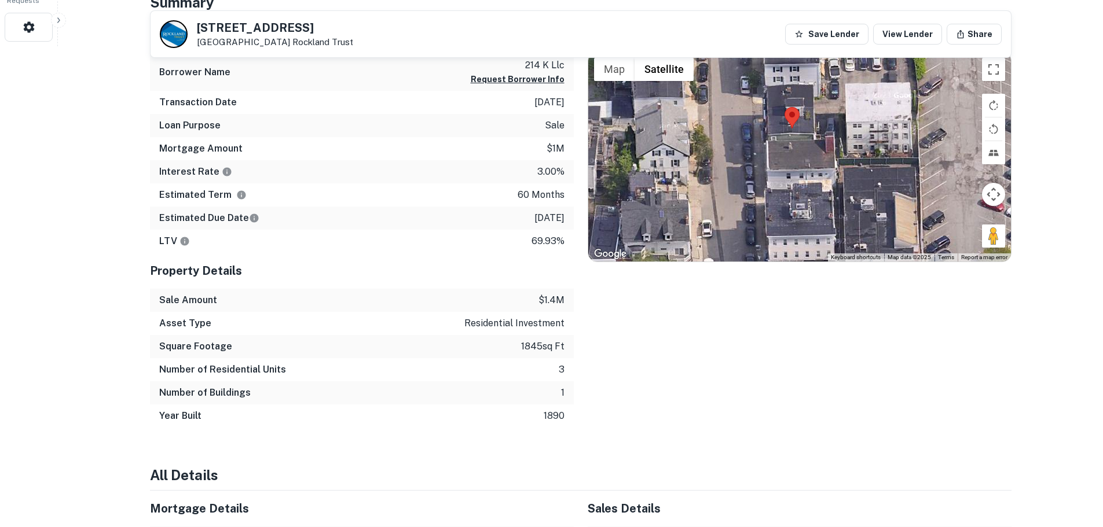
scroll to position [463, 0]
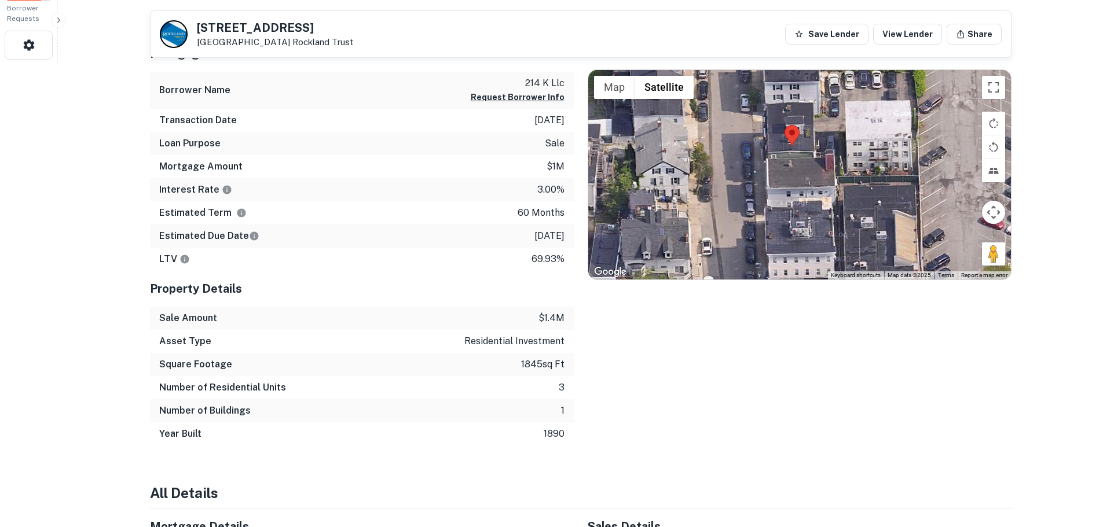
click at [791, 146] on img at bounding box center [791, 135] width 15 height 21
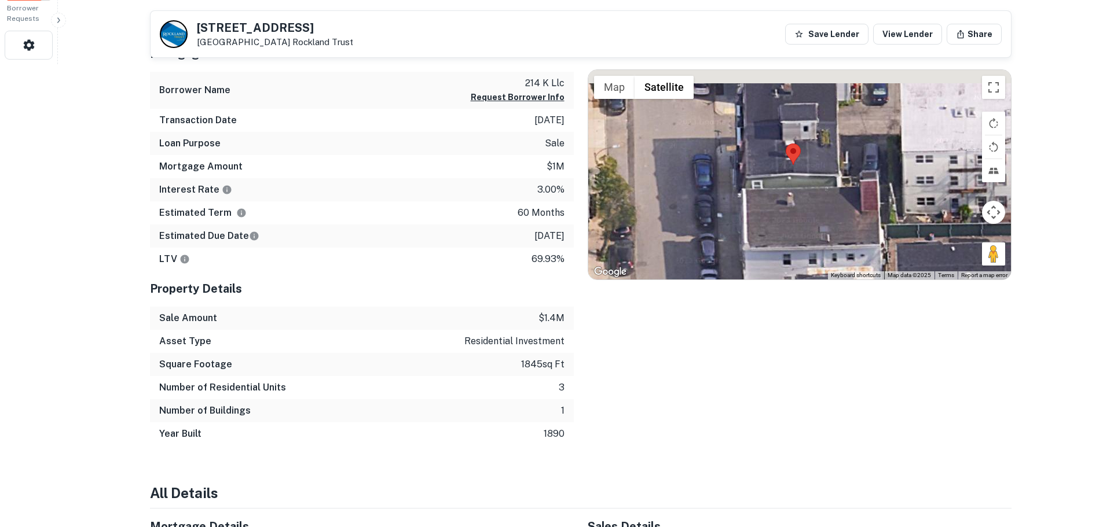
drag, startPoint x: 733, startPoint y: 239, endPoint x: 736, endPoint y: 265, distance: 26.2
click at [736, 265] on div at bounding box center [799, 175] width 423 height 210
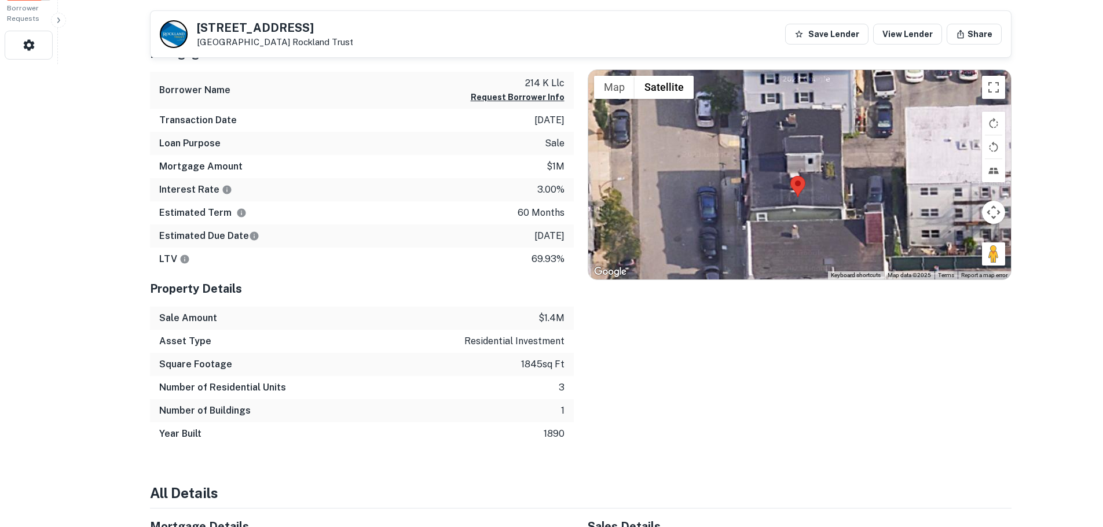
click at [987, 209] on button "Map camera controls" at bounding box center [993, 212] width 23 height 23
click at [968, 211] on button "Move right" at bounding box center [964, 212] width 23 height 23
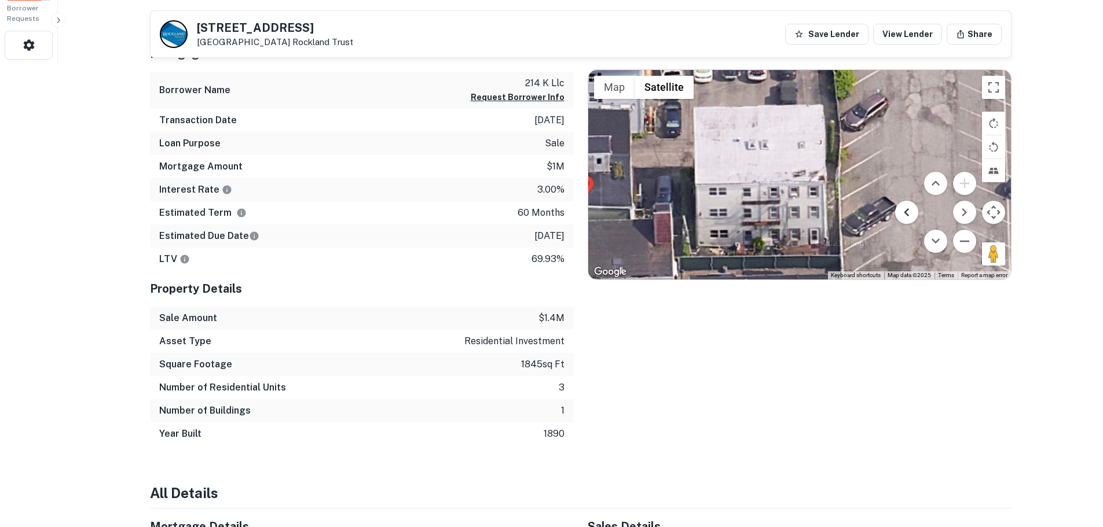
click at [907, 211] on button "Move left" at bounding box center [906, 212] width 23 height 23
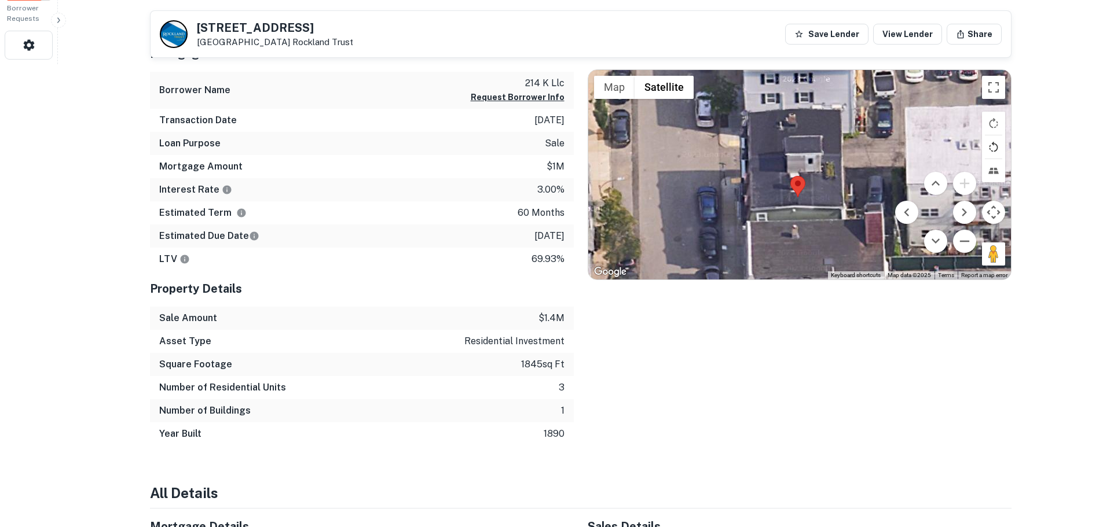
click at [990, 146] on button "Rotate map counterclockwise" at bounding box center [993, 146] width 23 height 23
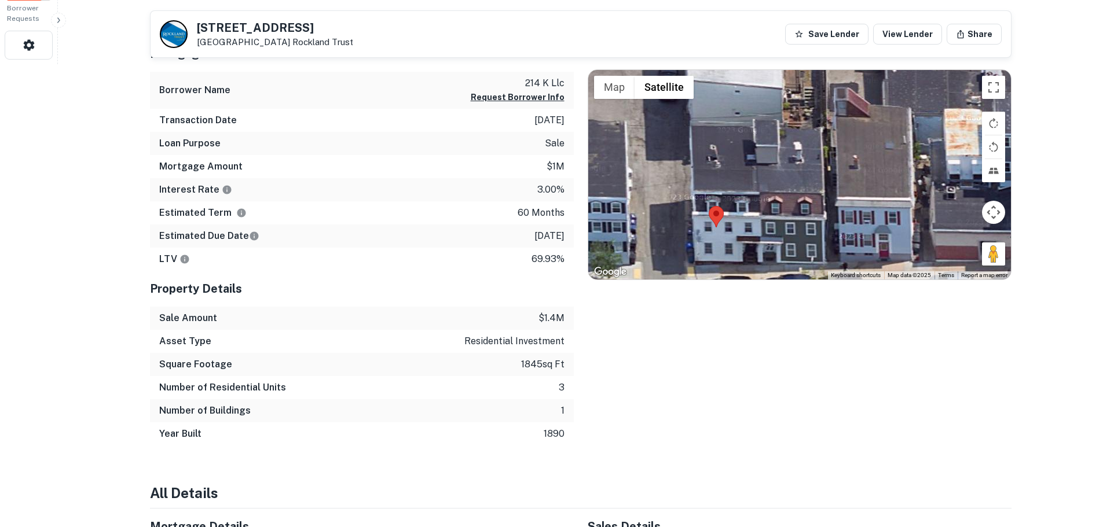
drag, startPoint x: 846, startPoint y: 186, endPoint x: 717, endPoint y: 243, distance: 140.2
click at [717, 243] on div at bounding box center [799, 175] width 423 height 210
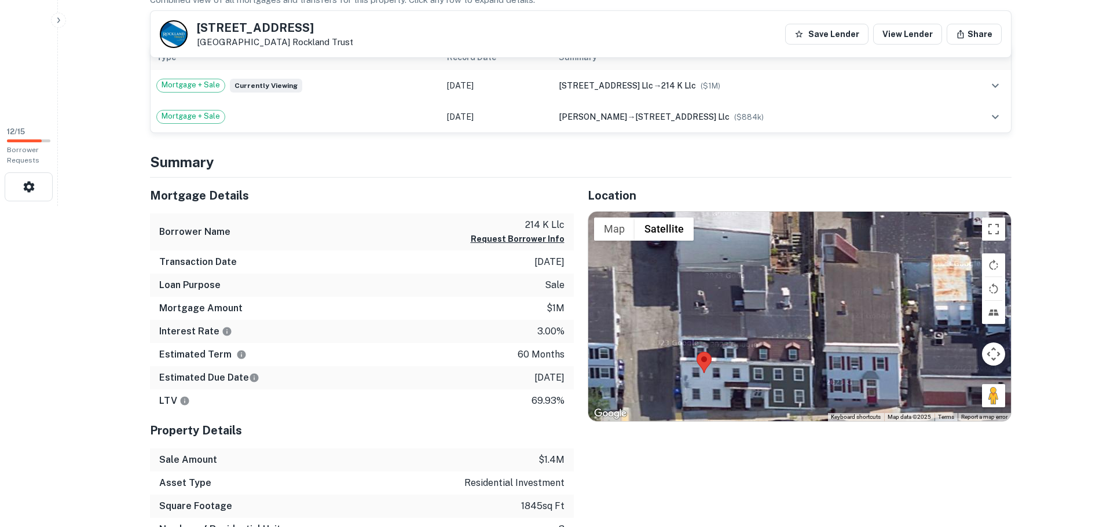
scroll to position [347, 0]
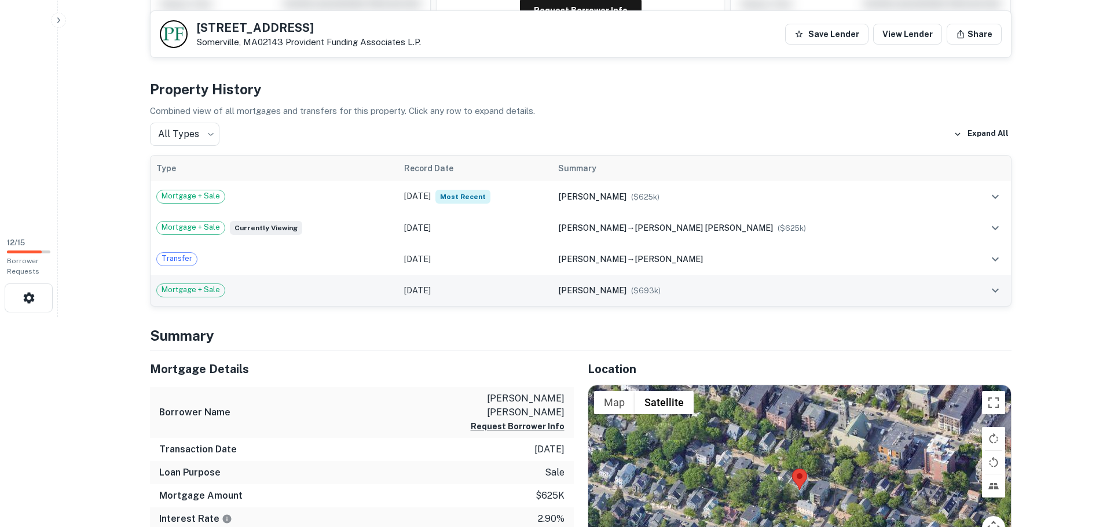
scroll to position [232, 0]
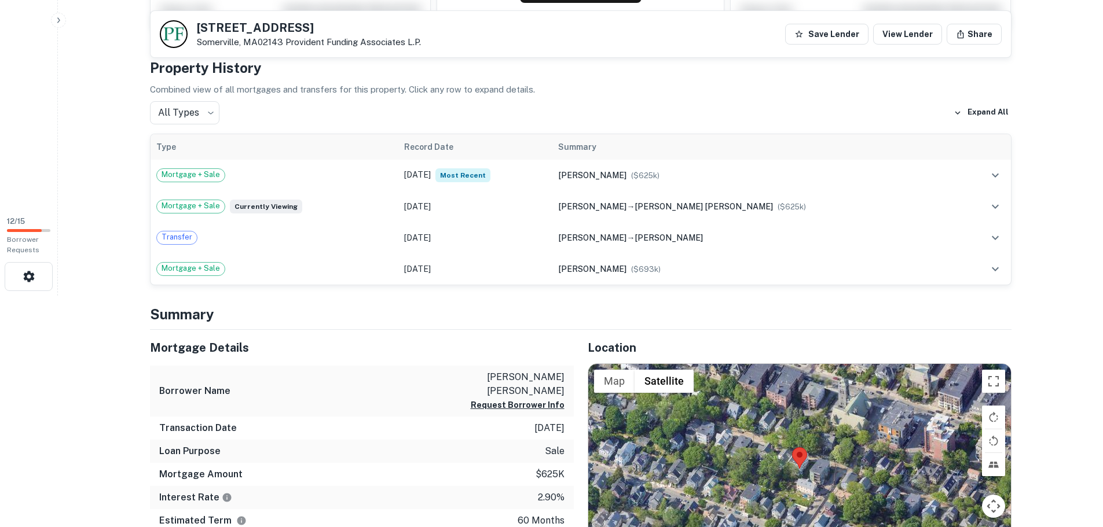
click at [799, 469] on div at bounding box center [799, 469] width 423 height 210
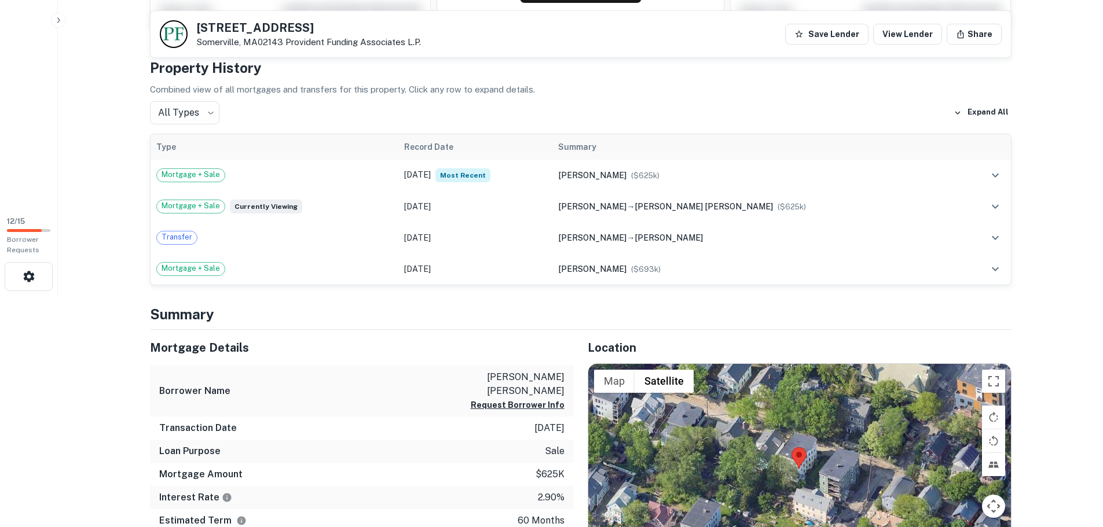
click at [791, 447] on area at bounding box center [791, 447] width 0 height 0
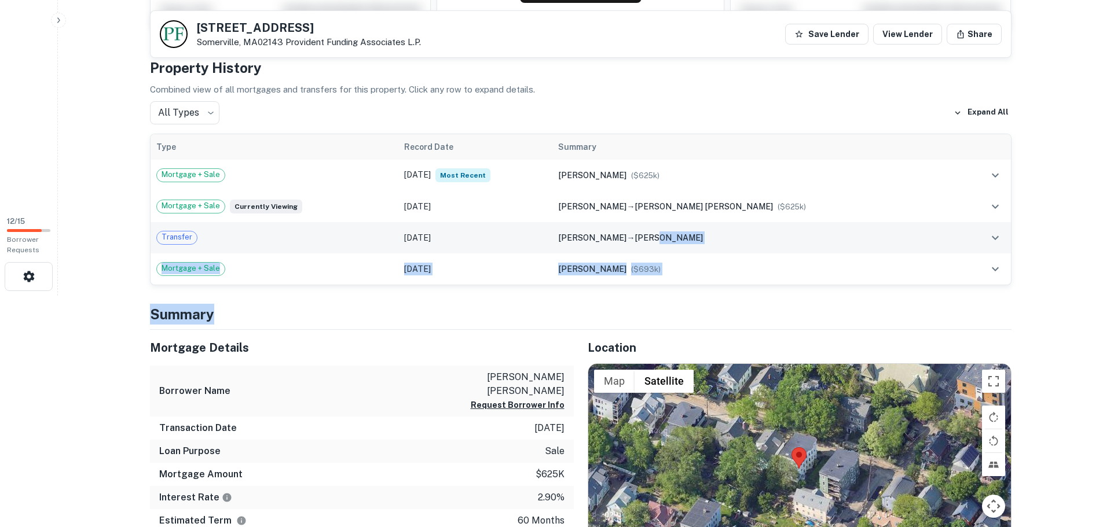
drag, startPoint x: 744, startPoint y: 307, endPoint x: 736, endPoint y: 236, distance: 72.2
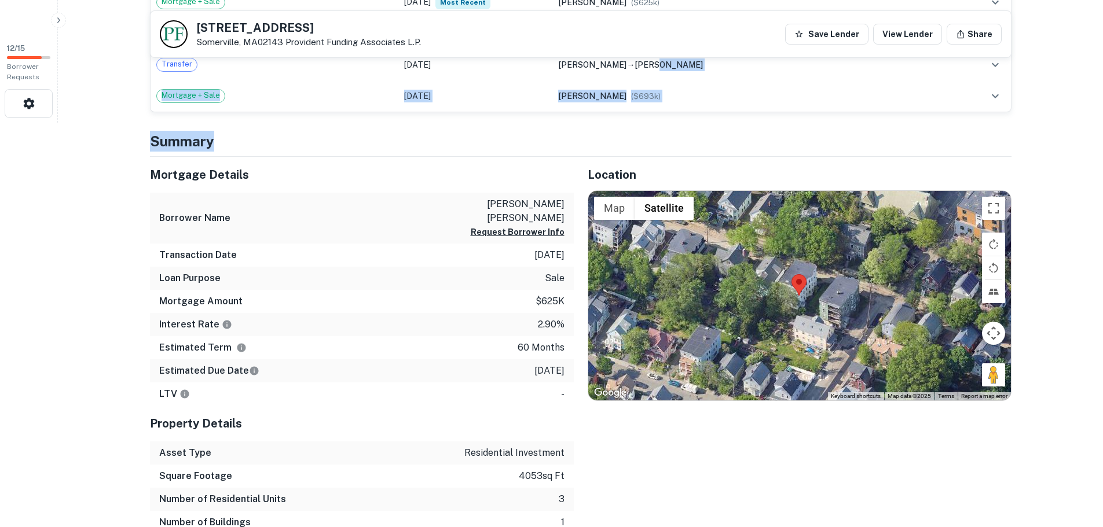
scroll to position [405, 0]
click at [847, 434] on div "Location ← Move left → Move right ↑ Move up ↓ Move down + Zoom in - Zoom out Ho…" at bounding box center [793, 356] width 438 height 401
click at [807, 305] on div at bounding box center [799, 295] width 423 height 210
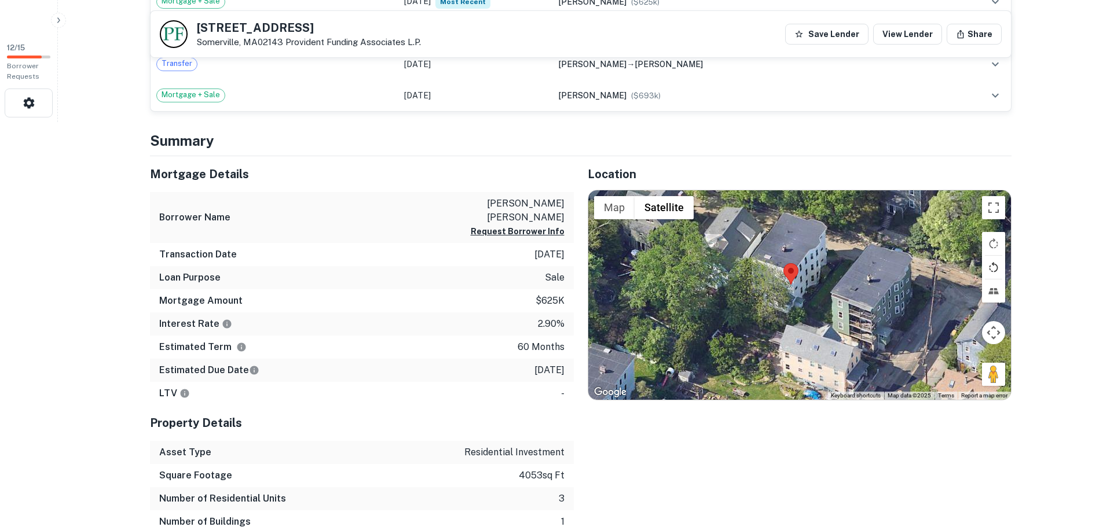
click at [995, 262] on button "Rotate map counterclockwise" at bounding box center [993, 267] width 23 height 23
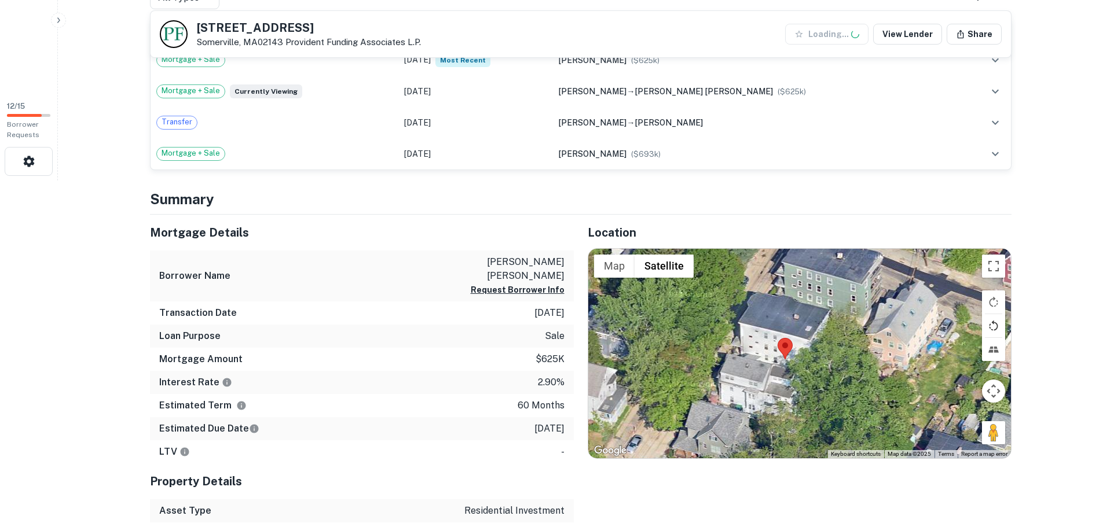
scroll to position [347, 0]
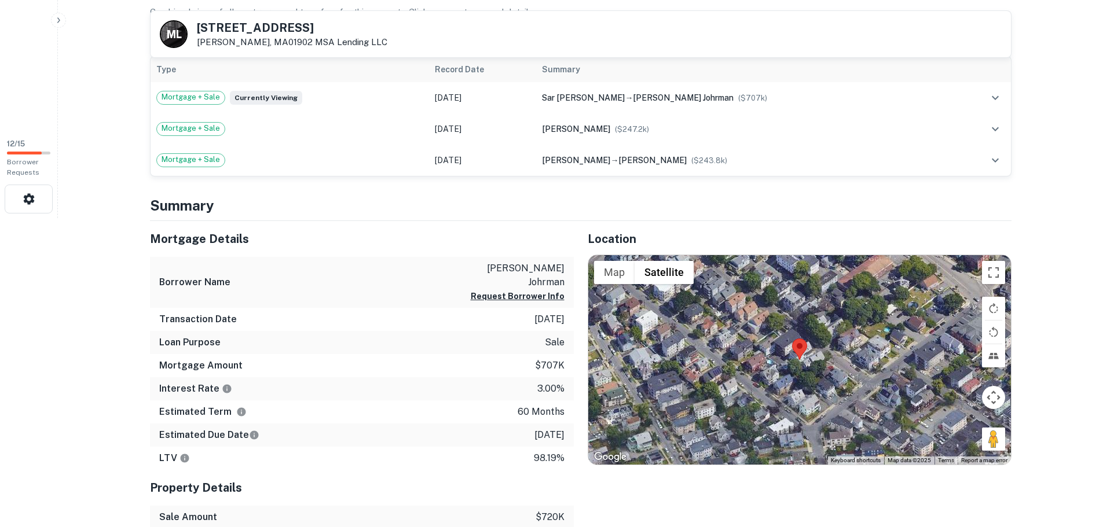
scroll to position [347, 0]
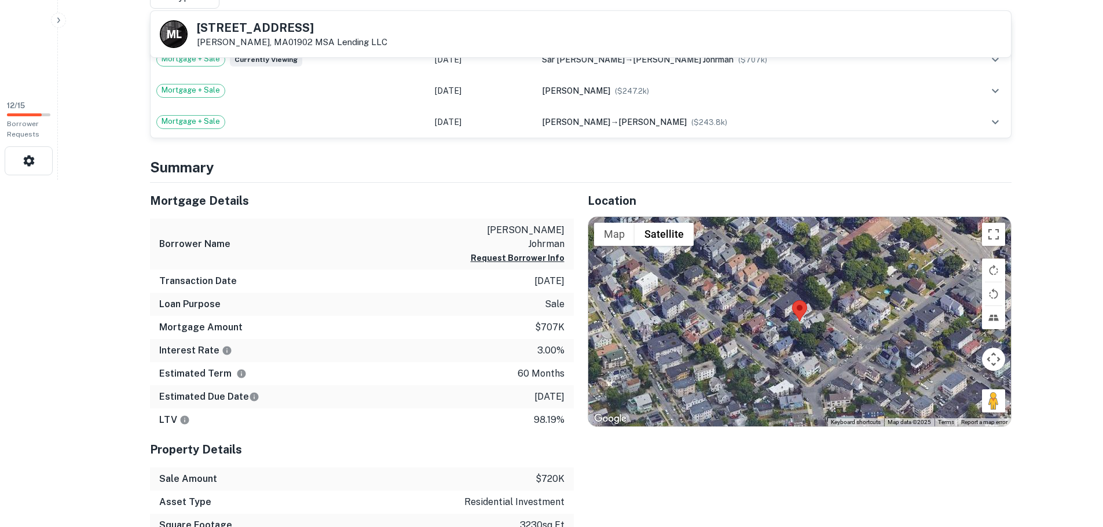
click at [802, 328] on div at bounding box center [799, 322] width 423 height 210
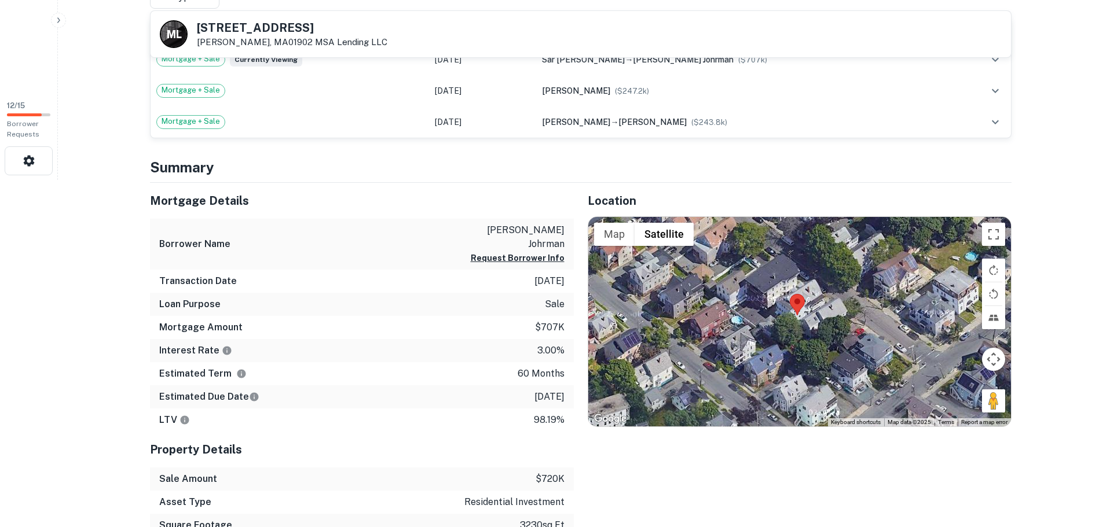
click at [802, 327] on div at bounding box center [799, 322] width 423 height 210
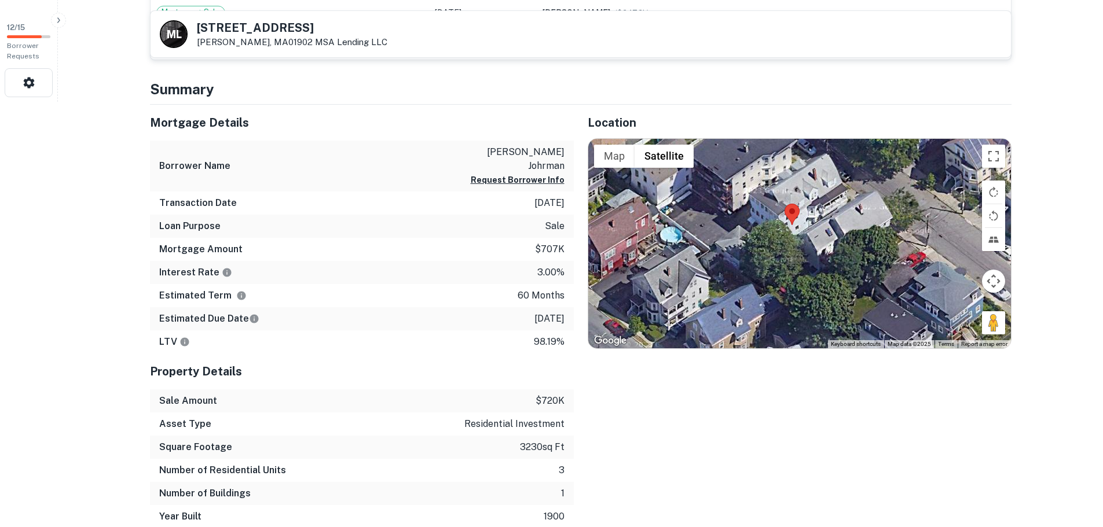
scroll to position [405, 0]
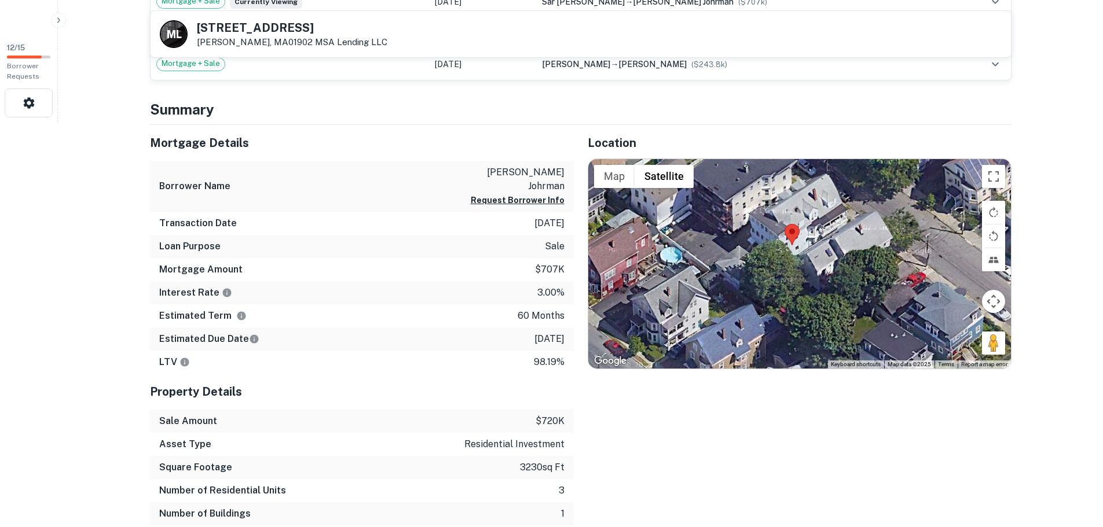
click at [790, 244] on img at bounding box center [791, 234] width 15 height 21
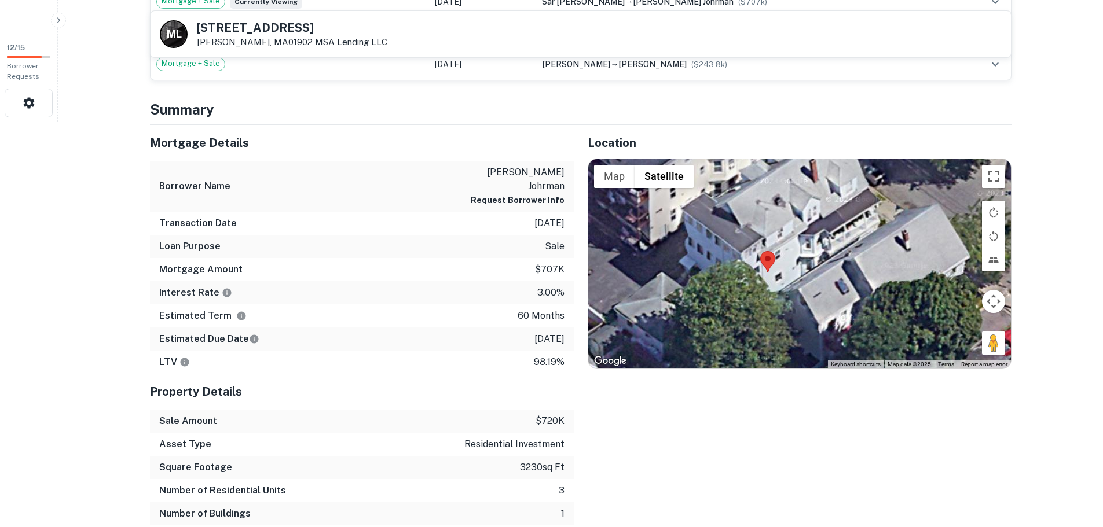
drag, startPoint x: 805, startPoint y: 263, endPoint x: 780, endPoint y: 291, distance: 37.3
click at [780, 291] on div at bounding box center [799, 264] width 423 height 210
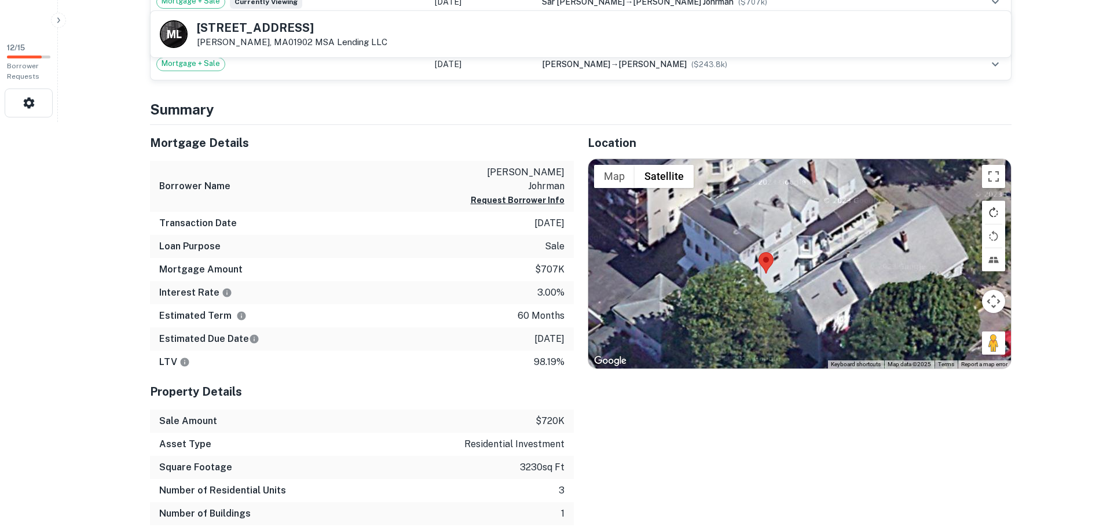
click at [999, 217] on button "Rotate map clockwise" at bounding box center [993, 212] width 23 height 23
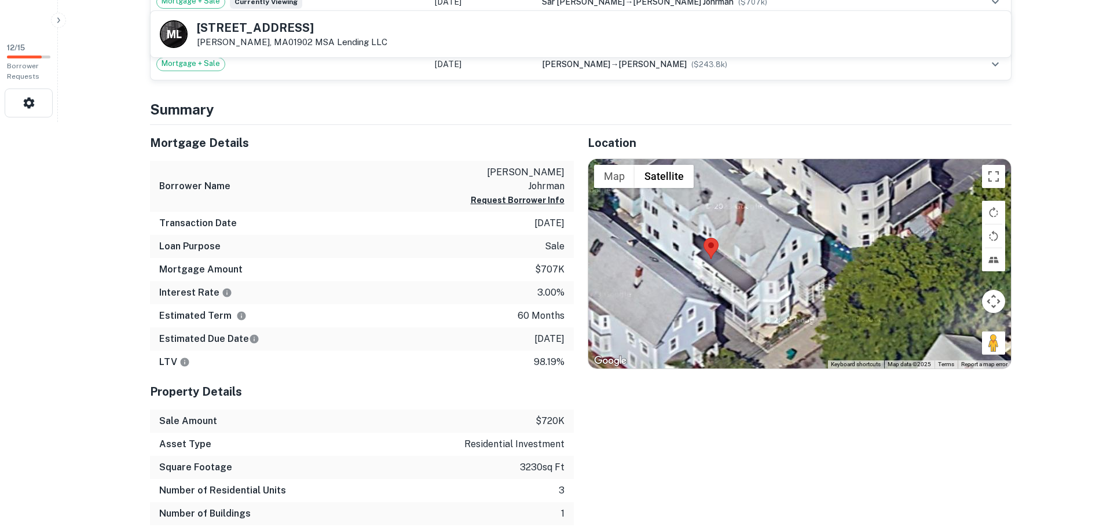
drag, startPoint x: 875, startPoint y: 287, endPoint x: 798, endPoint y: 306, distance: 78.6
click at [798, 306] on div at bounding box center [799, 264] width 423 height 210
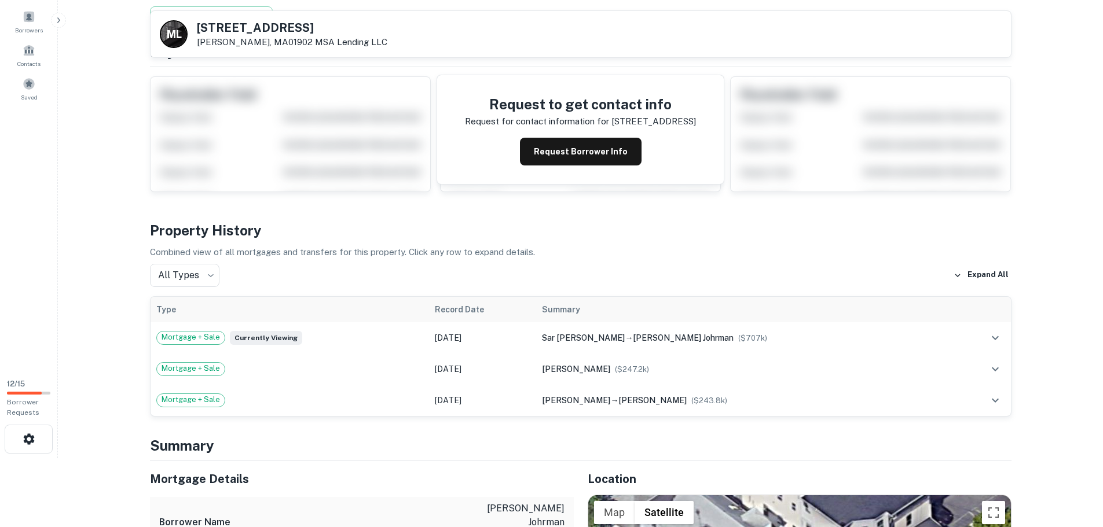
scroll to position [58, 0]
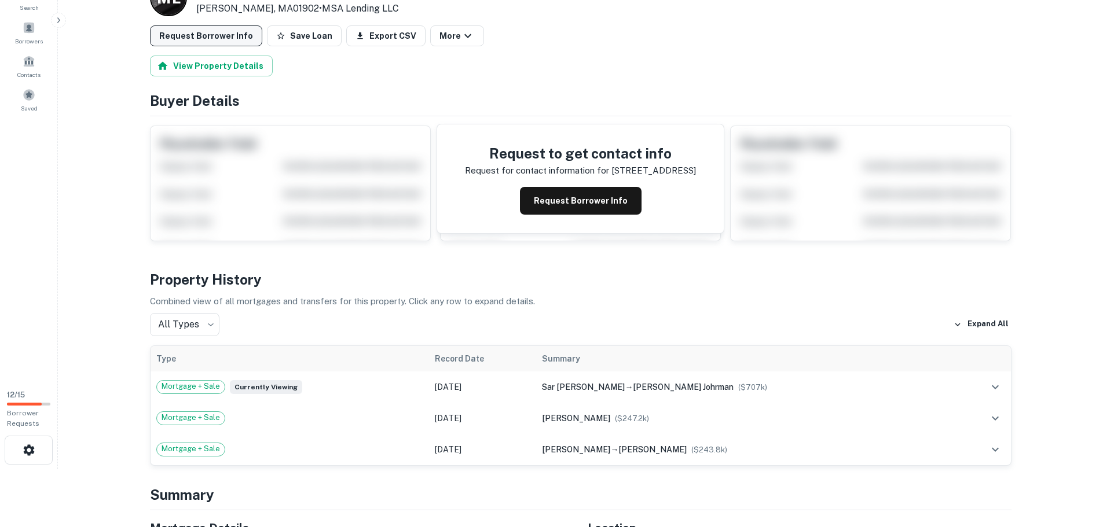
click at [238, 42] on button "Request Borrower Info" at bounding box center [206, 35] width 112 height 21
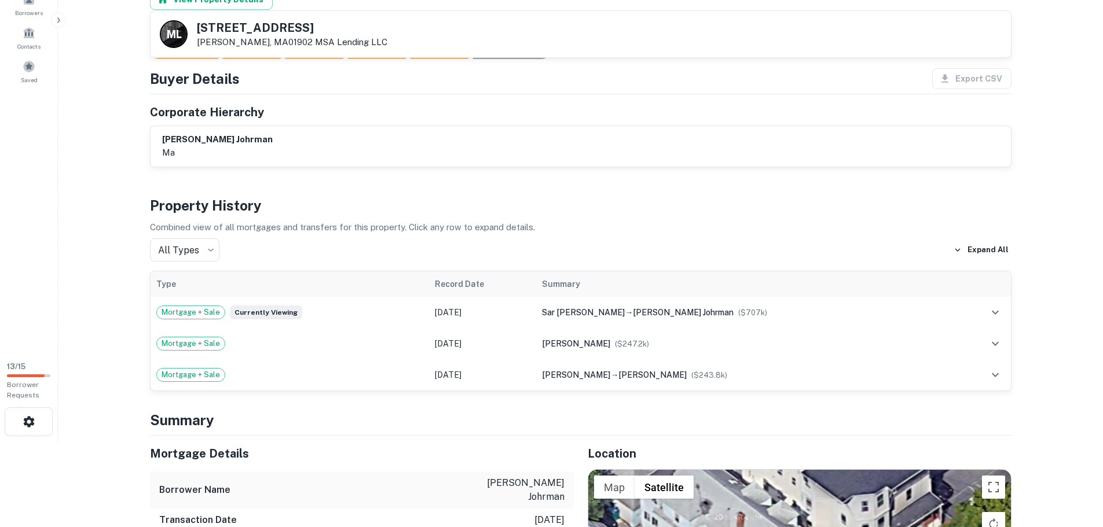
scroll to position [0, 0]
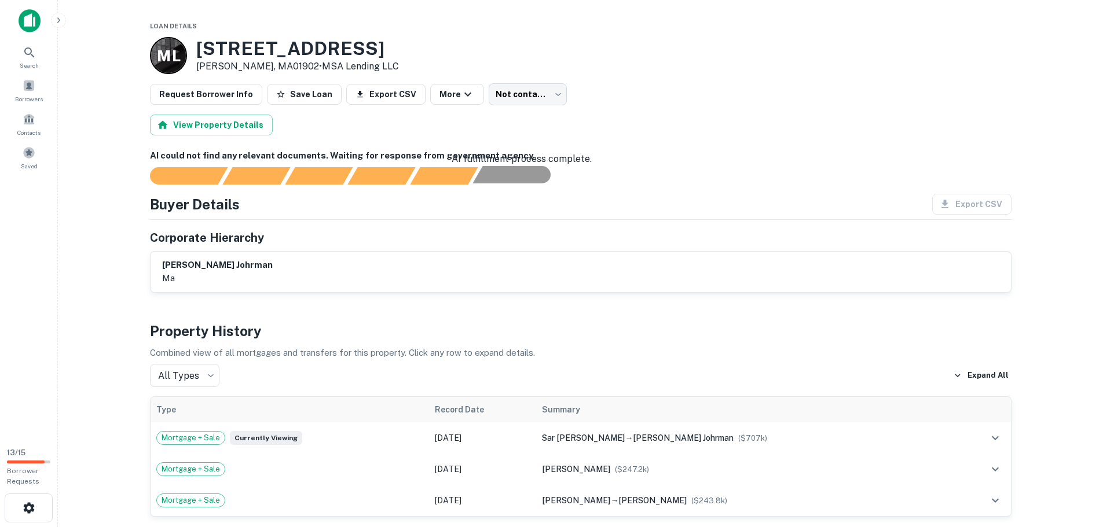
click at [523, 173] on div "AI fulfillment process complete." at bounding box center [536, 174] width 29 height 17
